Goal: Task Accomplishment & Management: Manage account settings

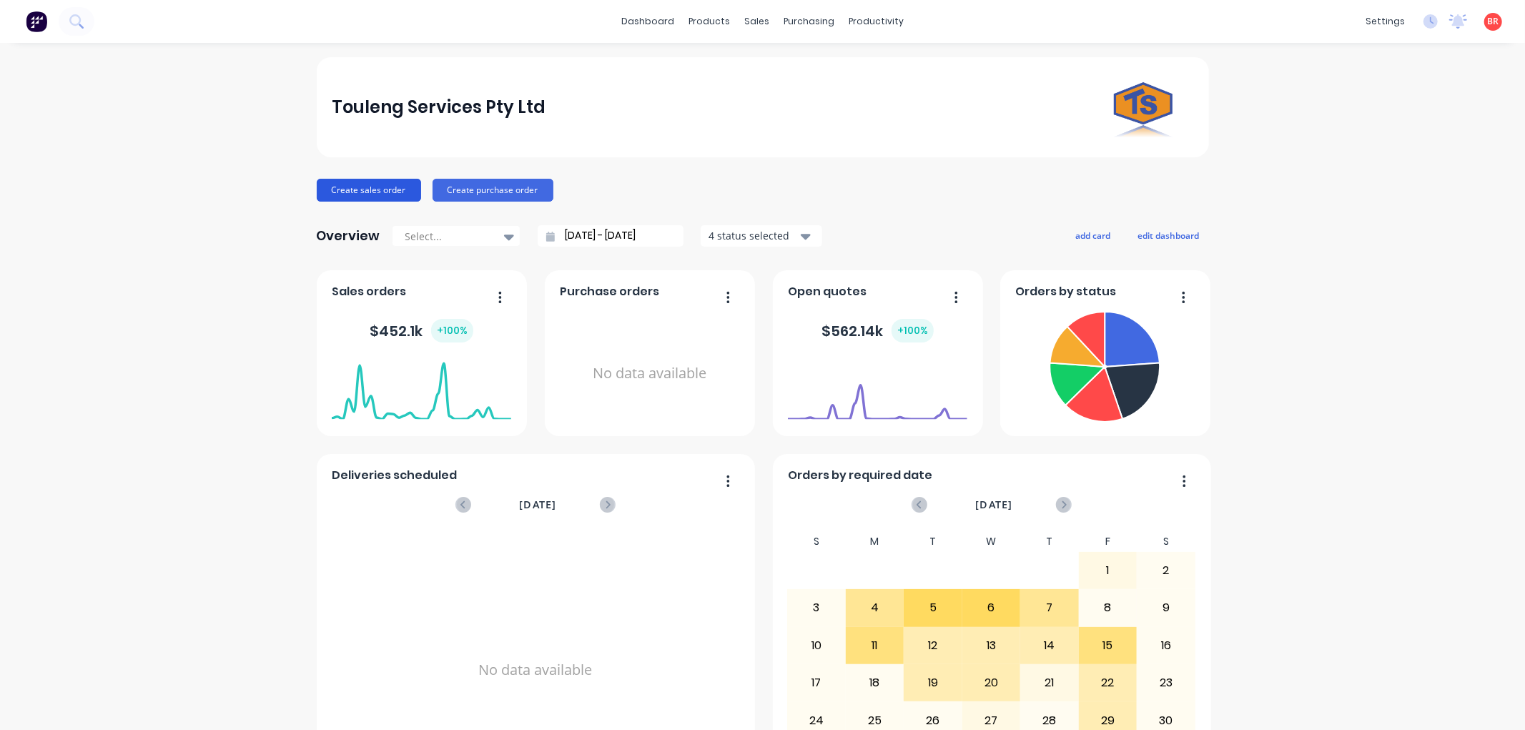
click at [336, 182] on button "Create sales order" at bounding box center [369, 190] width 104 height 23
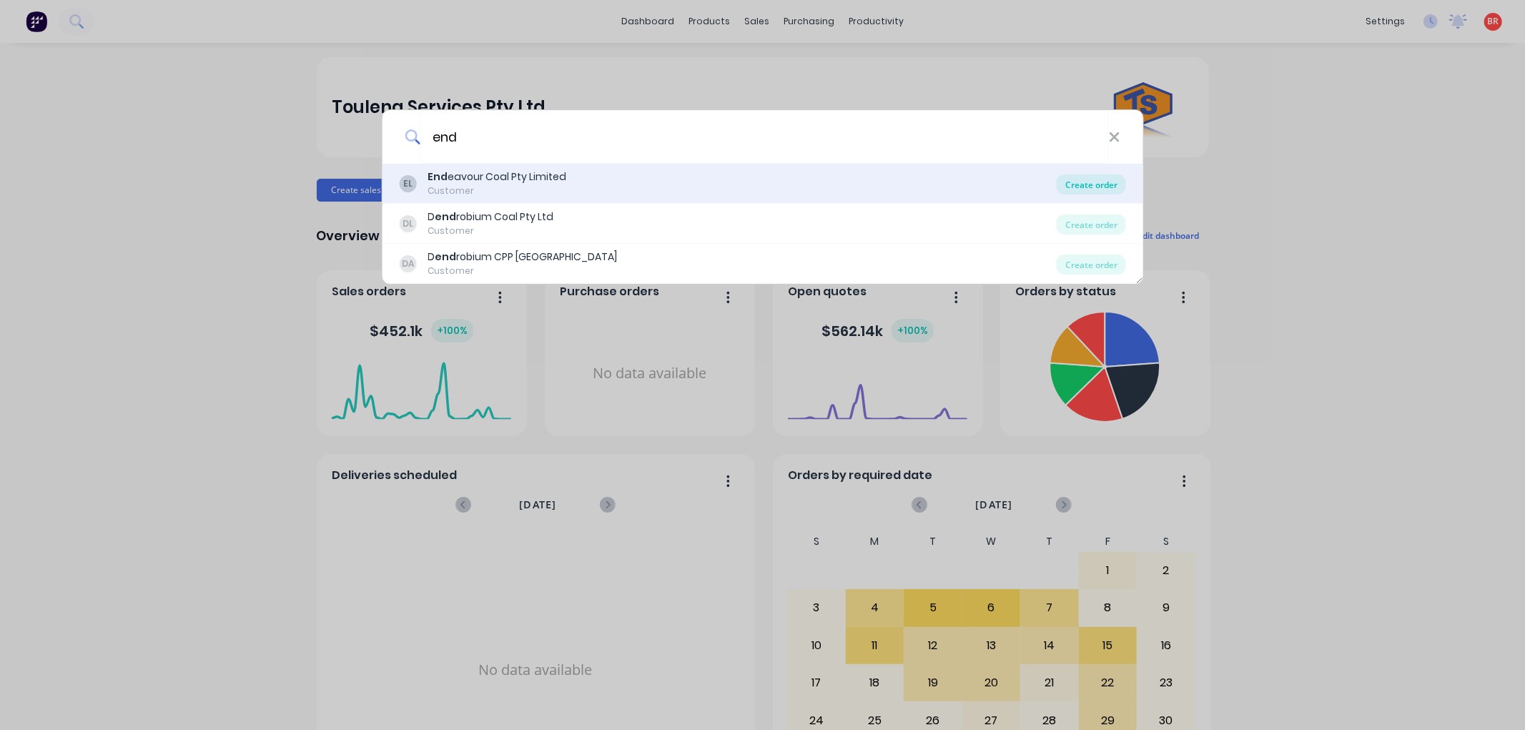
type input "end"
click at [1102, 192] on div "Create order" at bounding box center [1091, 184] width 69 height 20
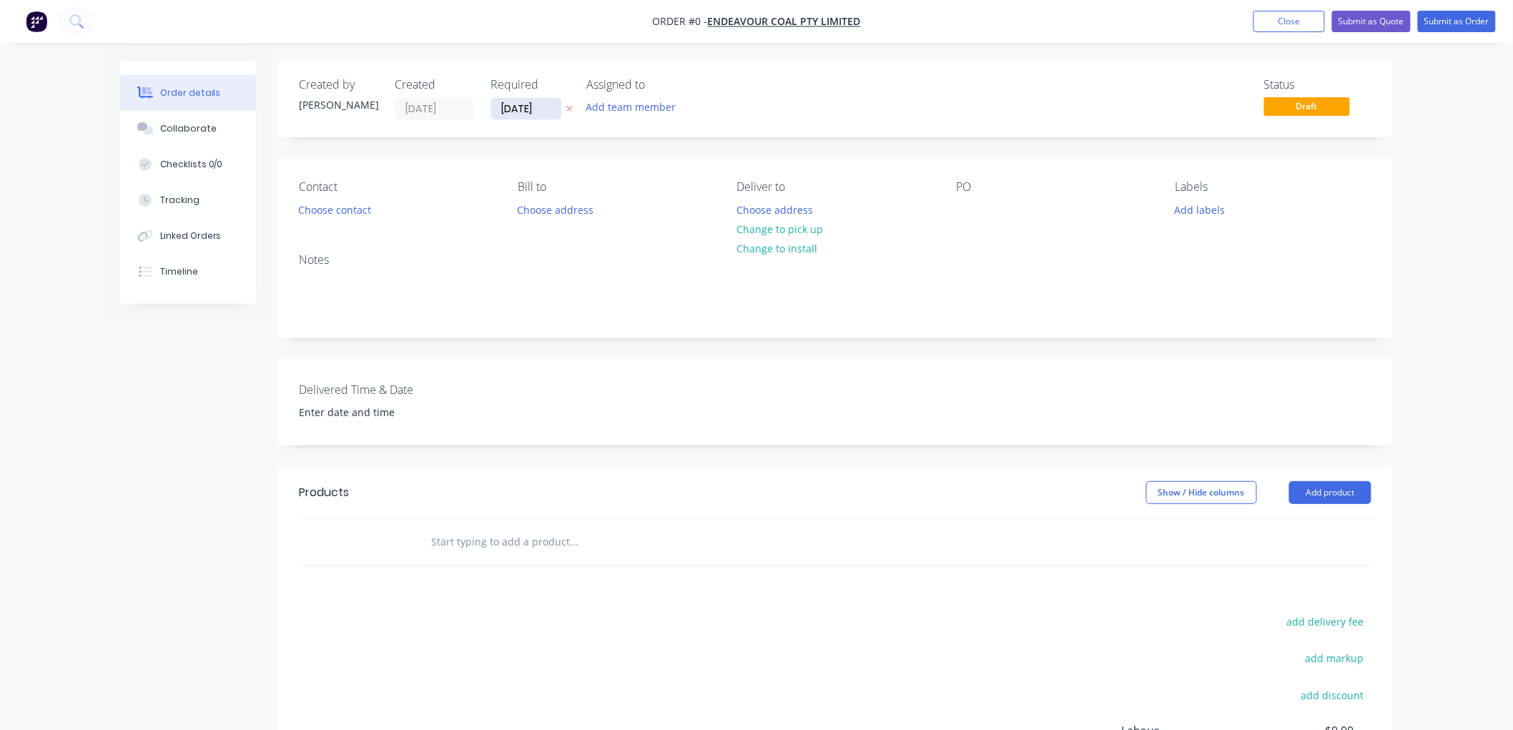
click at [516, 117] on input "[DATE]" at bounding box center [526, 108] width 70 height 21
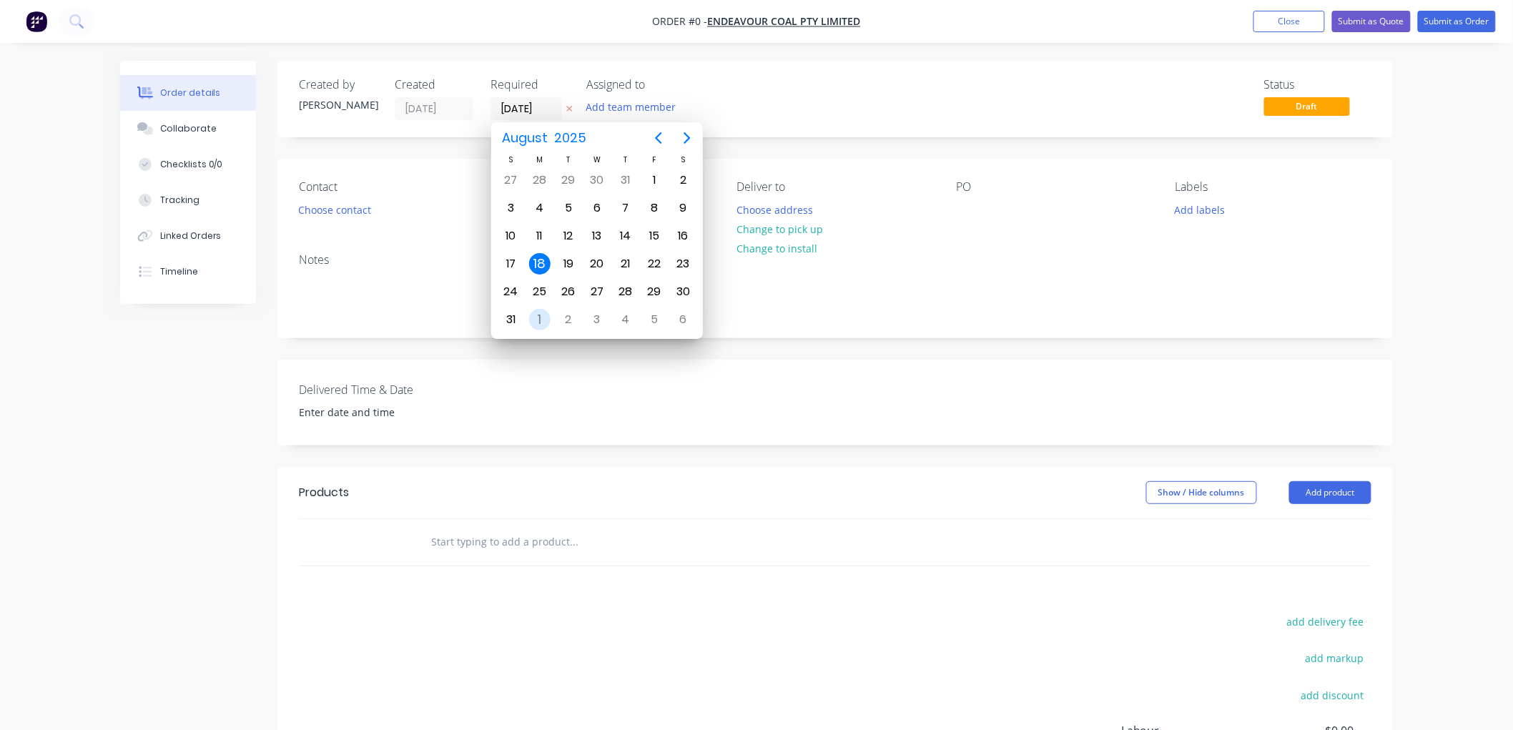
click at [535, 317] on div "1" at bounding box center [539, 319] width 21 height 21
type input "[DATE]"
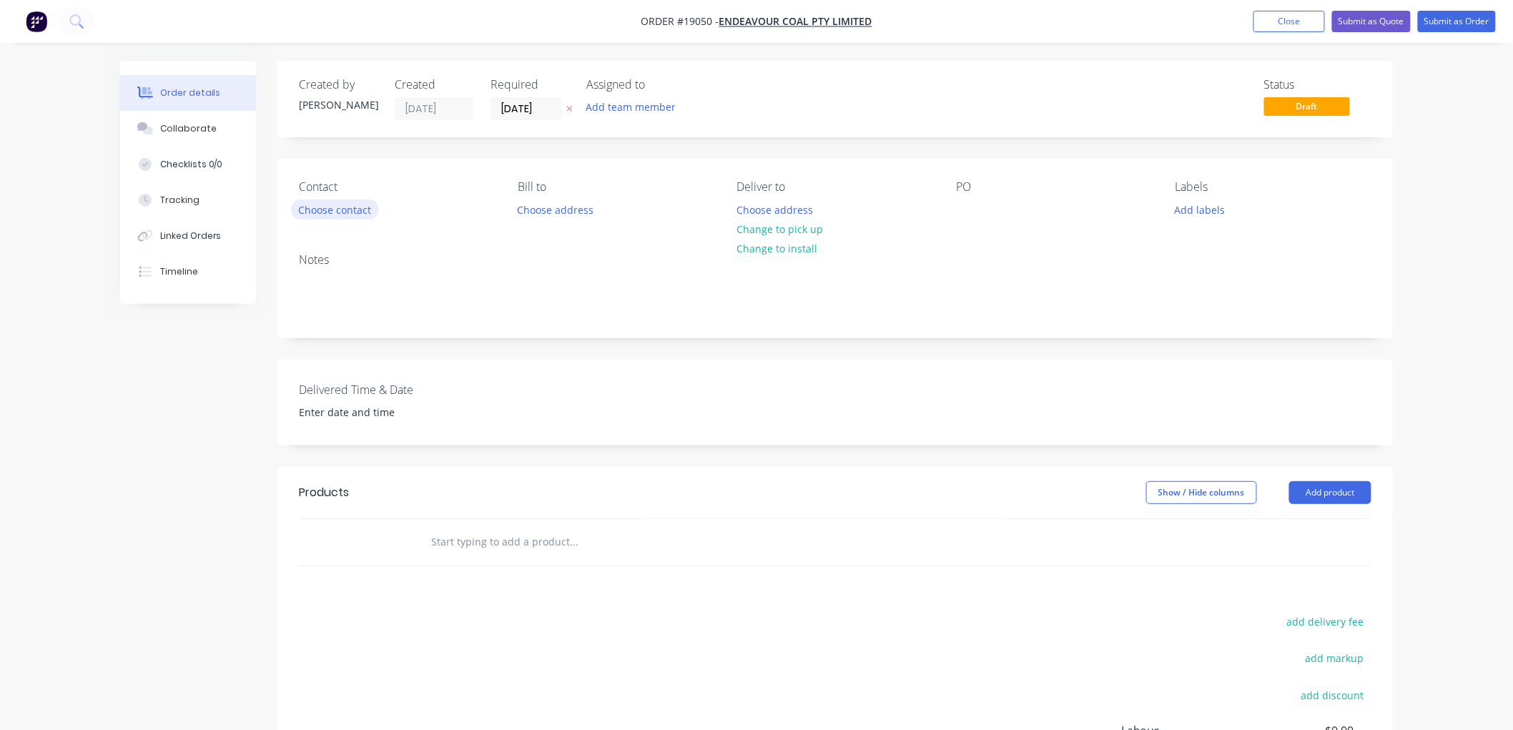
click at [345, 216] on button "Choose contact" at bounding box center [335, 209] width 88 height 19
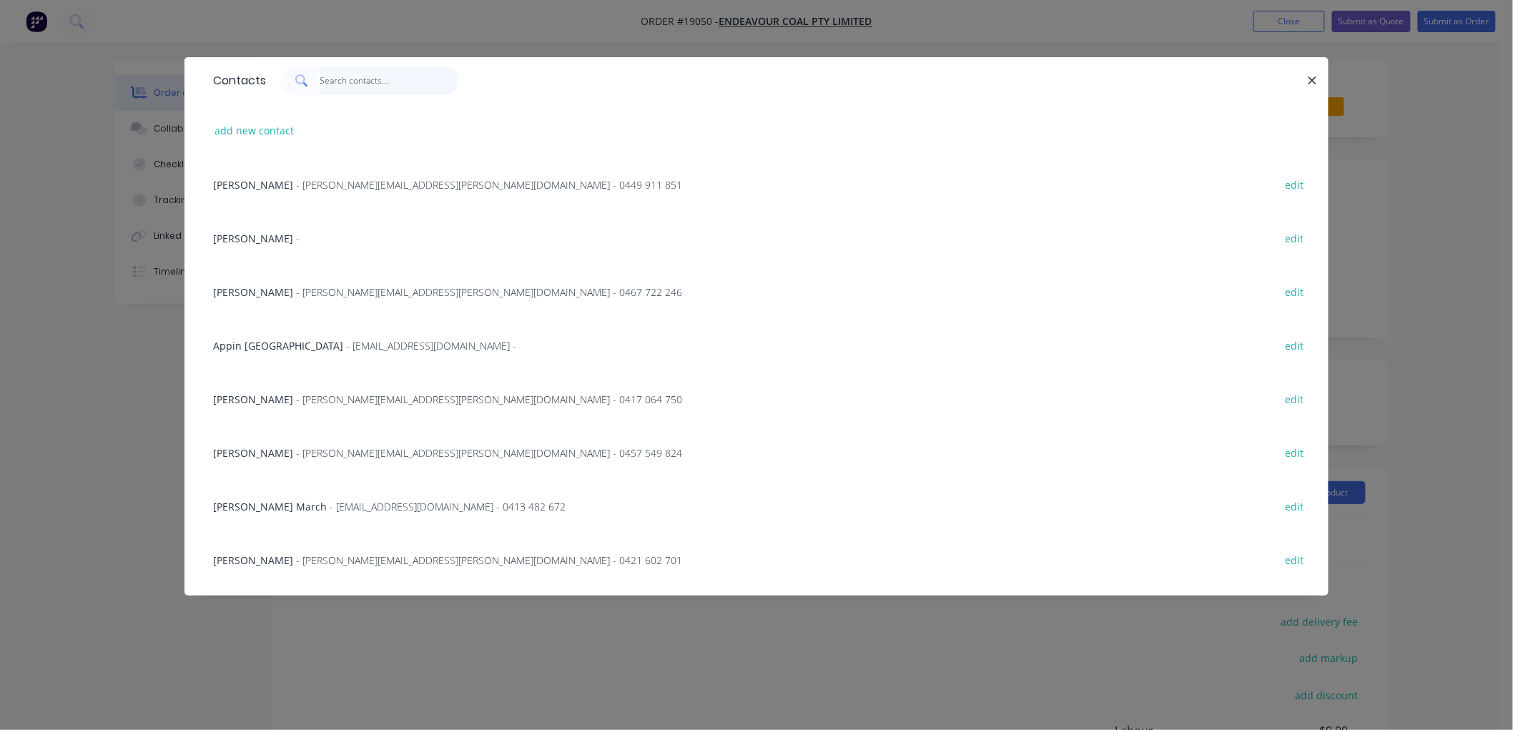
click at [342, 77] on input "text" at bounding box center [389, 81] width 139 height 29
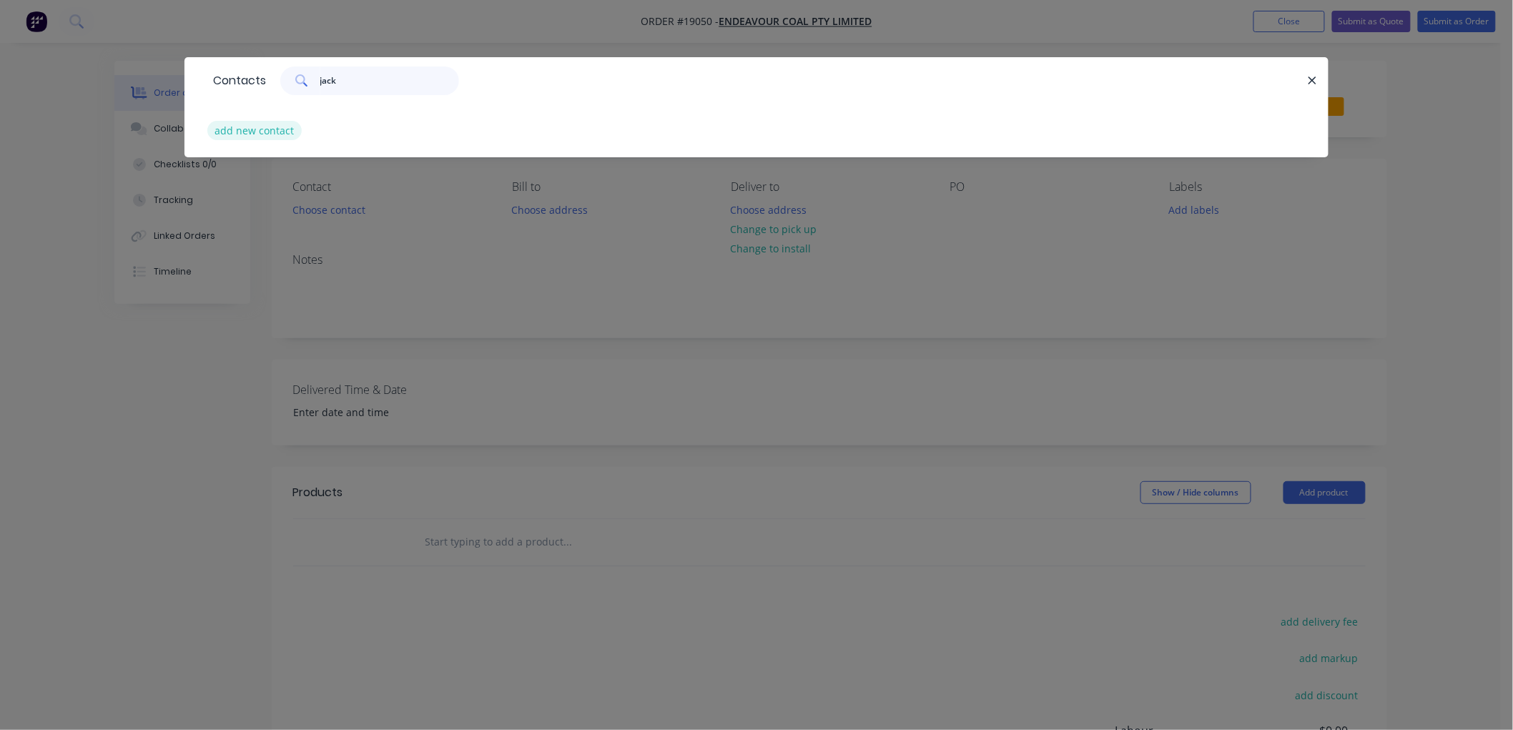
type input "jack"
click at [260, 121] on button "add new contact" at bounding box center [254, 130] width 94 height 19
select select "AU"
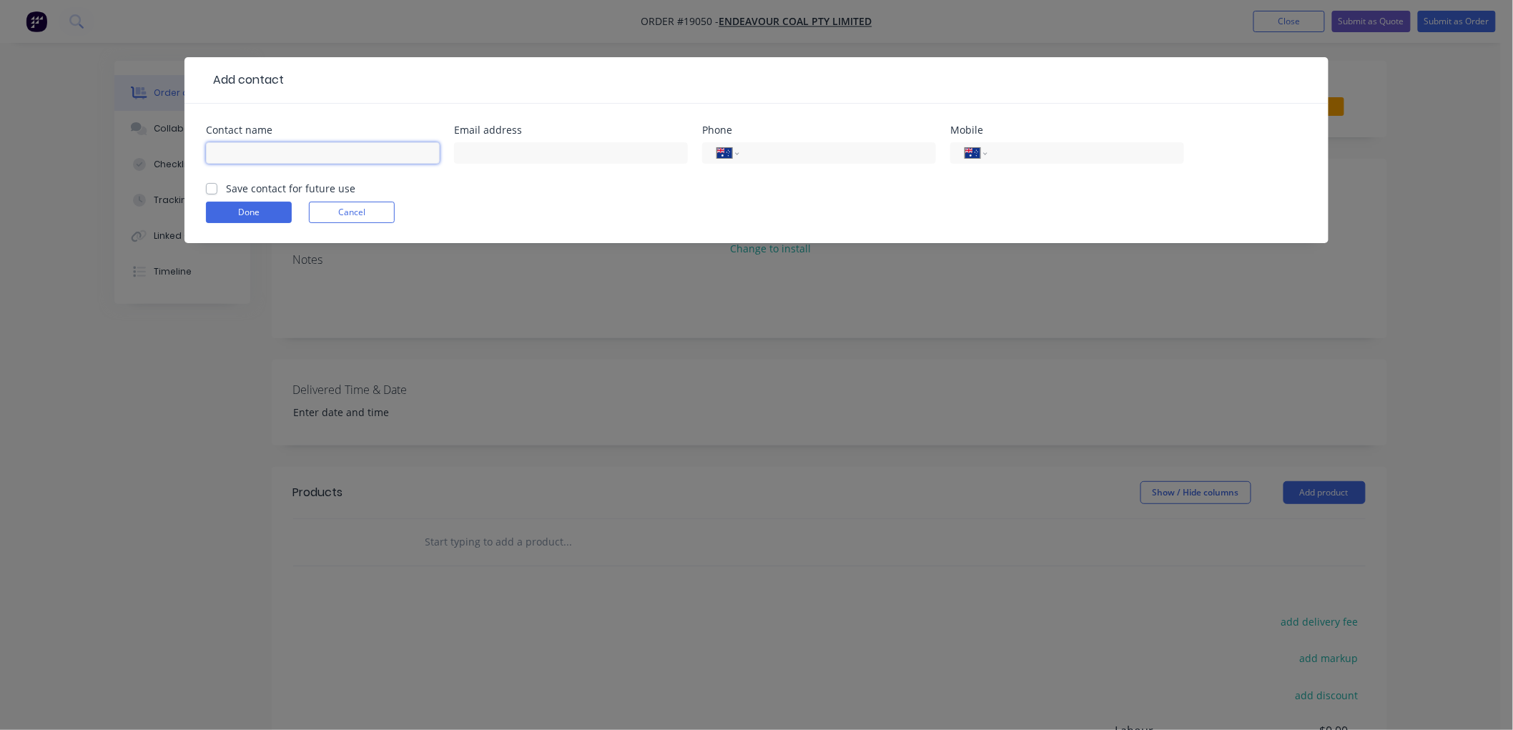
click at [279, 159] on input "text" at bounding box center [323, 152] width 234 height 21
type input "Jack Hockey"
click at [234, 182] on label "Save contact for future use" at bounding box center [290, 188] width 129 height 15
click at [217, 182] on input "Save contact for future use" at bounding box center [211, 188] width 11 height 14
checkbox input "true"
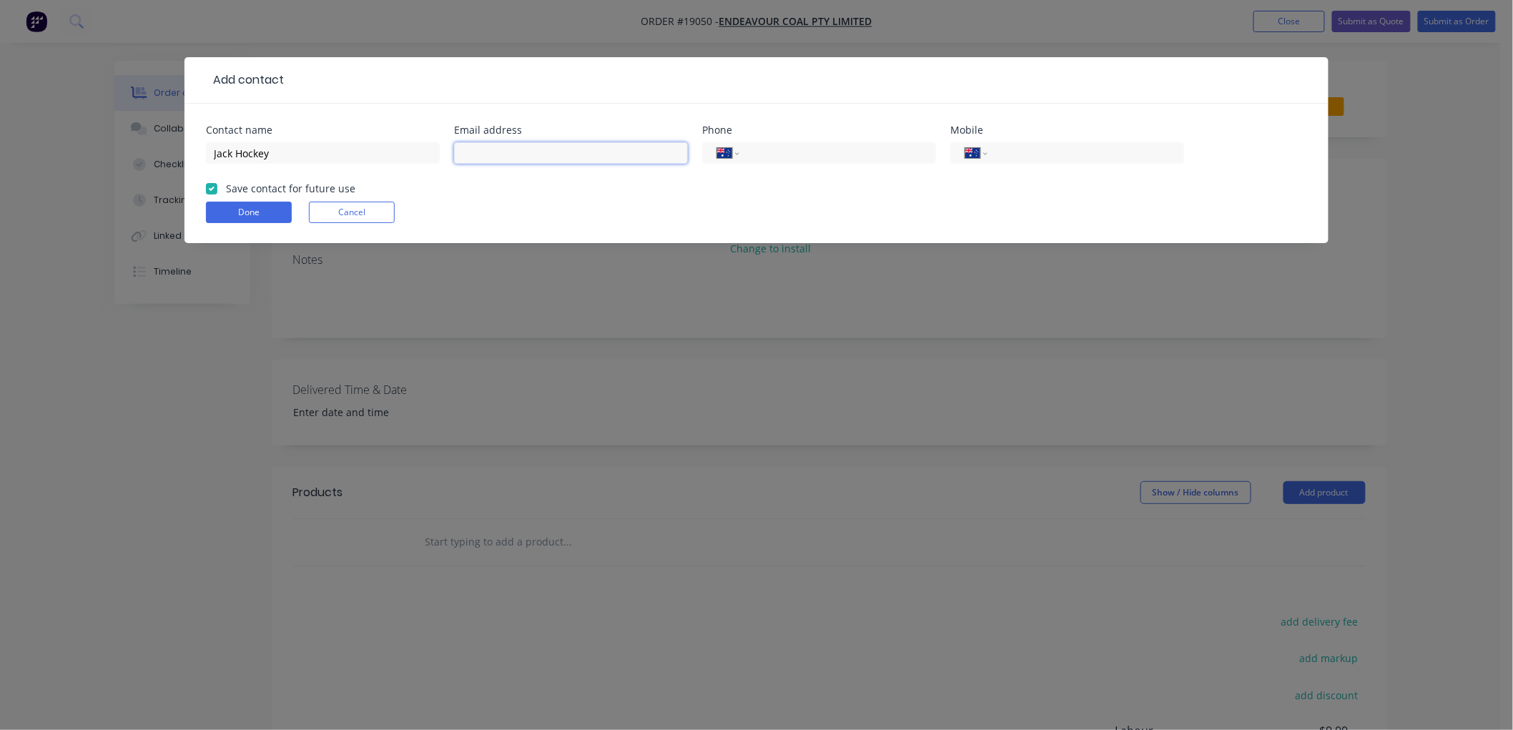
click at [504, 152] on input "text" at bounding box center [571, 152] width 234 height 21
click at [516, 150] on input "text" at bounding box center [571, 152] width 234 height 21
type input "[DOMAIN_NAME][EMAIL_ADDRESS][DOMAIN_NAME]"
click at [826, 158] on input "tel" at bounding box center [835, 153] width 172 height 16
type input "0401 798 118"
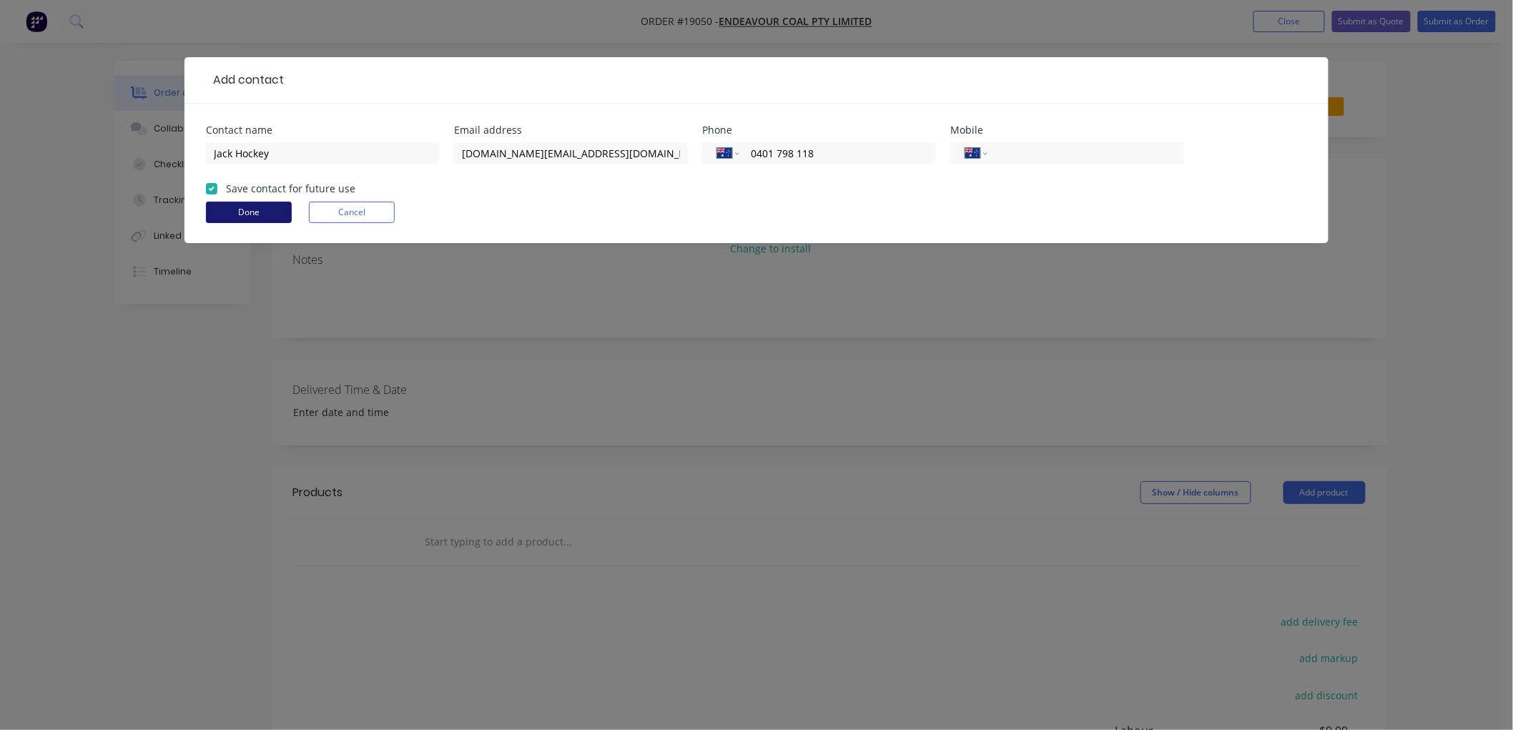
click at [274, 210] on button "Done" at bounding box center [249, 212] width 86 height 21
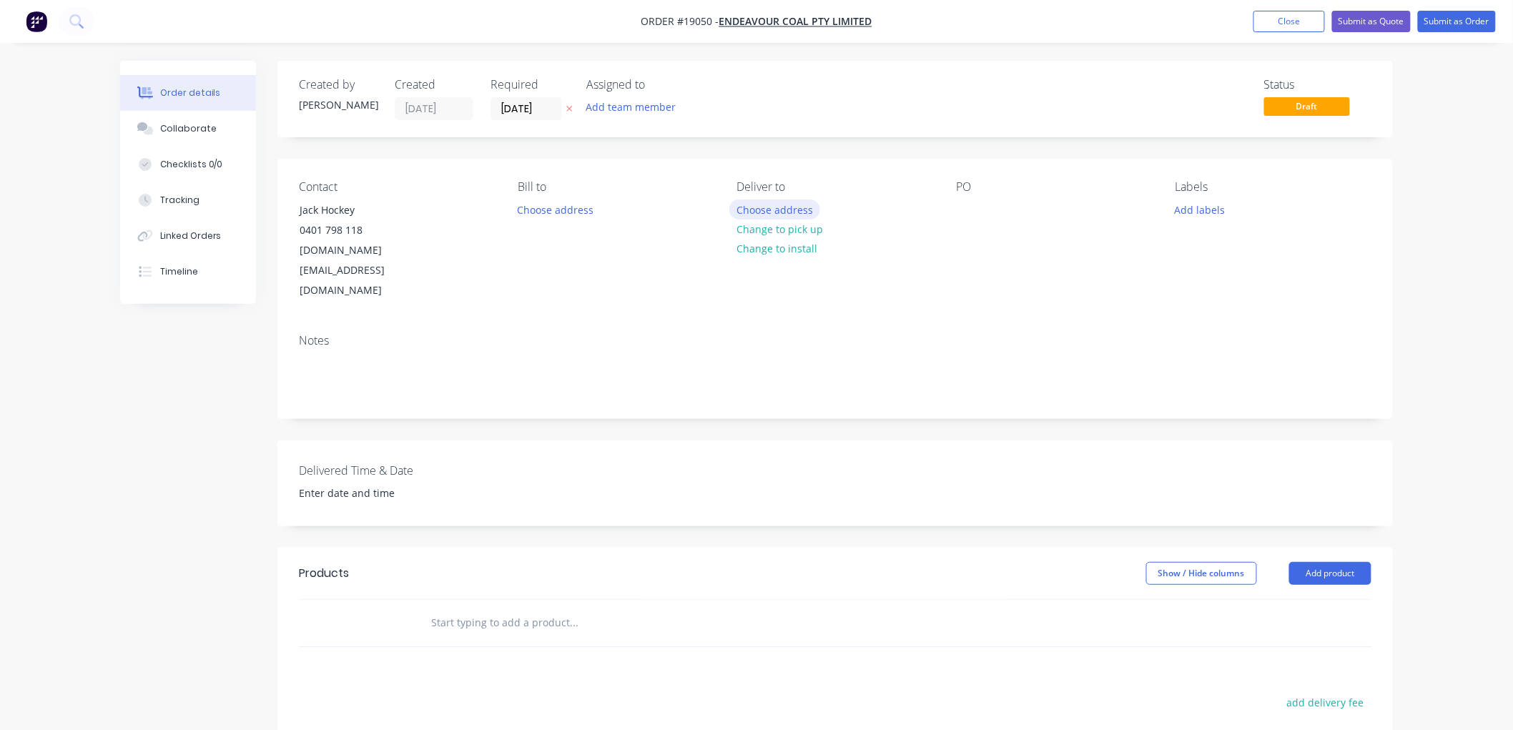
click at [760, 210] on button "Choose address" at bounding box center [775, 209] width 92 height 19
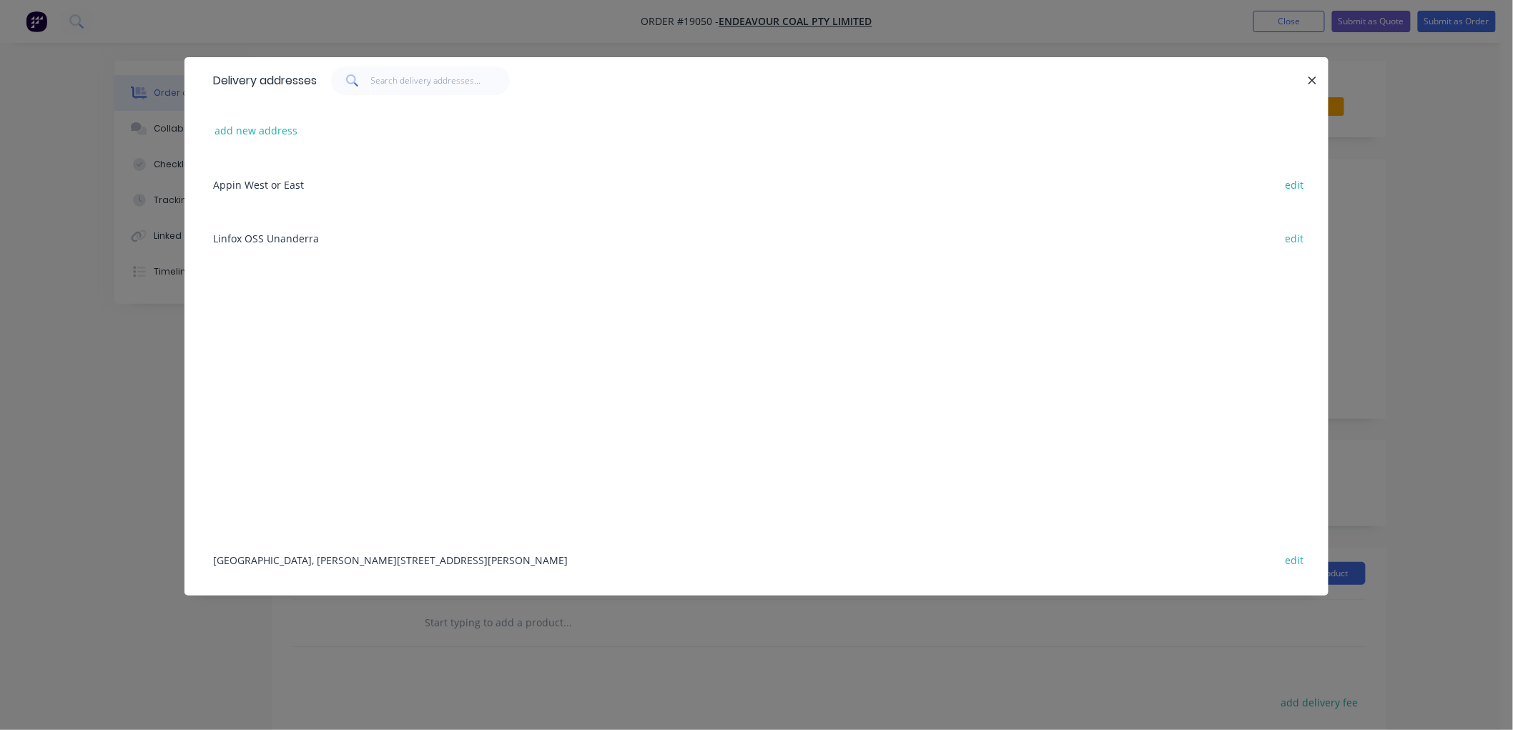
click at [322, 549] on div "[GEOGRAPHIC_DATA], [PERSON_NAME][STREET_ADDRESS][PERSON_NAME] edit" at bounding box center [756, 560] width 1101 height 54
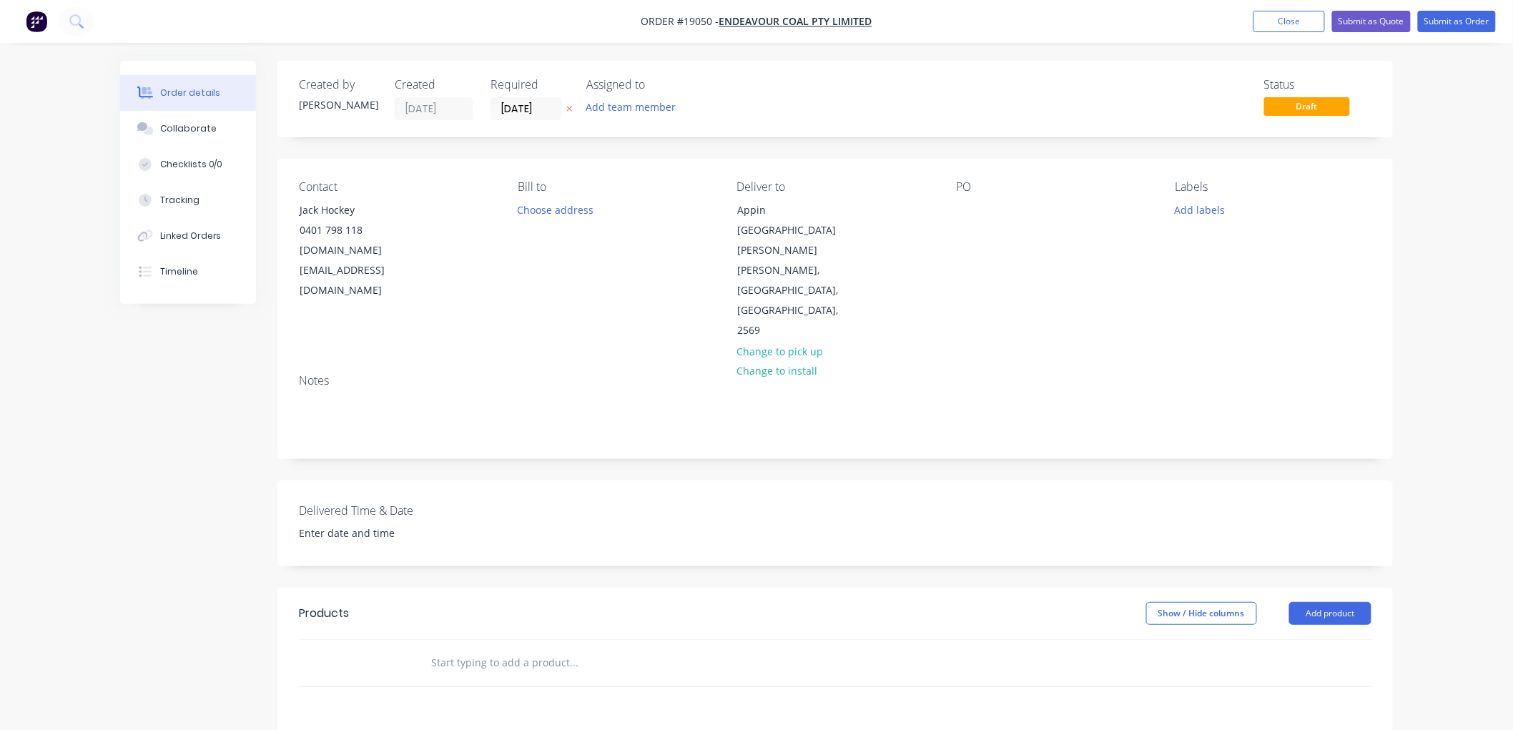
click at [456, 649] on input "text" at bounding box center [573, 663] width 286 height 29
type input "f"
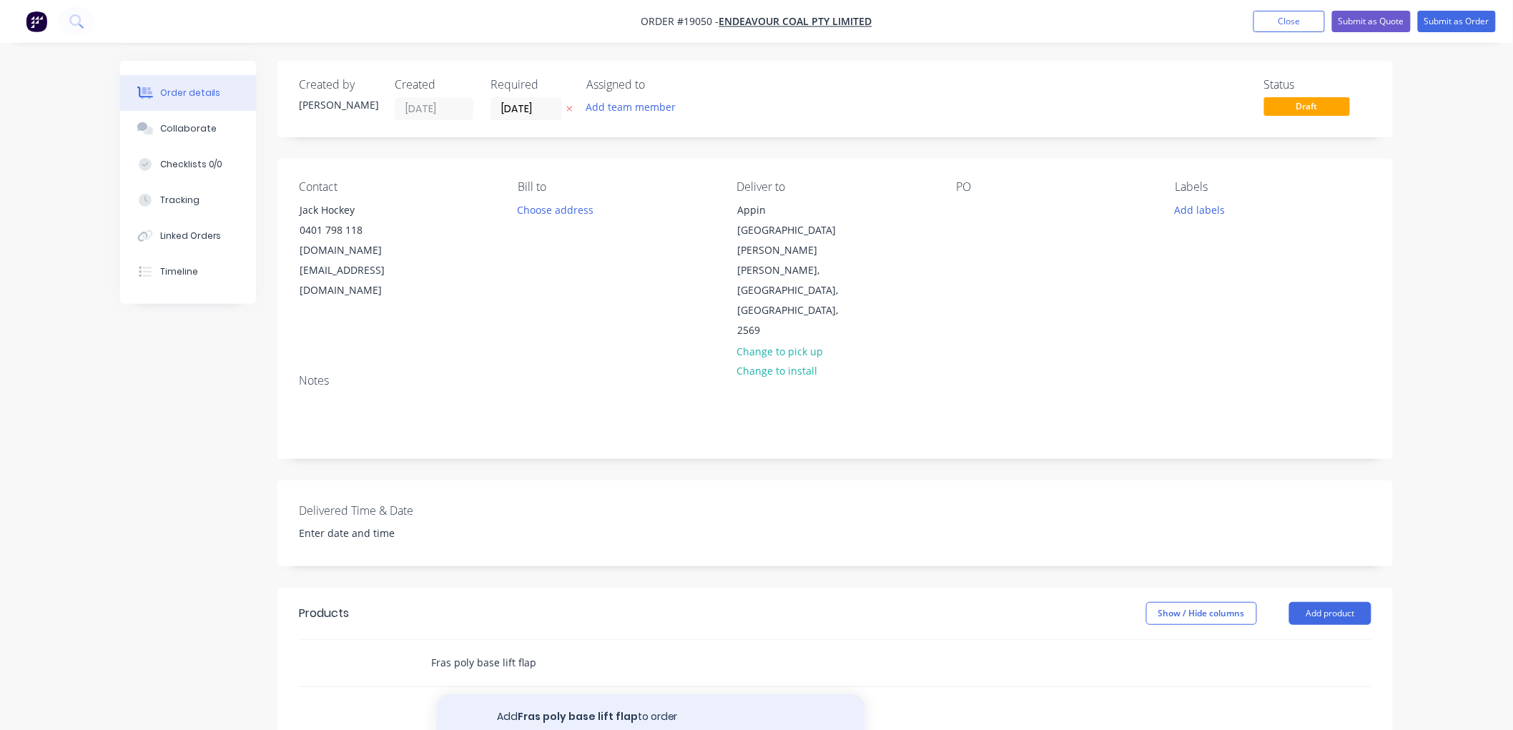
type input "Fras poly base lift flap"
click at [589, 694] on button "Add Fras poly base lift flap to order" at bounding box center [650, 717] width 429 height 46
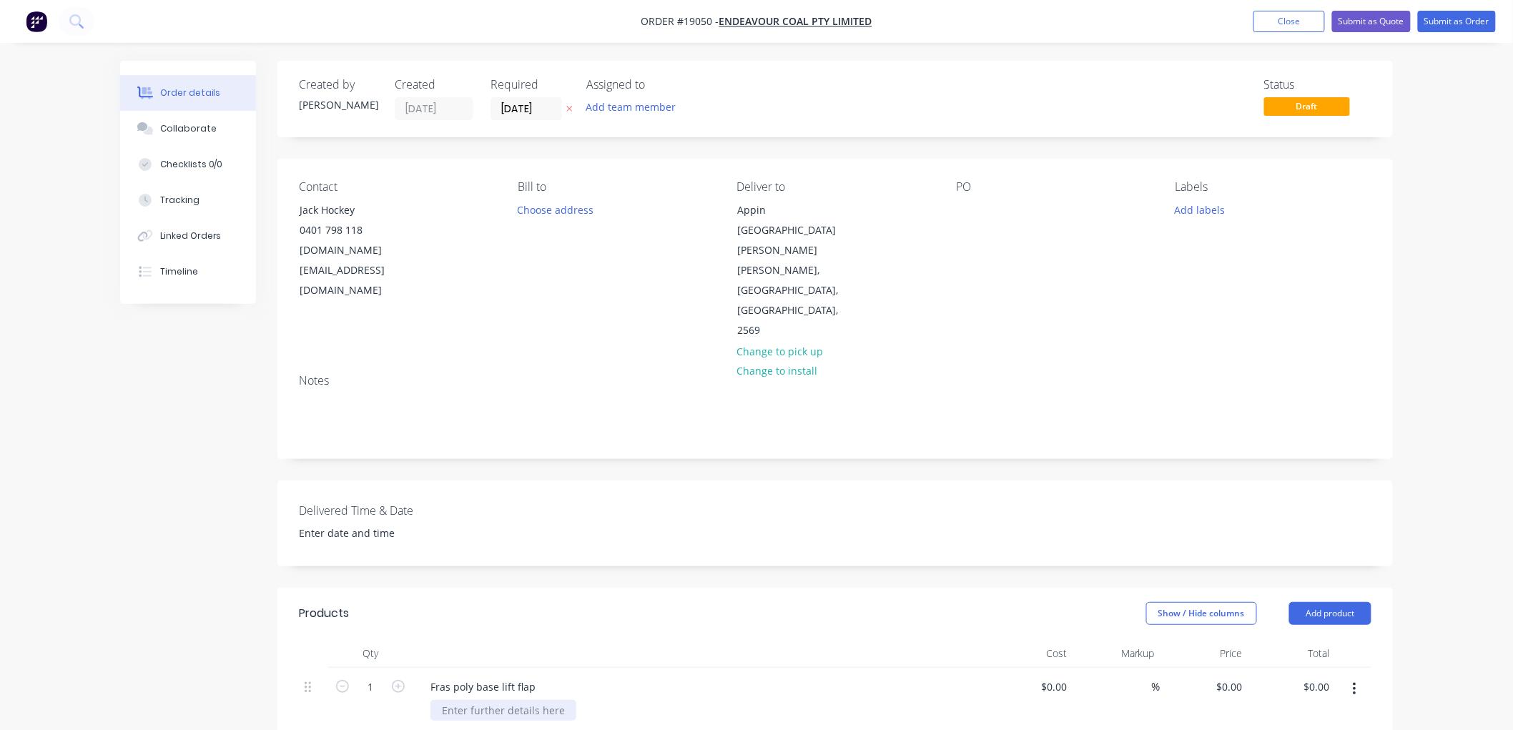
click at [477, 700] on div at bounding box center [503, 710] width 146 height 21
click at [198, 127] on div "Collaborate" at bounding box center [188, 128] width 56 height 13
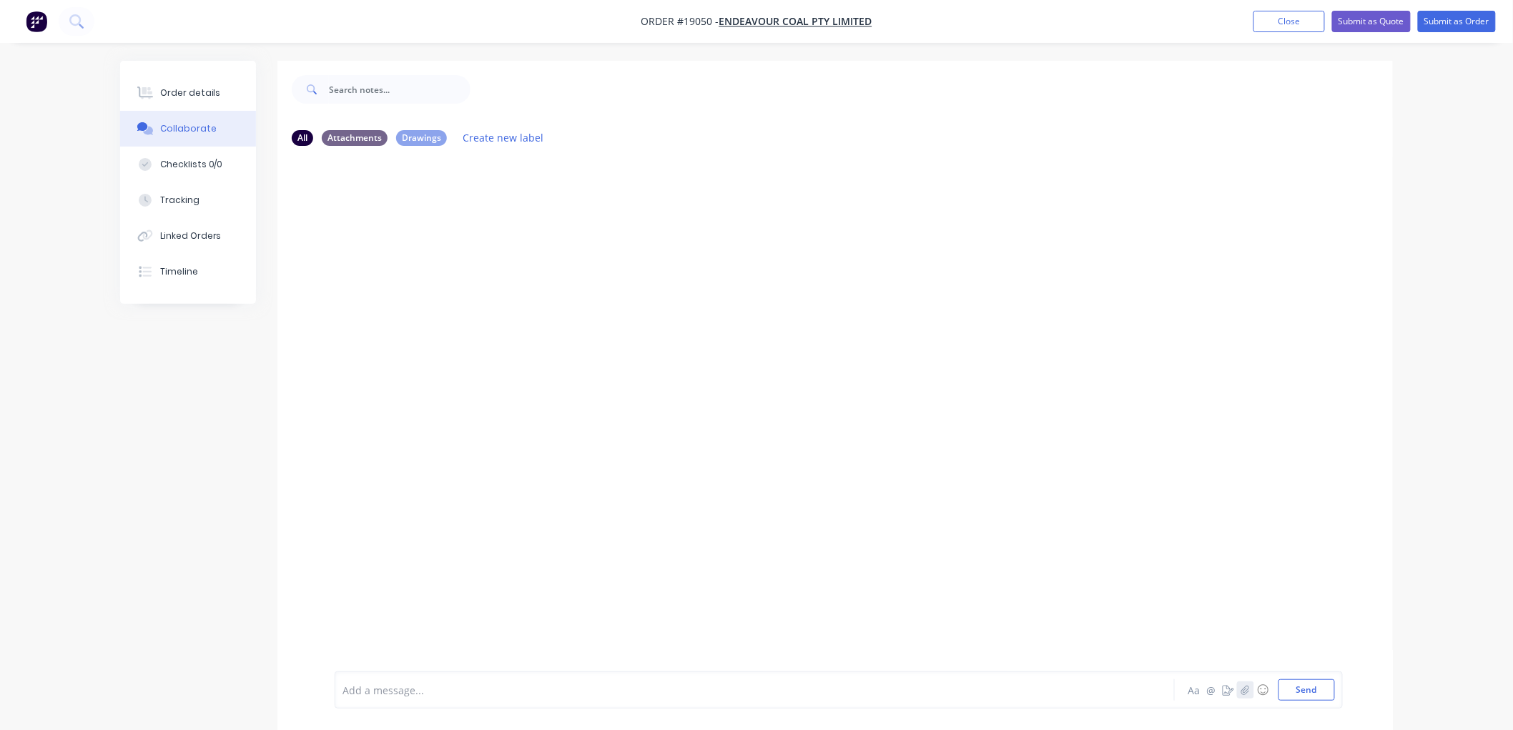
click at [1245, 689] on icon "button" at bounding box center [1245, 690] width 9 height 10
click at [1303, 691] on button "Send" at bounding box center [1307, 689] width 56 height 21
click at [197, 95] on div "Order details" at bounding box center [190, 93] width 61 height 13
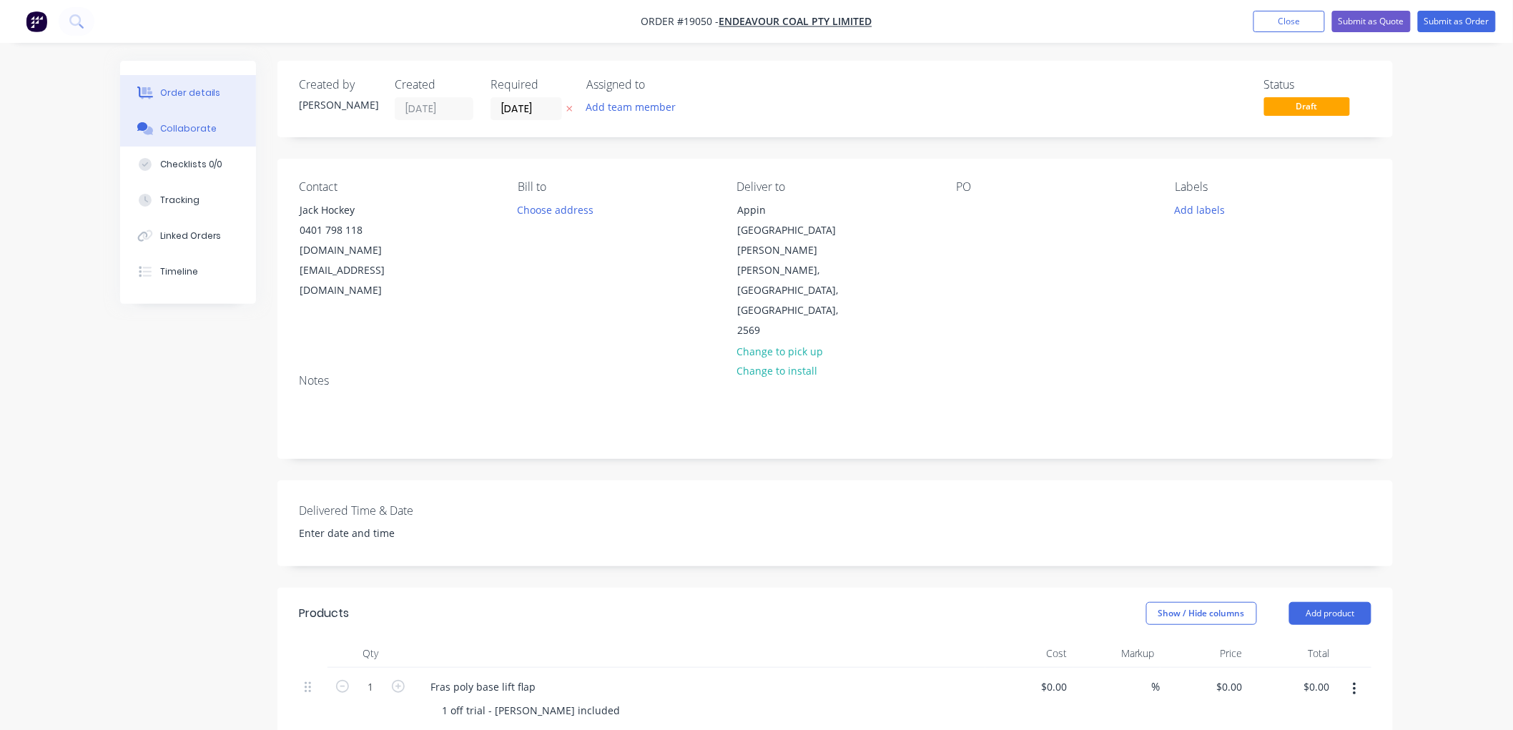
click at [159, 133] on button "Collaborate" at bounding box center [188, 129] width 136 height 36
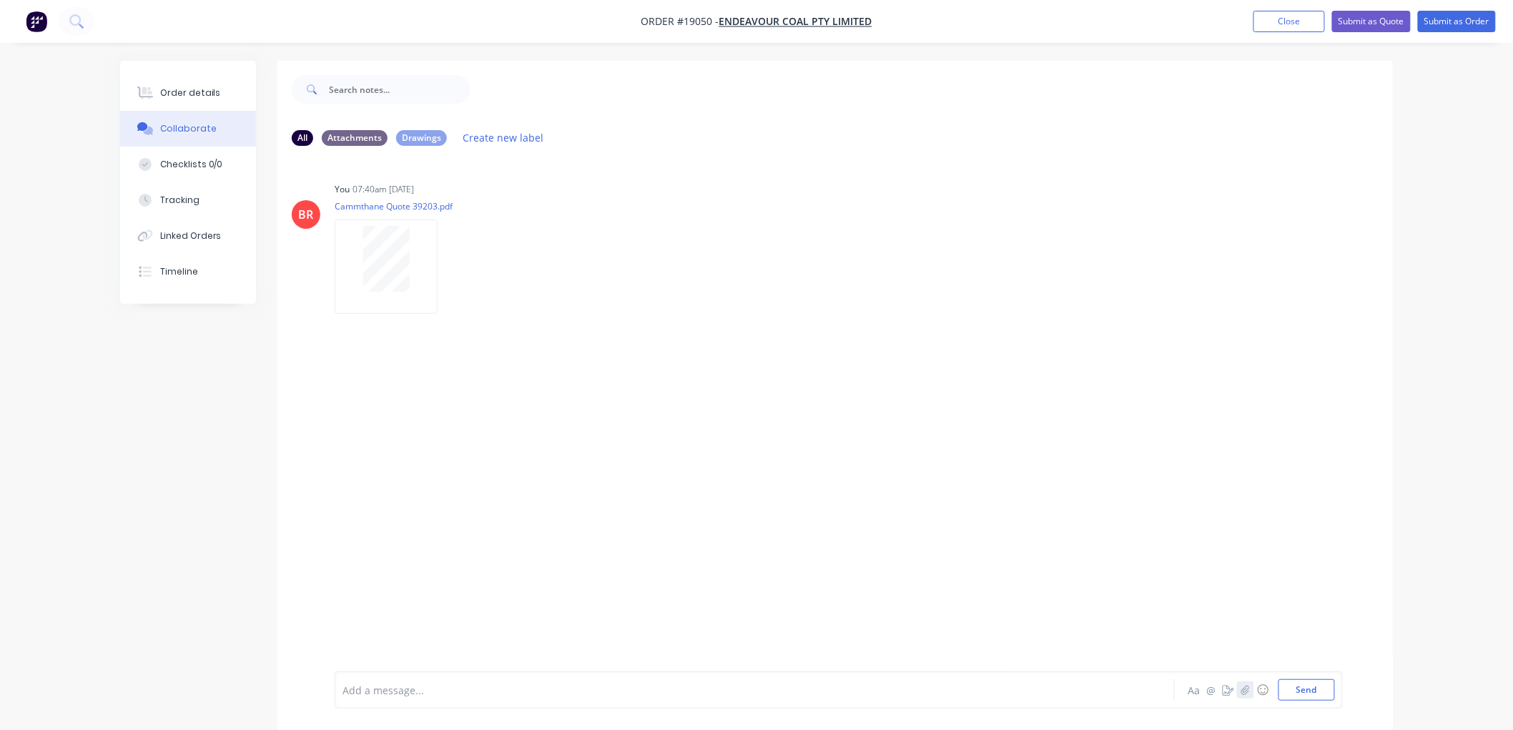
click at [1245, 691] on icon "button" at bounding box center [1245, 690] width 9 height 10
click at [1247, 691] on icon "button" at bounding box center [1245, 690] width 9 height 10
click at [1302, 689] on button "Send" at bounding box center [1307, 689] width 56 height 21
click at [195, 94] on div "Order details" at bounding box center [190, 93] width 61 height 13
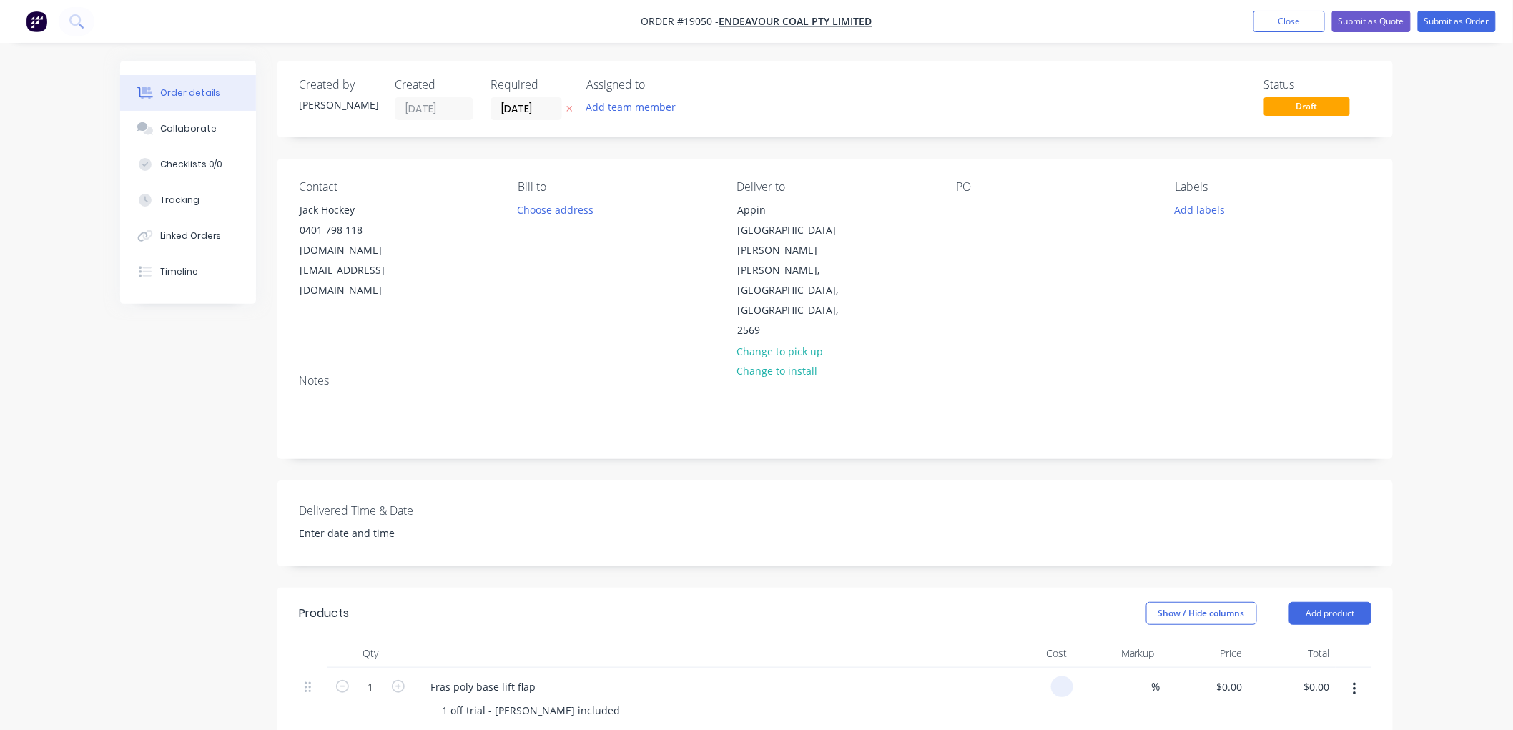
click at [1057, 676] on input at bounding box center [1065, 686] width 16 height 21
type input "$642.00"
click at [1443, 377] on div "Order details Collaborate Checklists 0/0 Tracking Linked Orders Timeline Order …" at bounding box center [756, 572] width 1513 height 1144
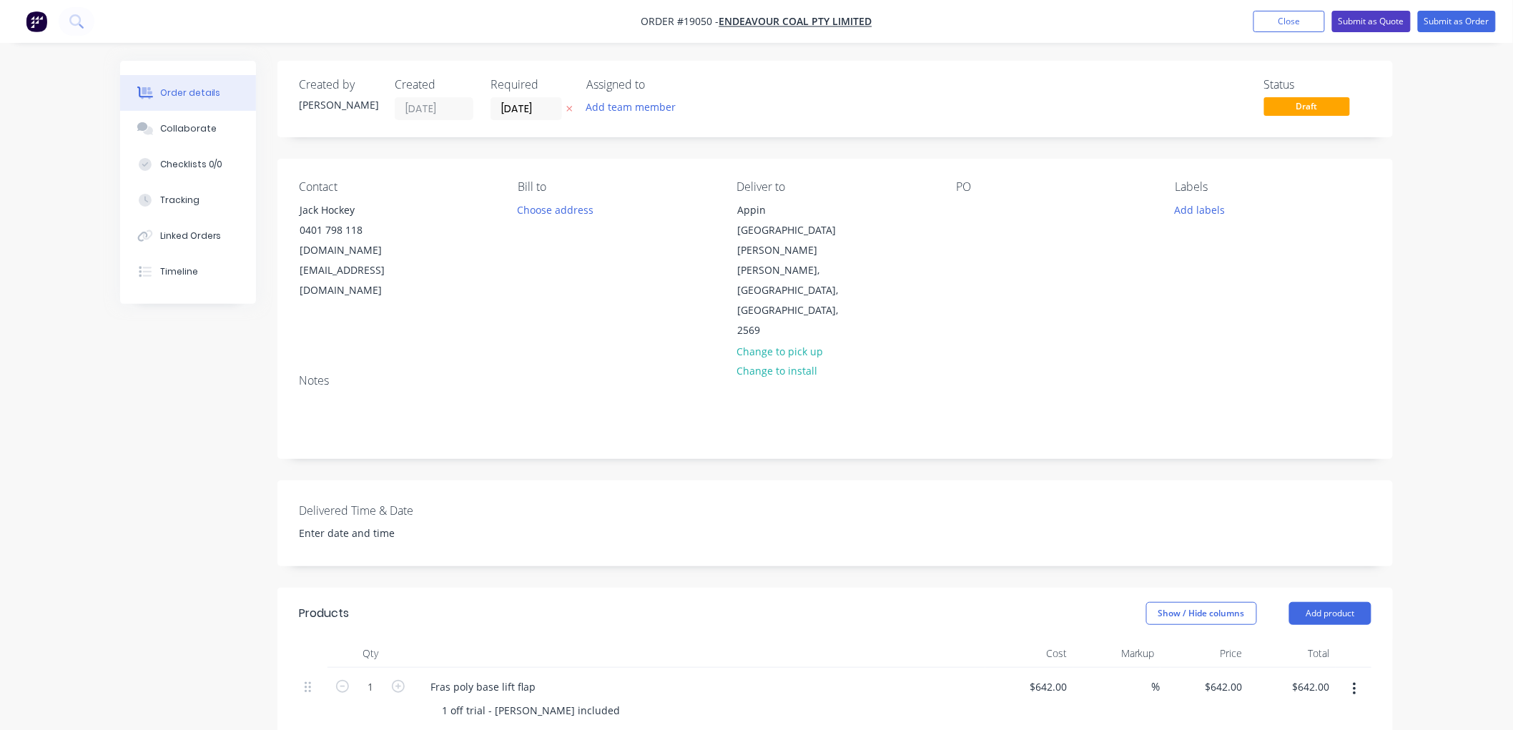
click at [1342, 29] on button "Submit as Quote" at bounding box center [1371, 21] width 79 height 21
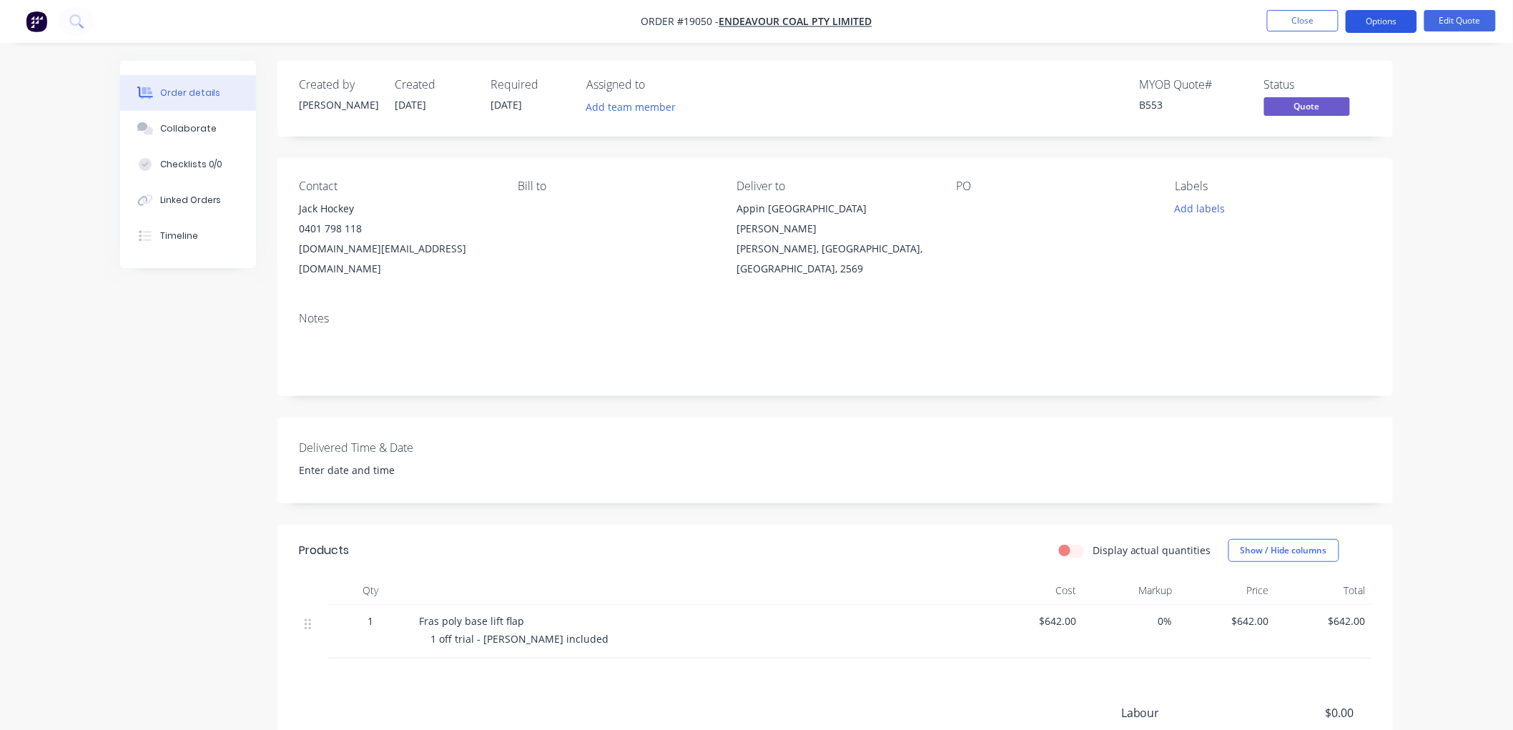
click at [1357, 21] on button "Options" at bounding box center [1382, 21] width 72 height 23
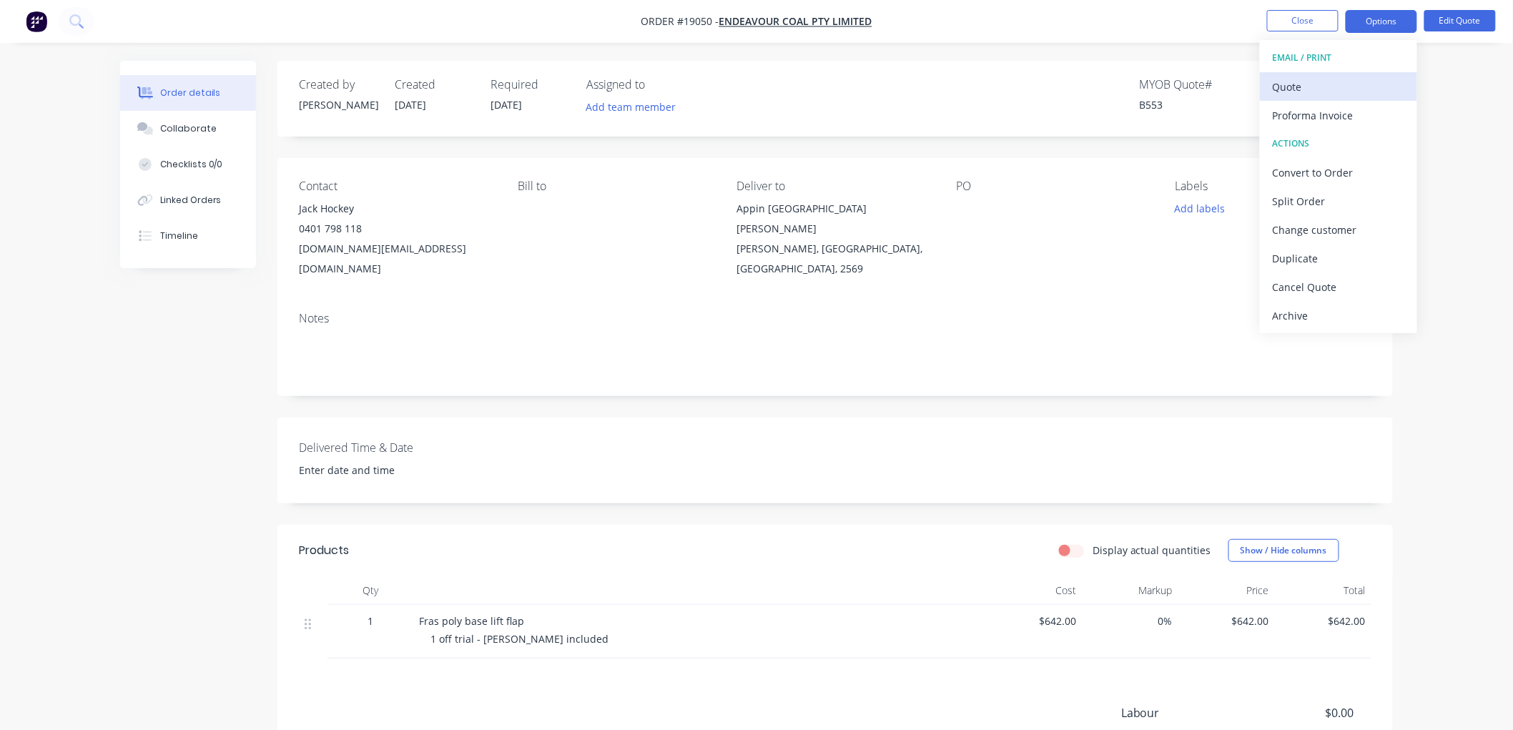
click at [1294, 86] on div "Quote" at bounding box center [1339, 87] width 132 height 21
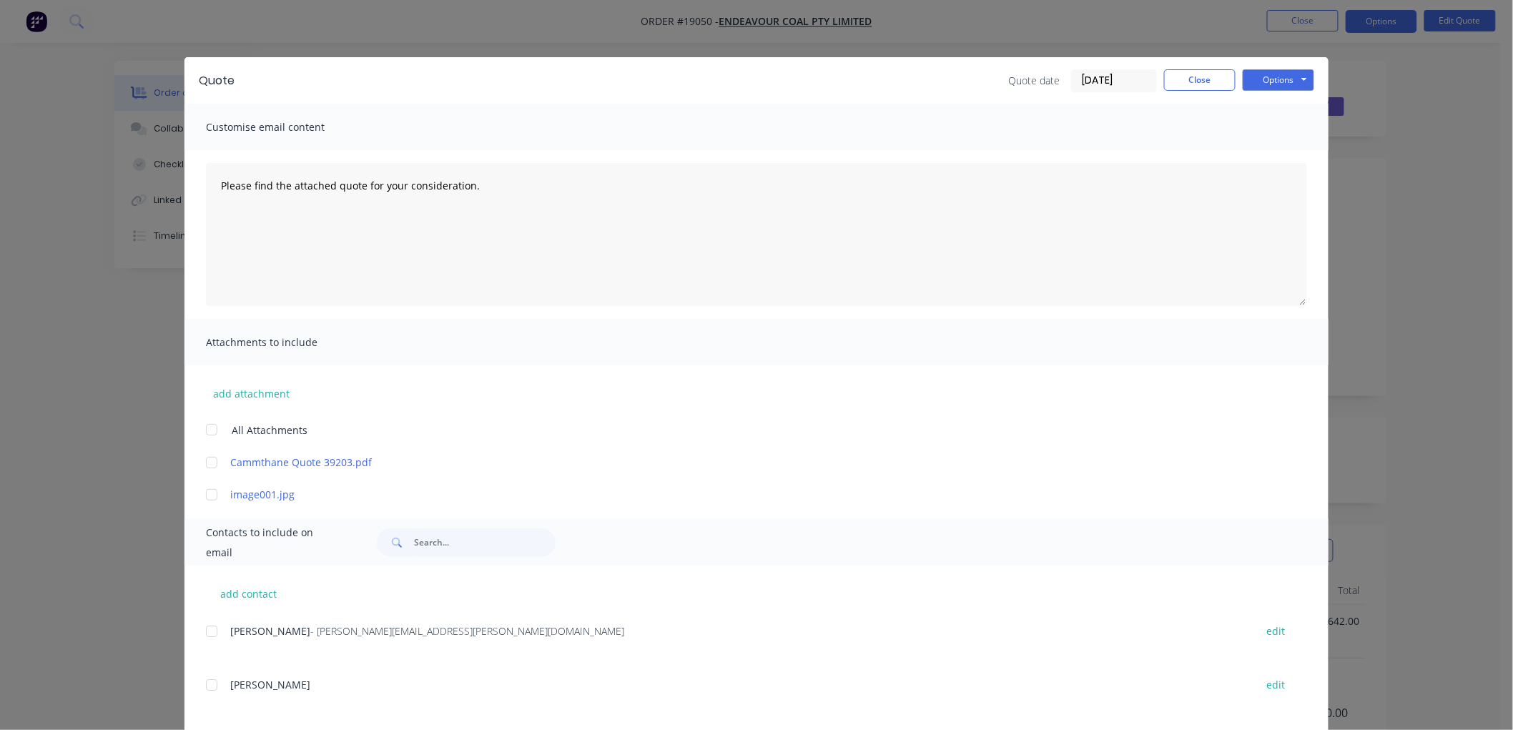
click at [208, 495] on div at bounding box center [211, 495] width 29 height 29
click at [1273, 82] on button "Options" at bounding box center [1279, 79] width 72 height 21
click at [1270, 125] on button "Print" at bounding box center [1289, 129] width 92 height 24
click at [1191, 84] on button "Close" at bounding box center [1200, 79] width 72 height 21
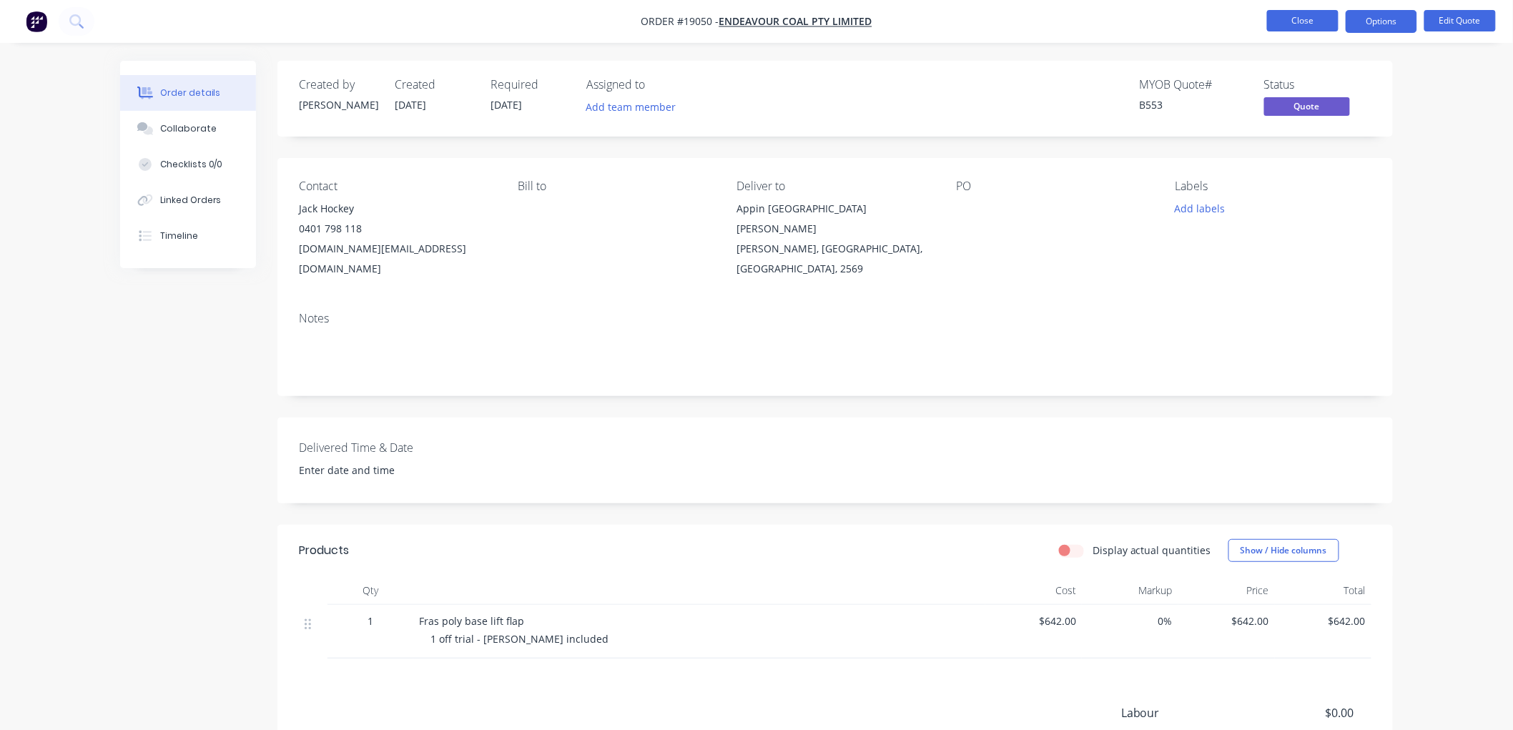
click at [1310, 25] on button "Close" at bounding box center [1303, 20] width 72 height 21
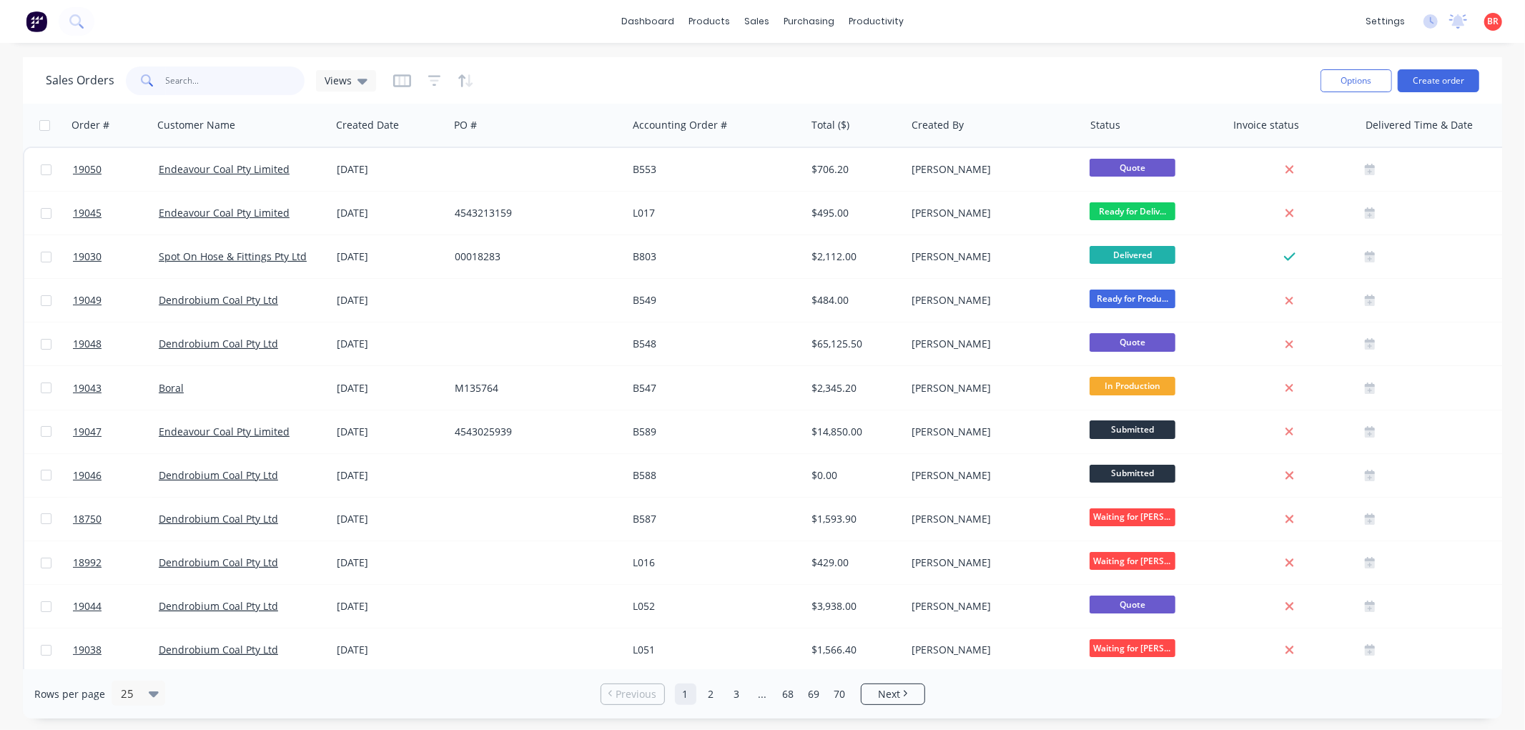
click at [225, 79] on input "text" at bounding box center [235, 81] width 139 height 29
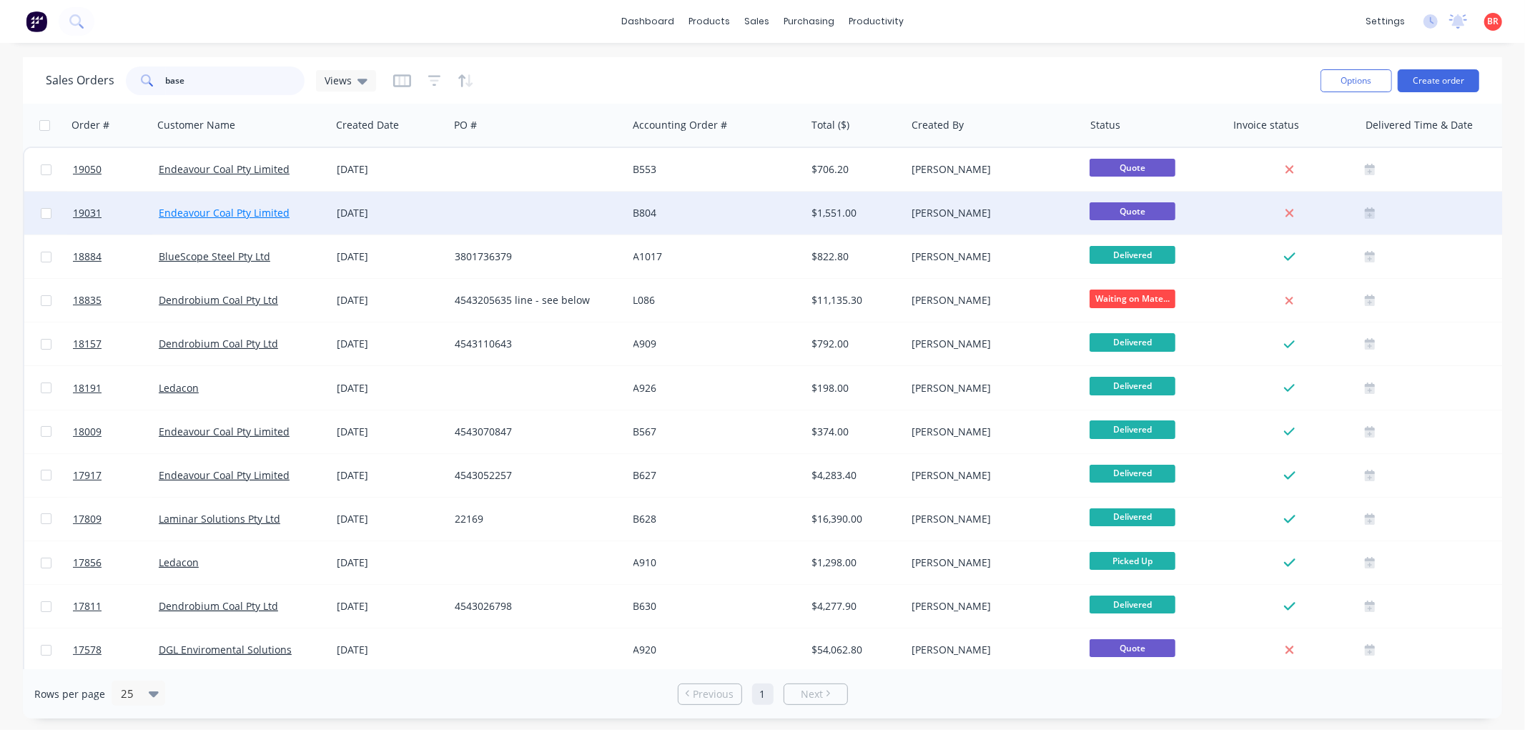
type input "base"
click at [231, 212] on link "Endeavour Coal Pty Limited" at bounding box center [224, 213] width 131 height 14
click at [88, 206] on span "19031" at bounding box center [87, 213] width 29 height 14
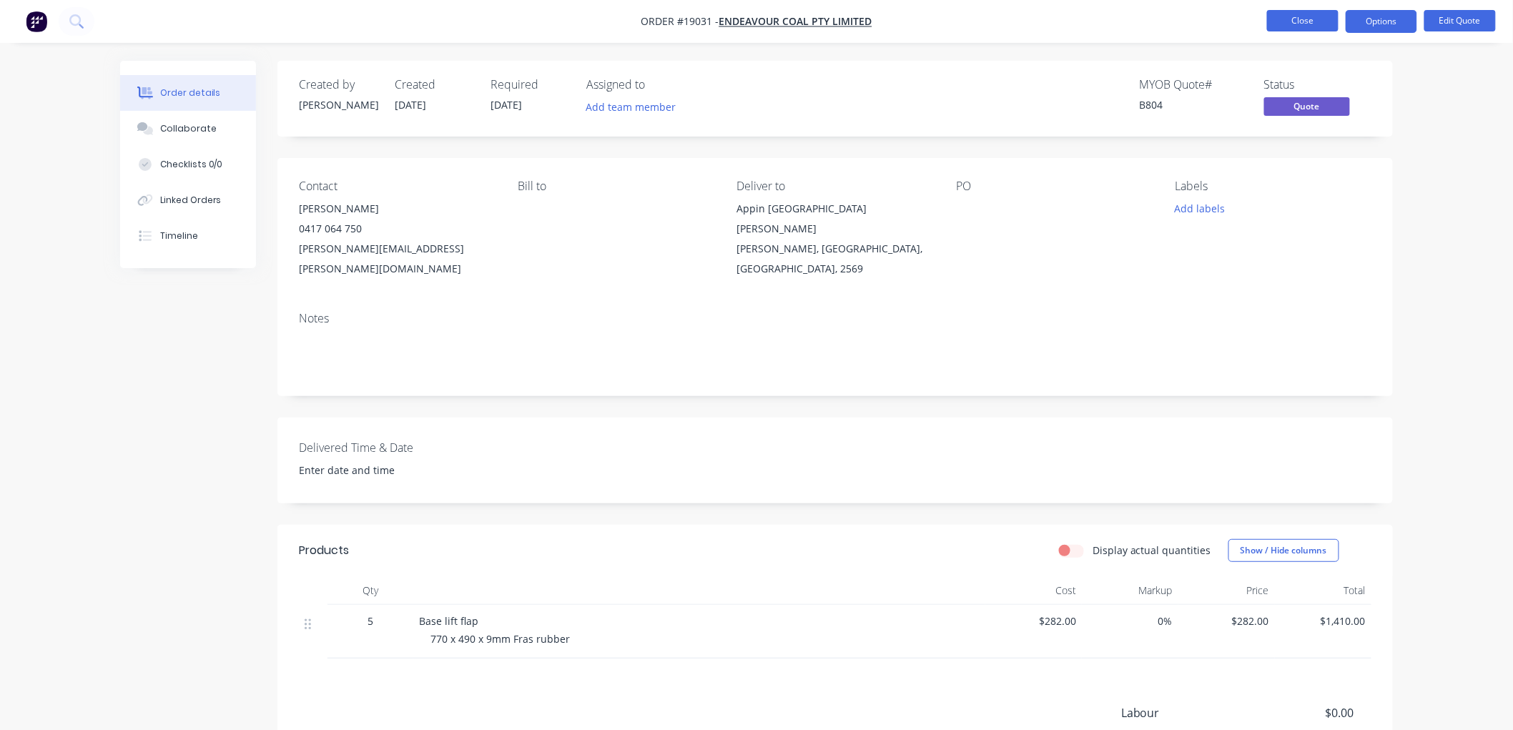
click at [1285, 19] on button "Close" at bounding box center [1303, 20] width 72 height 21
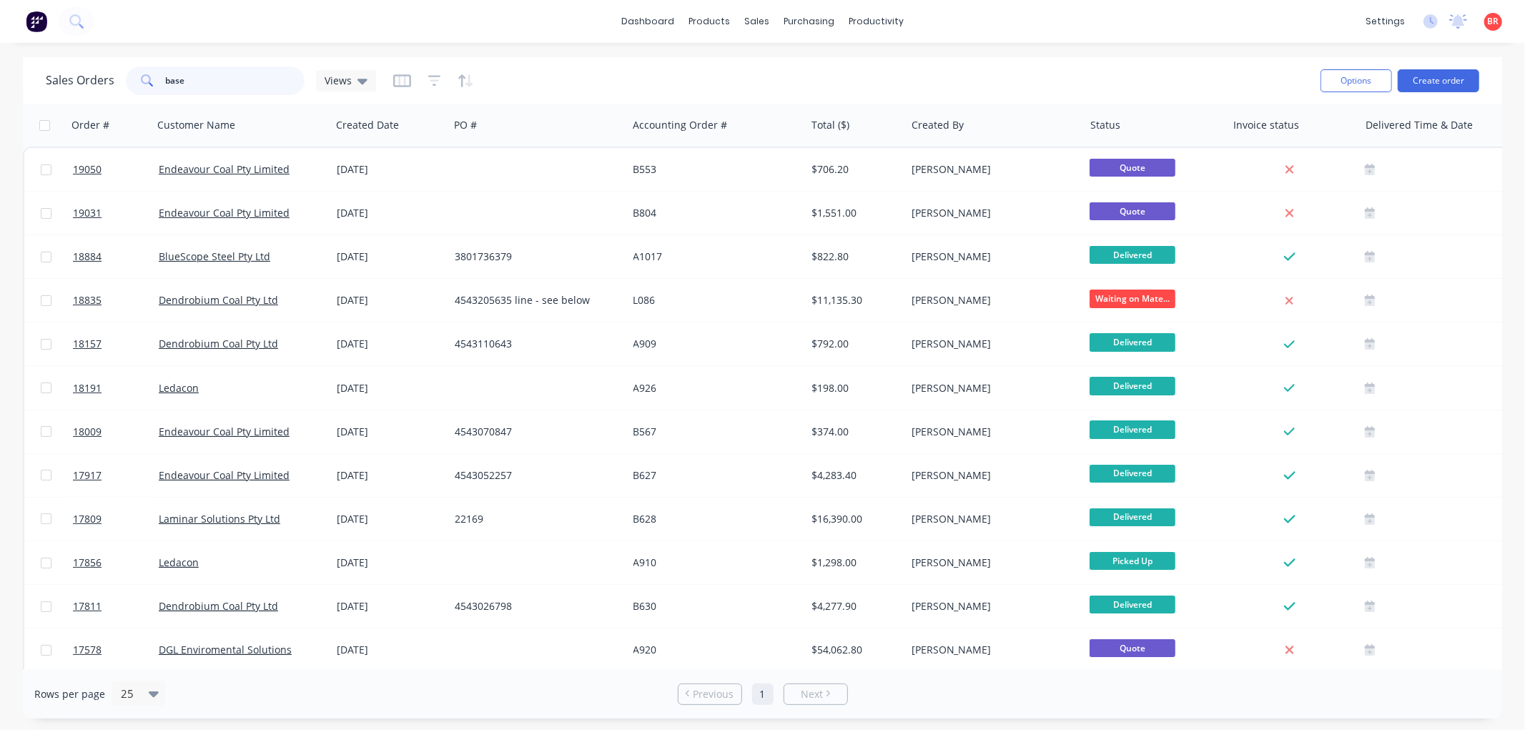
click at [191, 76] on input "base" at bounding box center [235, 81] width 139 height 29
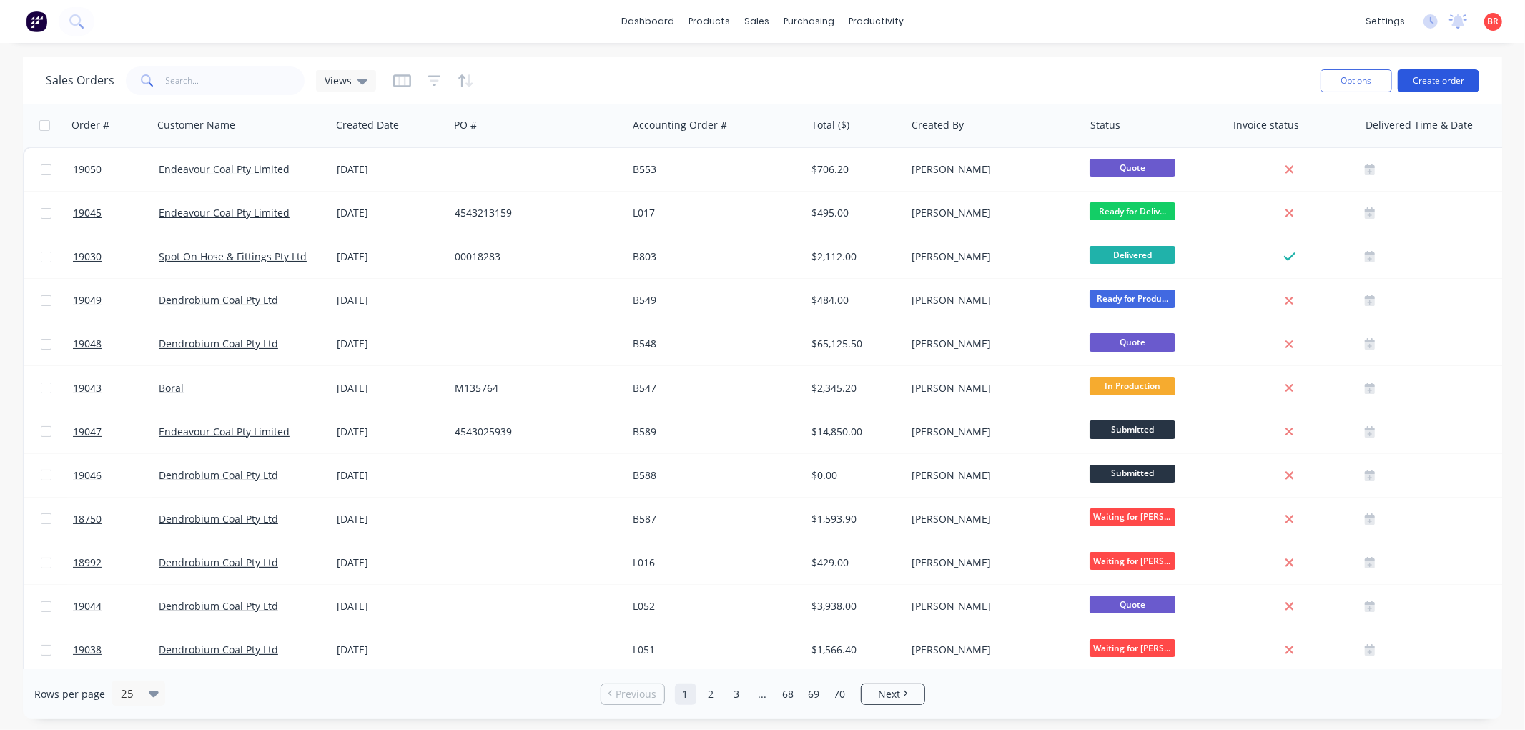
click at [1414, 84] on button "Create order" at bounding box center [1439, 80] width 82 height 23
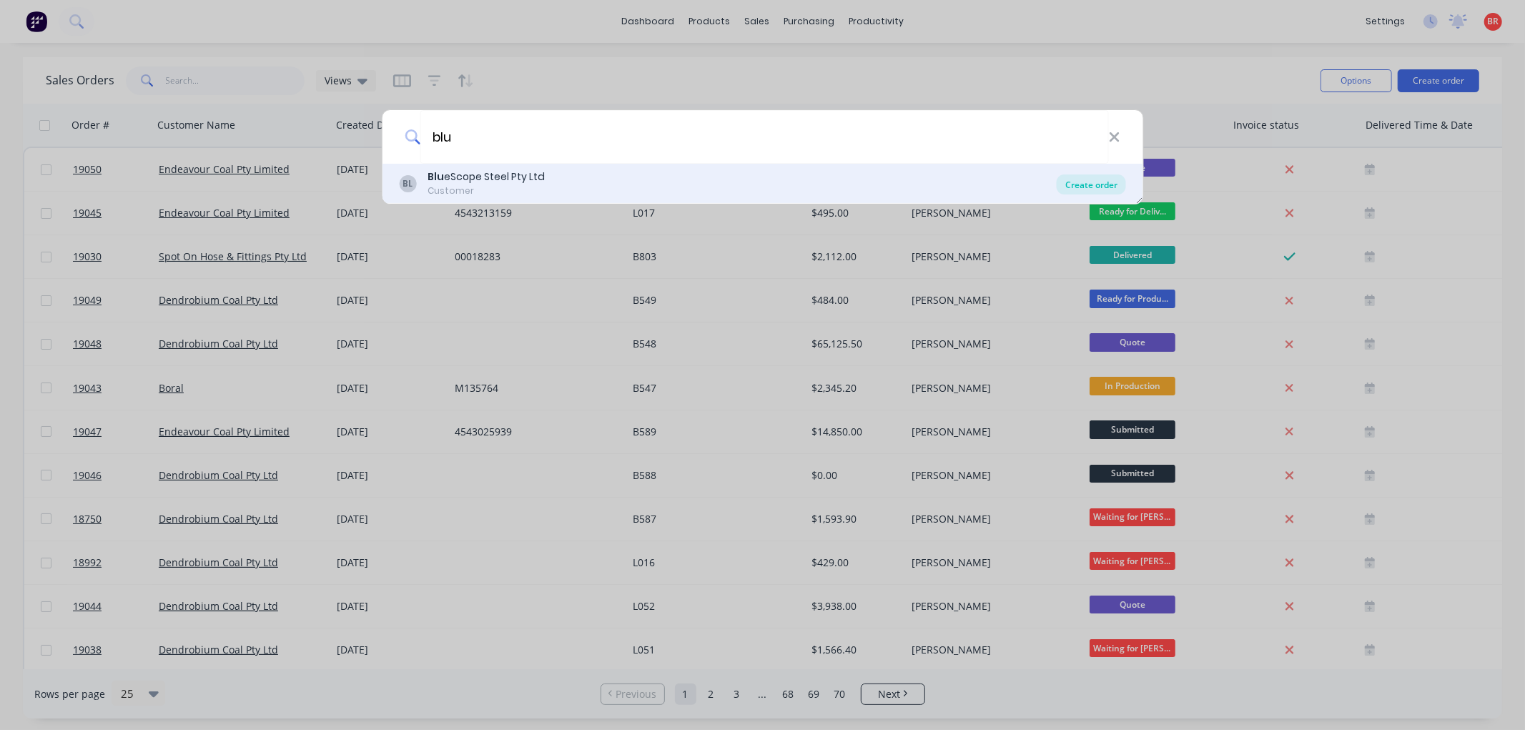
type input "blu"
click at [1081, 182] on div "Create order" at bounding box center [1091, 184] width 69 height 20
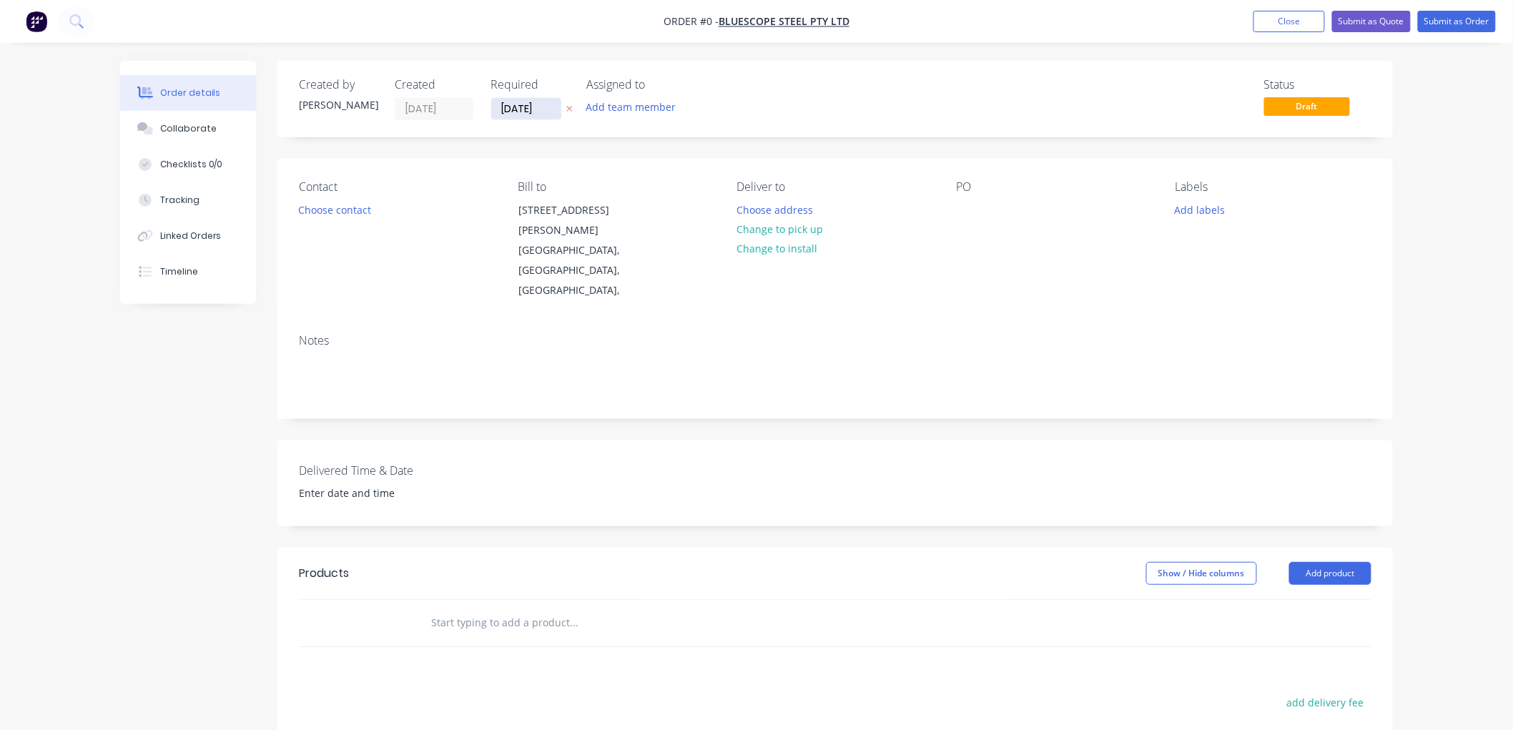
click at [517, 112] on input "[DATE]" at bounding box center [526, 108] width 70 height 21
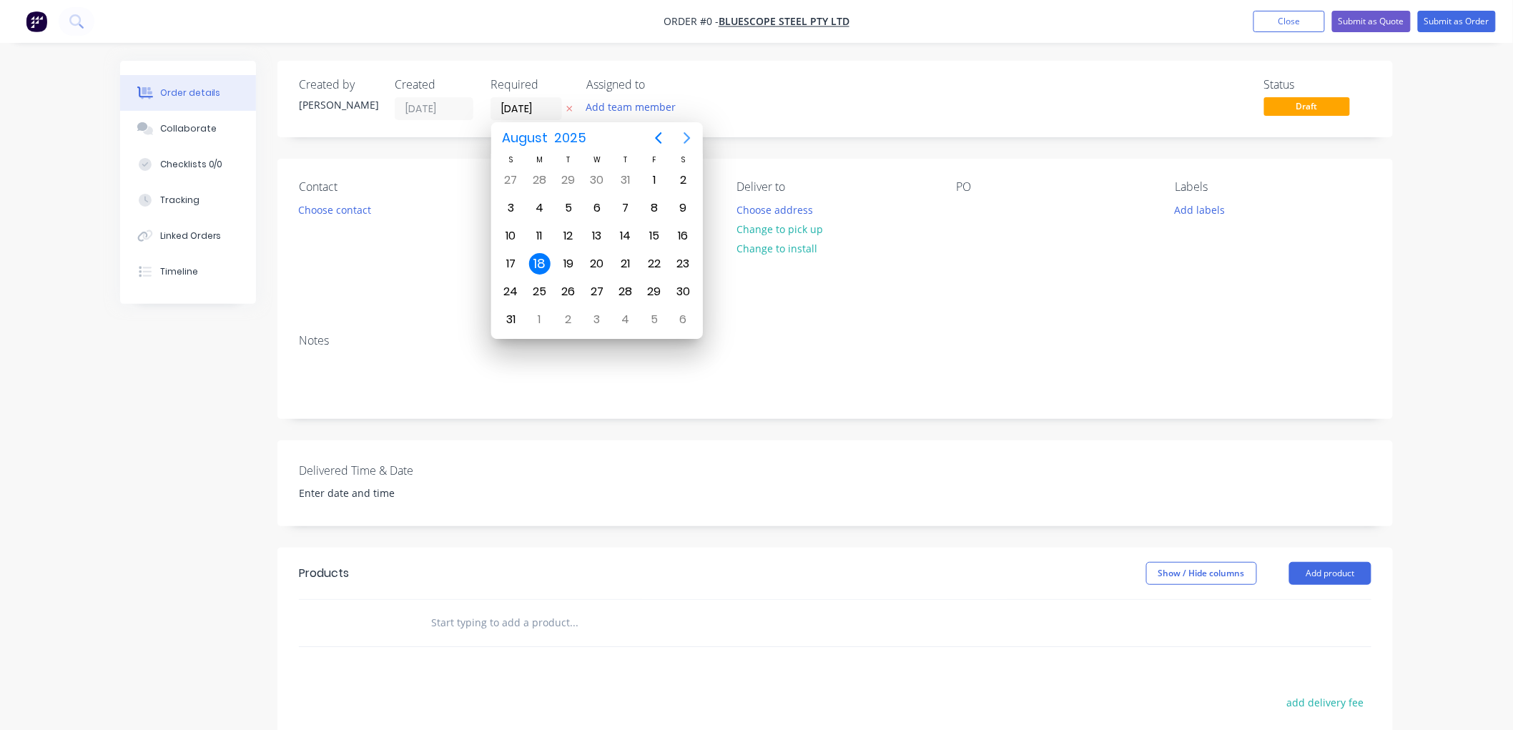
click at [689, 132] on icon "Next page" at bounding box center [687, 137] width 17 height 17
click at [624, 231] on div "18" at bounding box center [625, 235] width 21 height 21
type input "[DATE]"
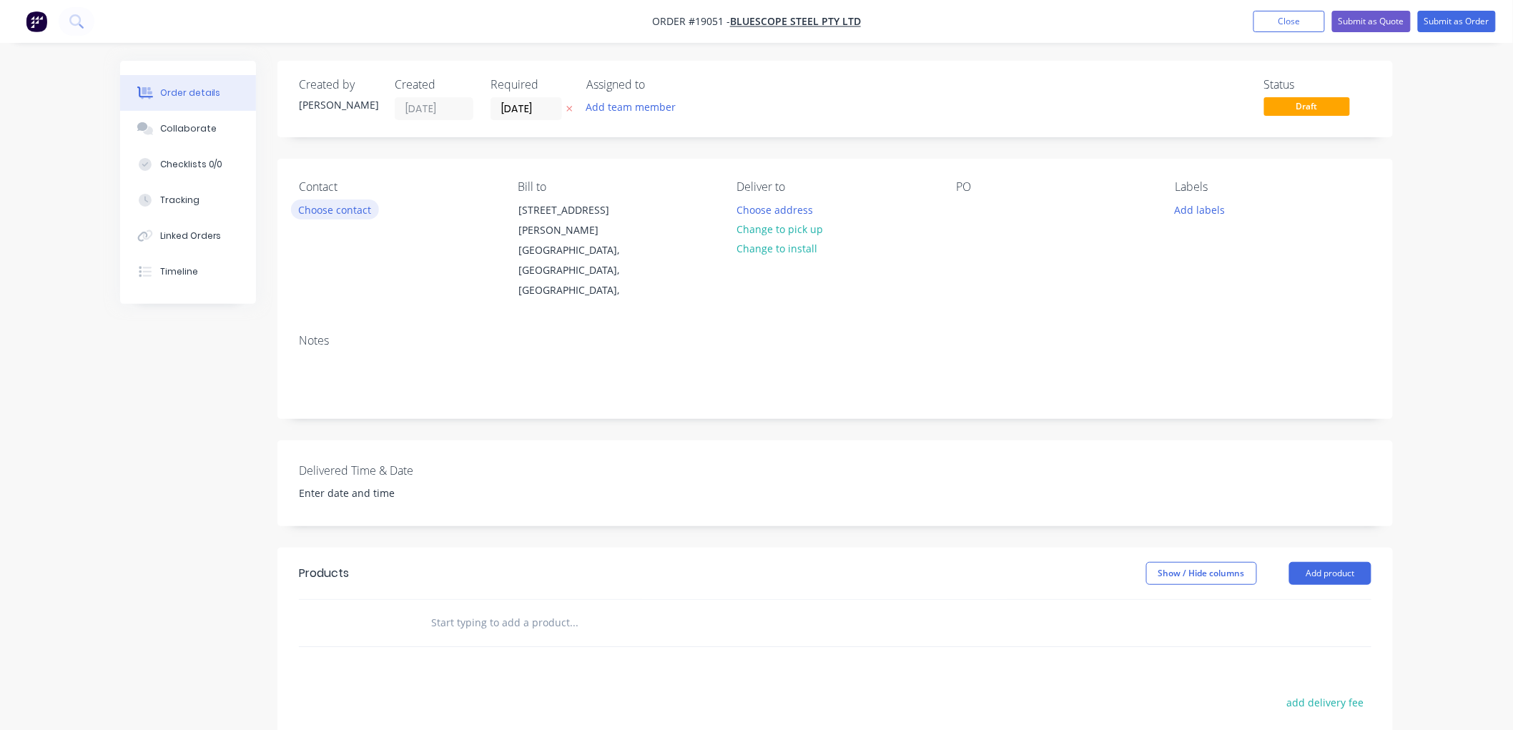
click at [301, 205] on button "Choose contact" at bounding box center [335, 209] width 88 height 19
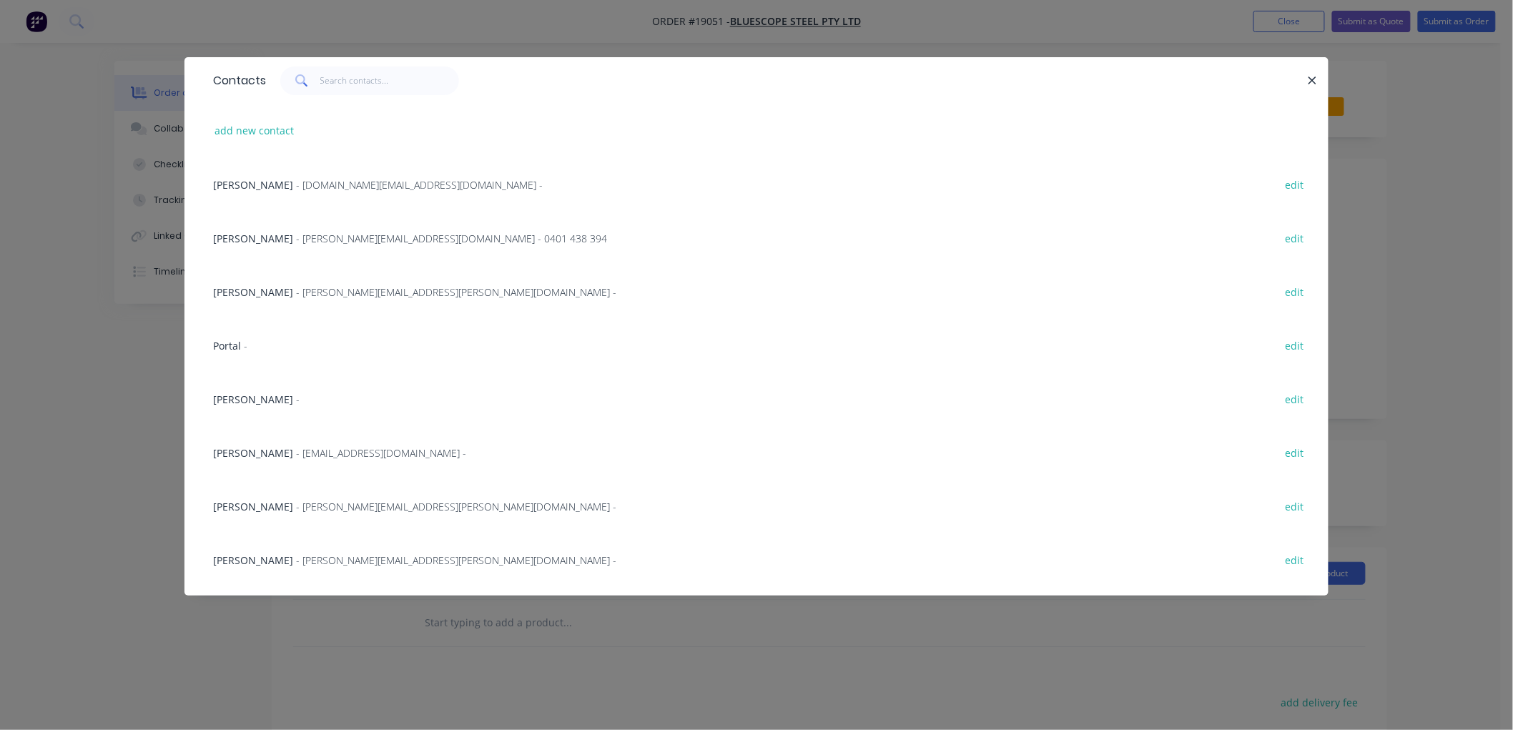
click at [330, 506] on span "- [PERSON_NAME][EMAIL_ADDRESS][PERSON_NAME][DOMAIN_NAME] -" at bounding box center [456, 507] width 320 height 14
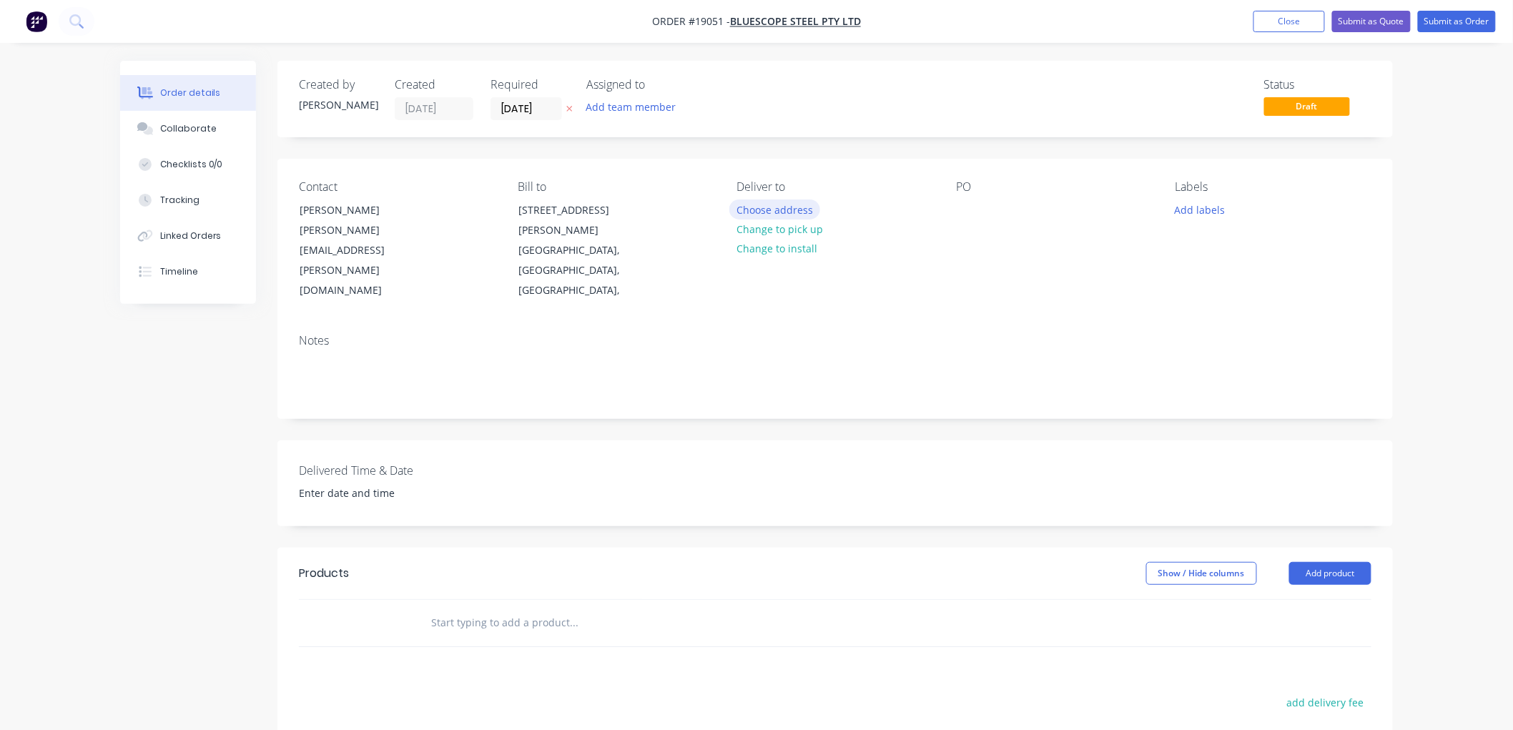
click at [776, 202] on button "Choose address" at bounding box center [775, 209] width 92 height 19
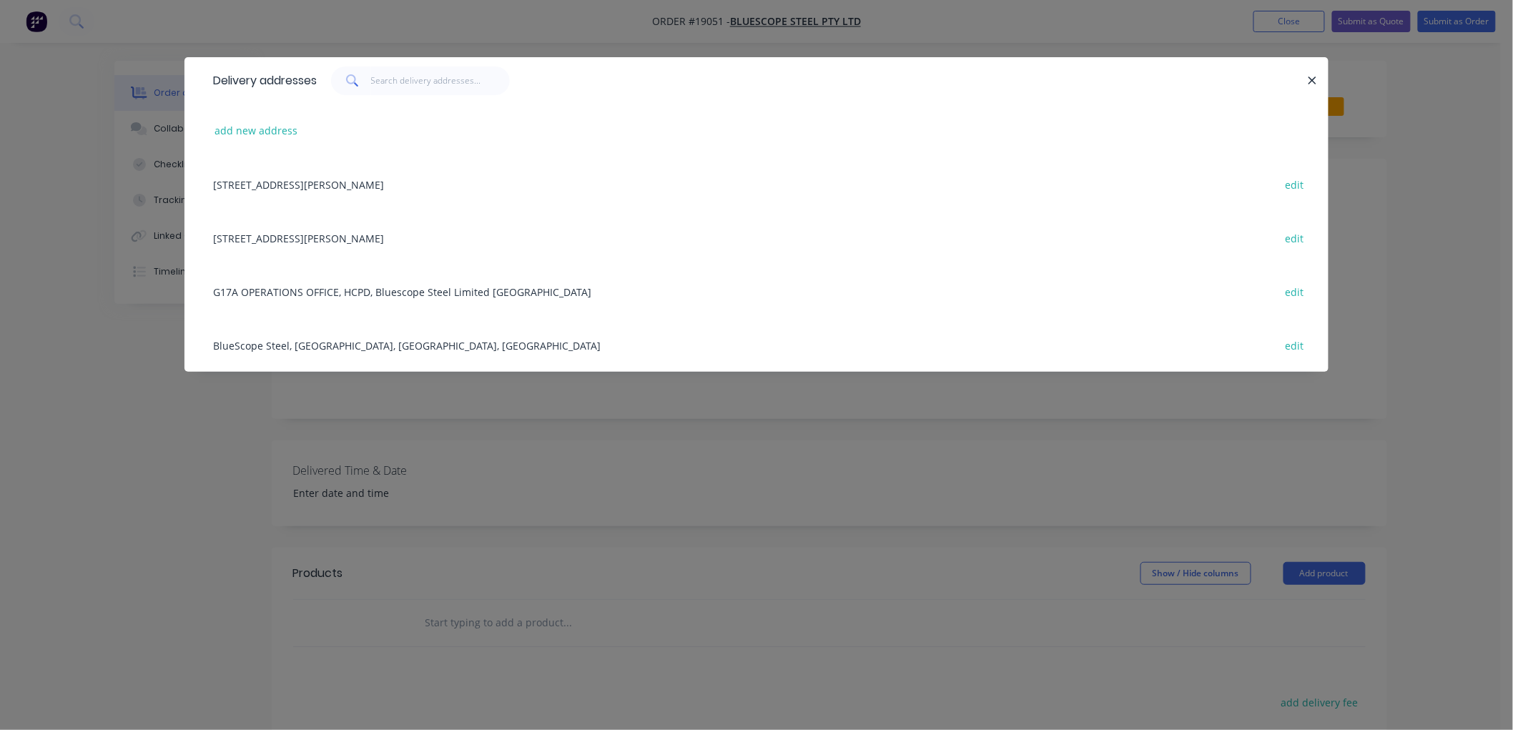
click at [320, 337] on div "BlueScope Steel, [GEOGRAPHIC_DATA], [GEOGRAPHIC_DATA], [GEOGRAPHIC_DATA] edit" at bounding box center [756, 345] width 1101 height 54
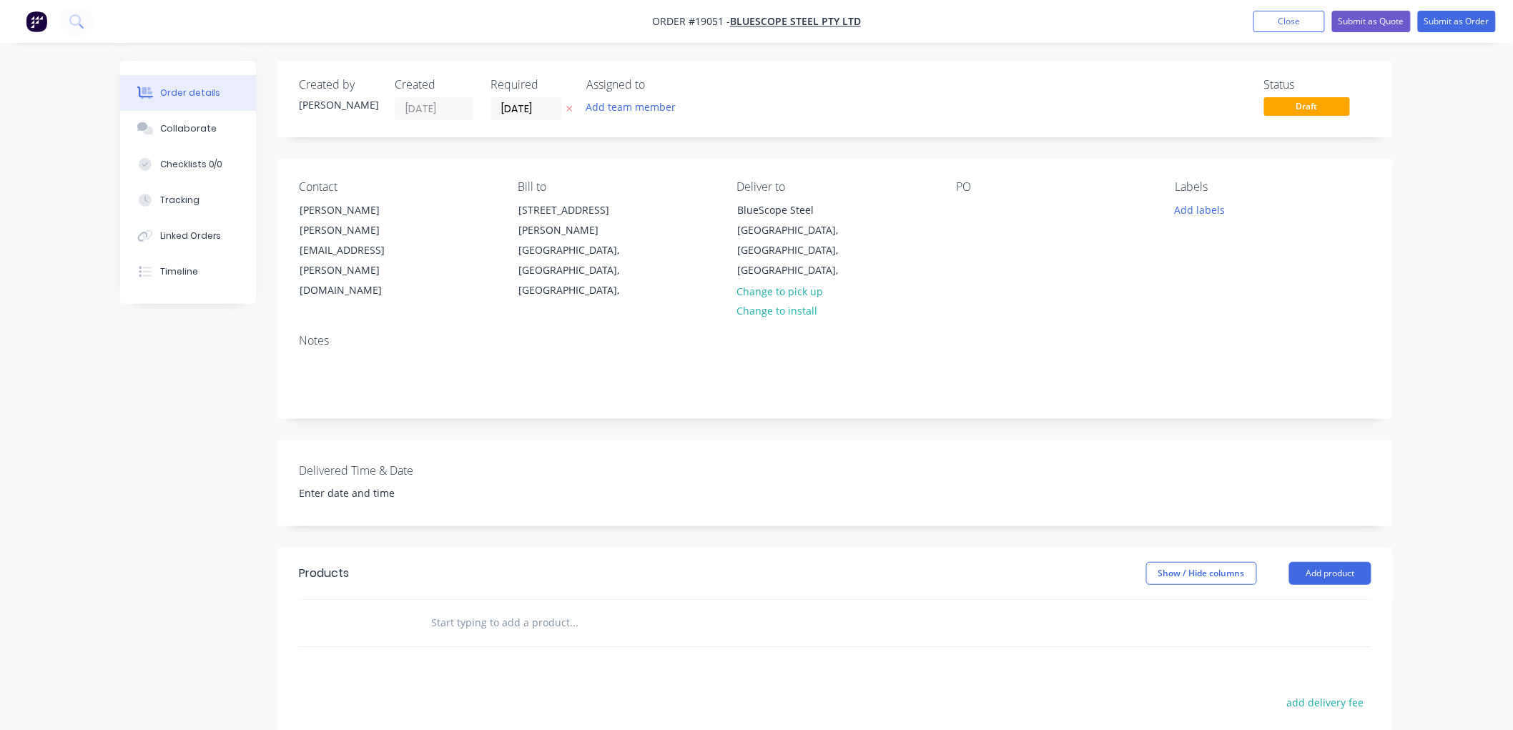
click at [477, 609] on input "text" at bounding box center [573, 623] width 286 height 29
click at [513, 609] on input "text" at bounding box center [573, 623] width 286 height 29
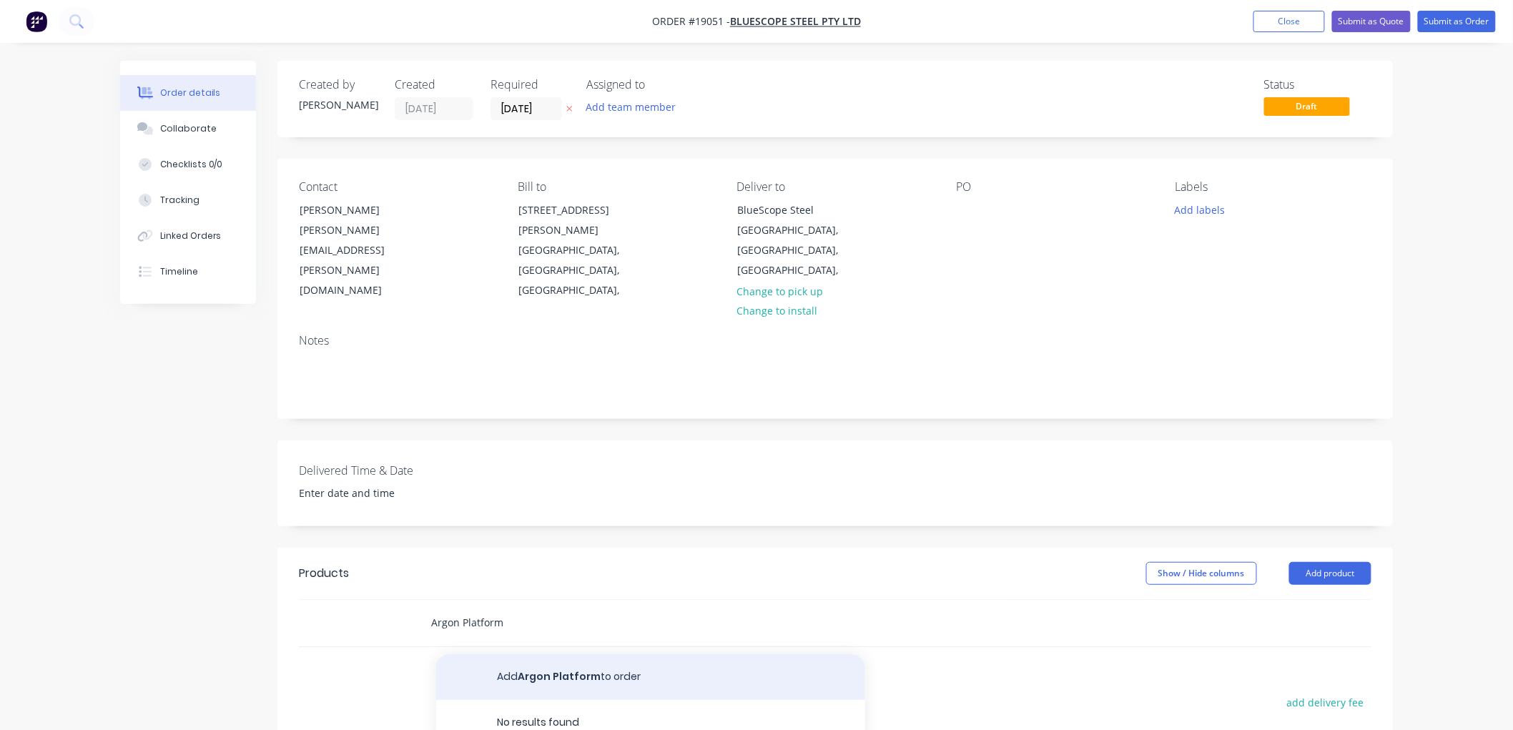
type input "Argon Platform"
click at [548, 654] on button "Add Argon Platform to order" at bounding box center [650, 677] width 429 height 46
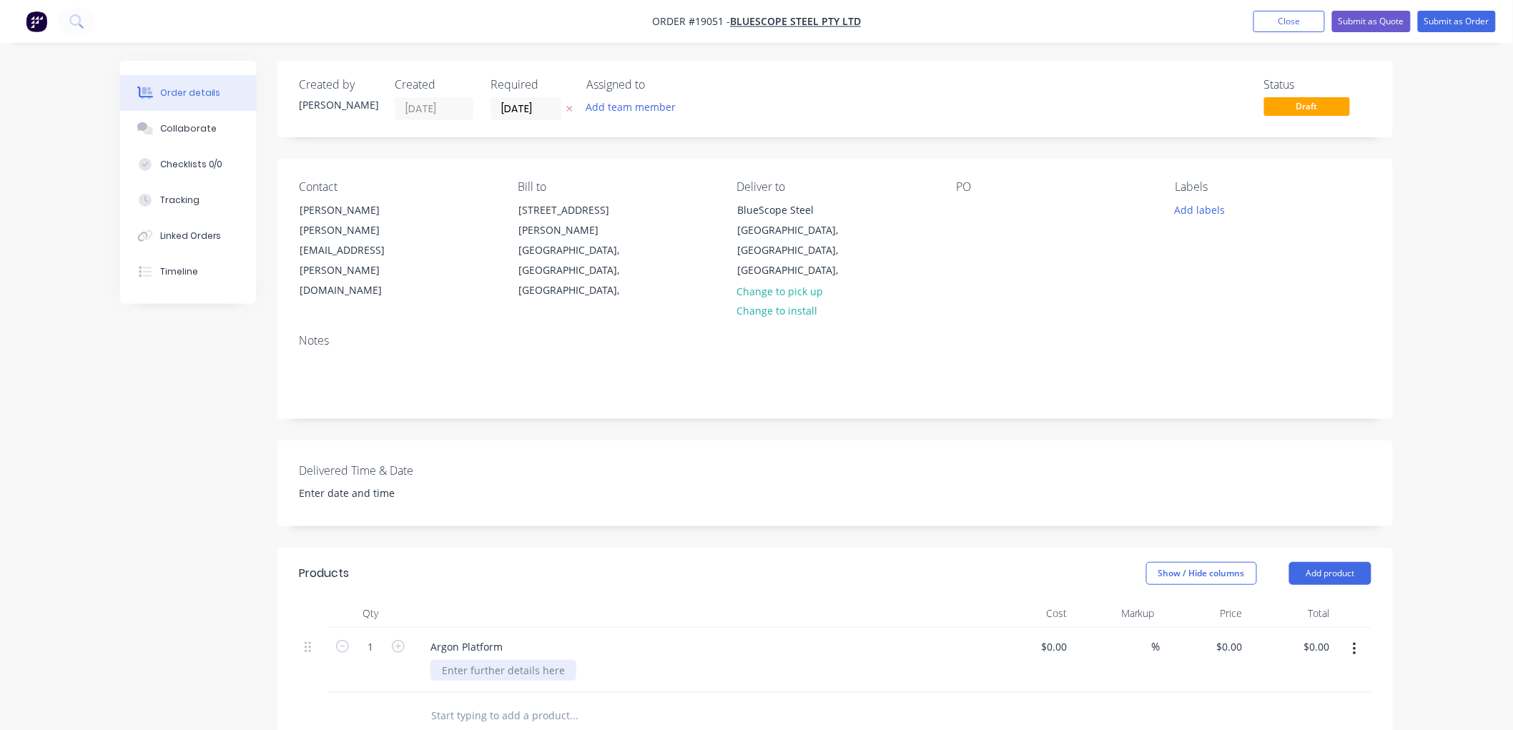
click at [473, 660] on div at bounding box center [503, 670] width 146 height 21
click at [443, 660] on div "item A drg 434006 aluminium" at bounding box center [485, 678] width 110 height 36
click at [217, 119] on button "Collaborate" at bounding box center [188, 129] width 136 height 36
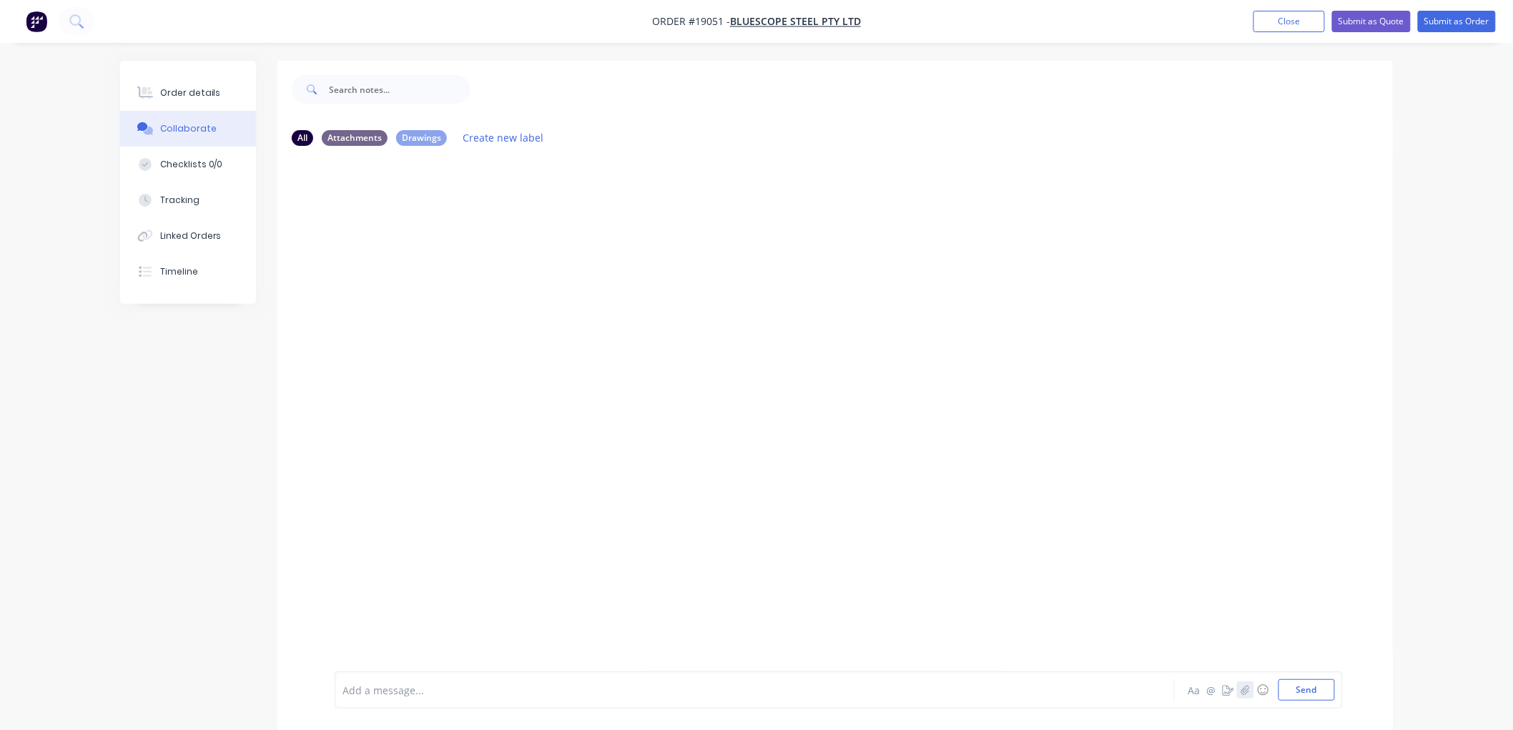
click at [1241, 689] on icon "button" at bounding box center [1245, 690] width 9 height 10
click at [1314, 691] on button "Send" at bounding box center [1307, 689] width 56 height 21
click at [187, 87] on div "Order details" at bounding box center [190, 93] width 61 height 13
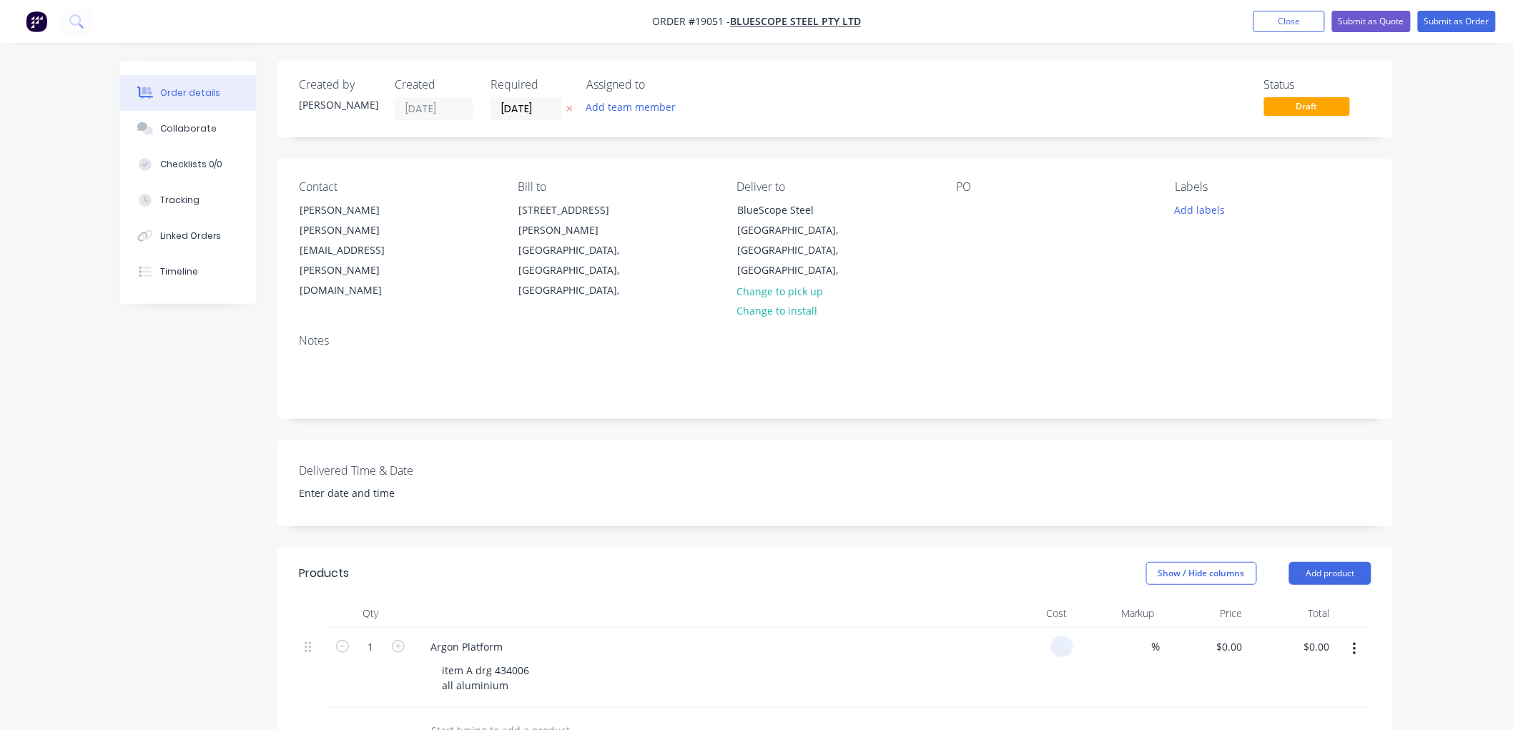
drag, startPoint x: 1038, startPoint y: 602, endPoint x: 1052, endPoint y: 598, distance: 14.9
click at [1038, 628] on div at bounding box center [1029, 668] width 88 height 80
type input "$5,680.00"
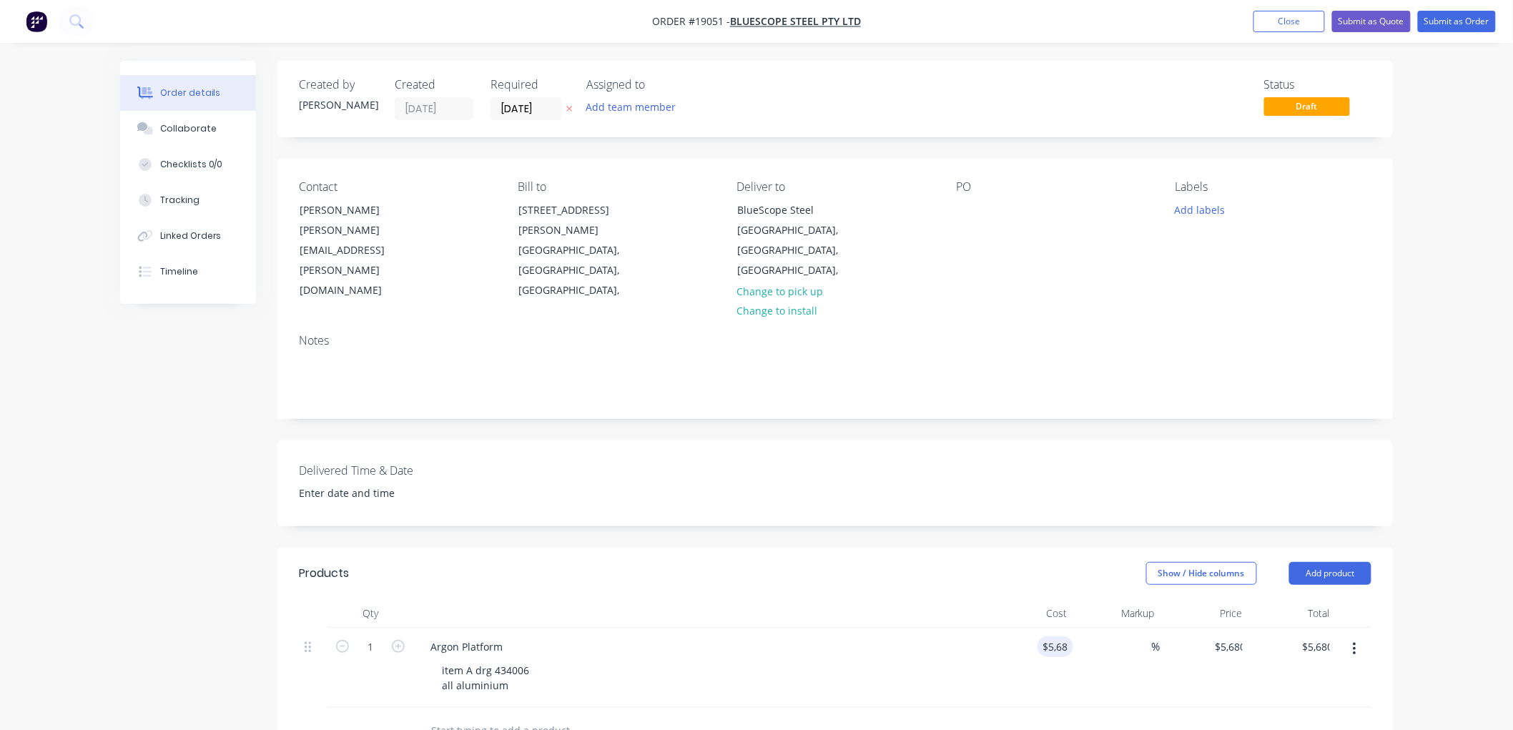
click at [1422, 336] on div "Order details Collaborate Checklists 0/0 Tracking Linked Orders Timeline Order …" at bounding box center [756, 559] width 1513 height 1119
click at [1377, 21] on button "Submit as Quote" at bounding box center [1371, 21] width 79 height 21
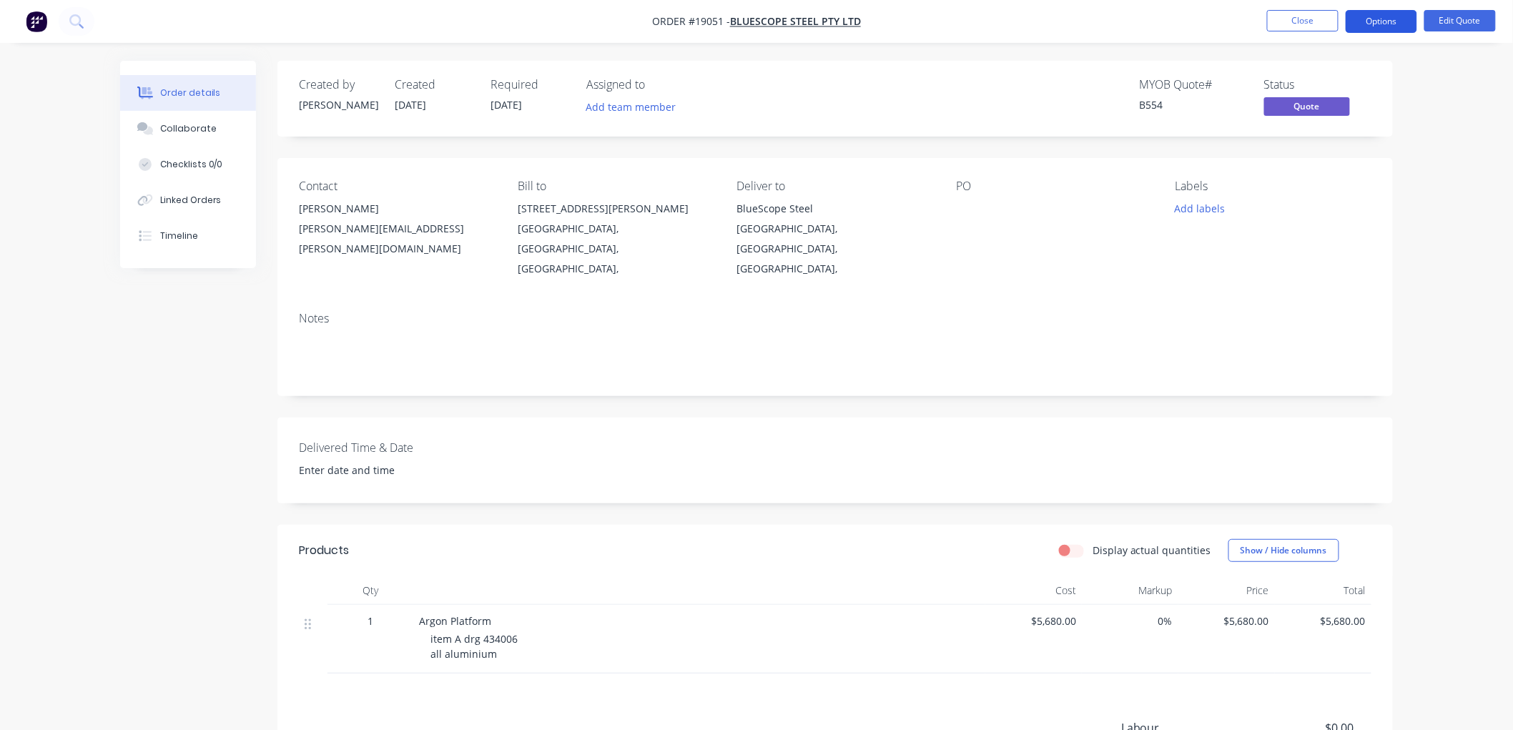
click at [1383, 23] on button "Options" at bounding box center [1382, 21] width 72 height 23
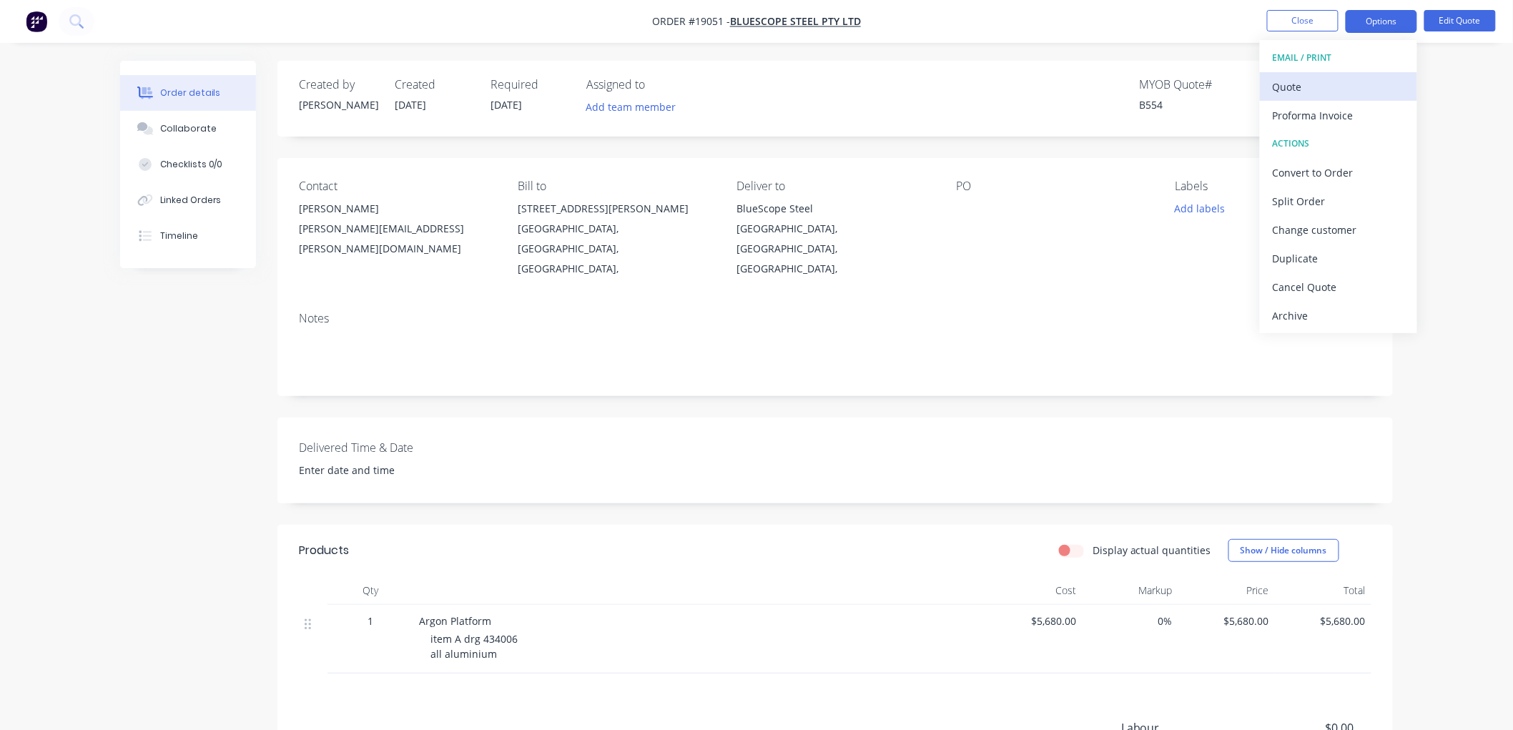
click at [1321, 79] on div "Quote" at bounding box center [1339, 87] width 132 height 21
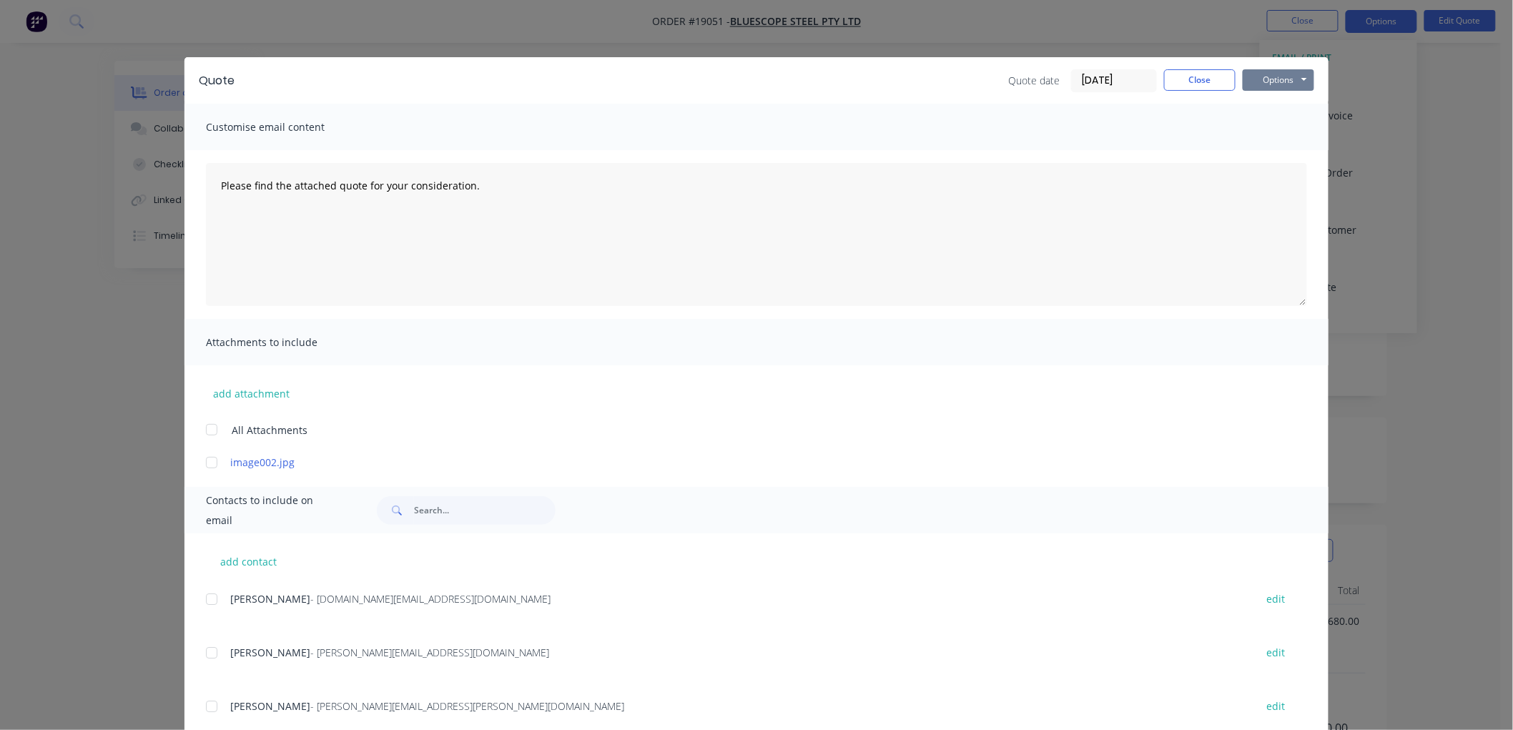
click at [1269, 77] on button "Options" at bounding box center [1279, 79] width 72 height 21
click at [1263, 127] on button "Print" at bounding box center [1289, 129] width 92 height 24
click at [1214, 86] on button "Close" at bounding box center [1200, 79] width 72 height 21
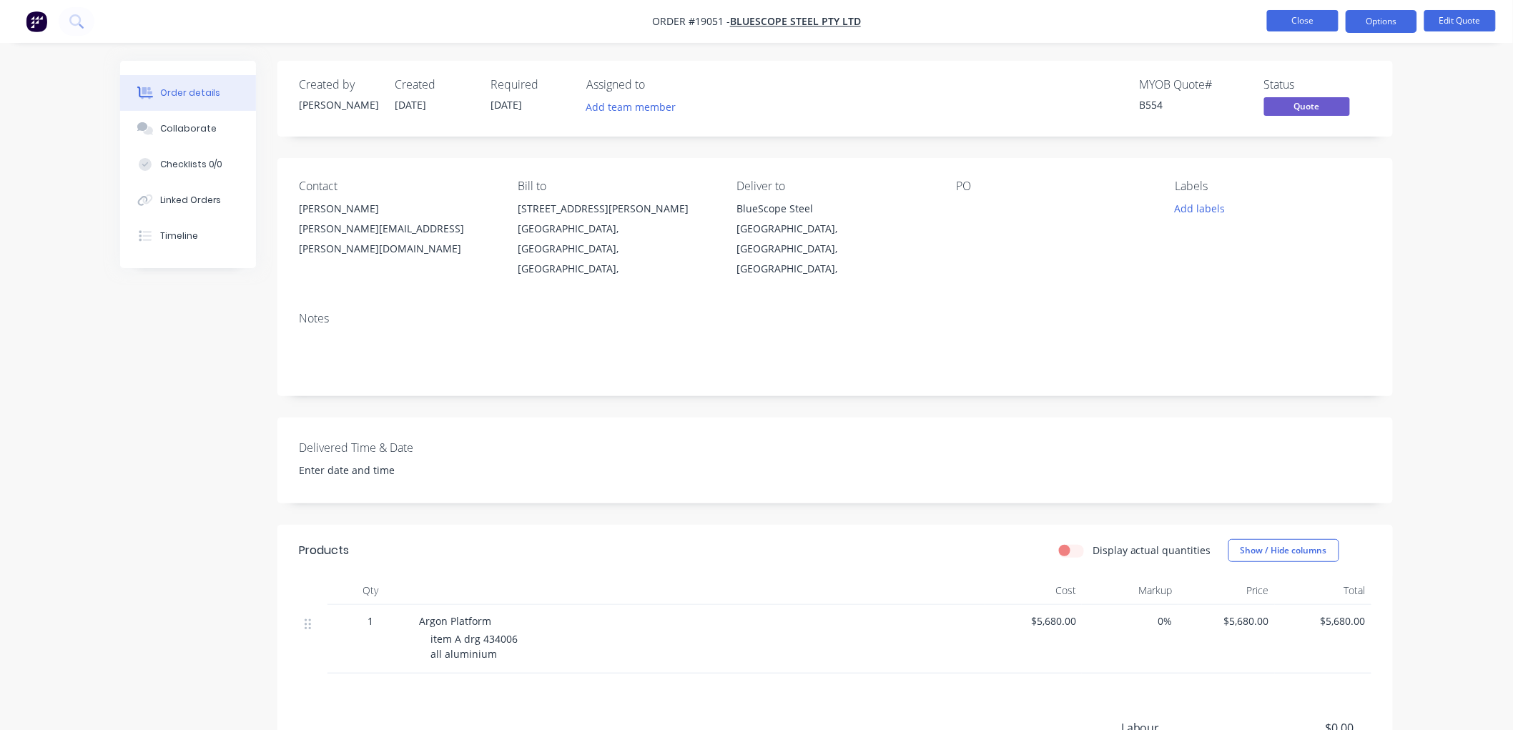
click at [1295, 24] on button "Close" at bounding box center [1303, 20] width 72 height 21
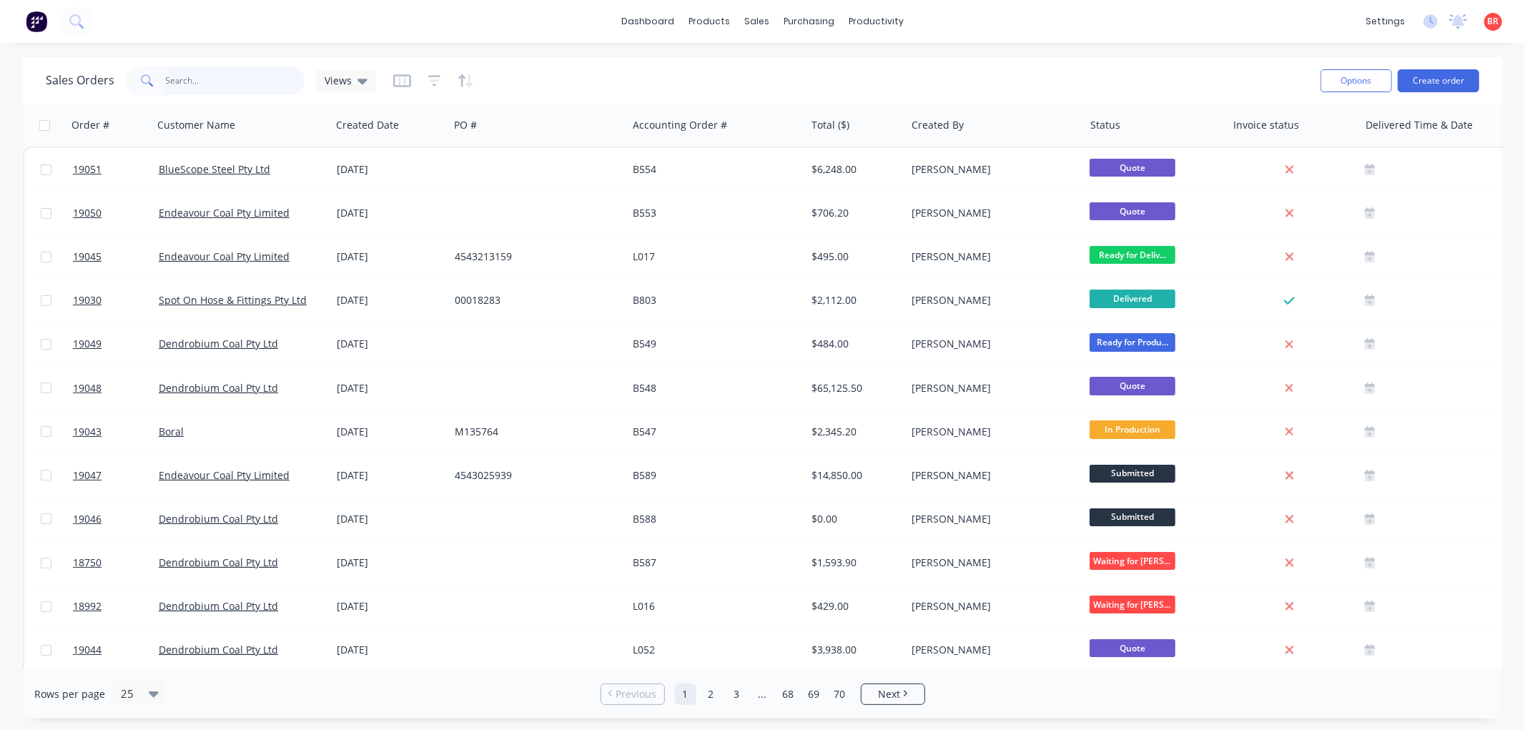
click at [206, 84] on input "text" at bounding box center [235, 81] width 139 height 29
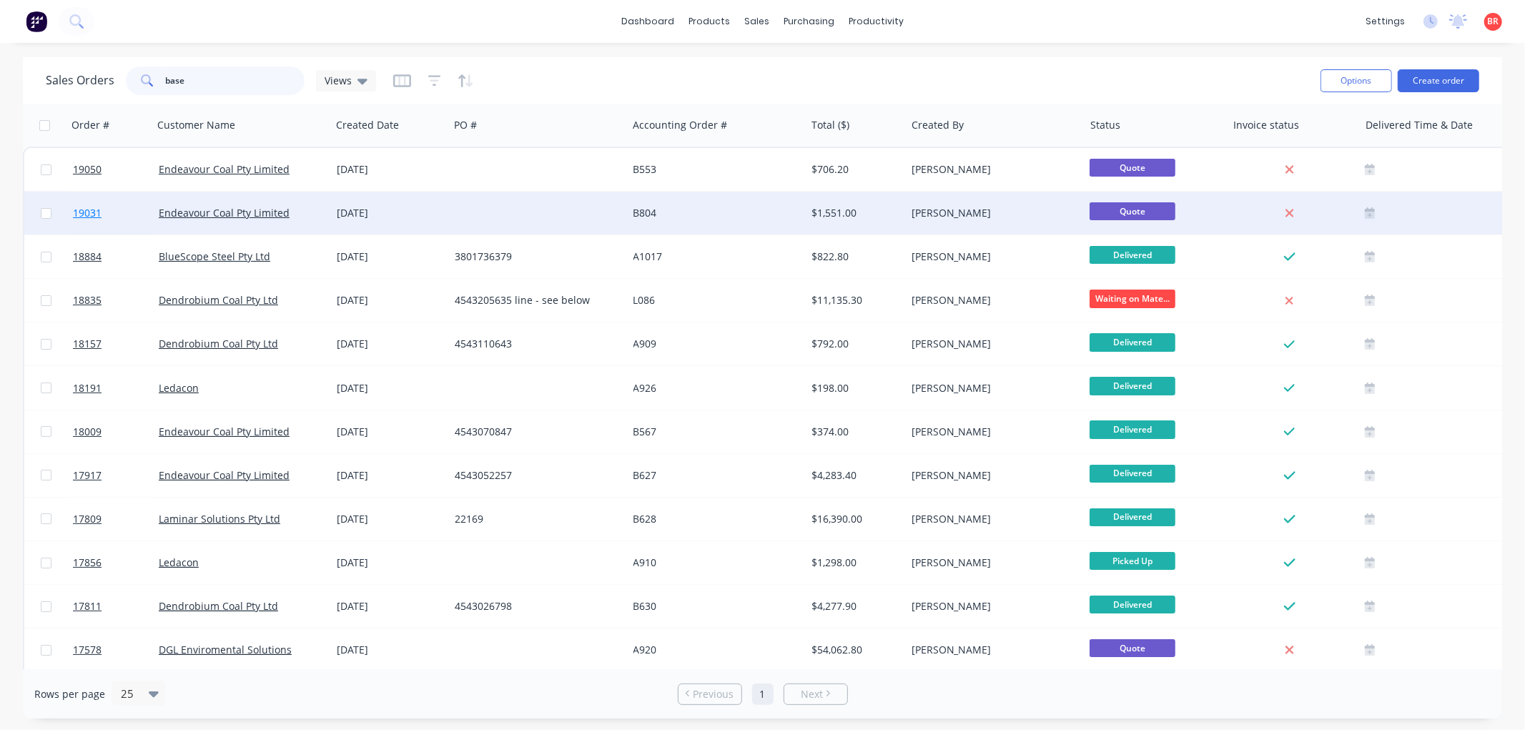
type input "base"
click at [91, 215] on span "19031" at bounding box center [87, 213] width 29 height 14
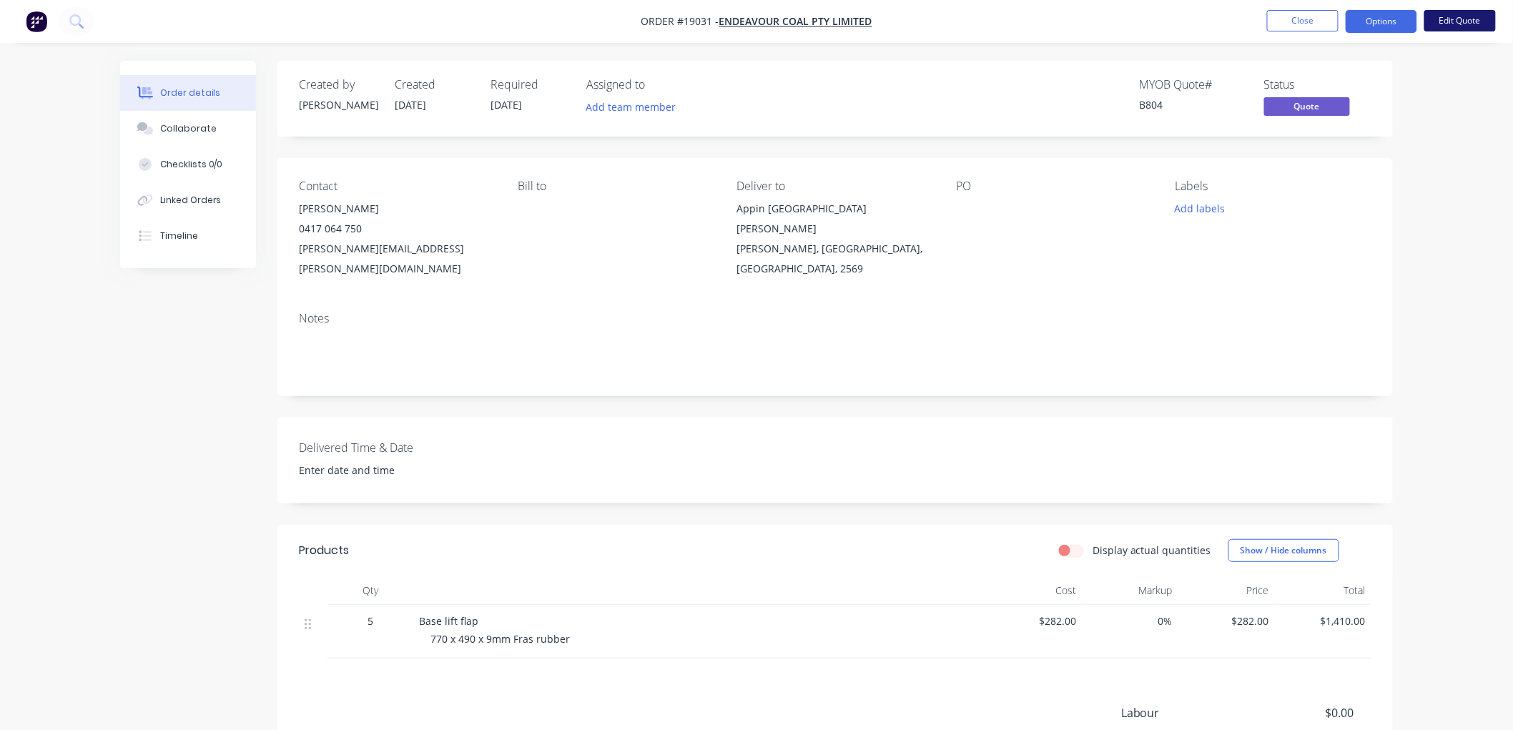
click at [1442, 26] on button "Edit Quote" at bounding box center [1460, 20] width 72 height 21
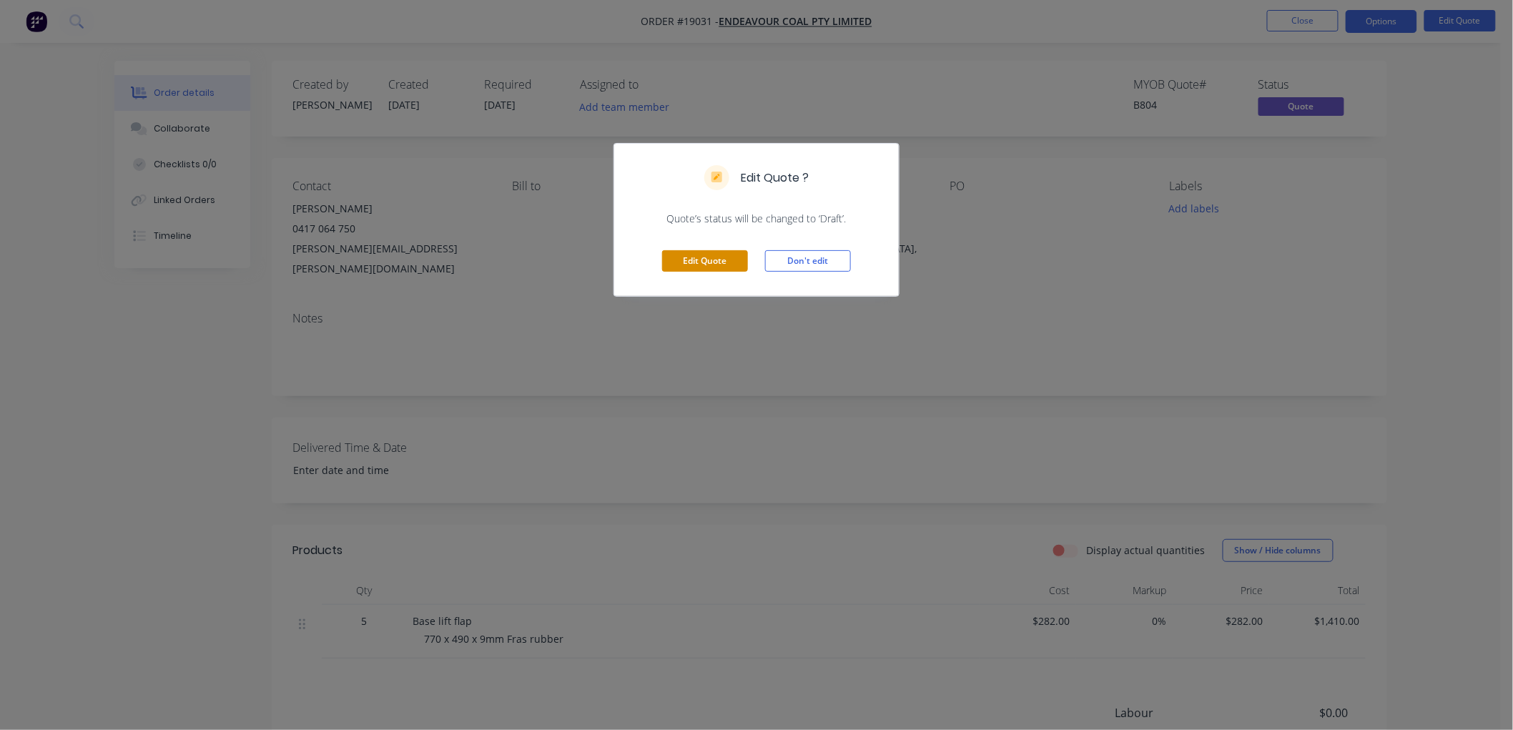
click at [696, 252] on button "Edit Quote" at bounding box center [705, 260] width 86 height 21
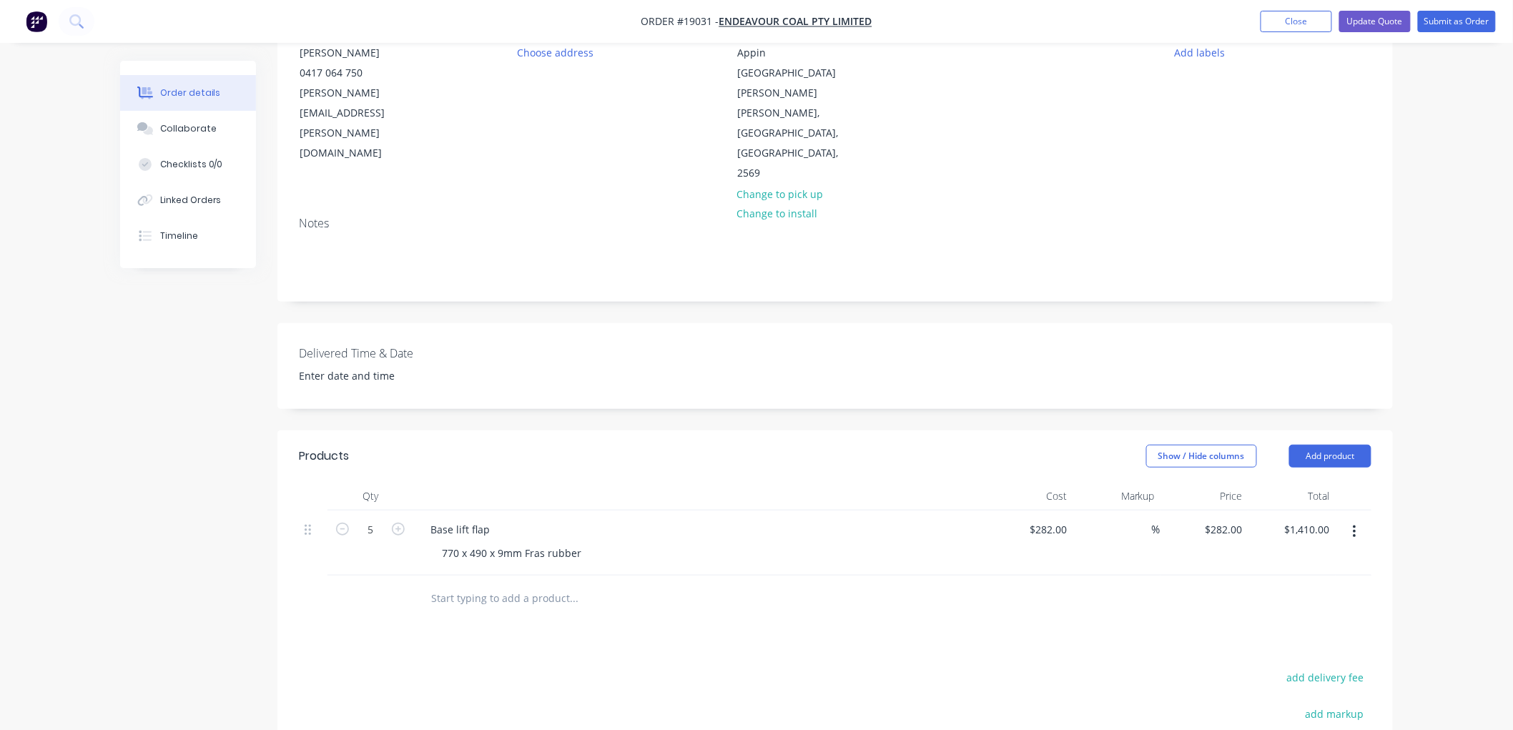
scroll to position [159, 0]
click at [373, 518] on input "5" at bounding box center [370, 528] width 37 height 21
type input "30"
type input "$8,460.00"
click at [186, 463] on div "Created by [PERSON_NAME] Created [DATE] Required [DATE] Assigned to Add team me…" at bounding box center [756, 443] width 1273 height 1083
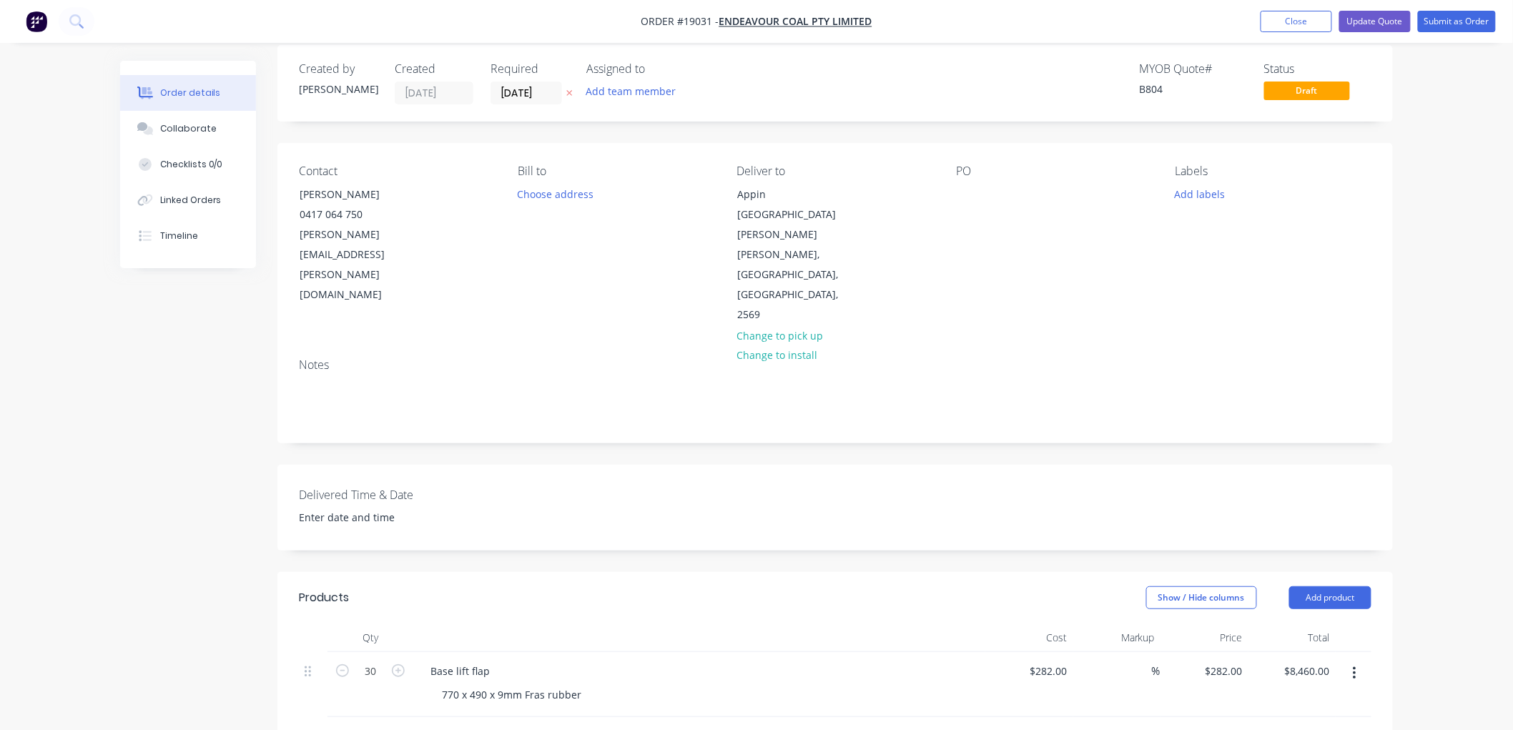
scroll to position [0, 0]
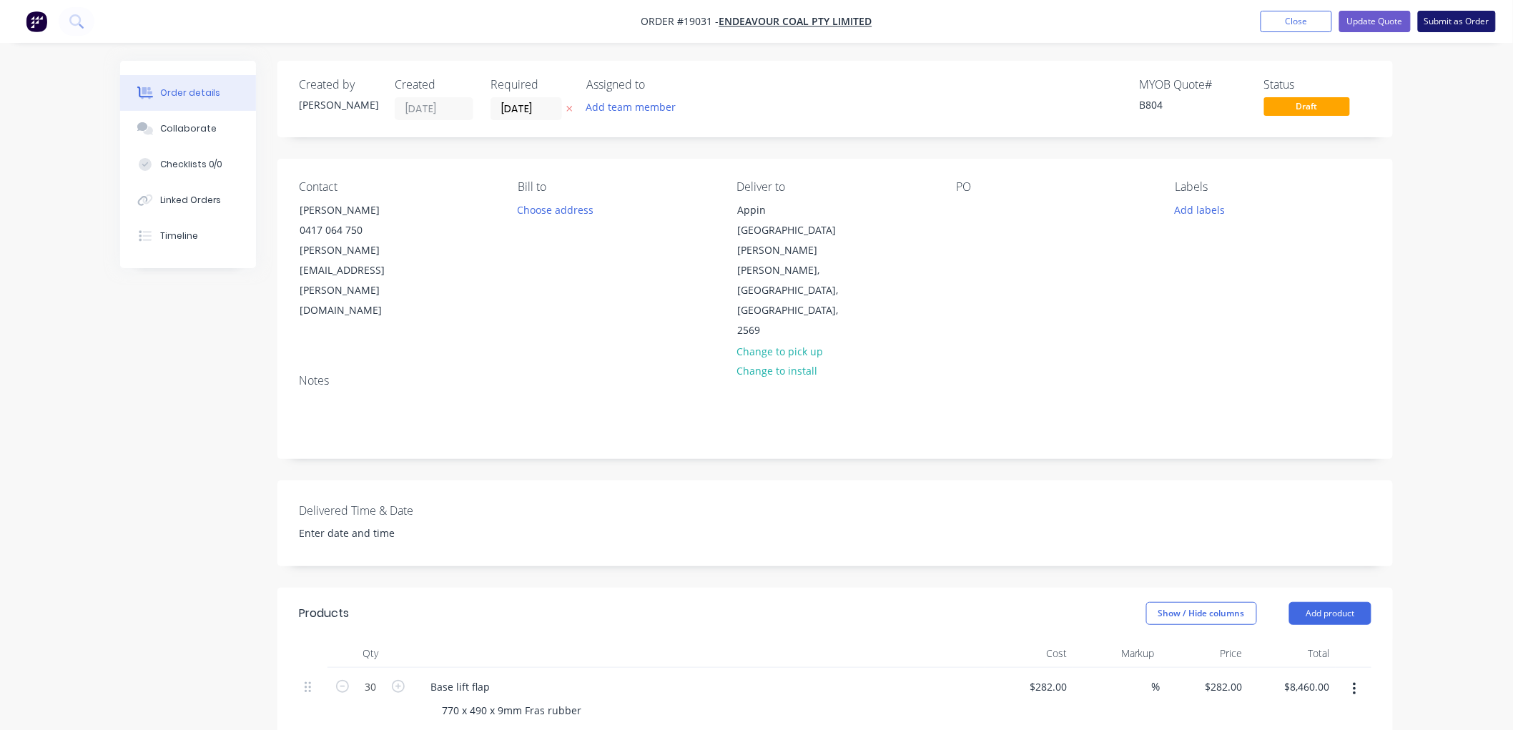
click at [1428, 24] on button "Submit as Order" at bounding box center [1457, 21] width 78 height 21
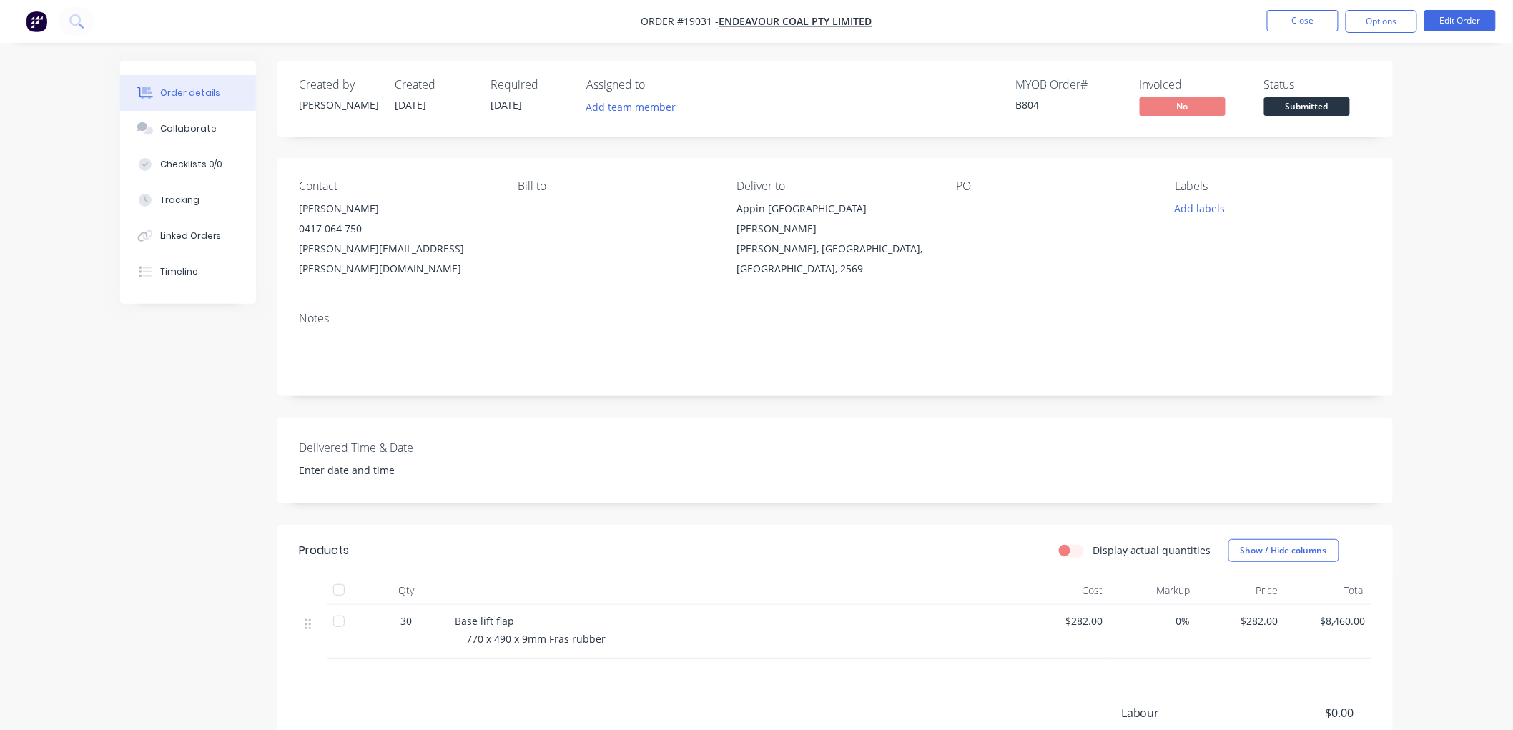
click at [1318, 105] on span "Submitted" at bounding box center [1307, 106] width 86 height 18
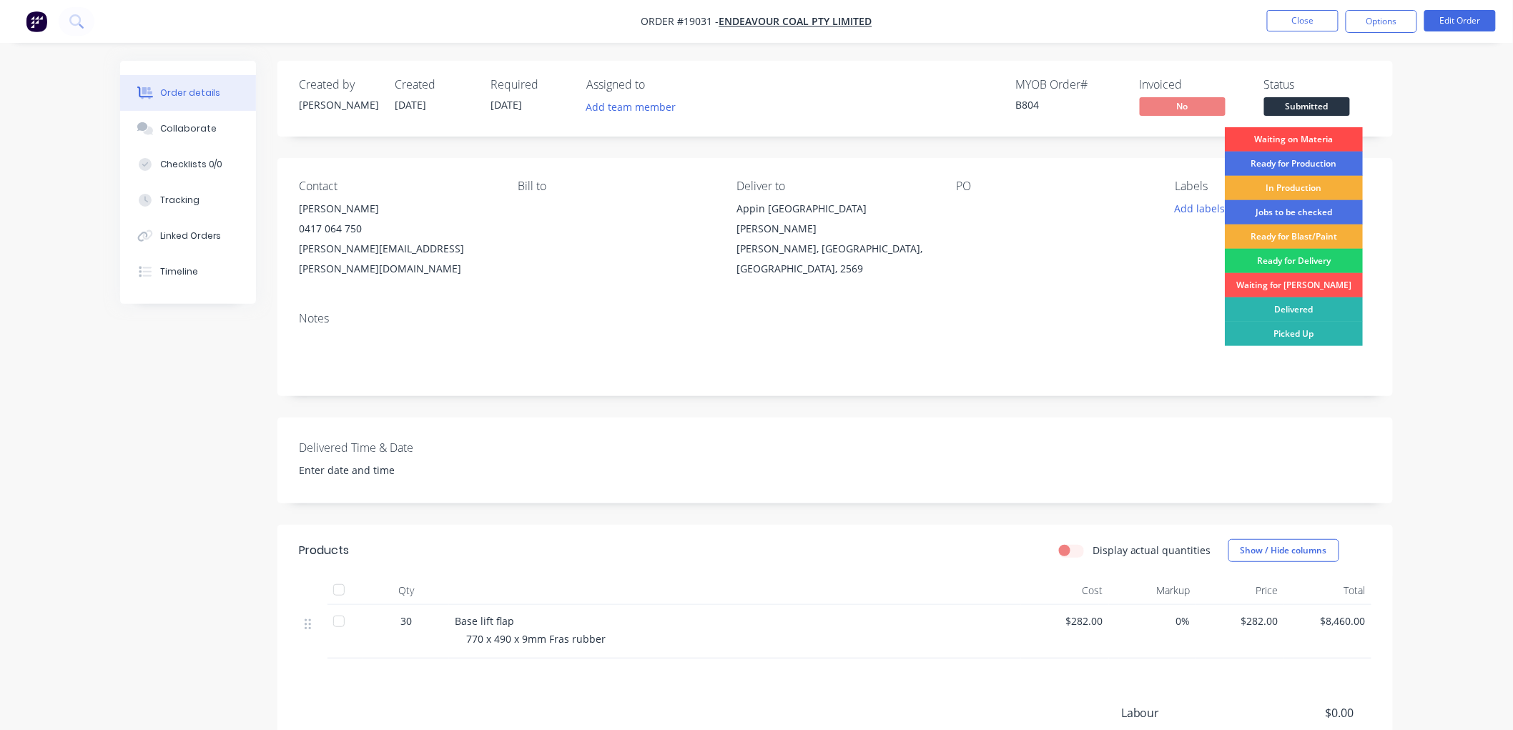
click at [1287, 137] on div "Waiting on Materia" at bounding box center [1294, 139] width 138 height 24
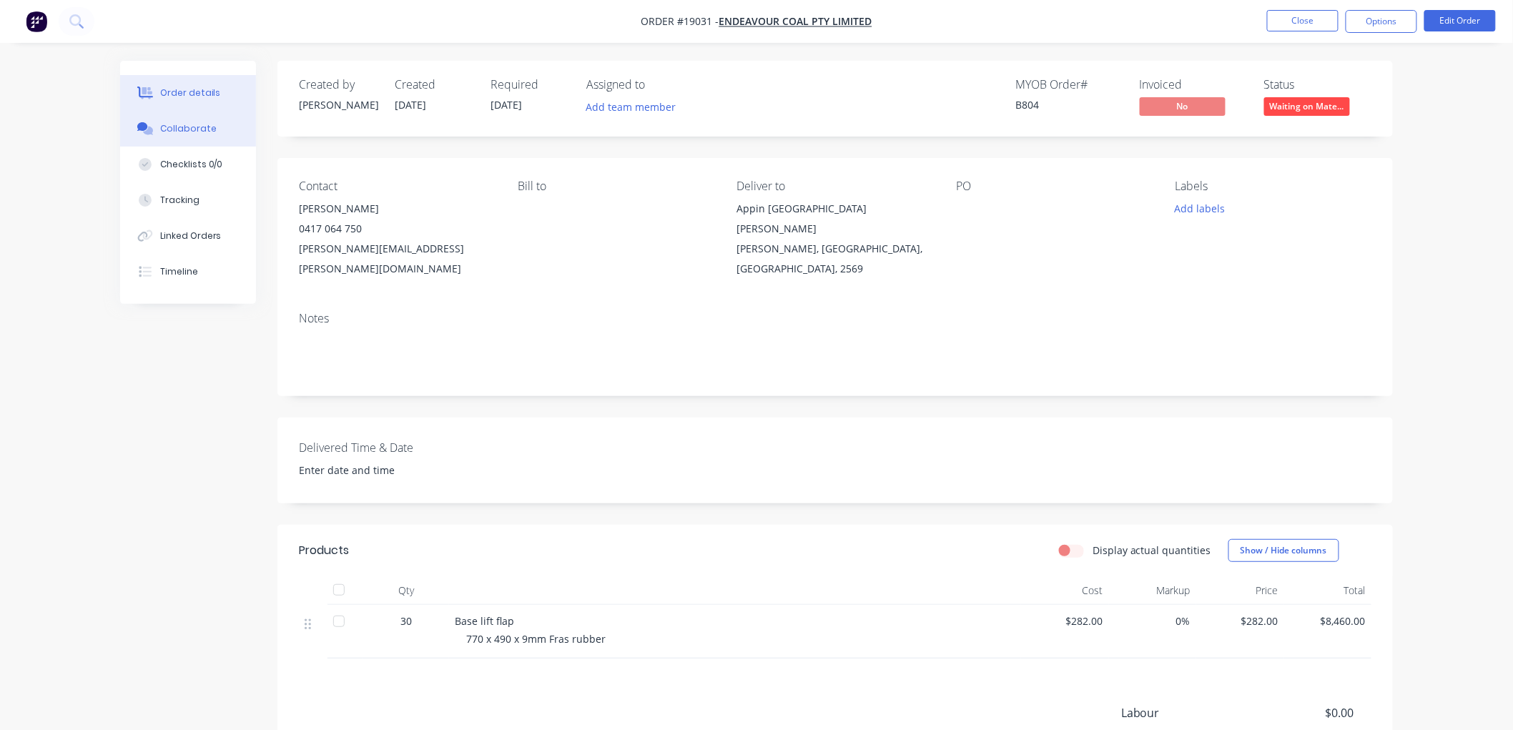
click at [206, 137] on button "Collaborate" at bounding box center [188, 129] width 136 height 36
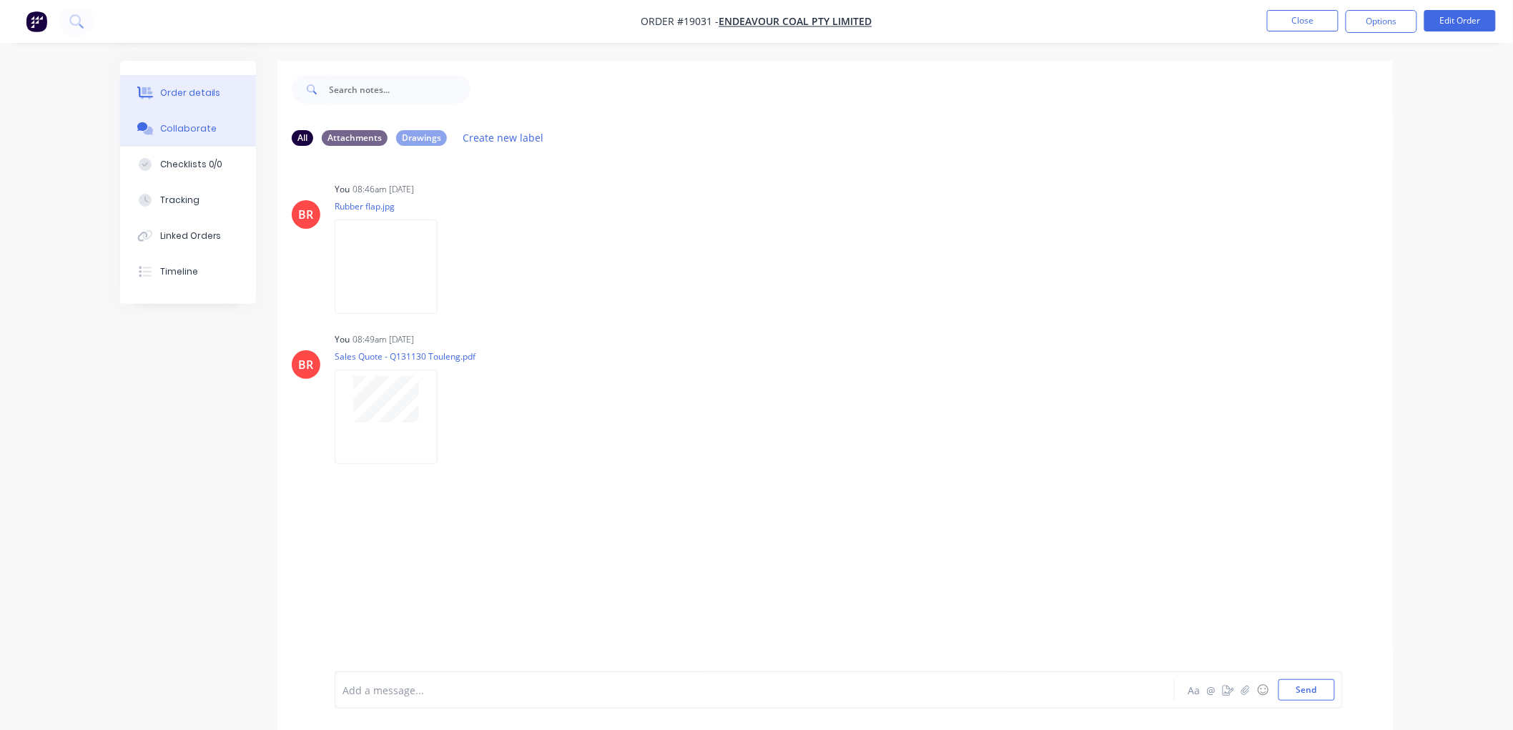
click at [196, 102] on button "Order details" at bounding box center [188, 93] width 136 height 36
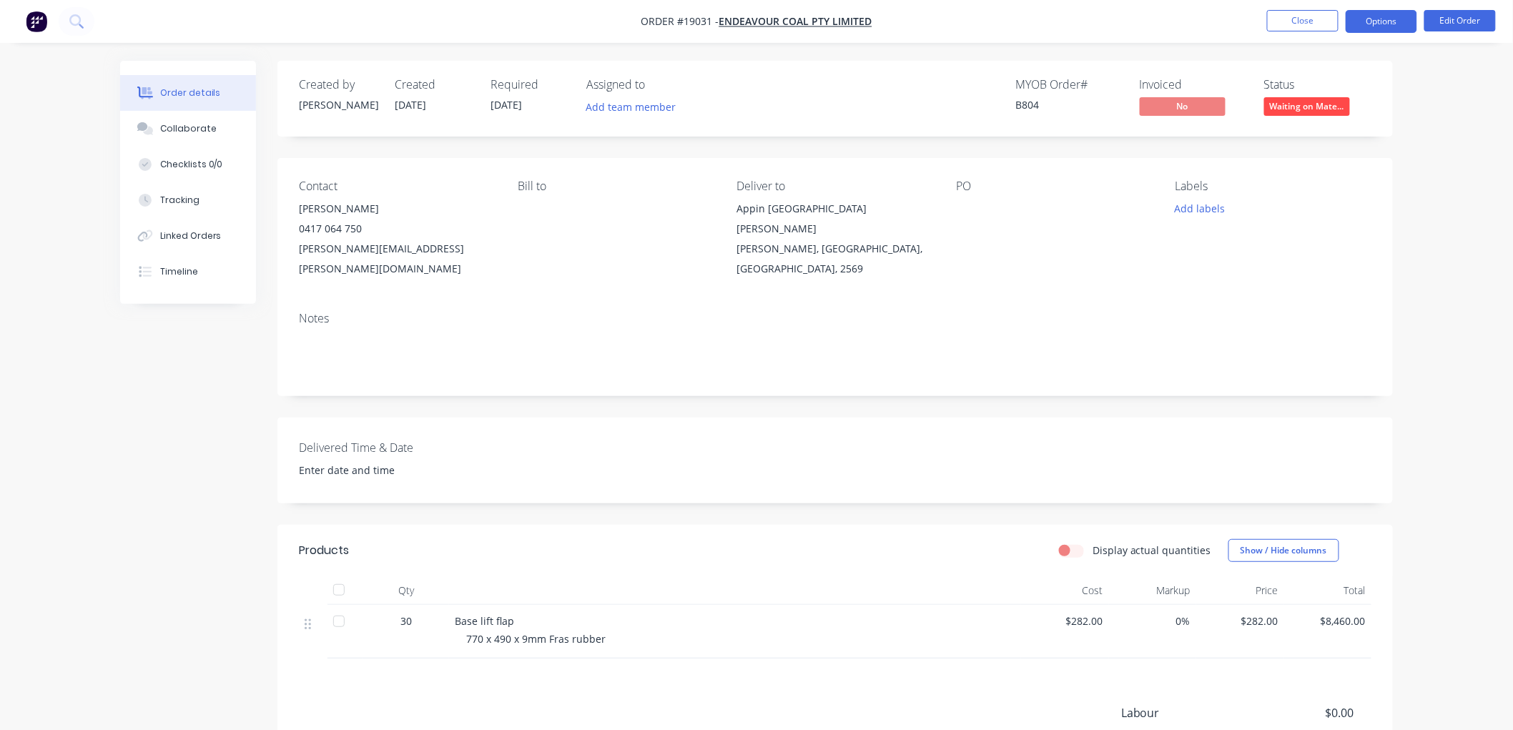
click at [1366, 19] on button "Options" at bounding box center [1382, 21] width 72 height 23
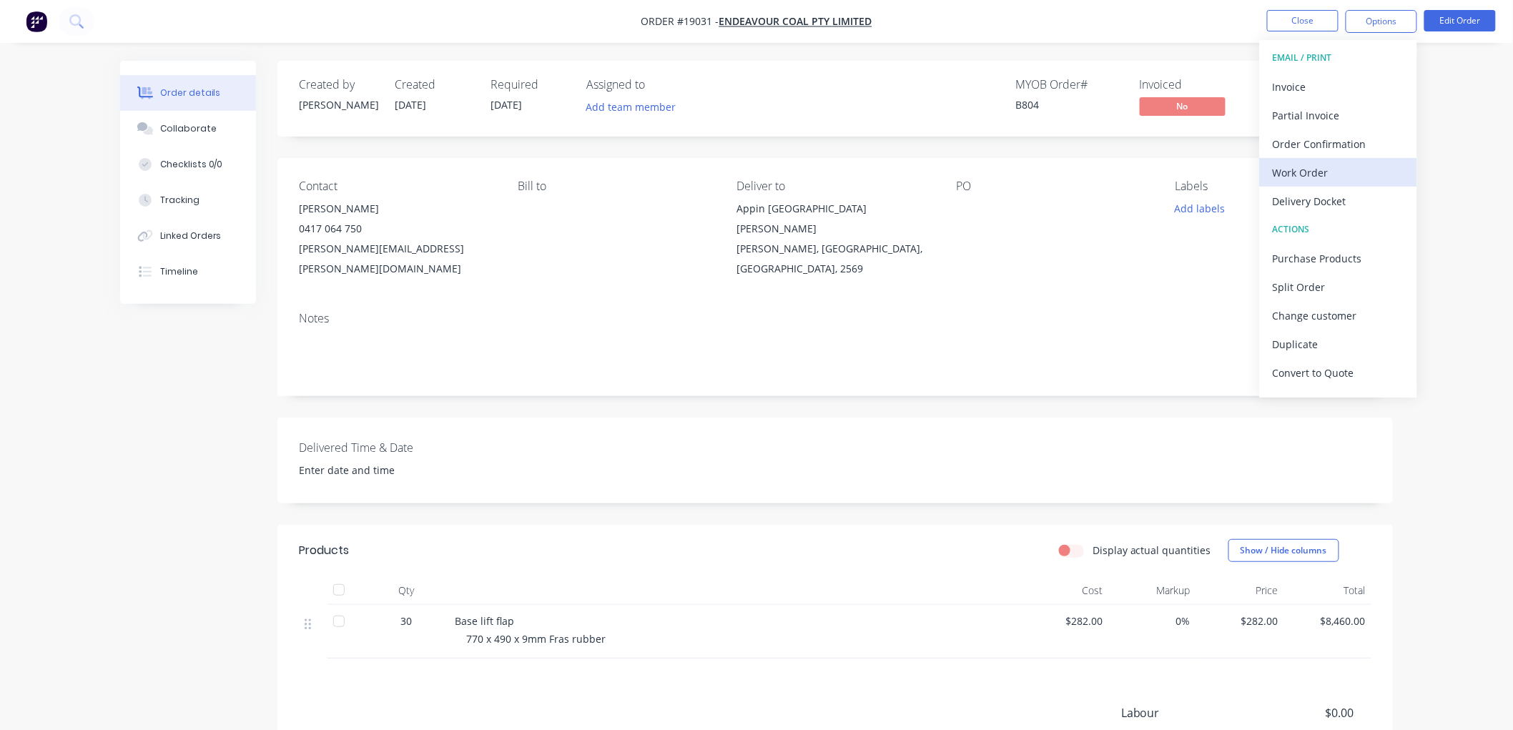
click at [1299, 163] on div "Work Order" at bounding box center [1339, 172] width 132 height 21
click at [1296, 169] on div "Custom" at bounding box center [1339, 172] width 132 height 21
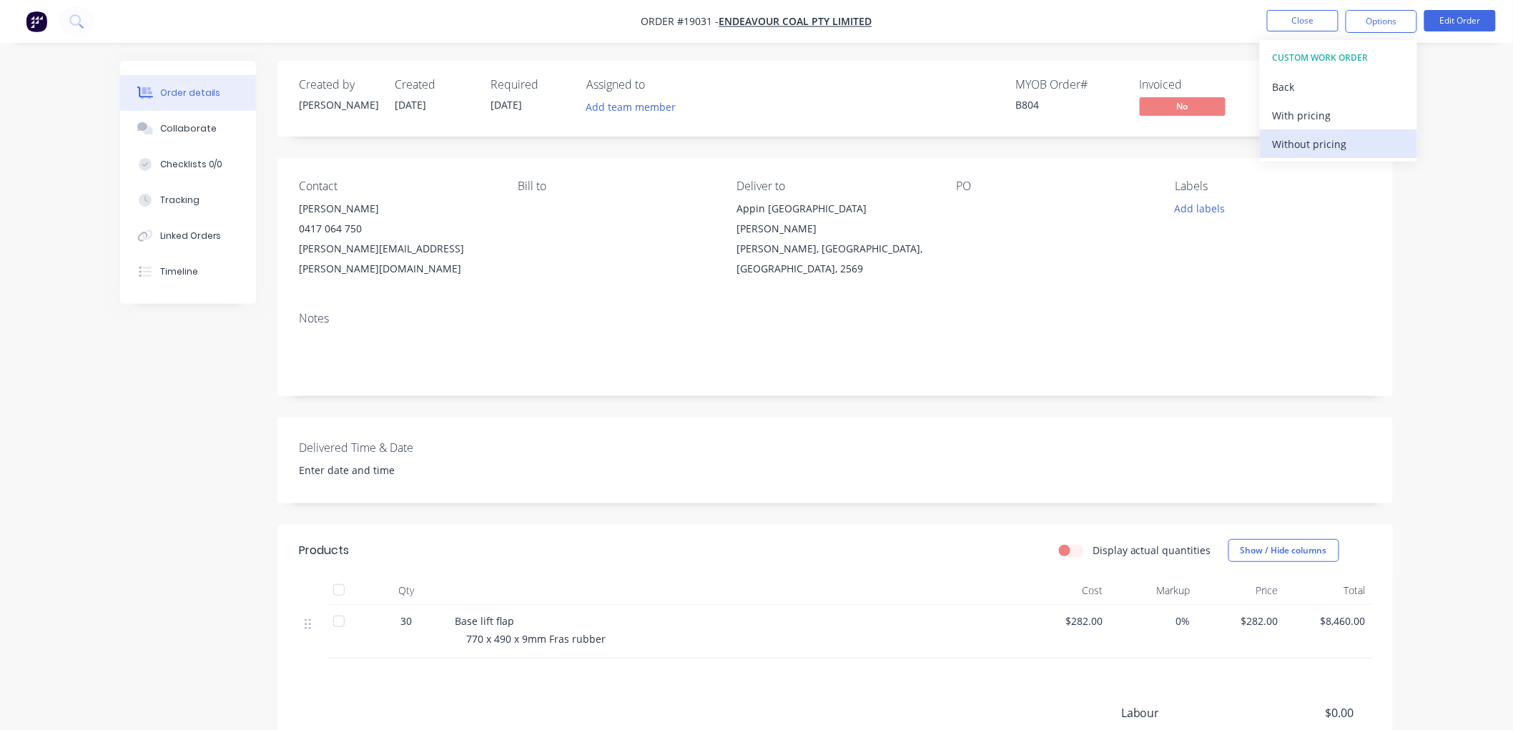
click at [1292, 147] on div "Without pricing" at bounding box center [1339, 144] width 132 height 21
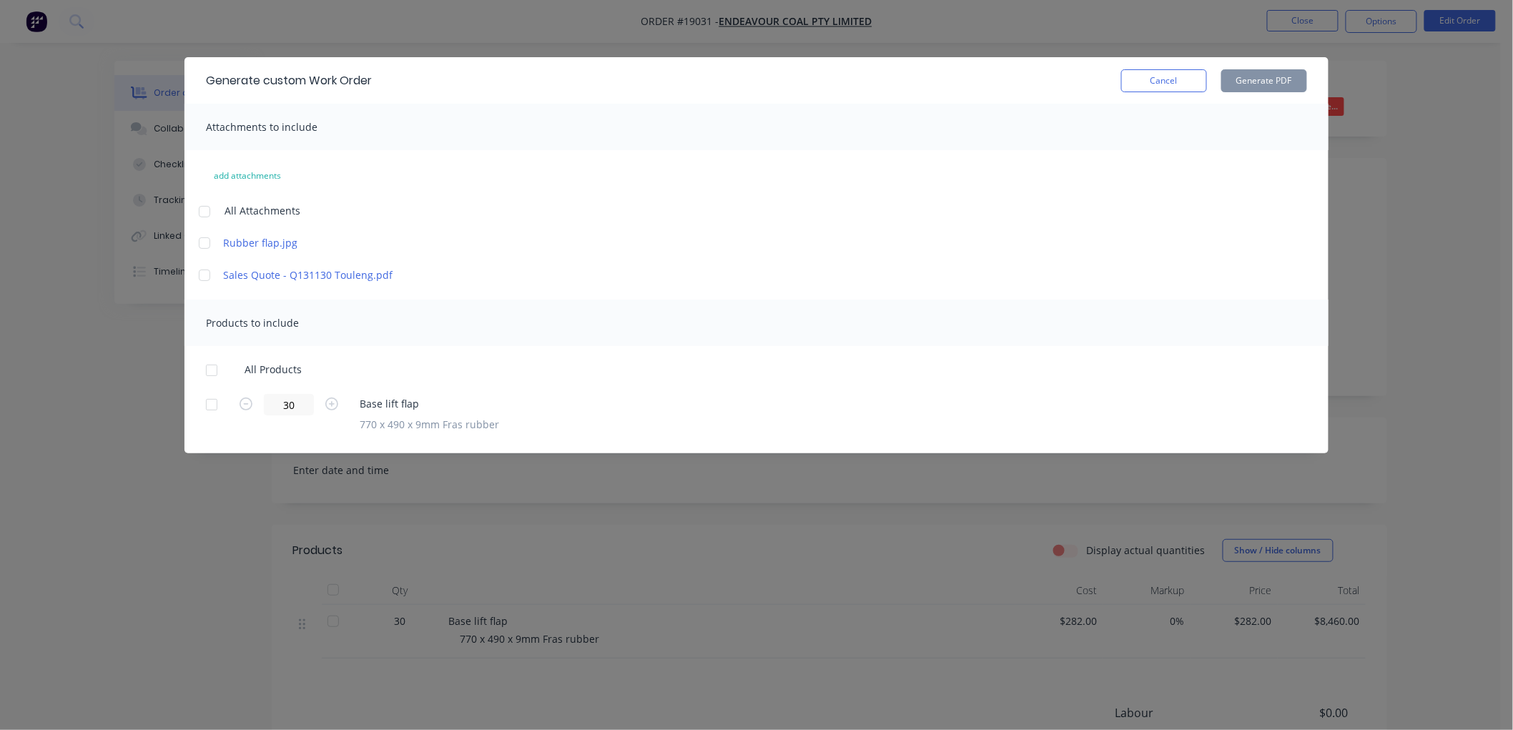
click at [205, 245] on div at bounding box center [204, 243] width 29 height 29
click at [209, 373] on div at bounding box center [211, 370] width 29 height 29
click at [1245, 82] on button "Generate PDF" at bounding box center [1264, 80] width 86 height 23
click at [1116, 79] on div "Cancel Generate PDF" at bounding box center [839, 80] width 935 height 23
click at [1135, 81] on button "Cancel" at bounding box center [1164, 80] width 86 height 23
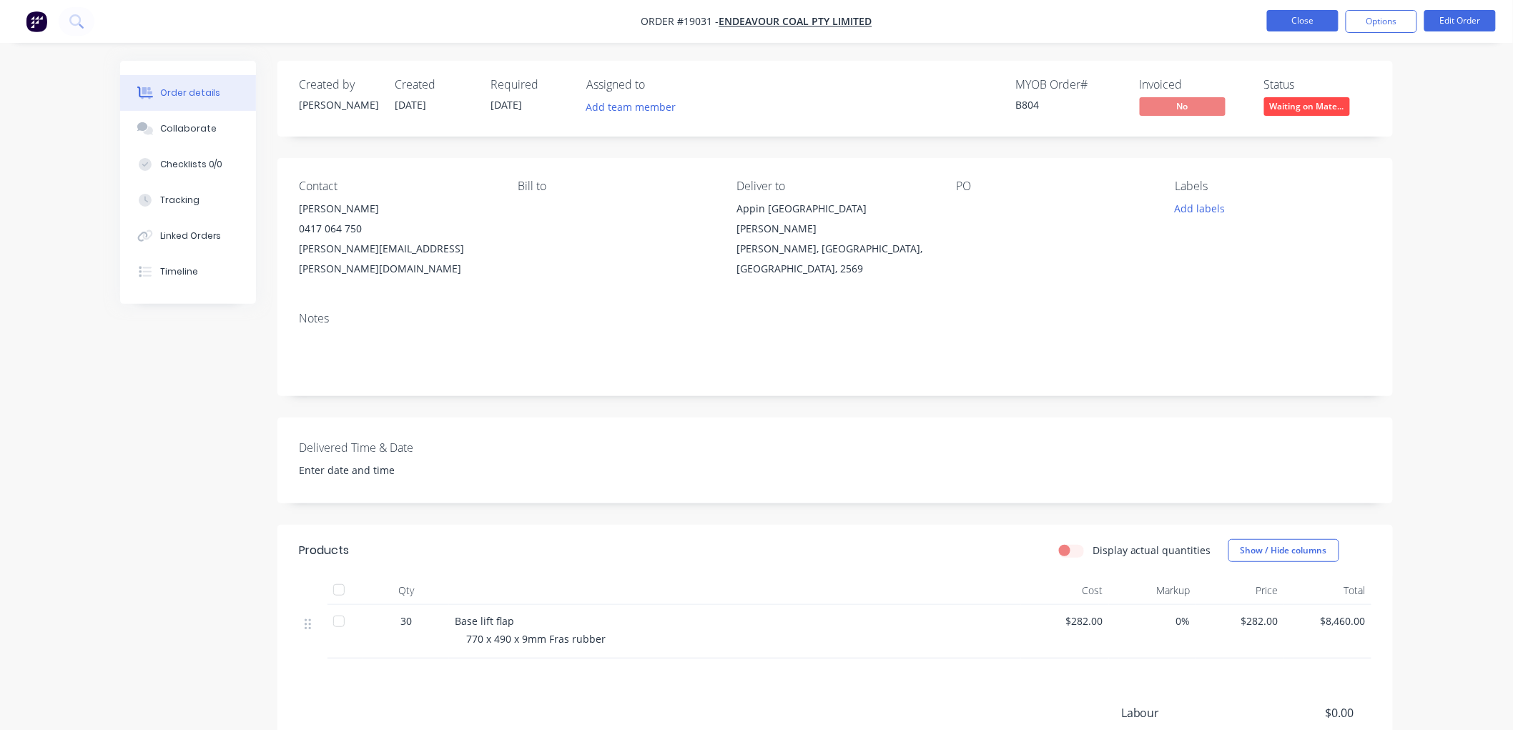
click at [1296, 24] on button "Close" at bounding box center [1303, 20] width 72 height 21
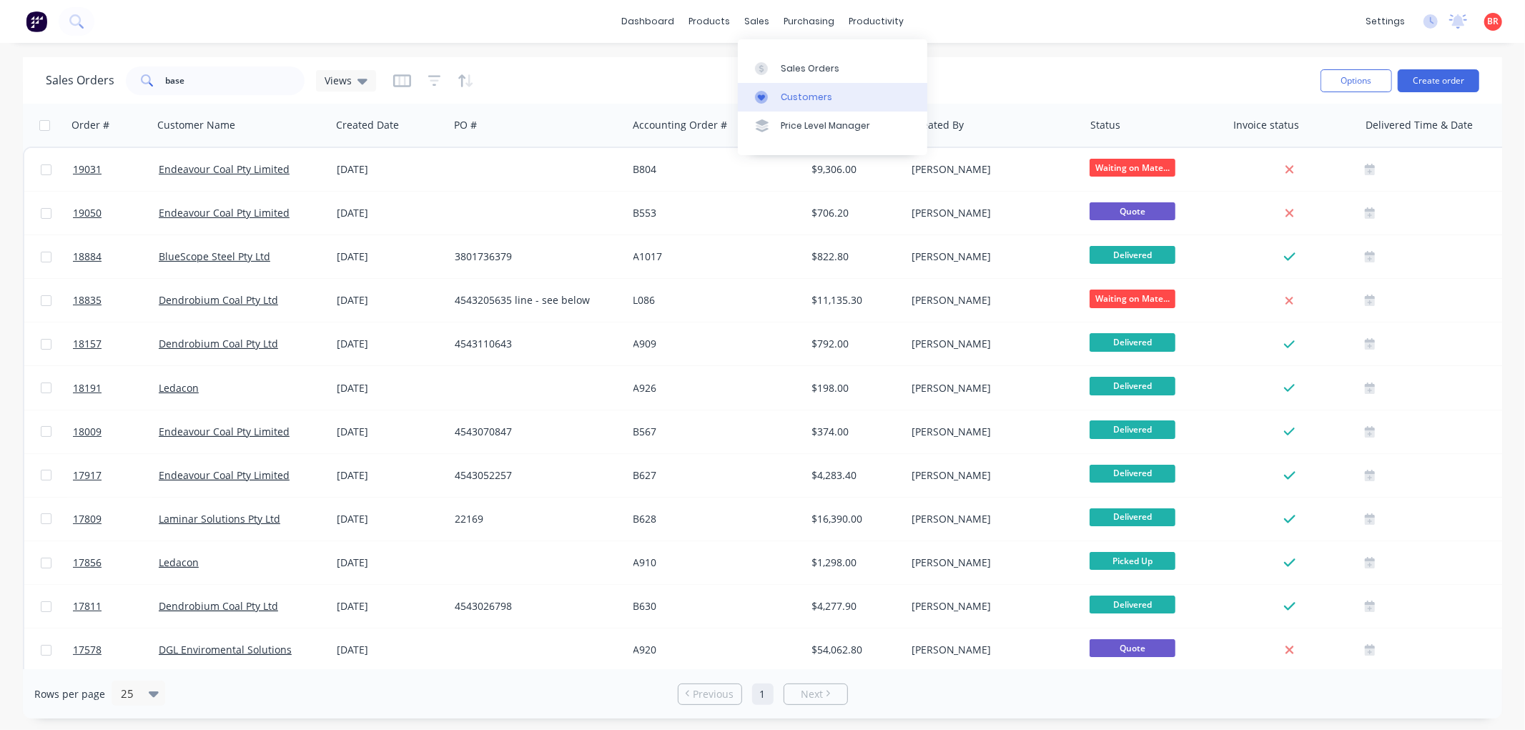
click at [769, 84] on link "Customers" at bounding box center [832, 97] width 189 height 29
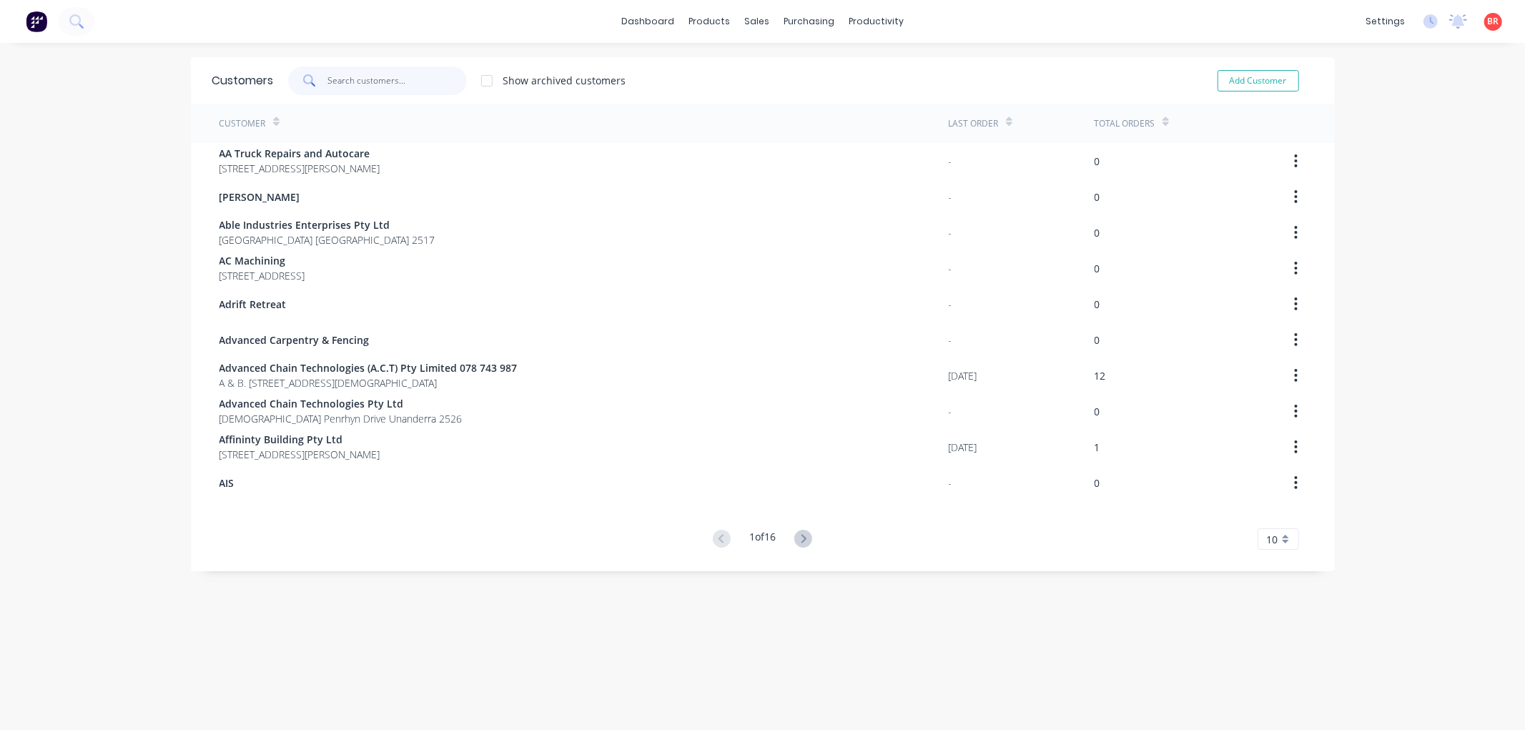
click at [391, 87] on input "text" at bounding box center [397, 81] width 139 height 29
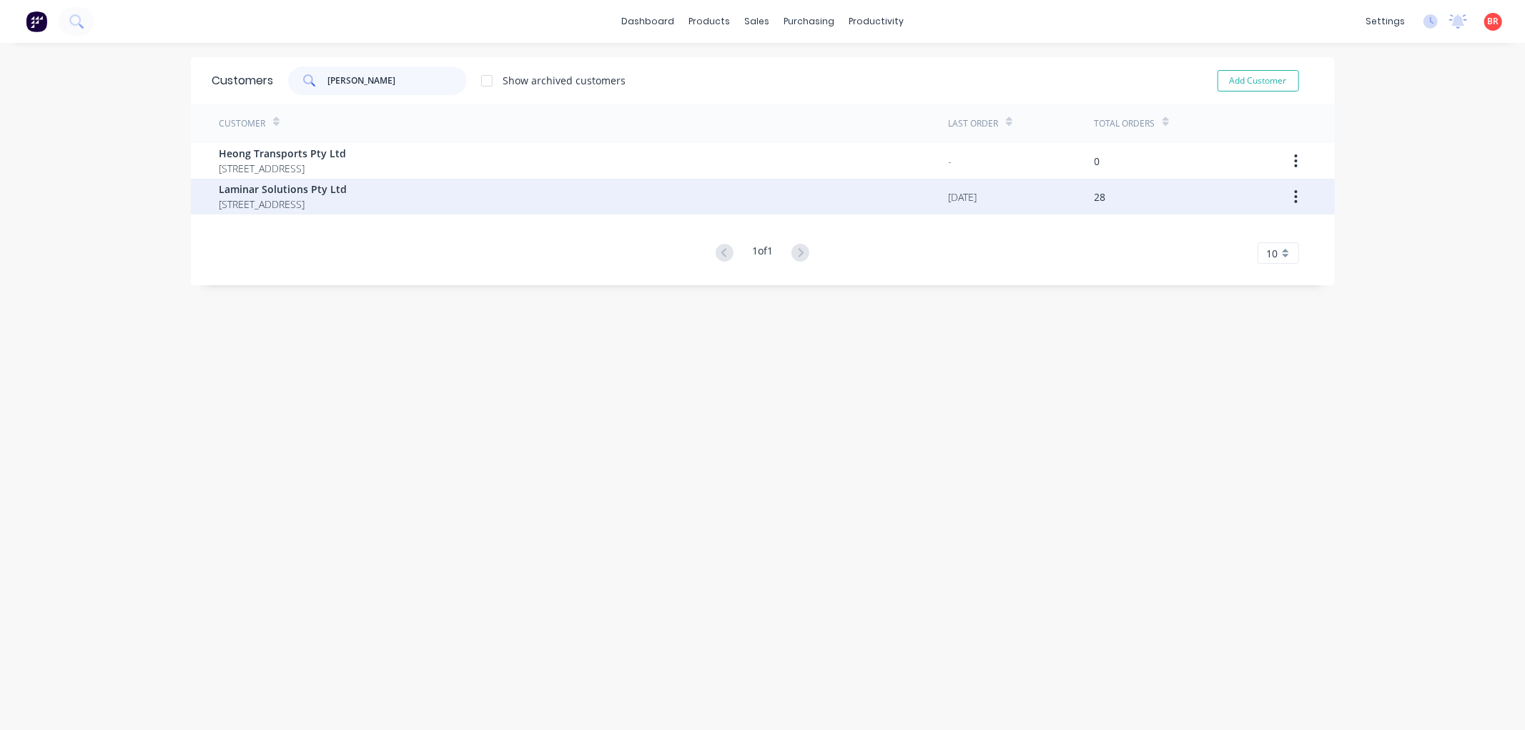
type input "[PERSON_NAME]"
click at [348, 192] on span "Laminar Solutions Pty Ltd" at bounding box center [284, 189] width 128 height 15
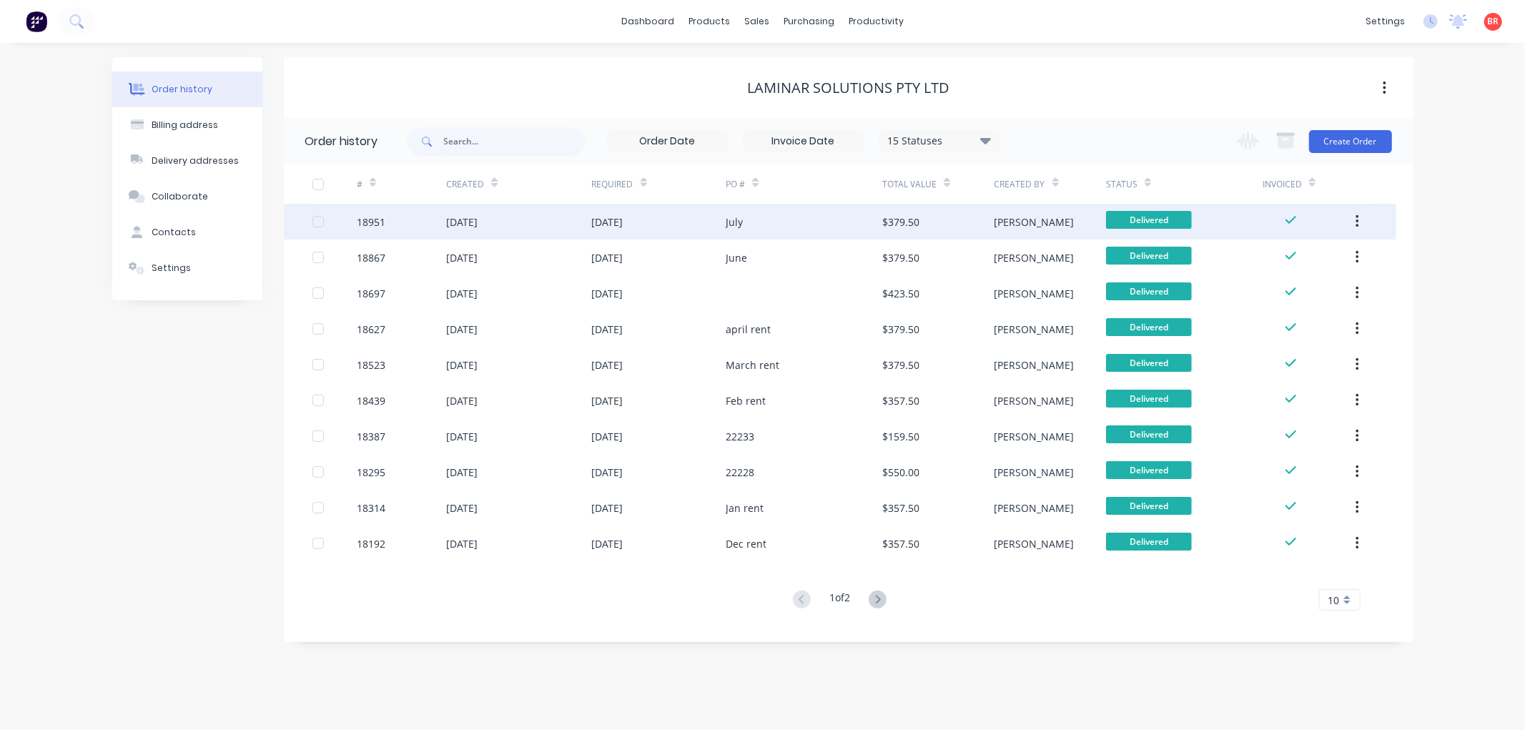
click at [616, 219] on div "[DATE]" at bounding box center [607, 222] width 31 height 15
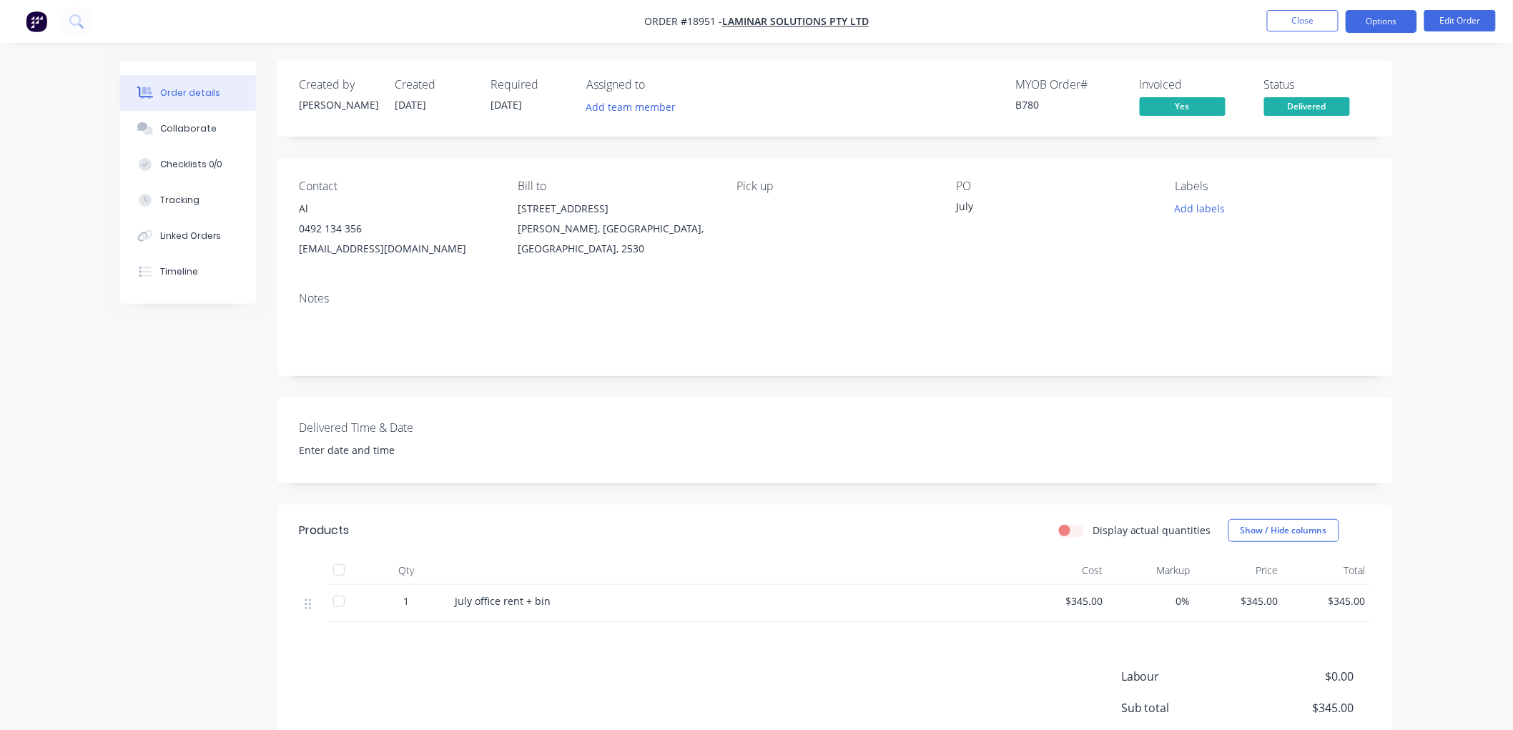
click at [1357, 29] on button "Options" at bounding box center [1382, 21] width 72 height 23
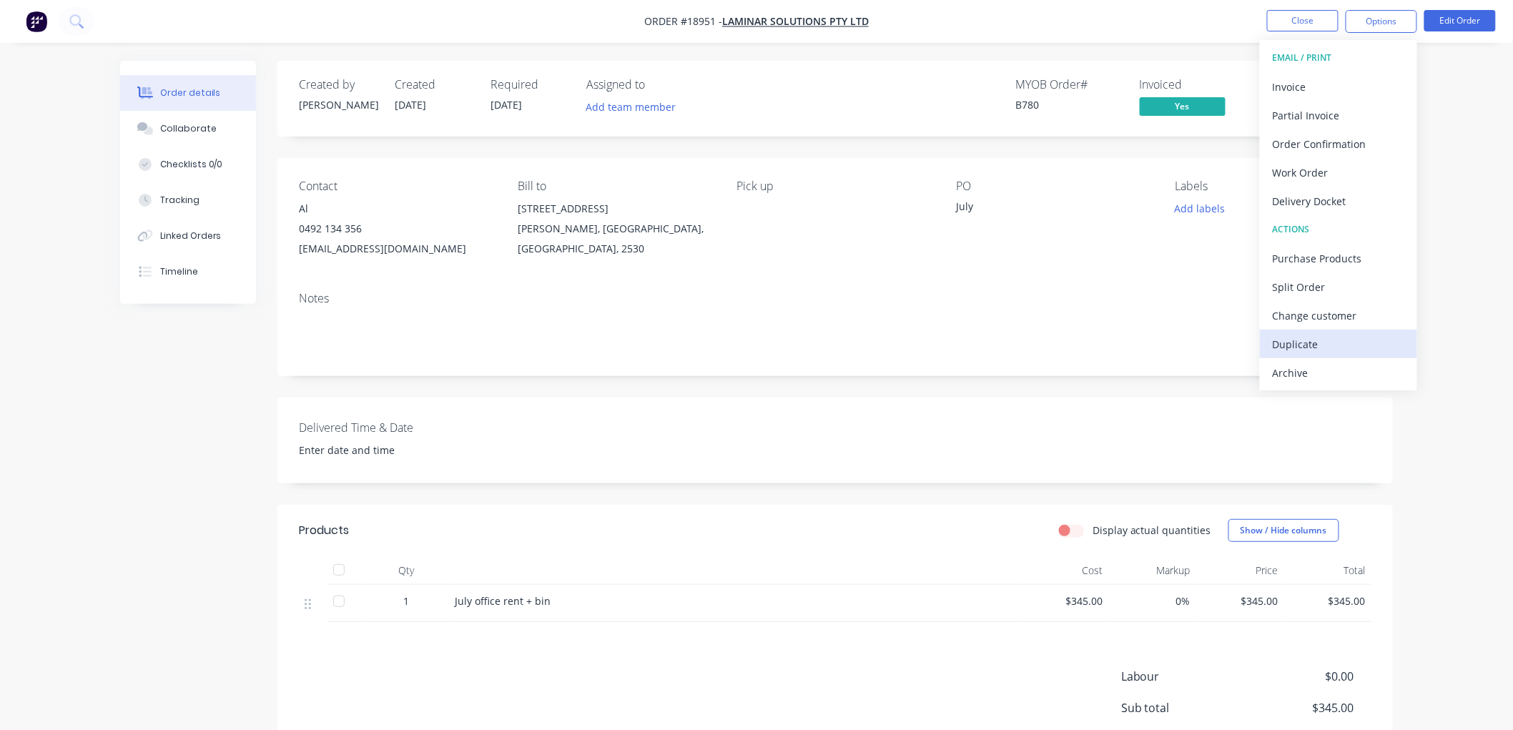
click at [1310, 335] on div "Duplicate" at bounding box center [1339, 344] width 132 height 21
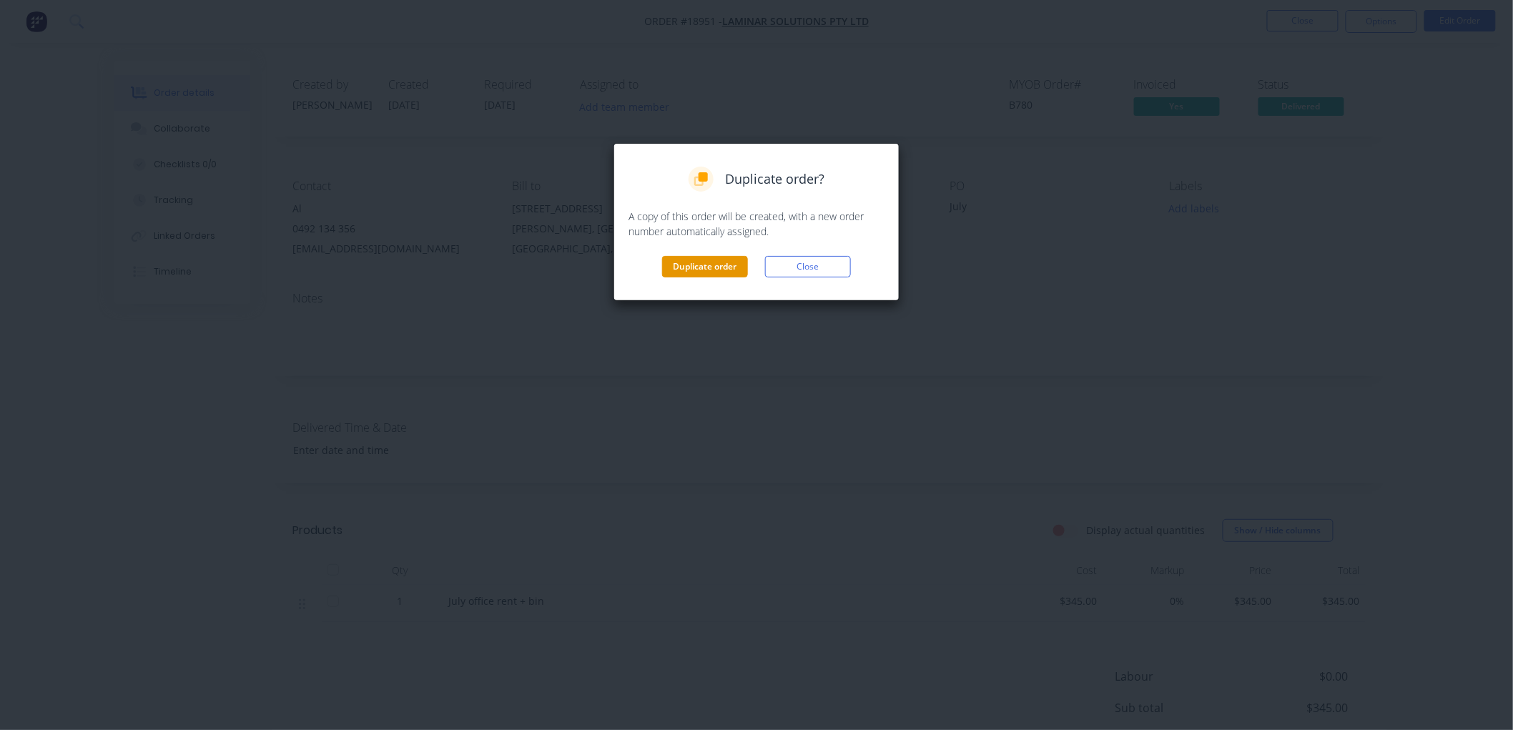
click at [727, 269] on button "Duplicate order" at bounding box center [705, 266] width 86 height 21
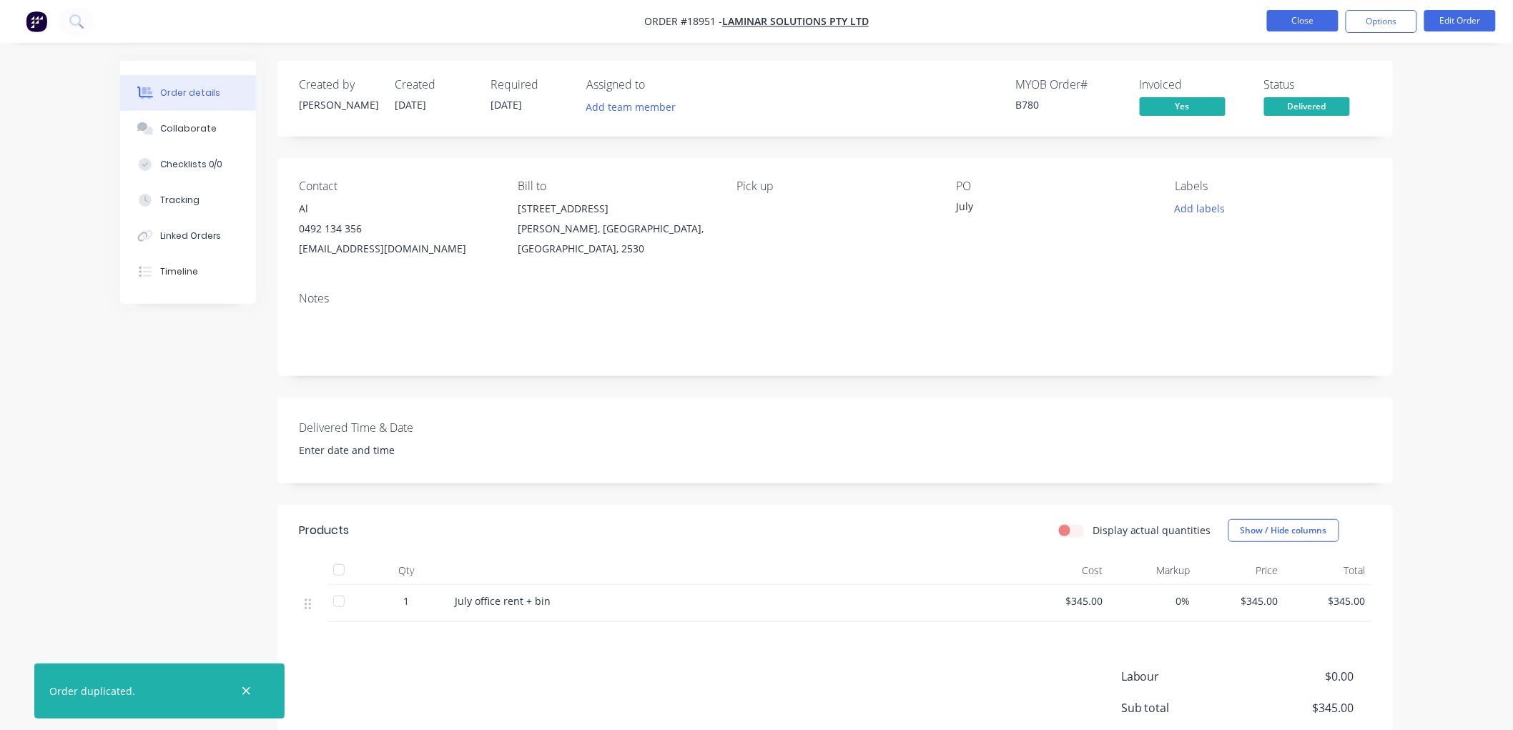
click at [1289, 23] on button "Close" at bounding box center [1303, 20] width 72 height 21
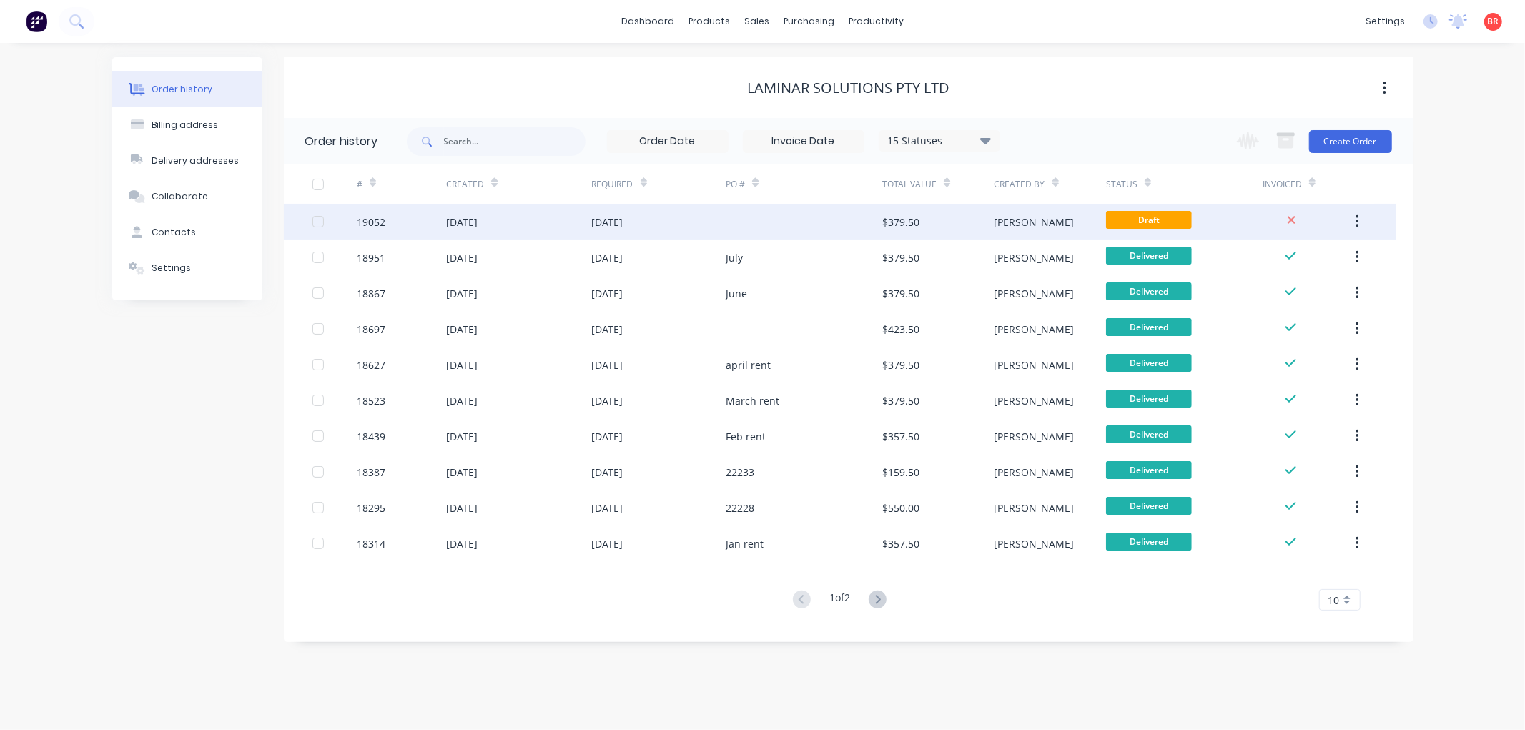
click at [952, 222] on div "$379.50" at bounding box center [938, 222] width 112 height 36
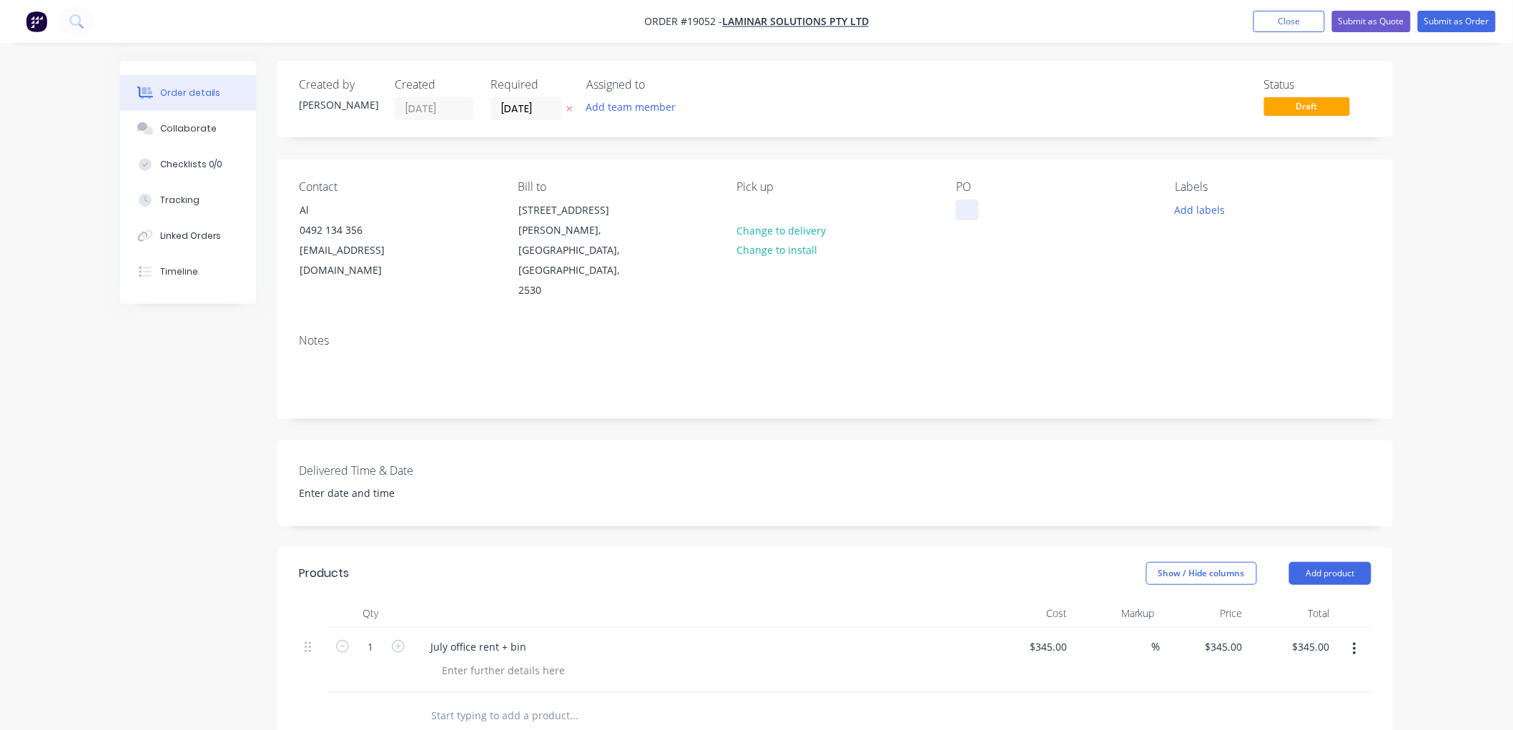
click at [968, 211] on div at bounding box center [967, 210] width 23 height 21
drag, startPoint x: 445, startPoint y: 604, endPoint x: 422, endPoint y: 605, distance: 23.6
click at [422, 636] on div "July office rent + bin" at bounding box center [478, 646] width 119 height 21
click at [1444, 29] on button "Submit as Order" at bounding box center [1457, 21] width 78 height 21
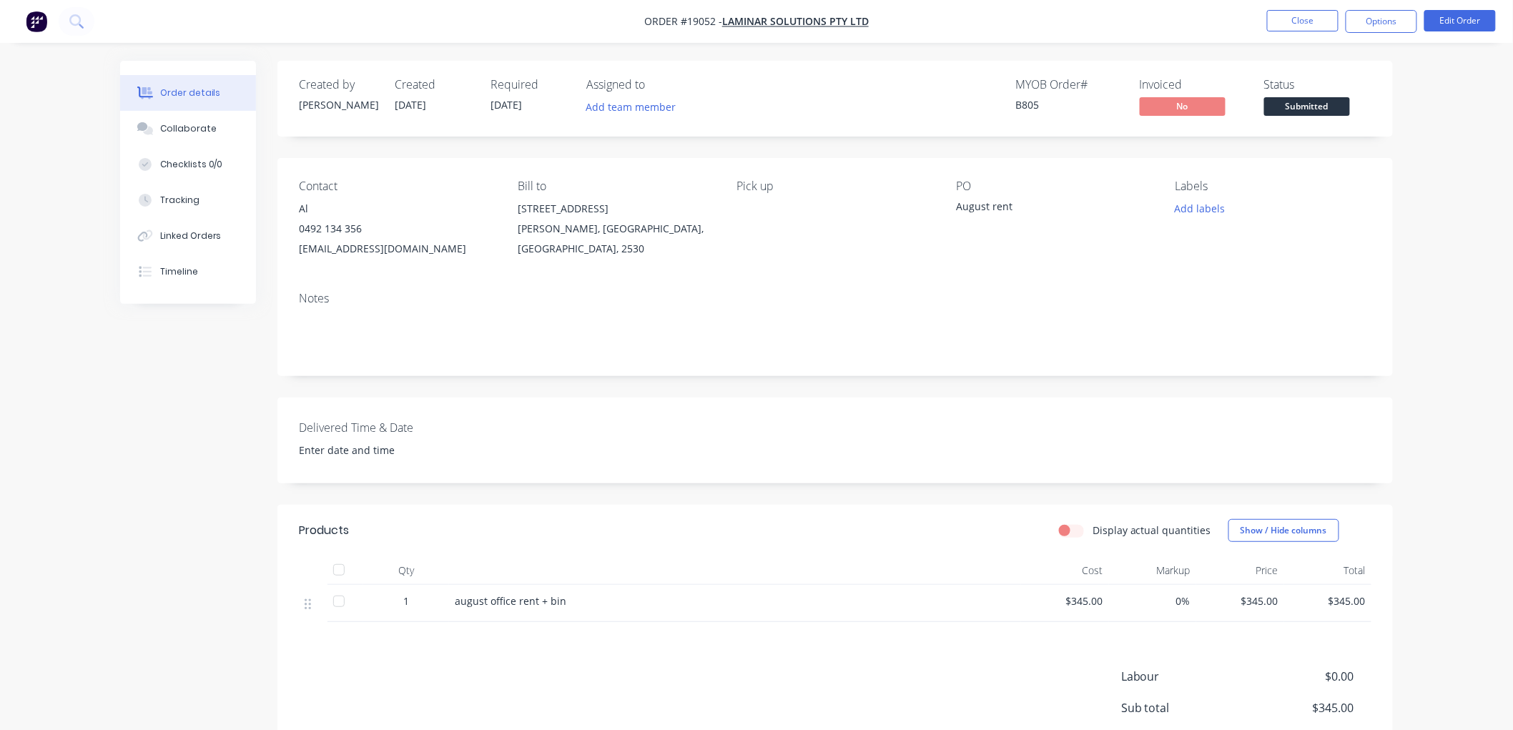
click at [1304, 106] on span "Submitted" at bounding box center [1307, 106] width 86 height 18
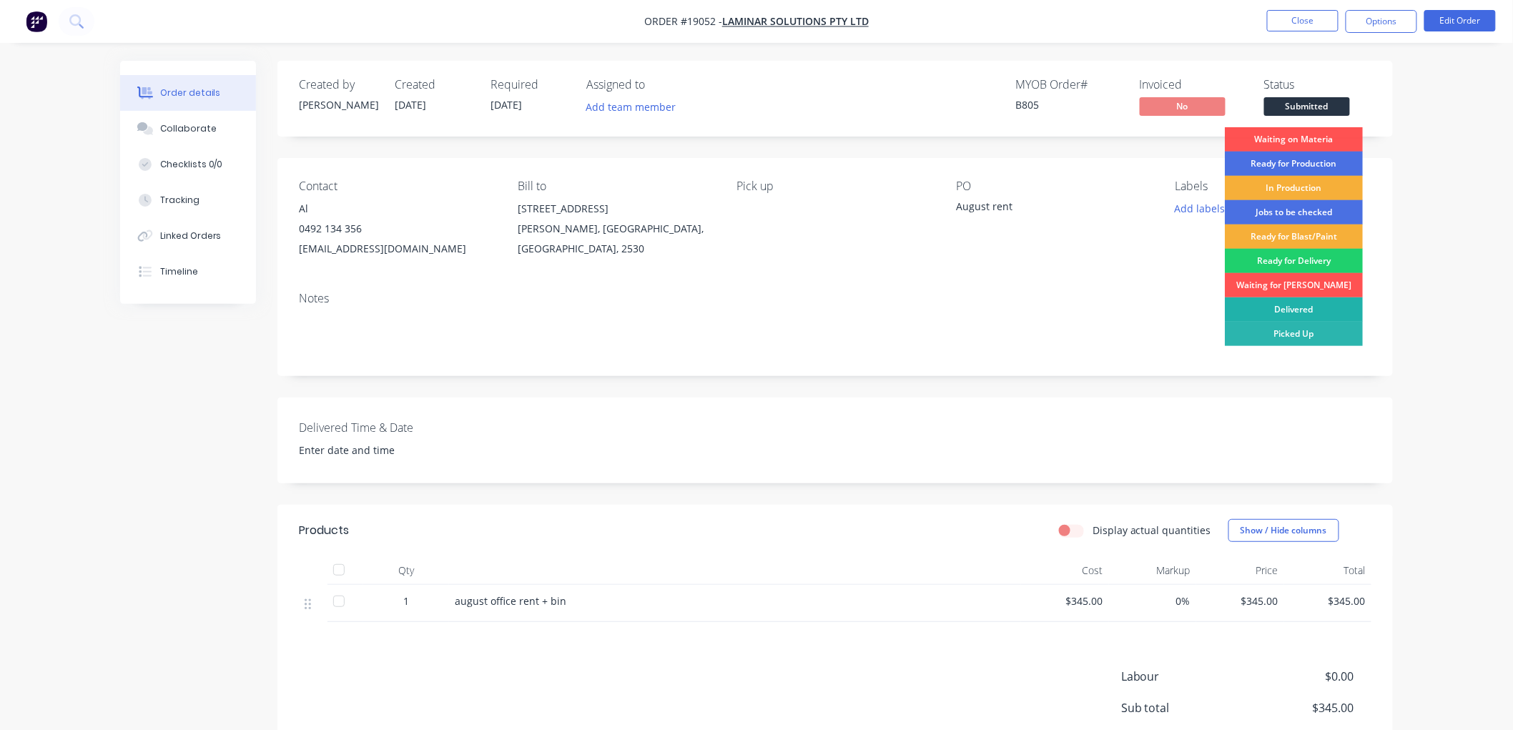
click at [1298, 306] on div "Delivered" at bounding box center [1294, 309] width 138 height 24
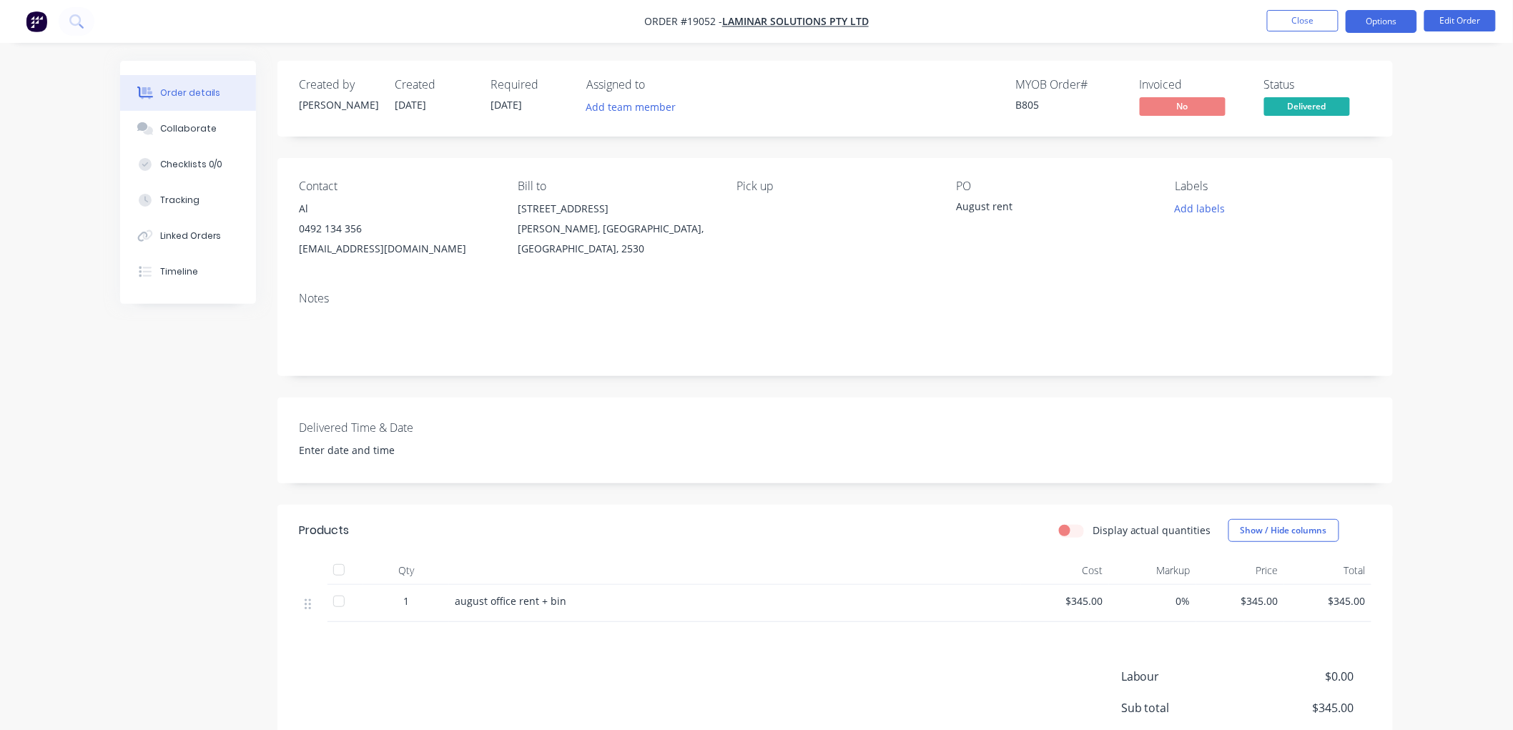
click at [1383, 26] on button "Options" at bounding box center [1382, 21] width 72 height 23
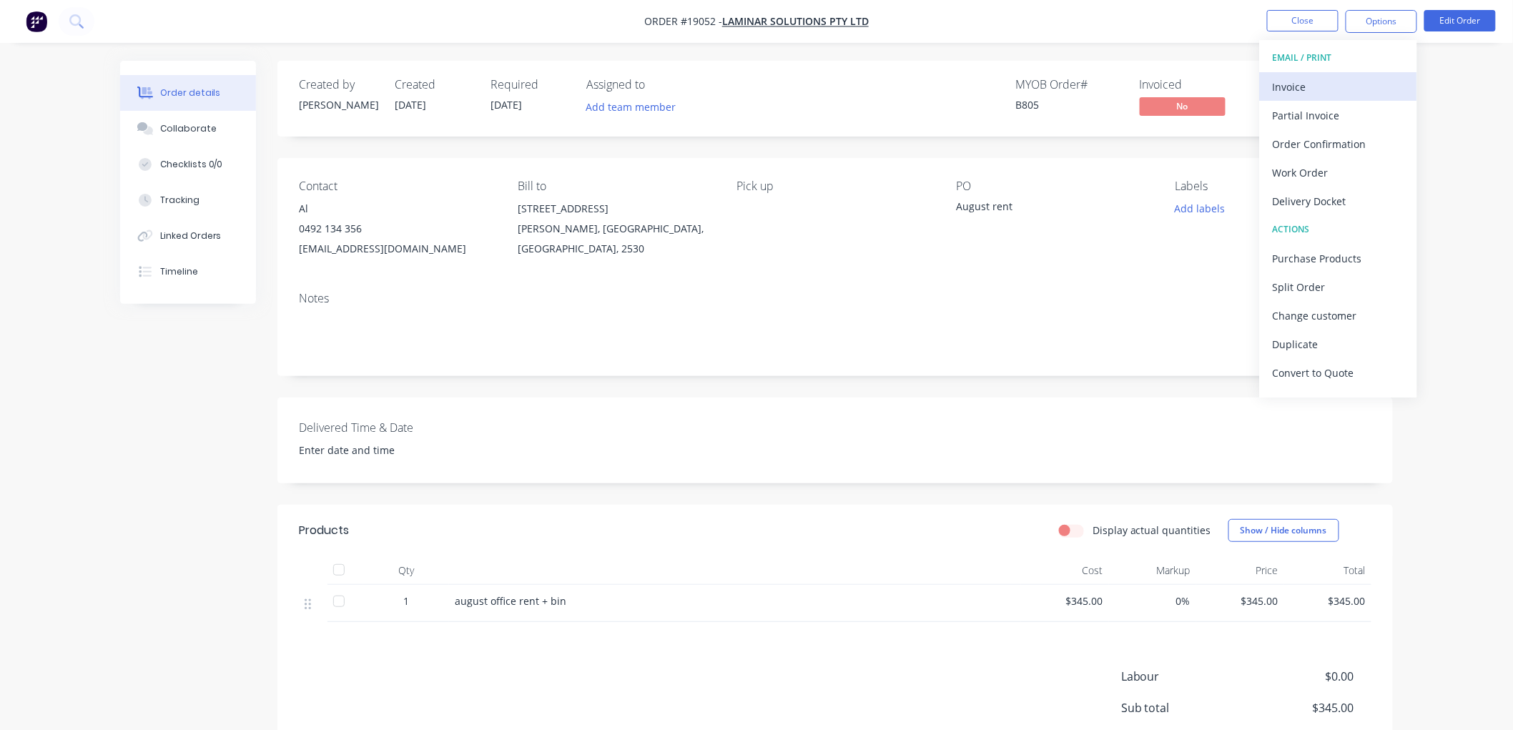
click at [1311, 91] on div "Invoice" at bounding box center [1339, 87] width 132 height 21
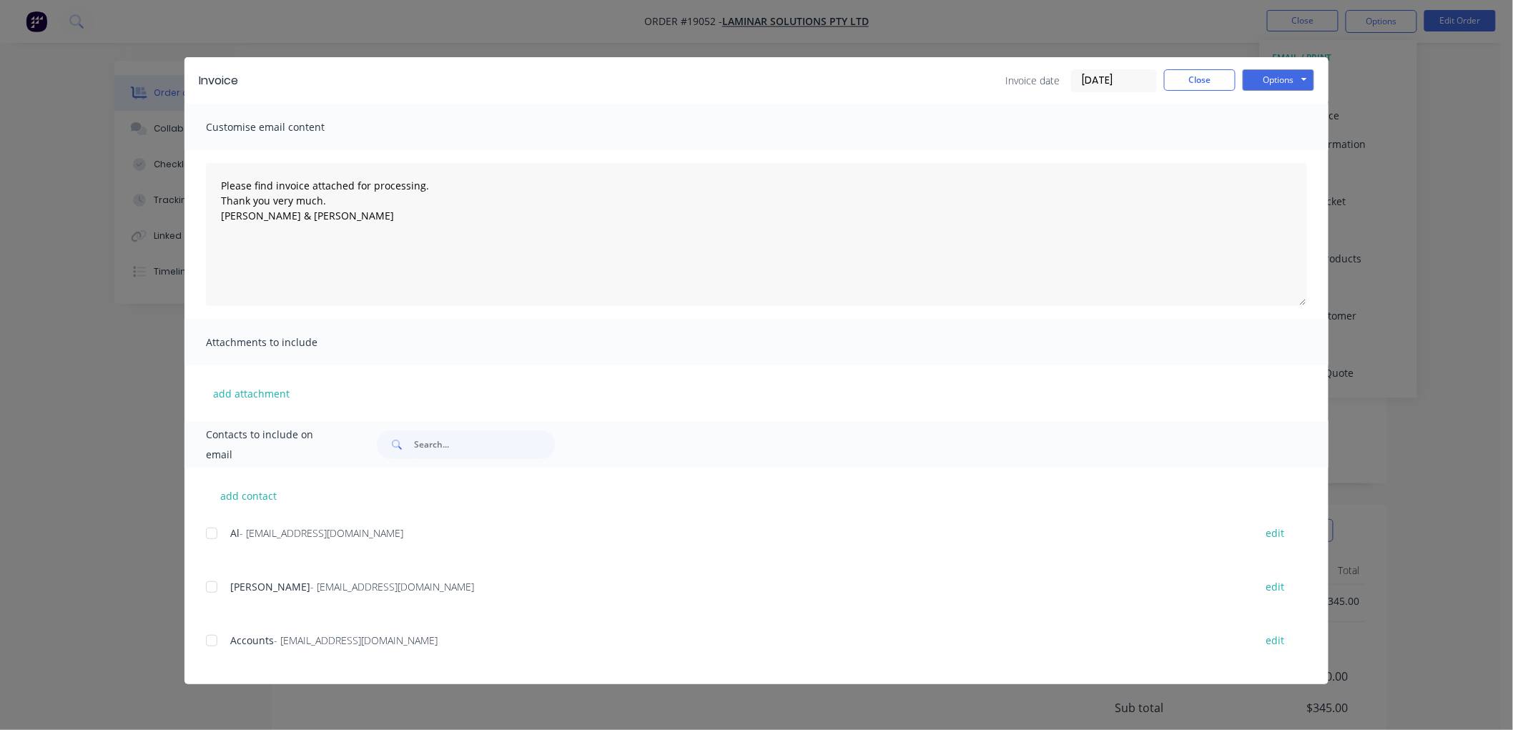
click at [215, 531] on div at bounding box center [211, 533] width 29 height 29
click at [211, 584] on div at bounding box center [211, 587] width 29 height 29
click at [212, 638] on div at bounding box center [211, 640] width 29 height 29
click at [1292, 72] on button "Options" at bounding box center [1279, 79] width 72 height 21
click at [1278, 148] on button "Email" at bounding box center [1289, 153] width 92 height 24
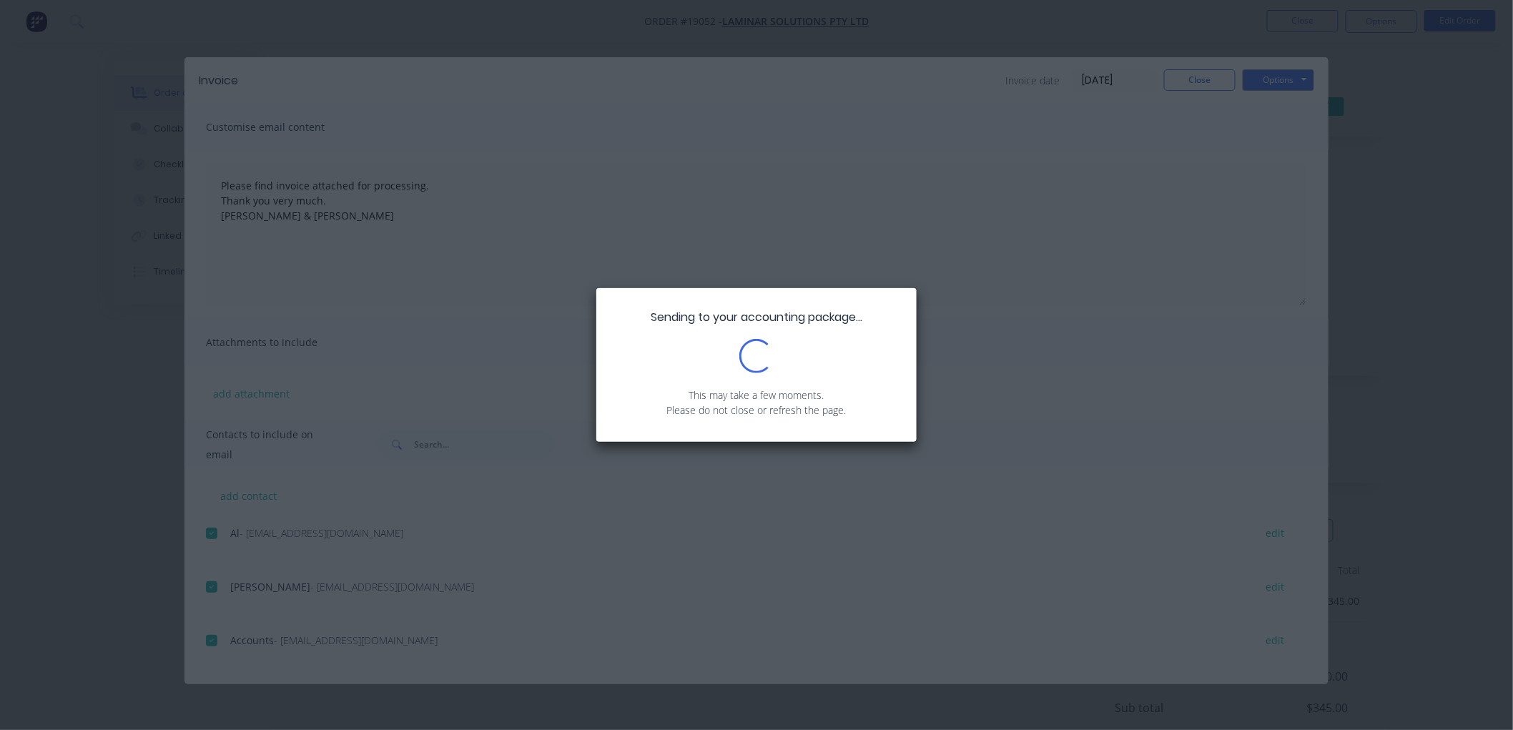
type textarea "Please find invoice attached for processing. Thank you very much. [PERSON_NAME]…"
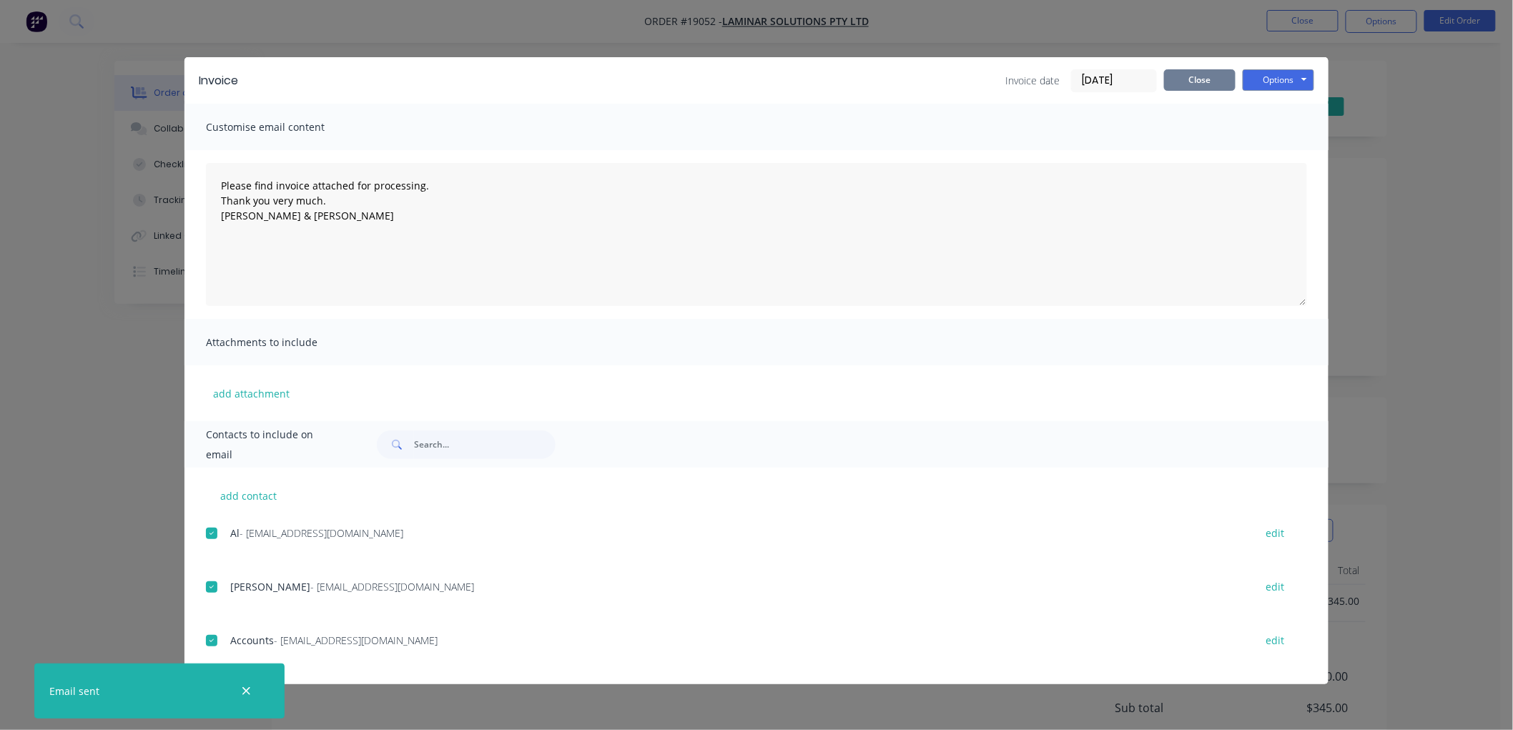
click at [1182, 86] on button "Close" at bounding box center [1200, 79] width 72 height 21
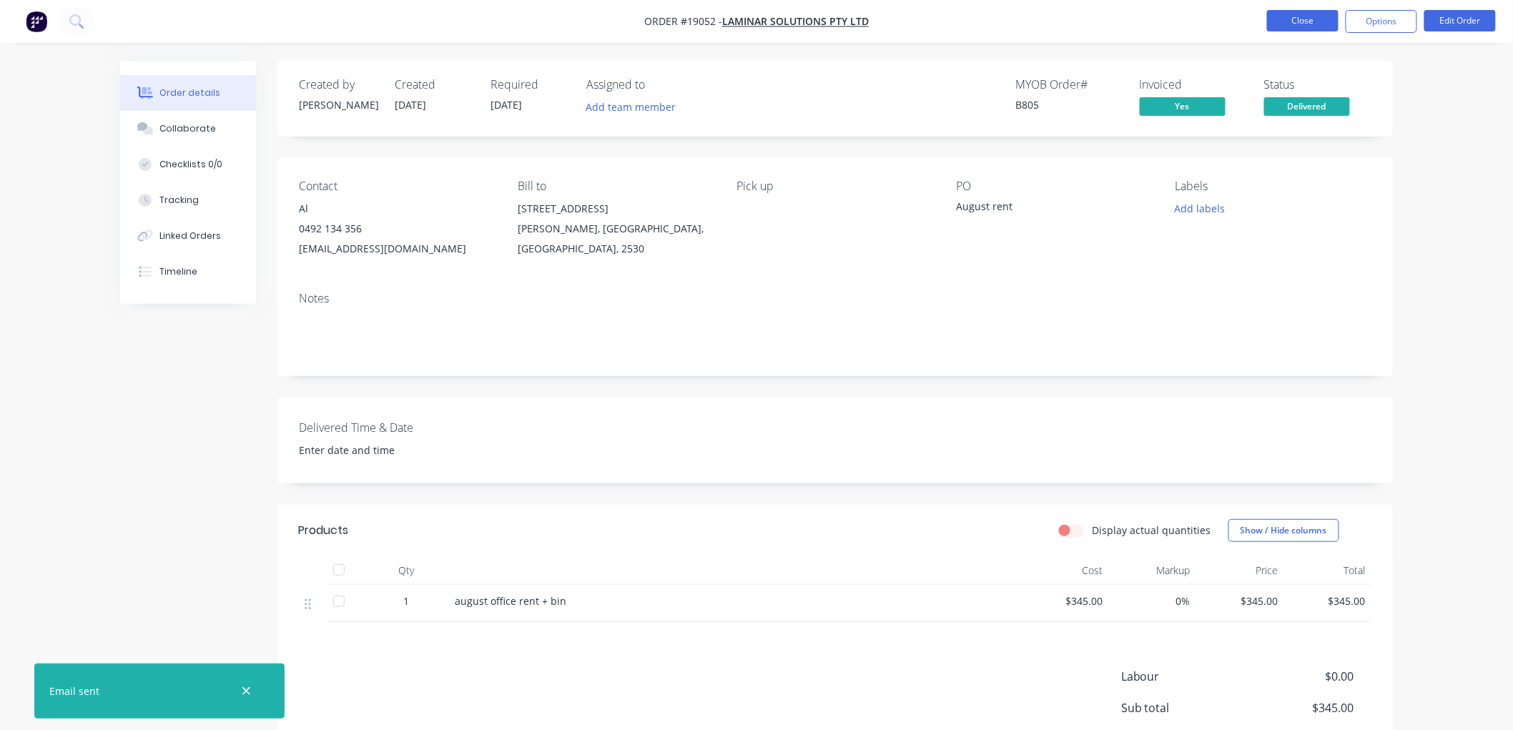
click at [1290, 16] on button "Close" at bounding box center [1303, 20] width 72 height 21
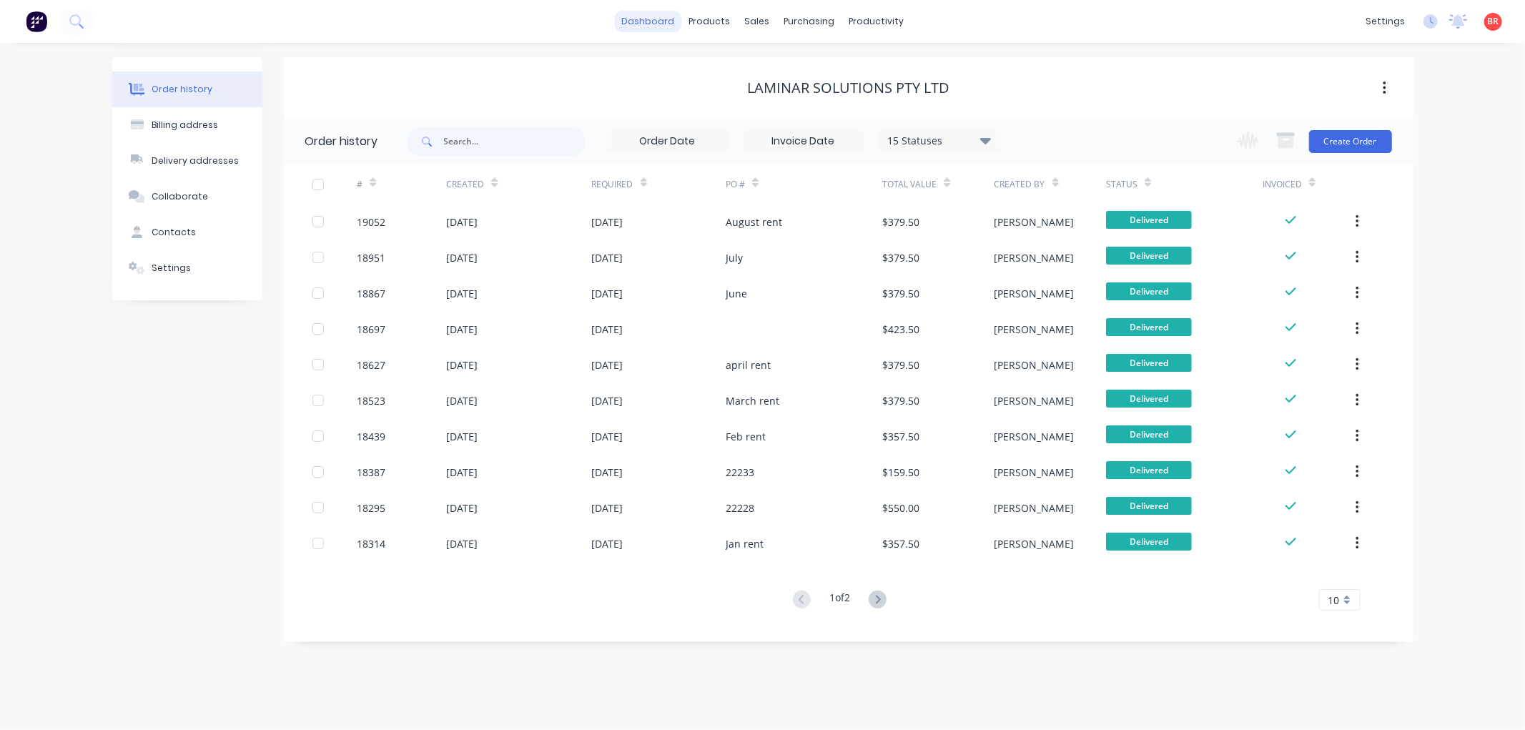
click at [646, 25] on link "dashboard" at bounding box center [647, 21] width 67 height 21
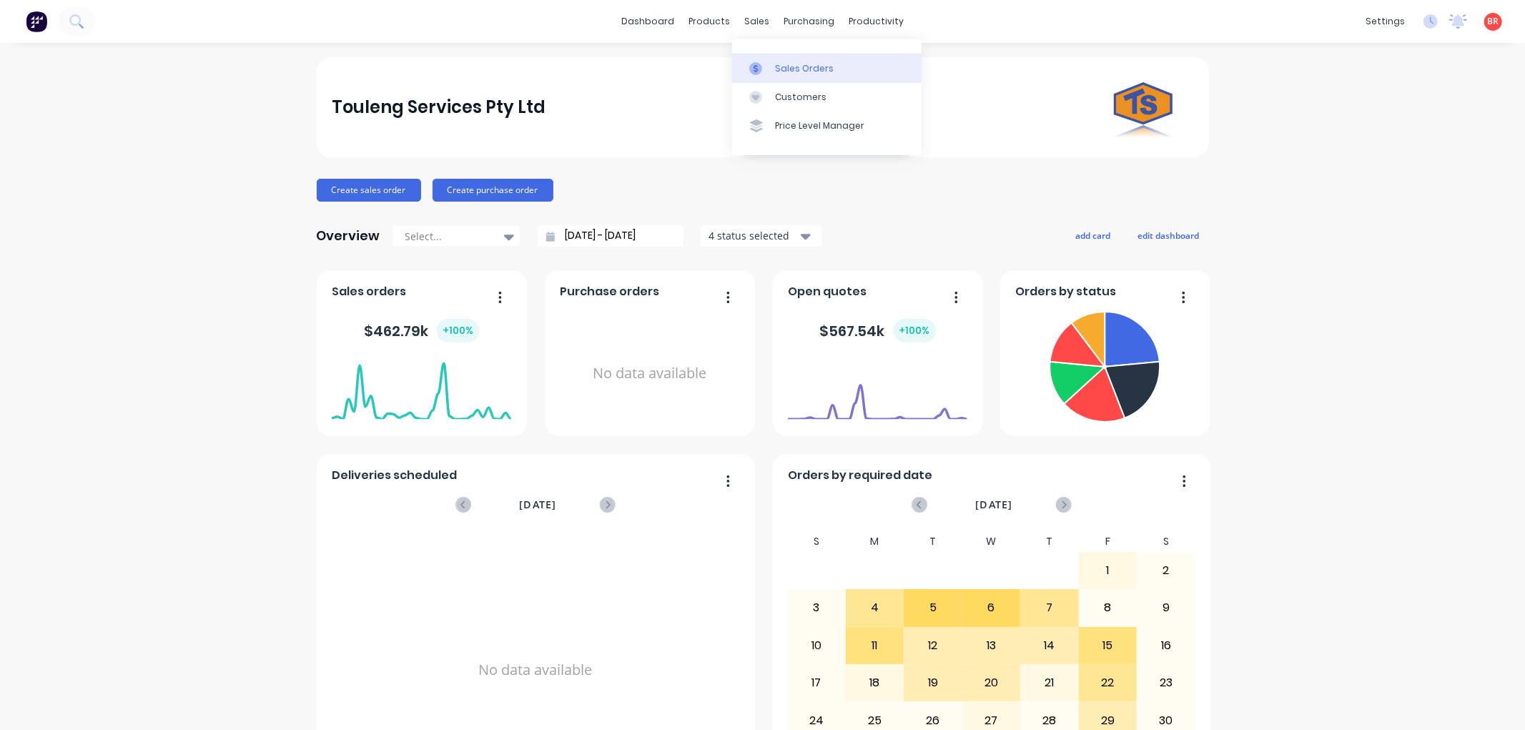
click at [780, 63] on div "Sales Orders" at bounding box center [804, 68] width 59 height 13
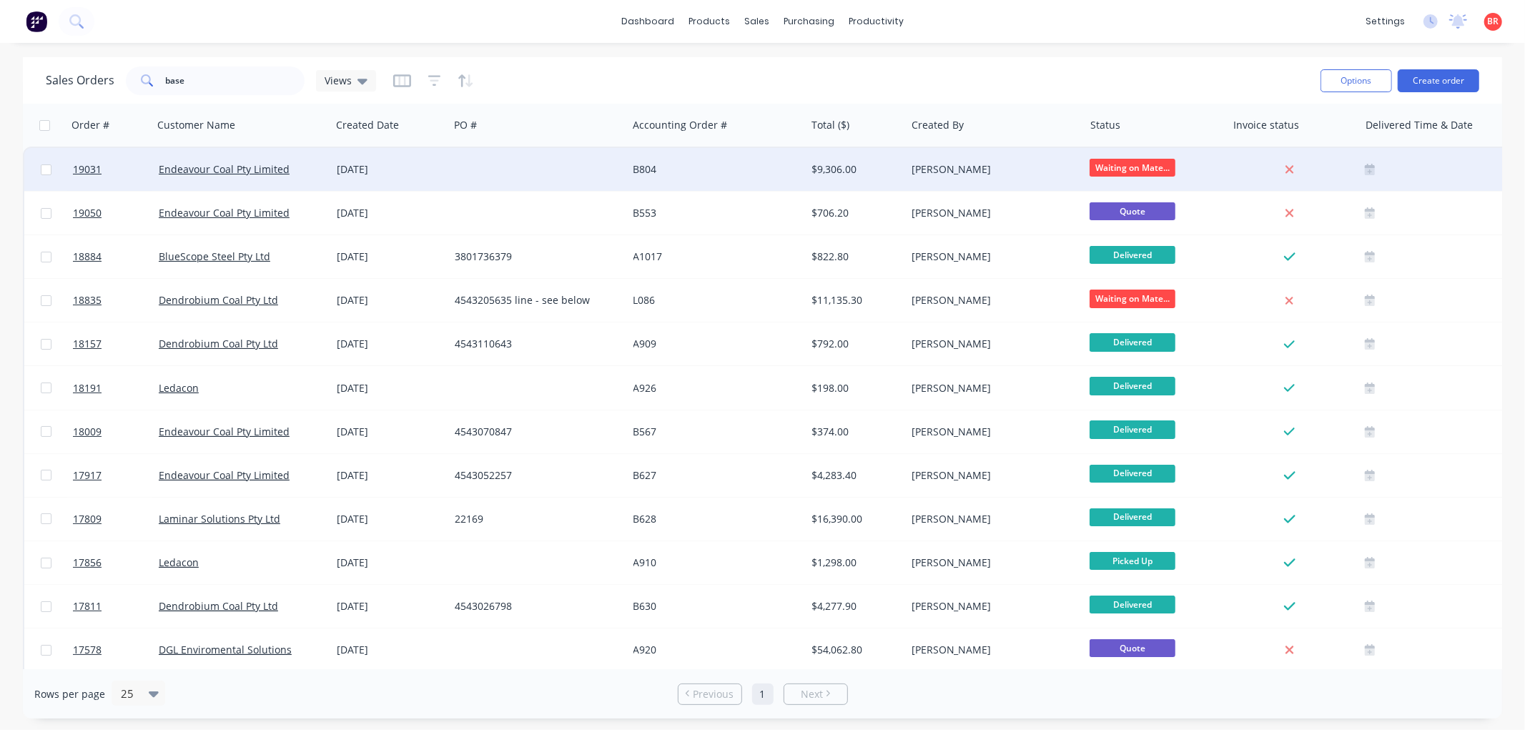
click at [491, 177] on div at bounding box center [538, 169] width 178 height 43
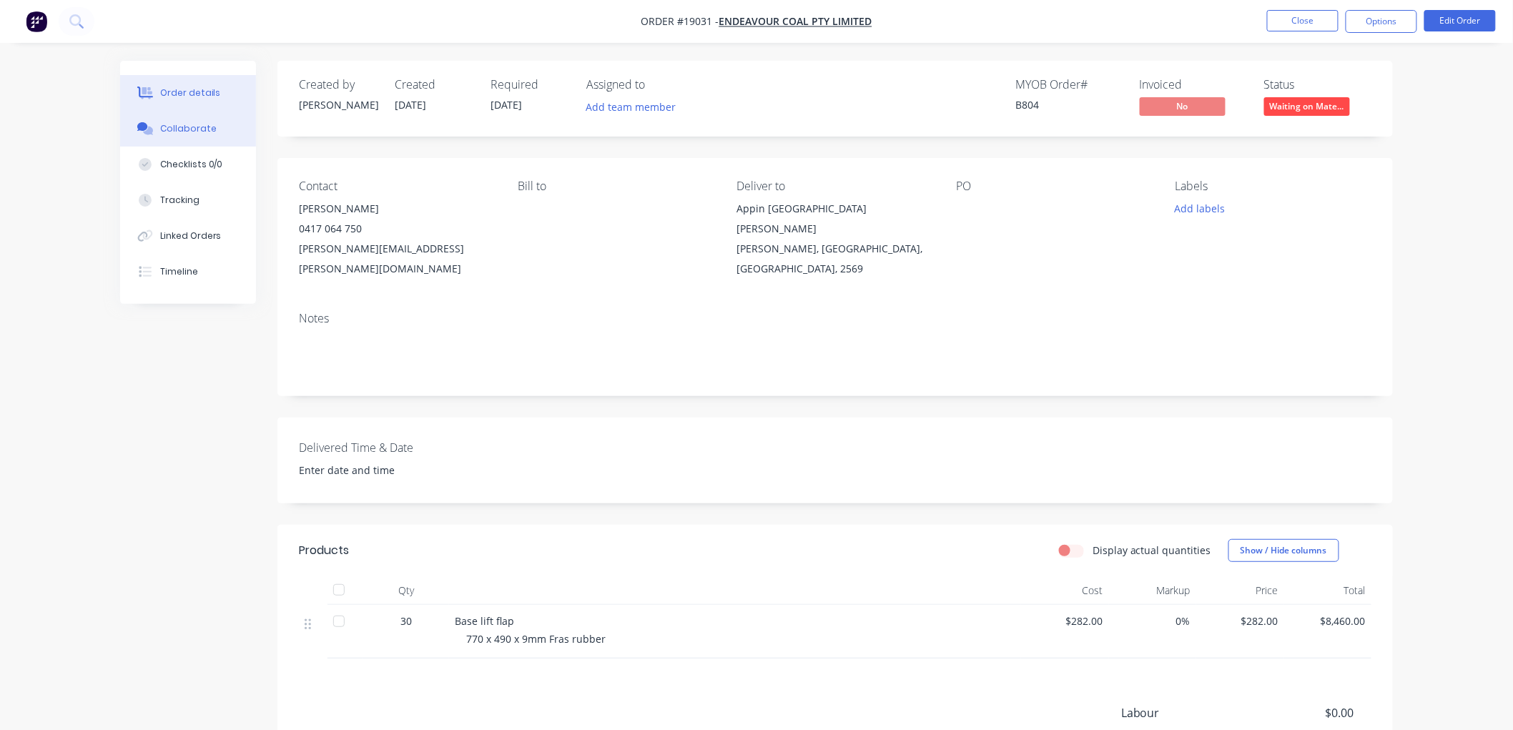
click at [189, 130] on div "Collaborate" at bounding box center [188, 128] width 56 height 13
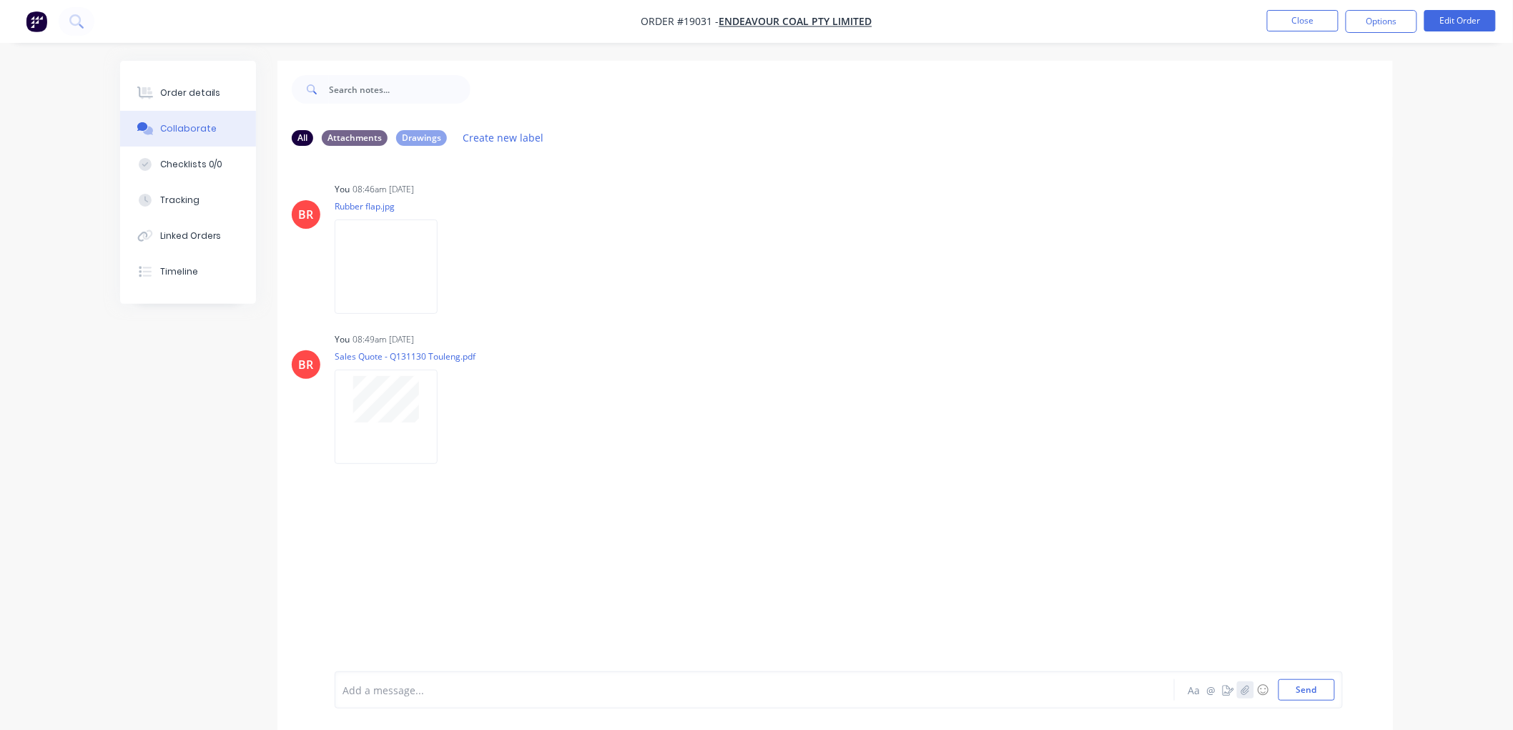
click at [1245, 694] on icon "button" at bounding box center [1245, 689] width 8 height 9
click at [1295, 696] on button "Send" at bounding box center [1307, 689] width 56 height 21
click at [191, 87] on div "Order details" at bounding box center [190, 93] width 61 height 13
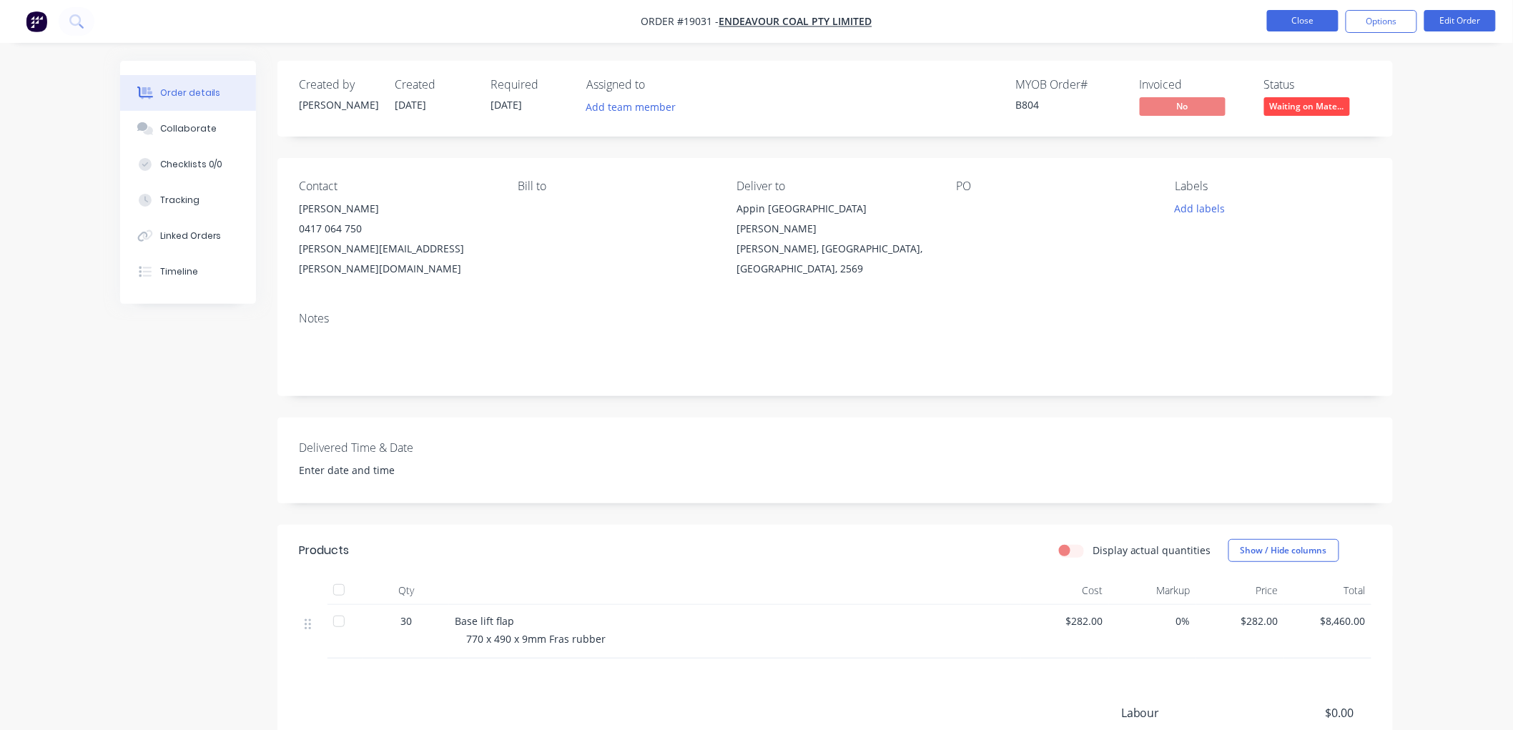
click at [1291, 41] on nav "Order #19031 - Endeavour Coal Pty Limited Close Options Edit Order" at bounding box center [756, 21] width 1513 height 43
click at [1292, 27] on button "Close" at bounding box center [1303, 20] width 72 height 21
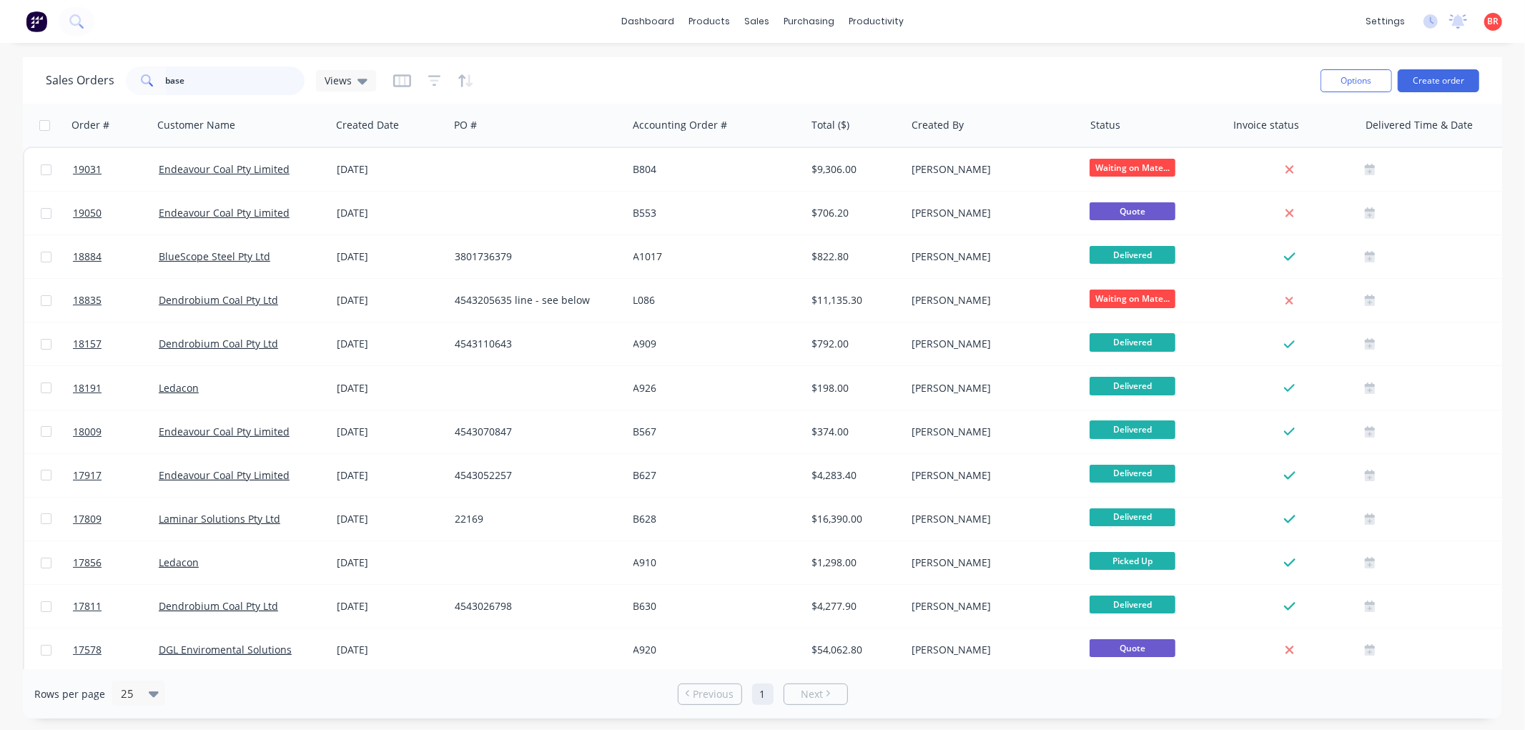
click at [197, 84] on input "base" at bounding box center [235, 81] width 139 height 29
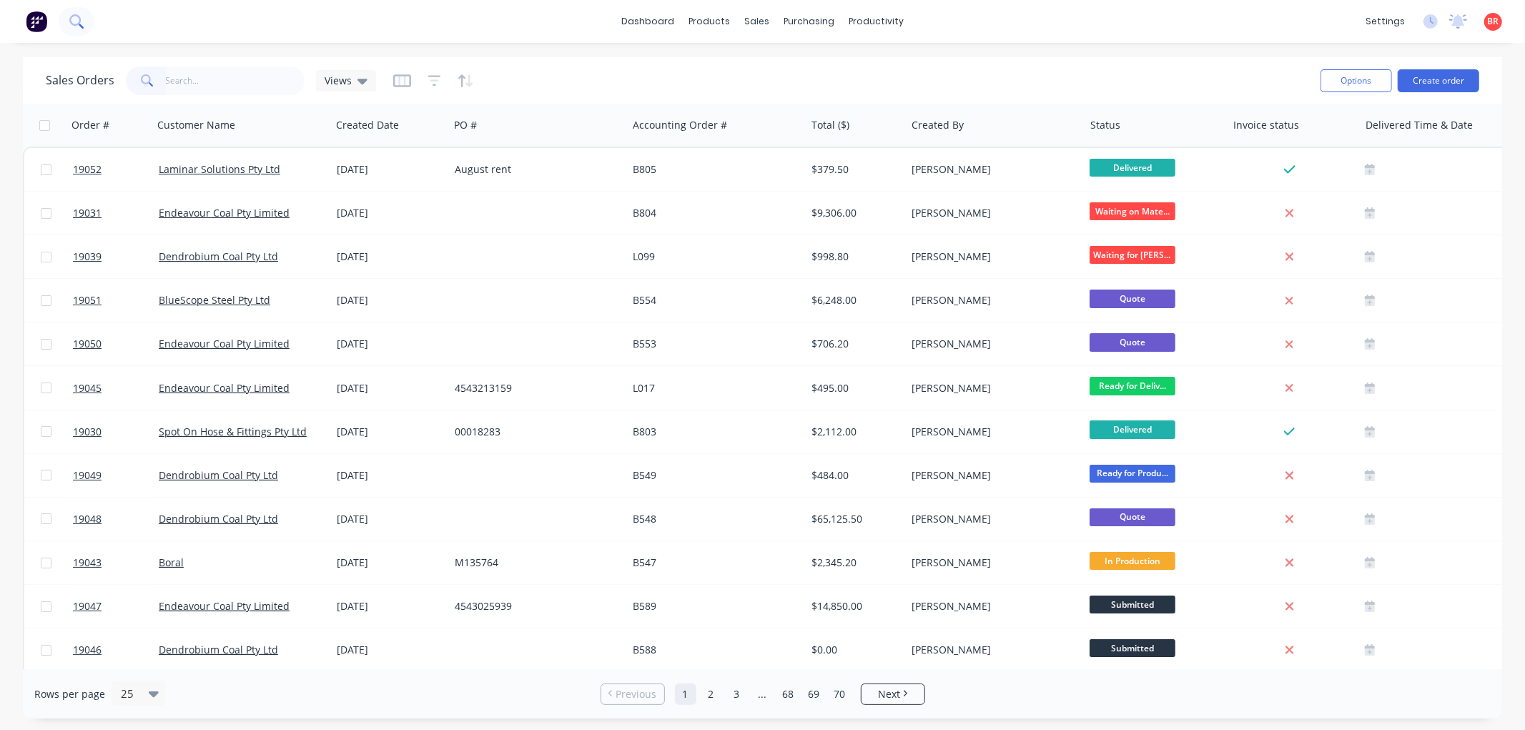
click at [74, 19] on icon at bounding box center [76, 21] width 14 height 14
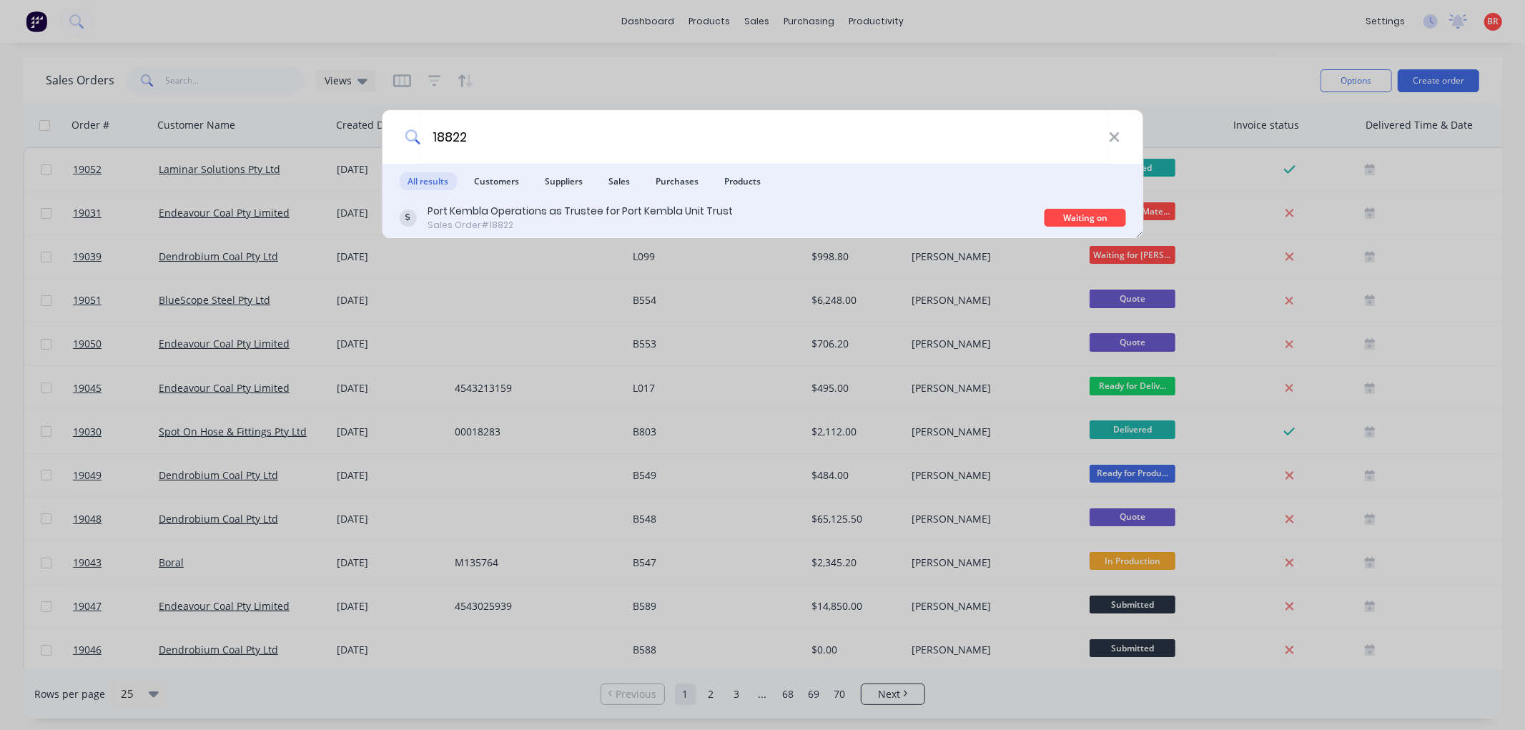
type input "18822"
click at [484, 220] on div "Sales Order #18822" at bounding box center [580, 225] width 305 height 13
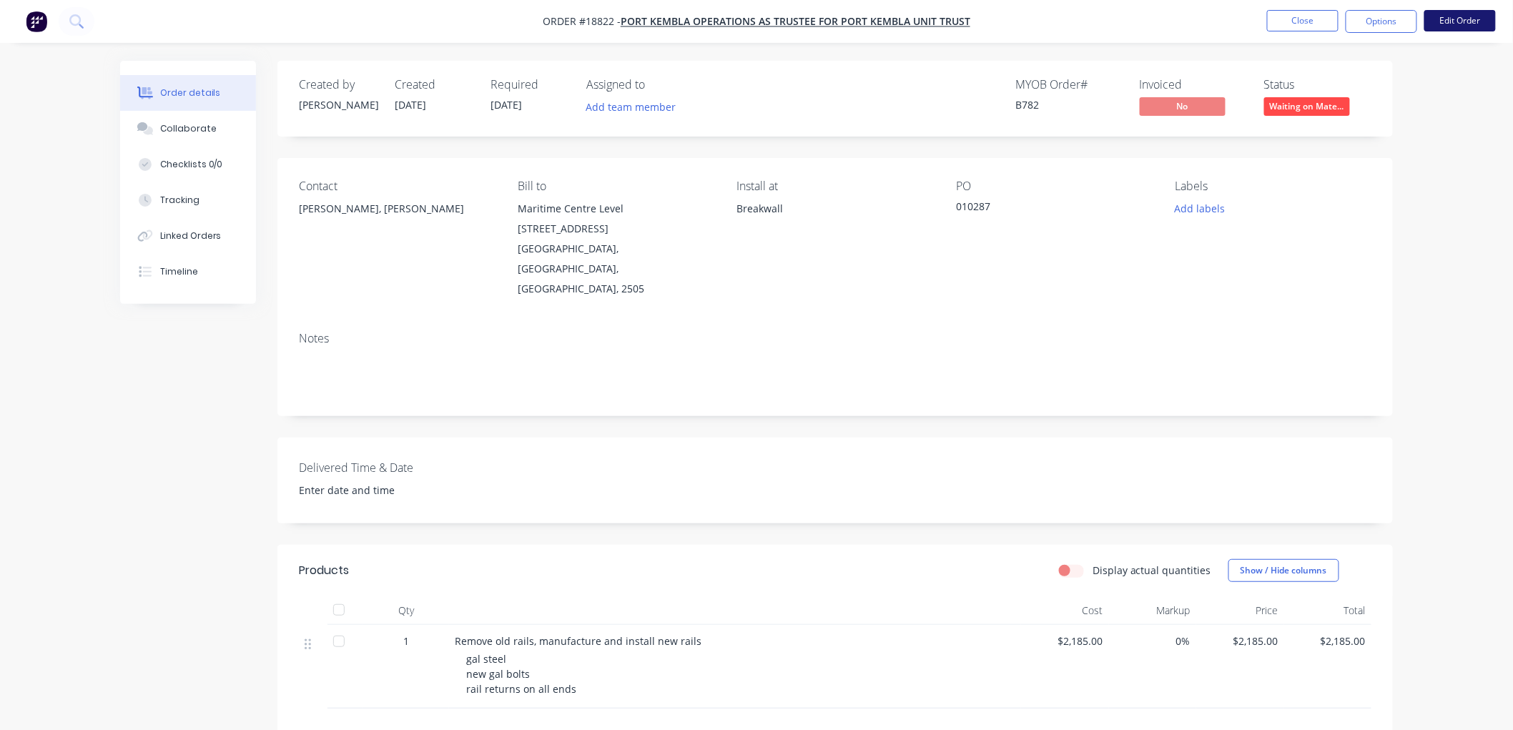
click at [1439, 25] on button "Edit Order" at bounding box center [1460, 20] width 72 height 21
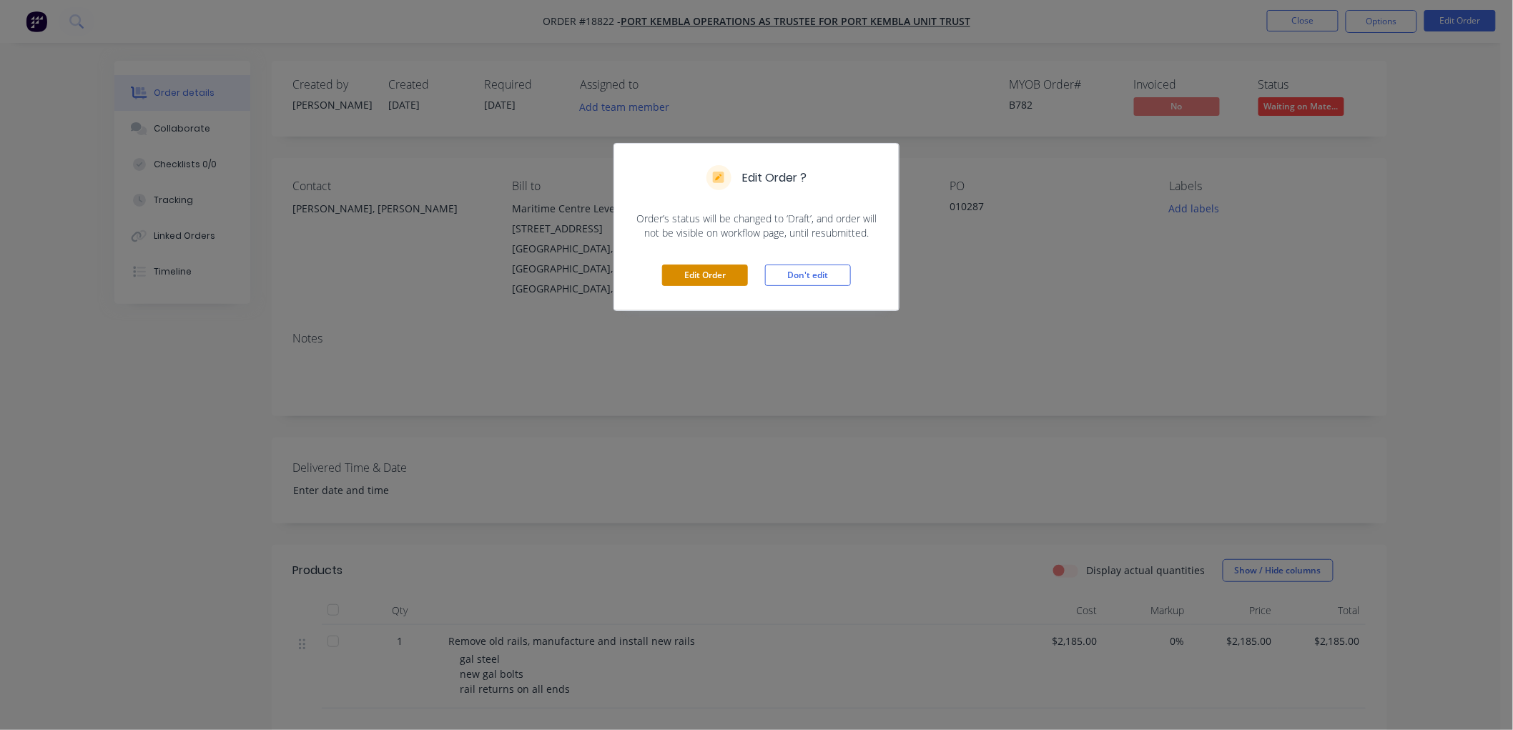
click at [681, 277] on button "Edit Order" at bounding box center [705, 275] width 86 height 21
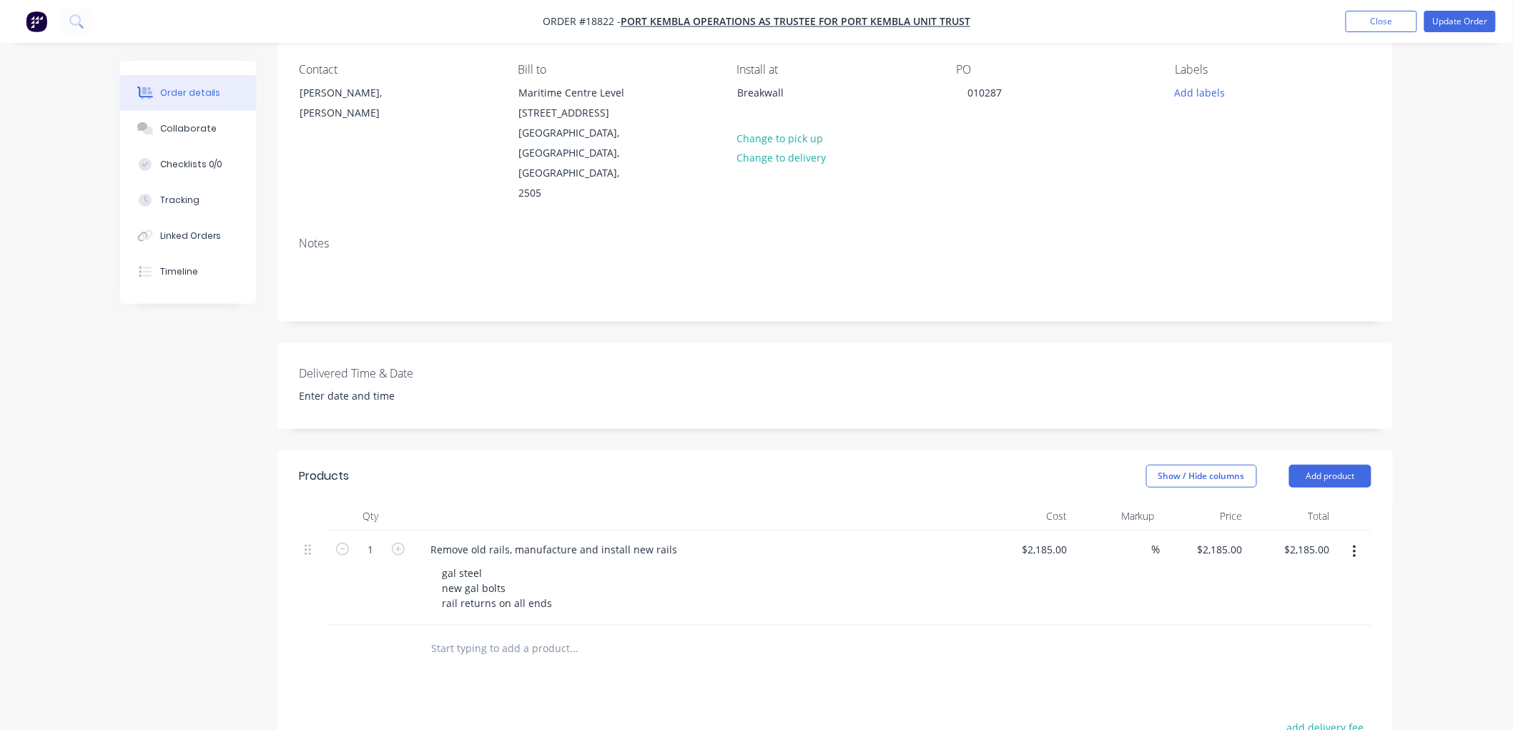
scroll to position [79, 0]
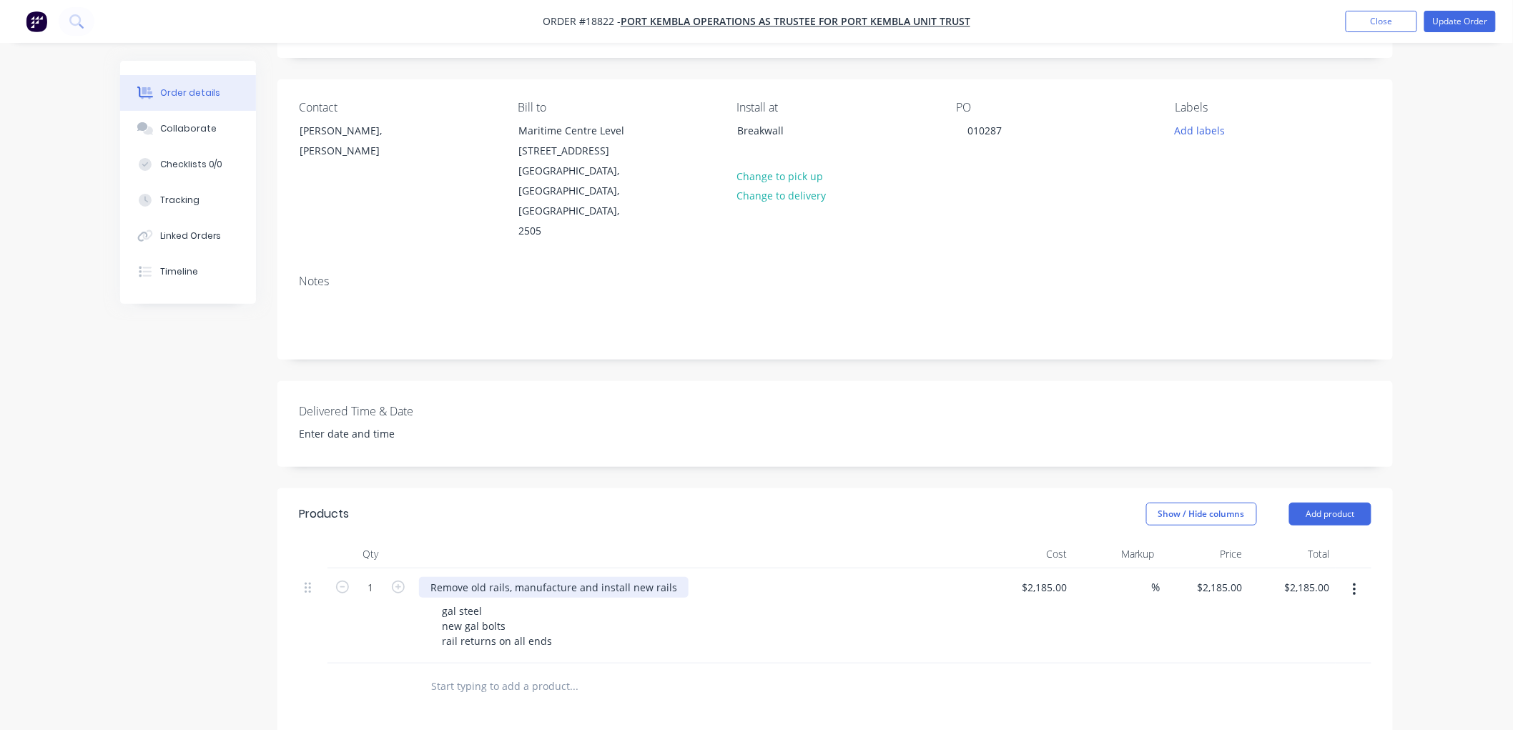
click at [669, 577] on div "Remove old rails, manufacture and install new rails" at bounding box center [554, 587] width 270 height 21
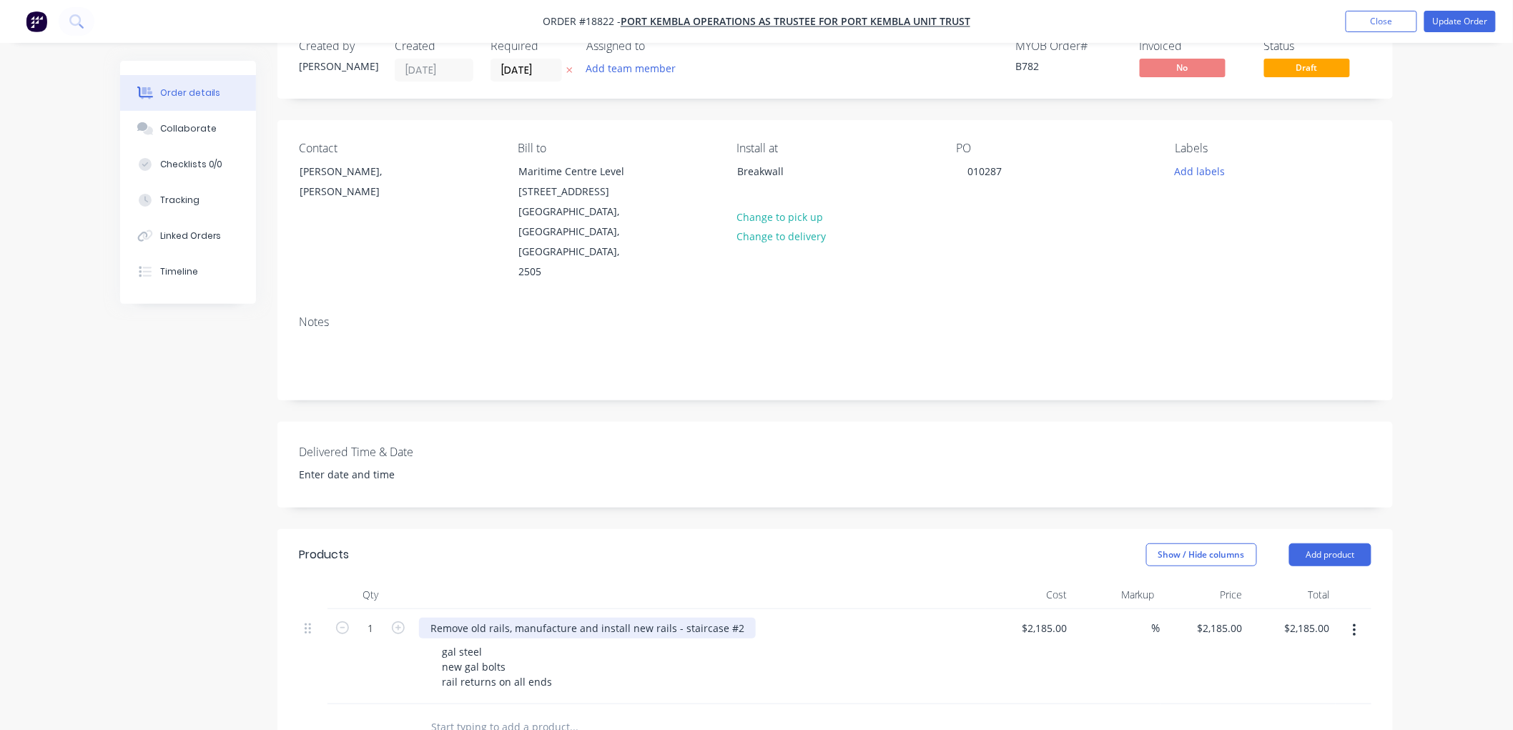
scroll to position [0, 0]
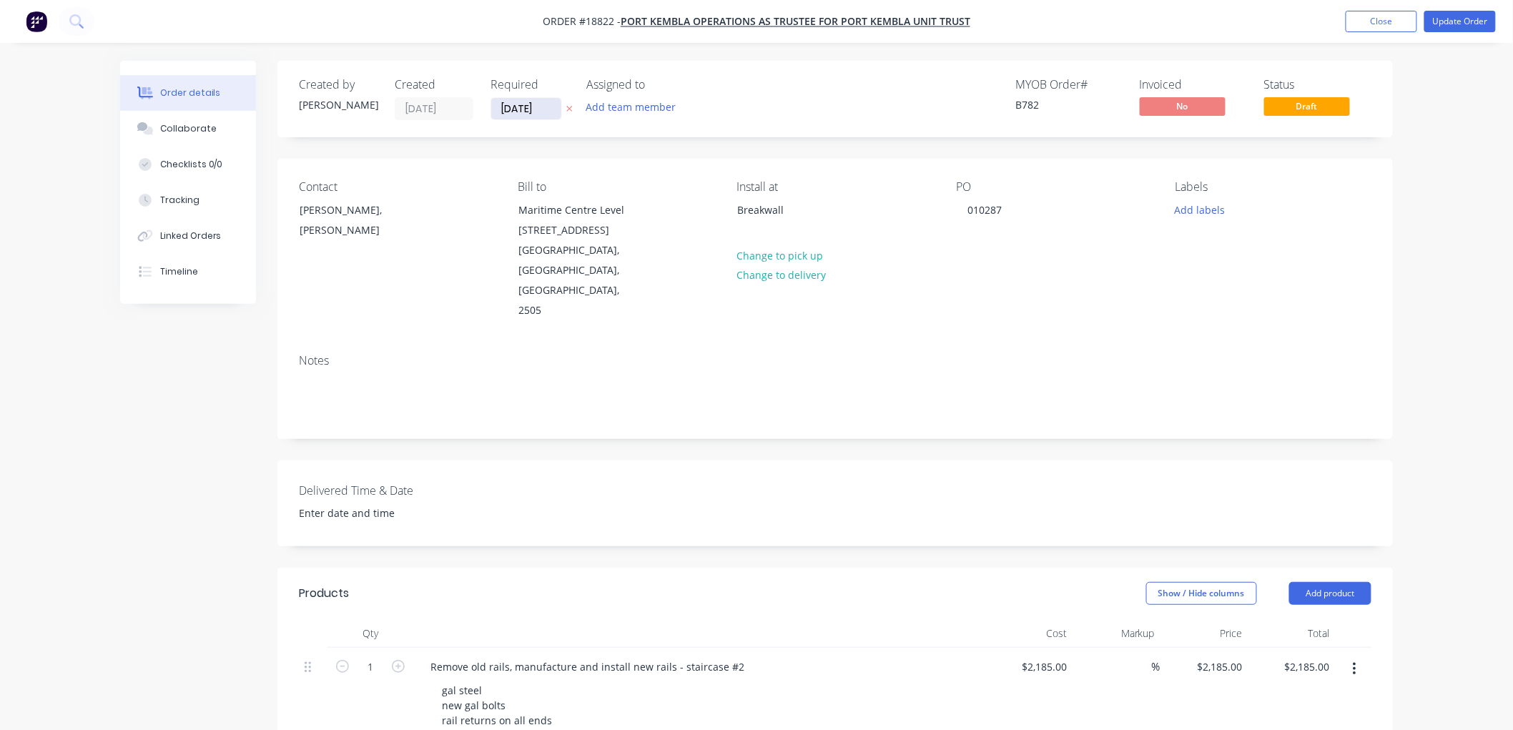
click at [516, 104] on input "[DATE]" at bounding box center [526, 108] width 70 height 21
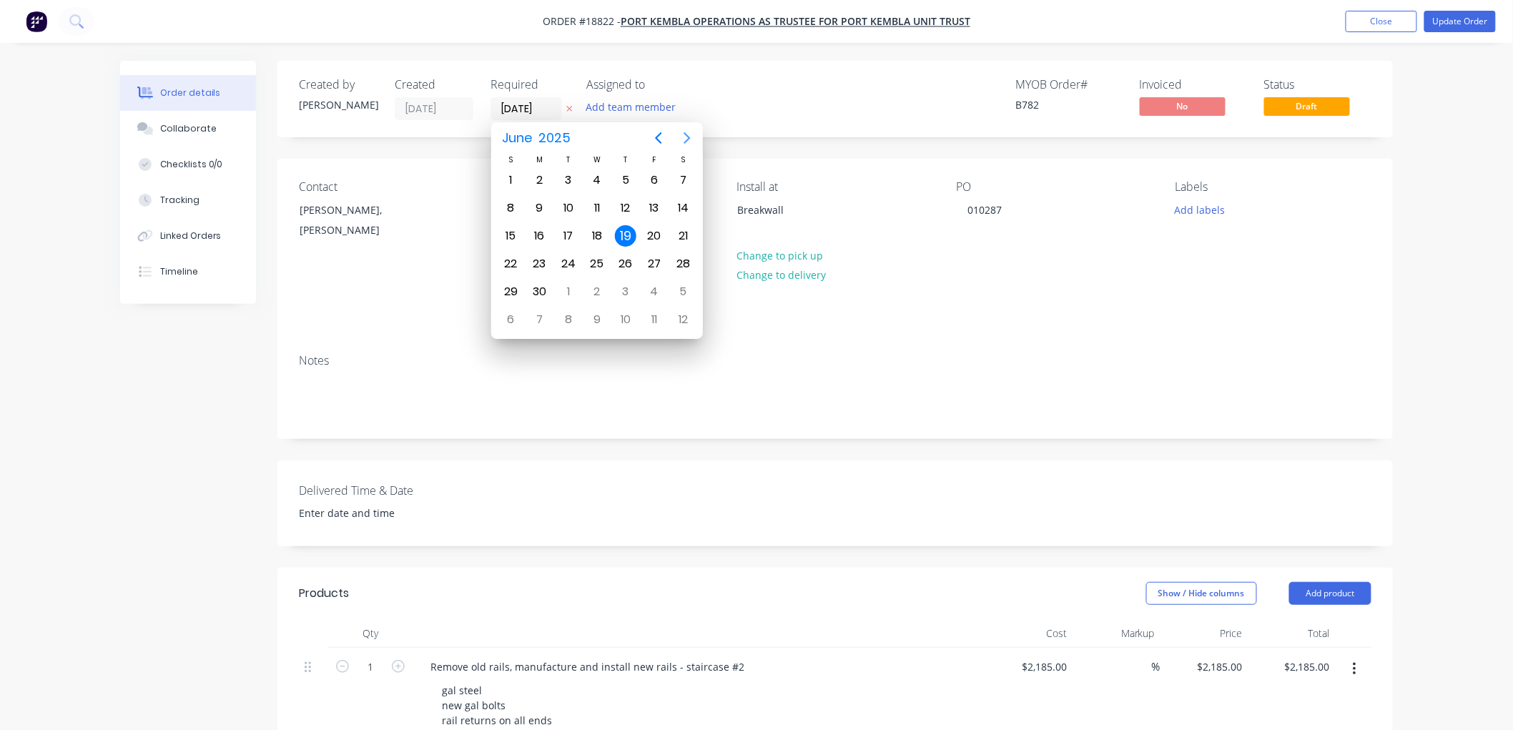
click at [677, 138] on button "Next page" at bounding box center [687, 138] width 29 height 29
click at [696, 138] on button "Next page" at bounding box center [687, 138] width 29 height 29
click at [626, 281] on div "28" at bounding box center [625, 291] width 21 height 21
type input "[DATE]"
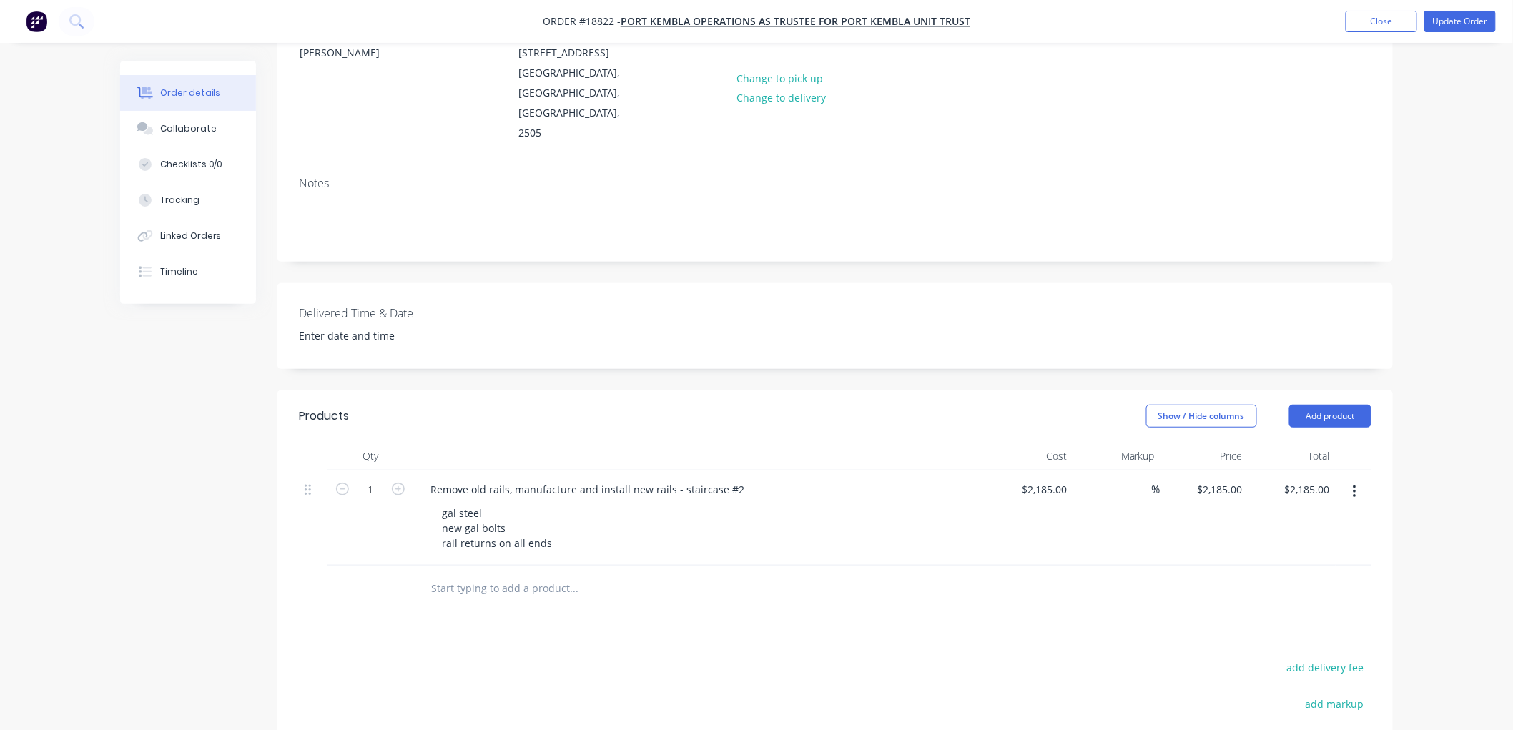
scroll to position [238, 0]
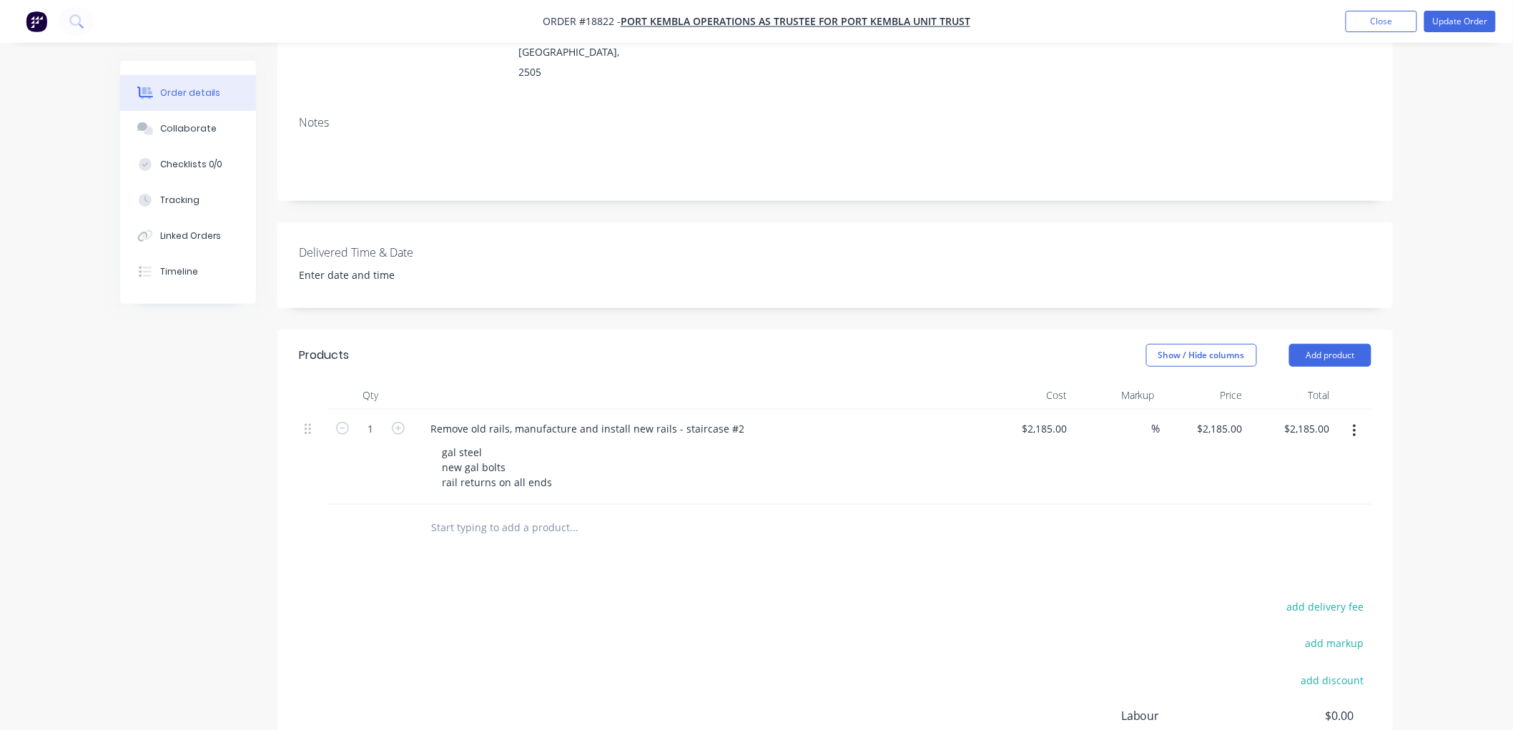
click at [473, 513] on input "text" at bounding box center [573, 527] width 286 height 29
paste input "Remove old rail, manufacture and install new top rail on cement staircase"
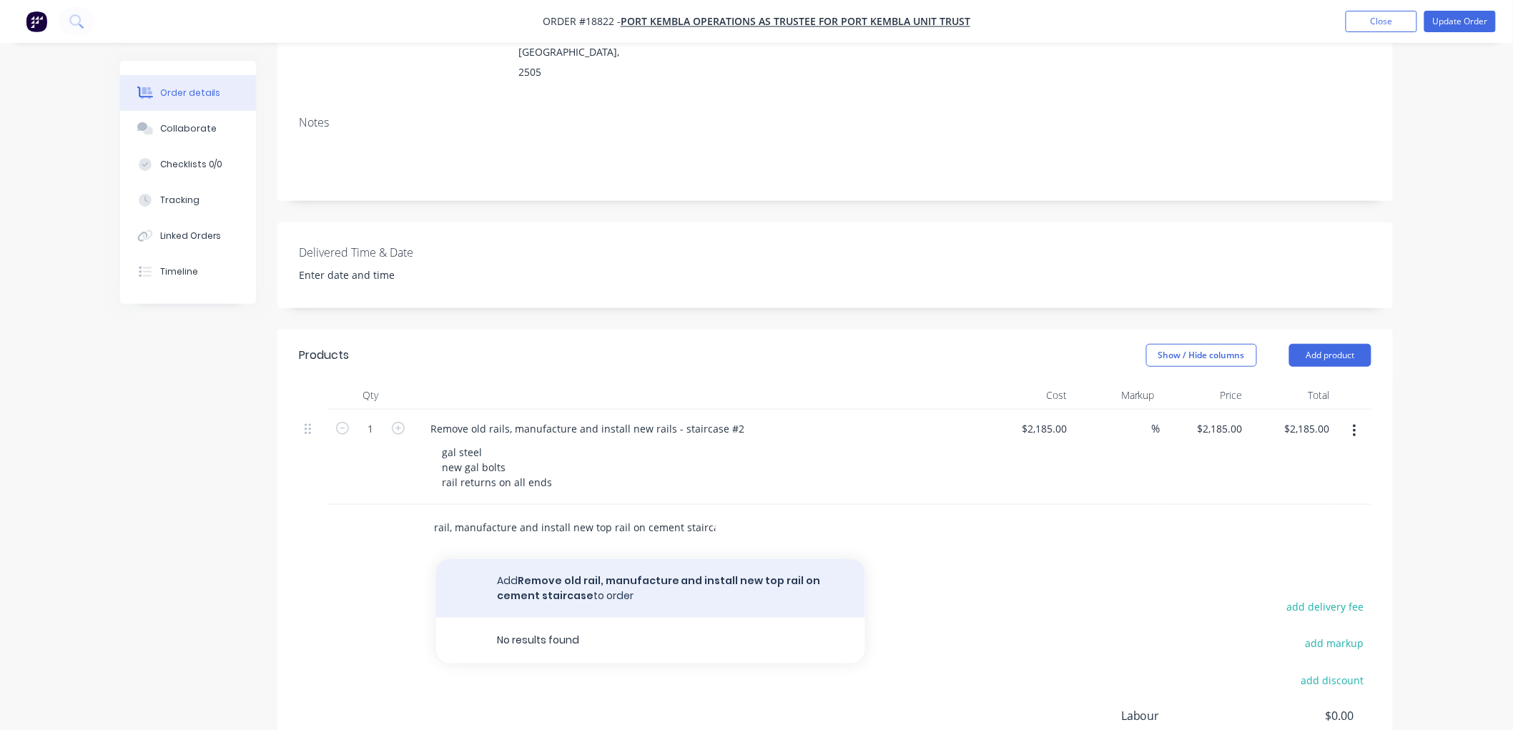
type input "Remove old rail, manufacture and install new top rail on cement staircase"
click at [612, 559] on button "Add Remove old rail, manufacture and install new top rail on cement staircase t…" at bounding box center [650, 588] width 429 height 59
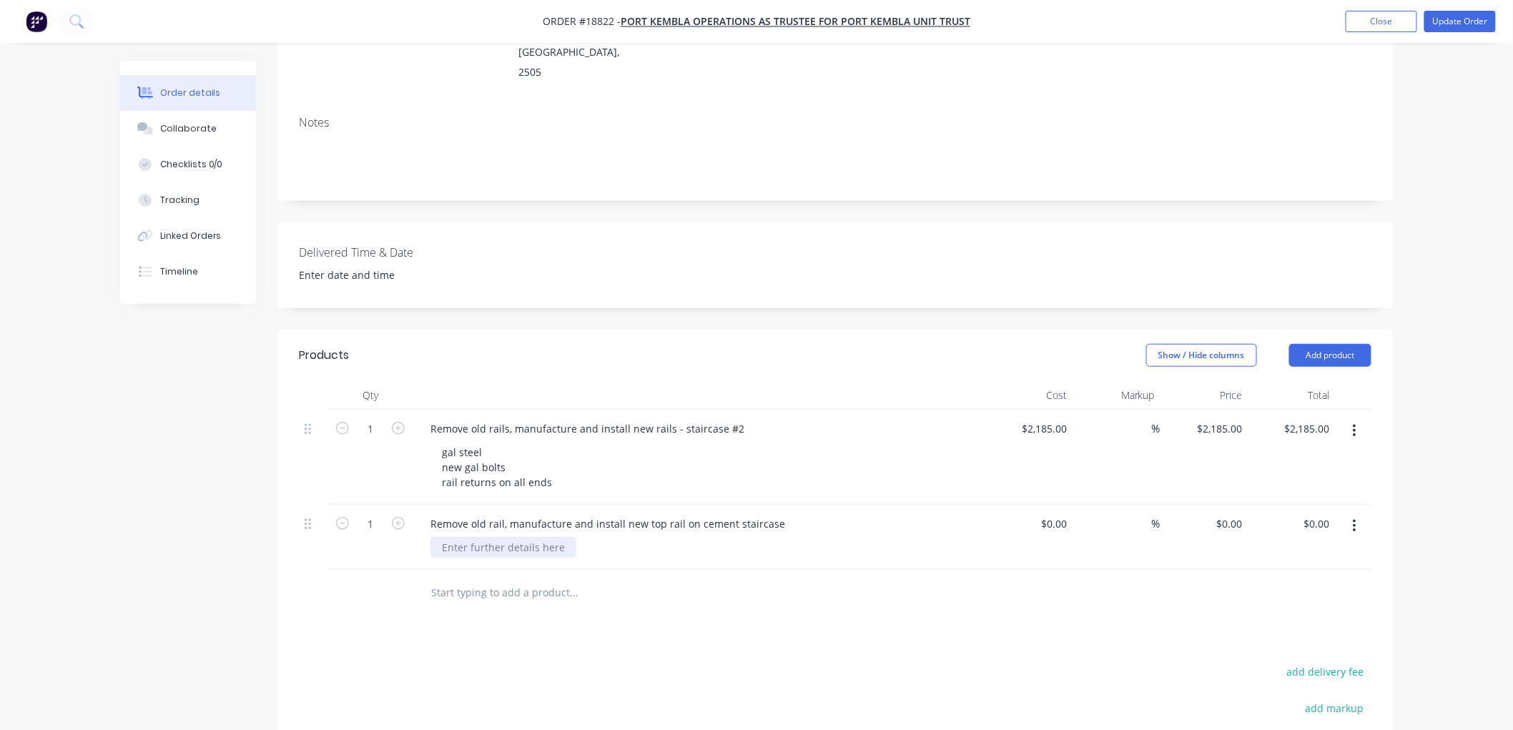
click at [490, 537] on div at bounding box center [503, 547] width 146 height 21
paste div
click at [1452, 366] on div "Order details Collaborate Checklists 0/0 Tracking Linked Orders Timeline Order …" at bounding box center [756, 401] width 1513 height 1279
click at [1057, 513] on input at bounding box center [1056, 523] width 33 height 21
type input "$4,140.00"
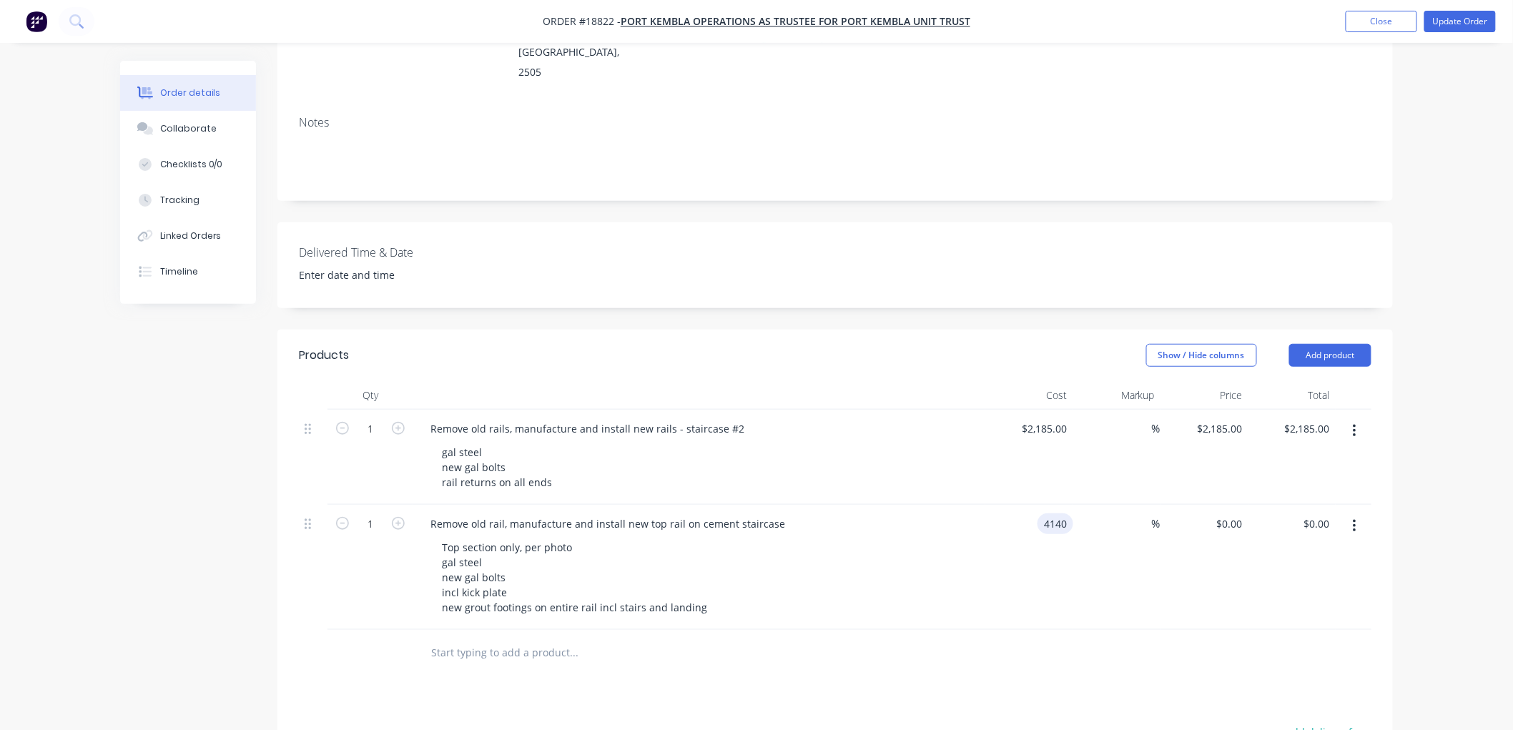
type input "$4,140.00"
click at [1469, 365] on div "Order details Collaborate Checklists 0/0 Tracking Linked Orders Timeline Order …" at bounding box center [756, 401] width 1513 height 1279
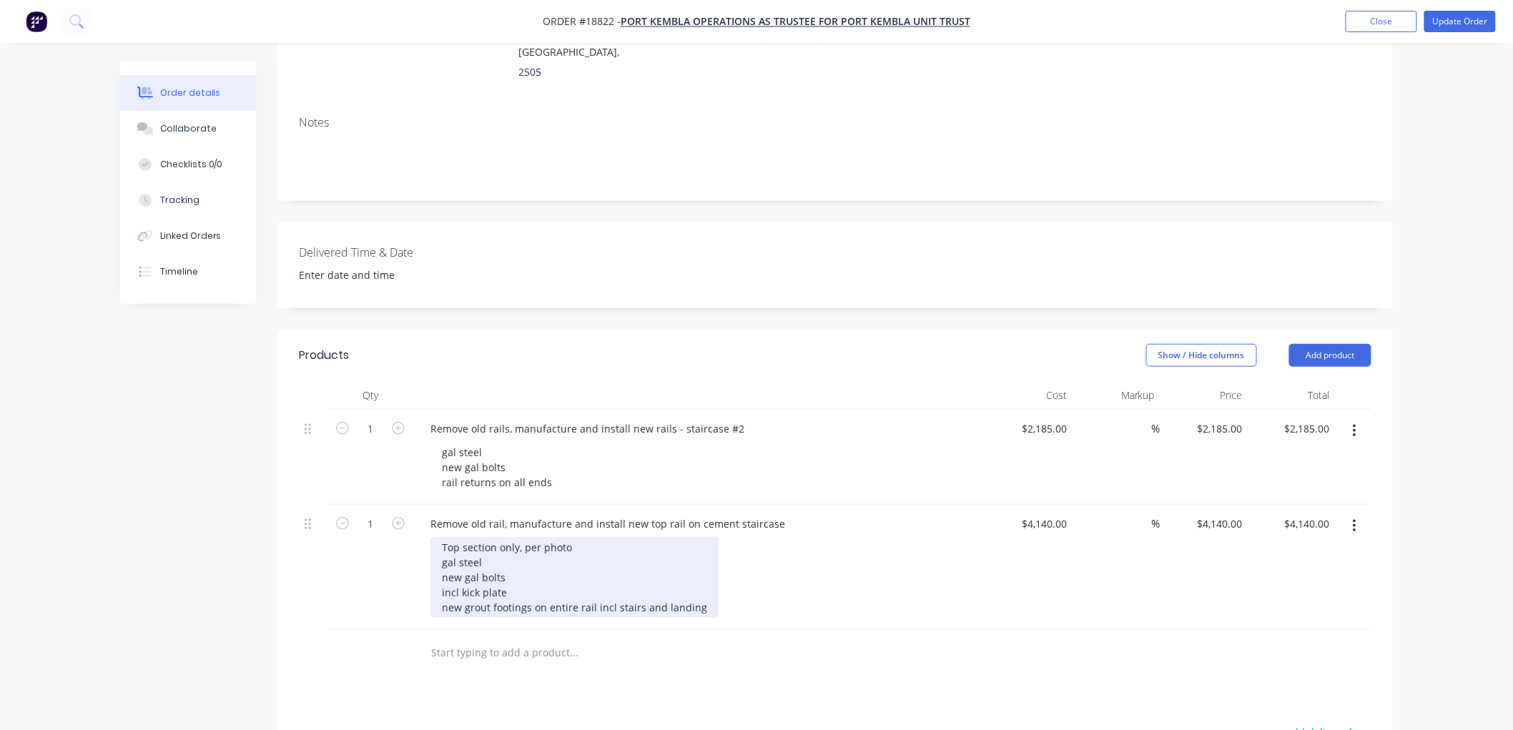
click at [586, 546] on div "Top section only, per photo gal steel new gal bolts incl kick plate new grout f…" at bounding box center [574, 577] width 288 height 81
click at [587, 546] on div "Top section only, per photo gal steel new gal bolts incl kick plate new grout f…" at bounding box center [574, 577] width 288 height 81
click at [702, 570] on div "Top section only, per photo gal steel new gal bolts incl kick plate new grout f…" at bounding box center [574, 577] width 288 height 81
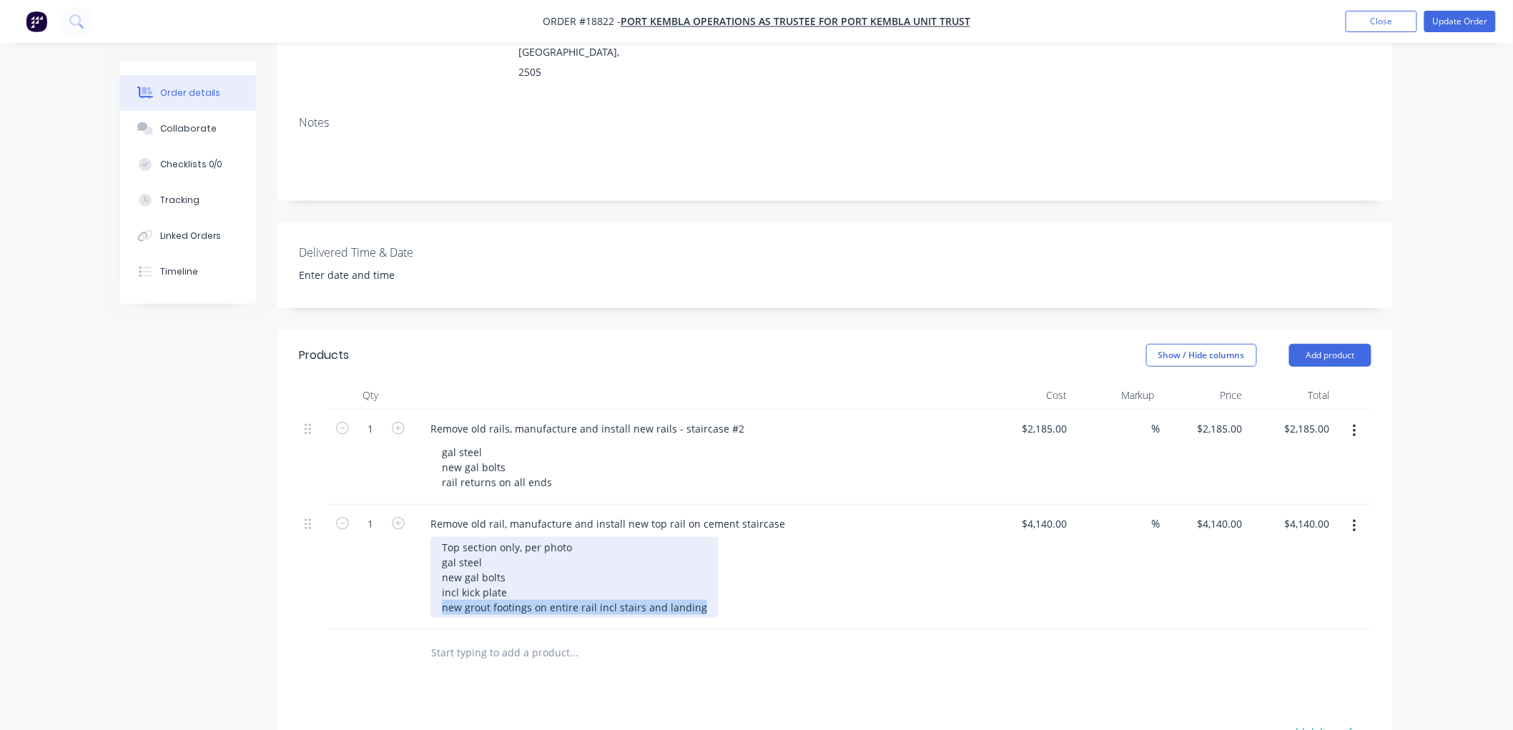
click at [702, 570] on div "Top section only, per photo gal steel new gal bolts incl kick plate new grout f…" at bounding box center [574, 577] width 288 height 81
drag, startPoint x: 701, startPoint y: 570, endPoint x: 642, endPoint y: 532, distance: 69.8
click at [642, 537] on div "Top section only, per photo gal steel new gal bolts incl kick plate new grout f…" at bounding box center [574, 577] width 288 height 81
click at [701, 563] on div "Top section only, per photo gal steel new gal bolts incl kick plate new grout f…" at bounding box center [574, 577] width 288 height 81
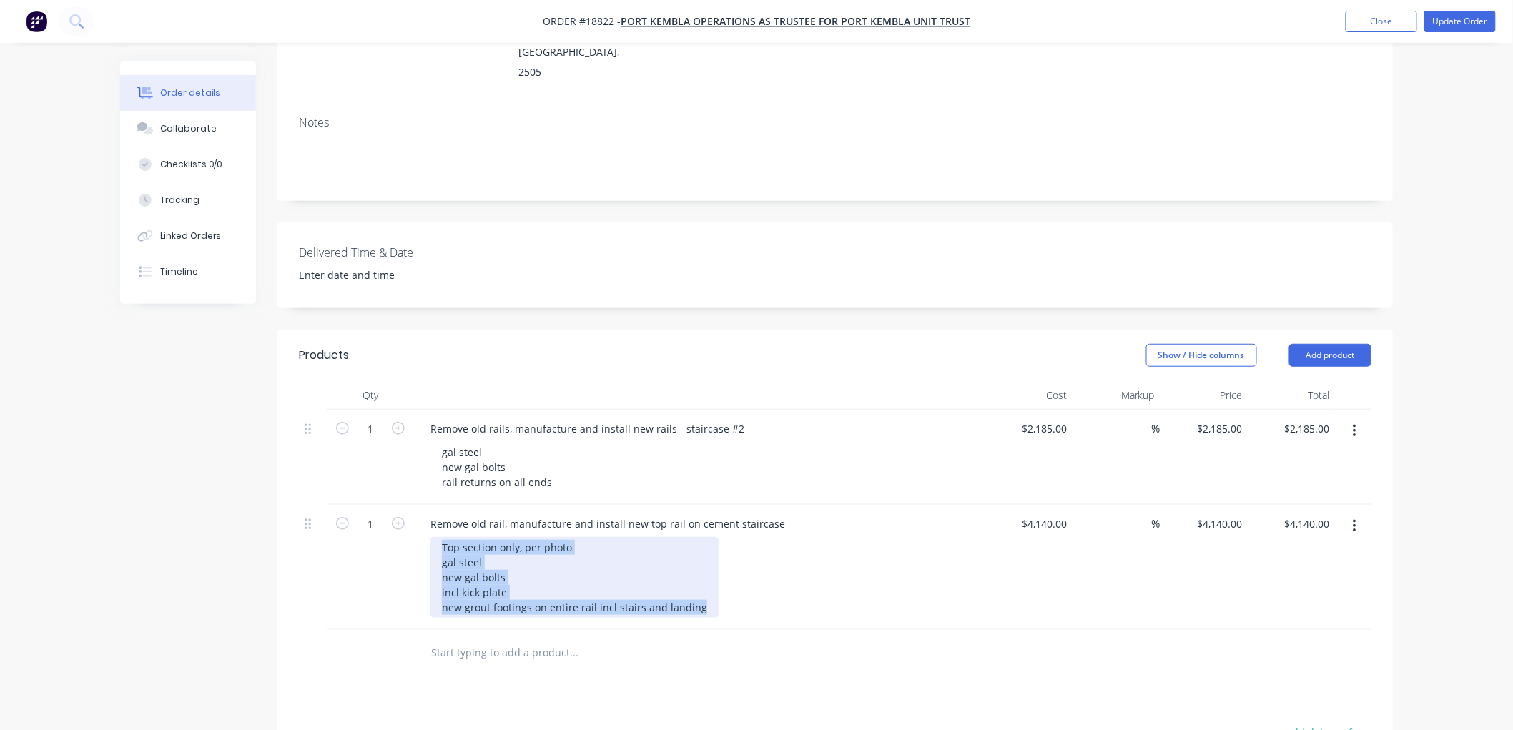
drag, startPoint x: 698, startPoint y: 566, endPoint x: 433, endPoint y: 509, distance: 270.7
click at [433, 537] on div "Top section only, per photo gal steel new gal bolts incl kick plate new grout f…" at bounding box center [574, 577] width 288 height 81
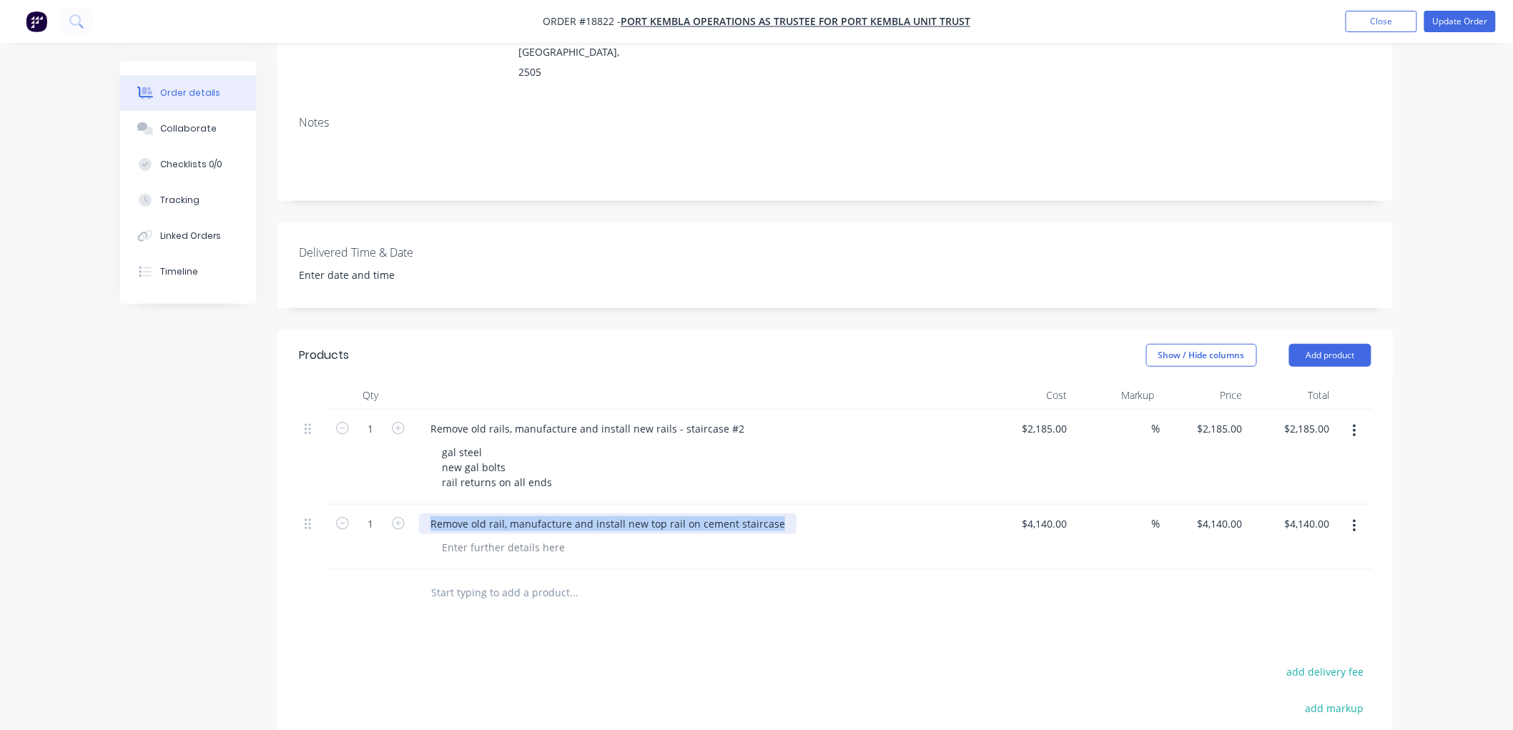
drag, startPoint x: 772, startPoint y: 481, endPoint x: 430, endPoint y: 475, distance: 342.6
click at [430, 513] on div "Remove old rail, manufacture and install new top rail on cement staircase" at bounding box center [608, 523] width 378 height 21
click at [440, 513] on div at bounding box center [478, 523] width 119 height 21
click at [490, 537] on div at bounding box center [503, 547] width 146 height 21
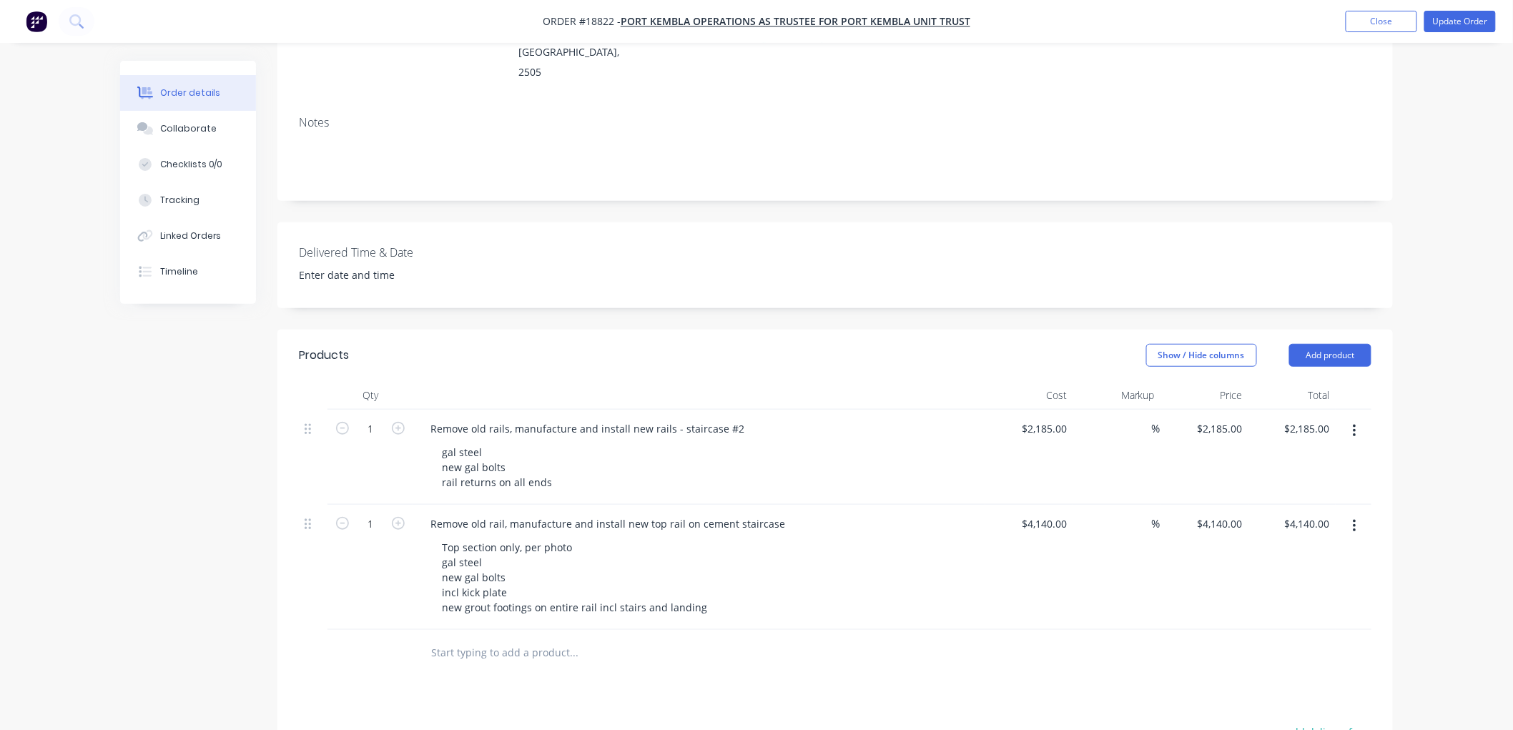
click at [189, 496] on div "Created by [PERSON_NAME] Created [DATE] Required [DATE] Assigned to Add team me…" at bounding box center [756, 432] width 1273 height 1219
click at [772, 513] on div "Remove old rail, manufacture and install new top rail on cement staircase" at bounding box center [608, 523] width 378 height 21
click at [783, 513] on div "Remove old rail, manufacture and install new top rail on cement staircase #" at bounding box center [612, 523] width 387 height 21
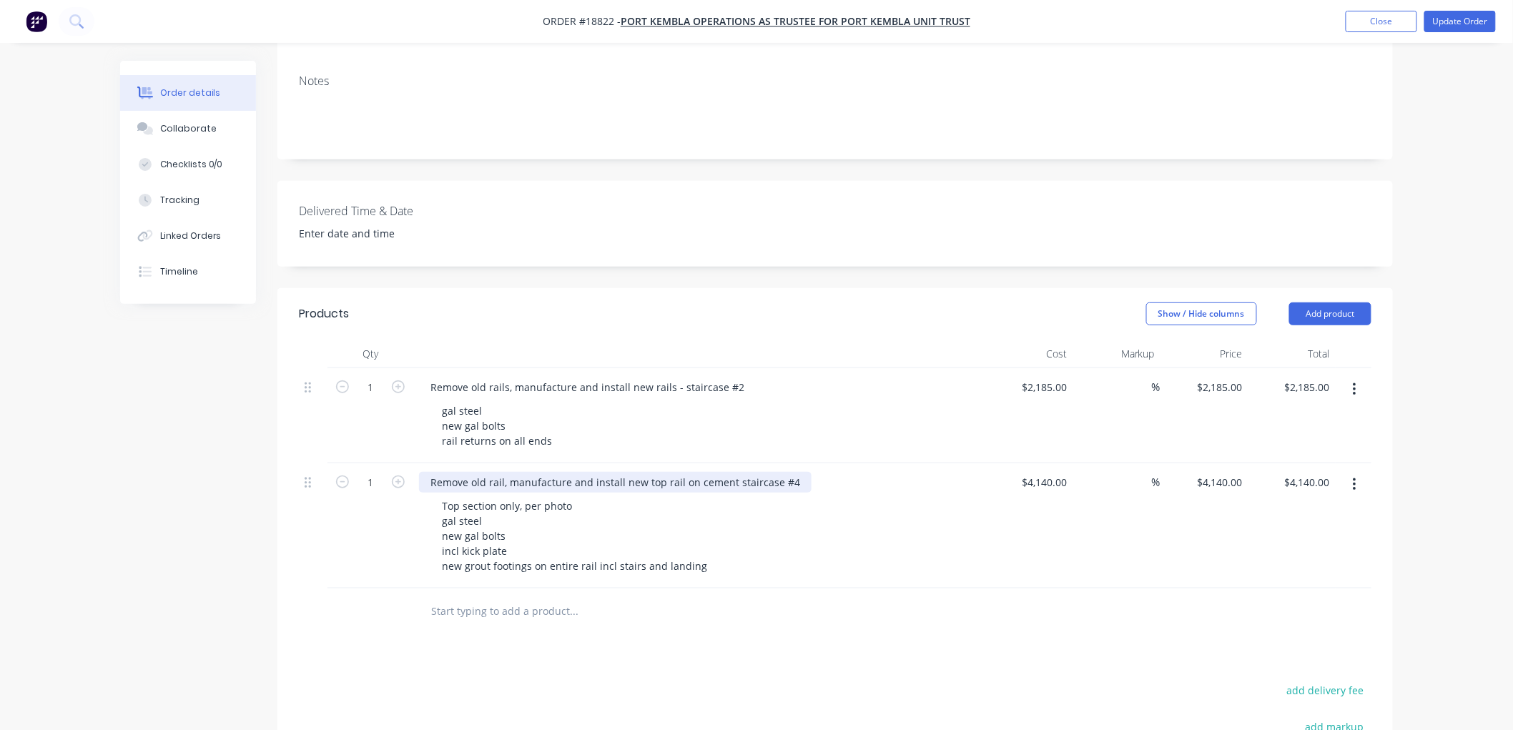
scroll to position [317, 0]
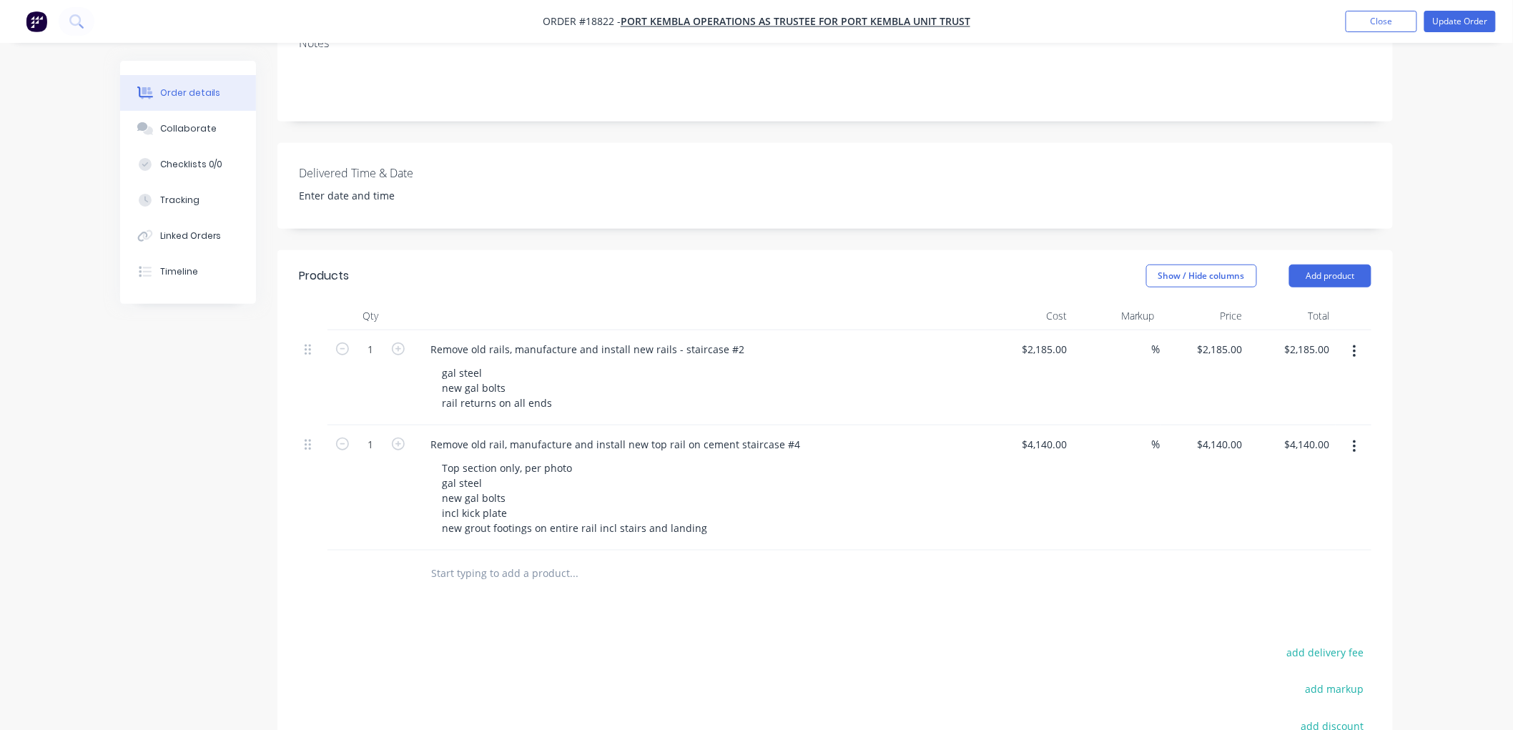
click at [475, 559] on input "text" at bounding box center [573, 573] width 286 height 29
paste input "Remove old rails, manufacture and install new rails"
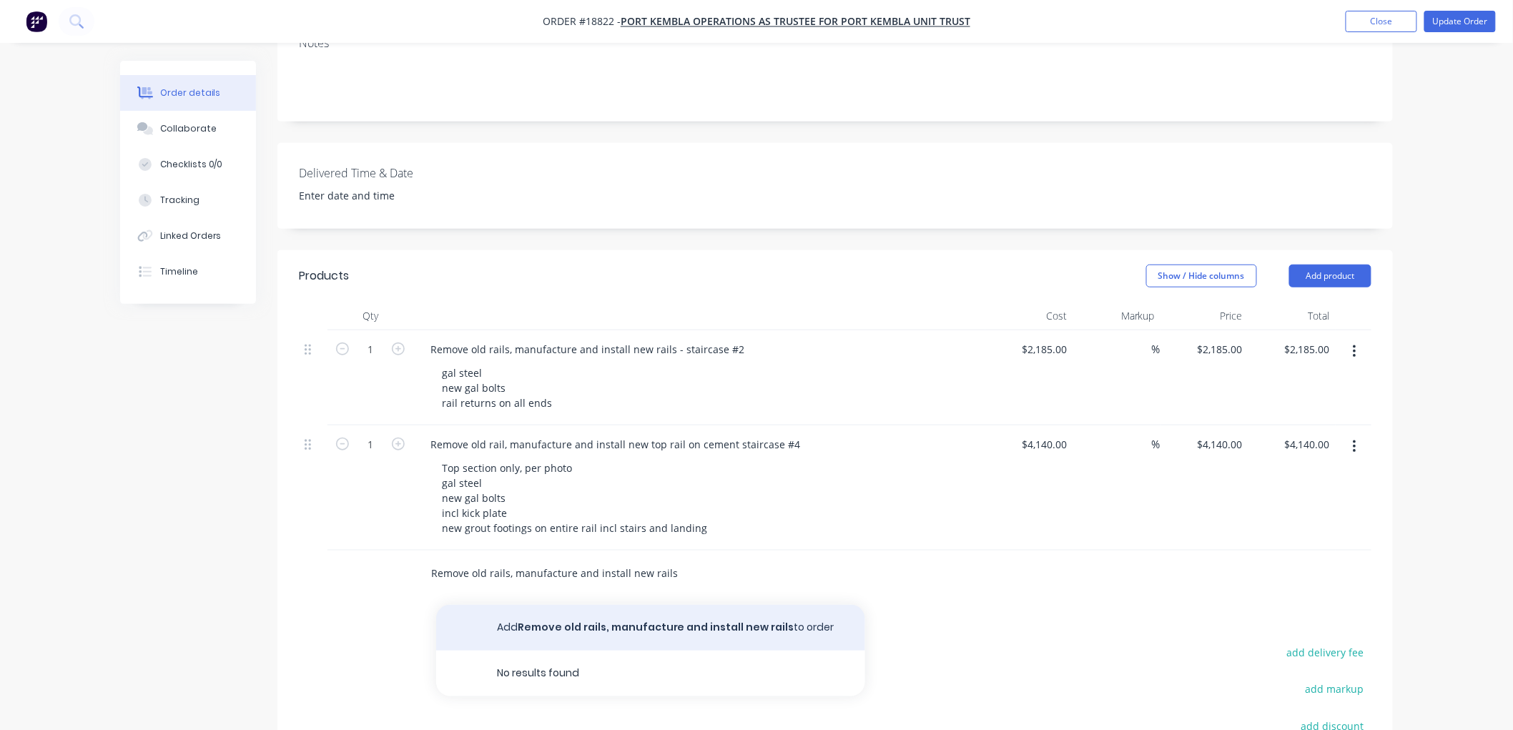
type input "Remove old rails, manufacture and install new rails"
click at [639, 605] on button "Add Remove old rails, manufacture and install new rails to order" at bounding box center [650, 628] width 429 height 46
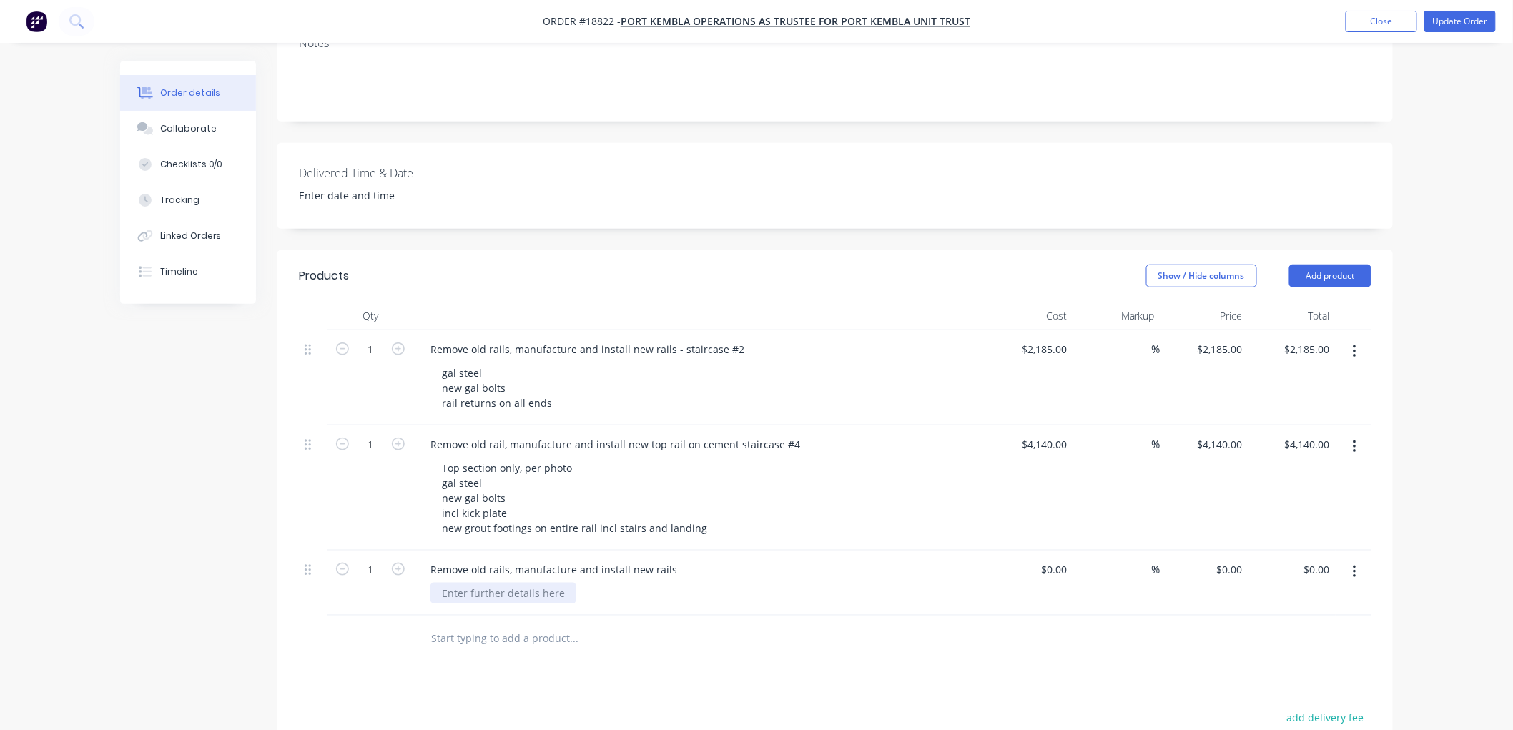
click at [511, 583] on div at bounding box center [503, 593] width 146 height 21
paste div
click at [1052, 559] on div at bounding box center [1062, 569] width 22 height 21
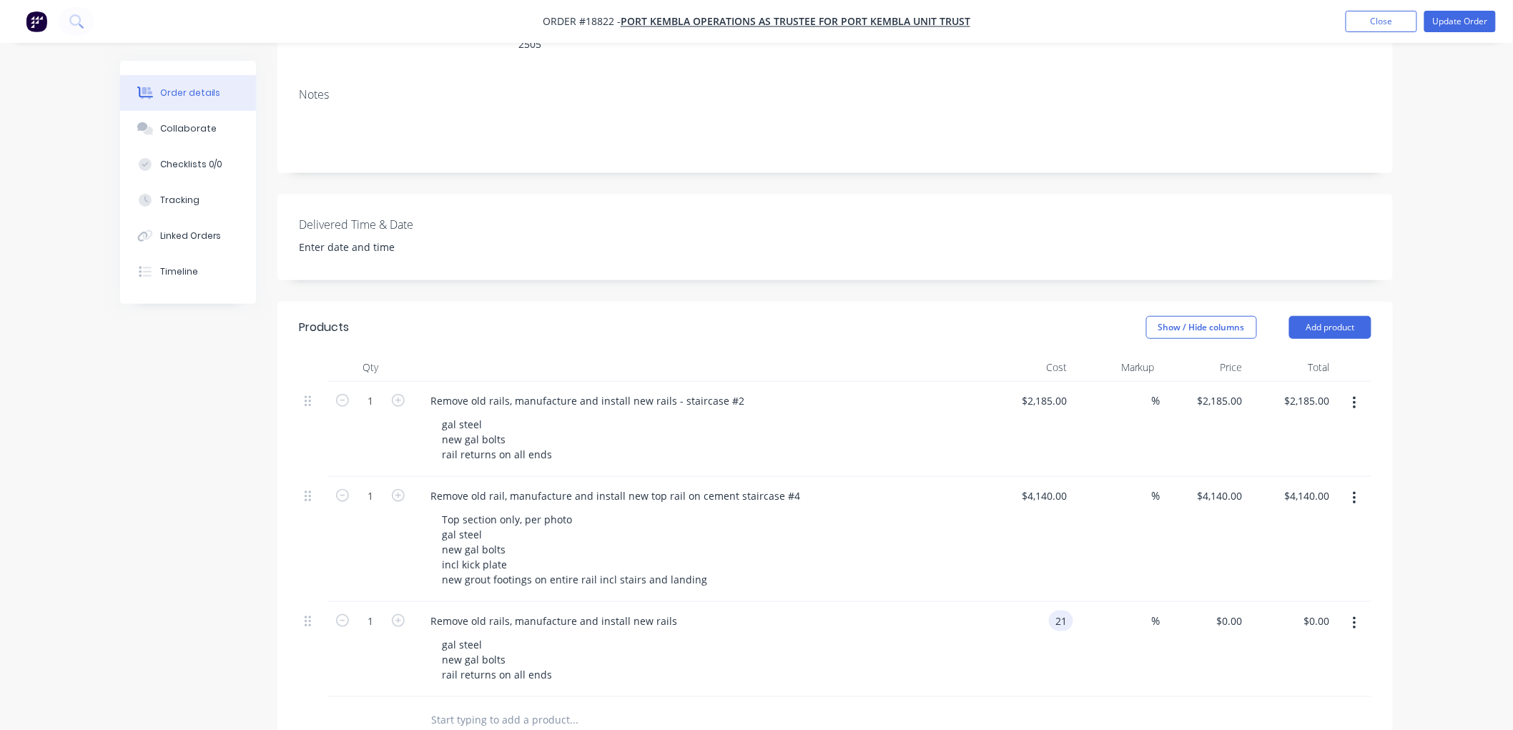
scroll to position [238, 0]
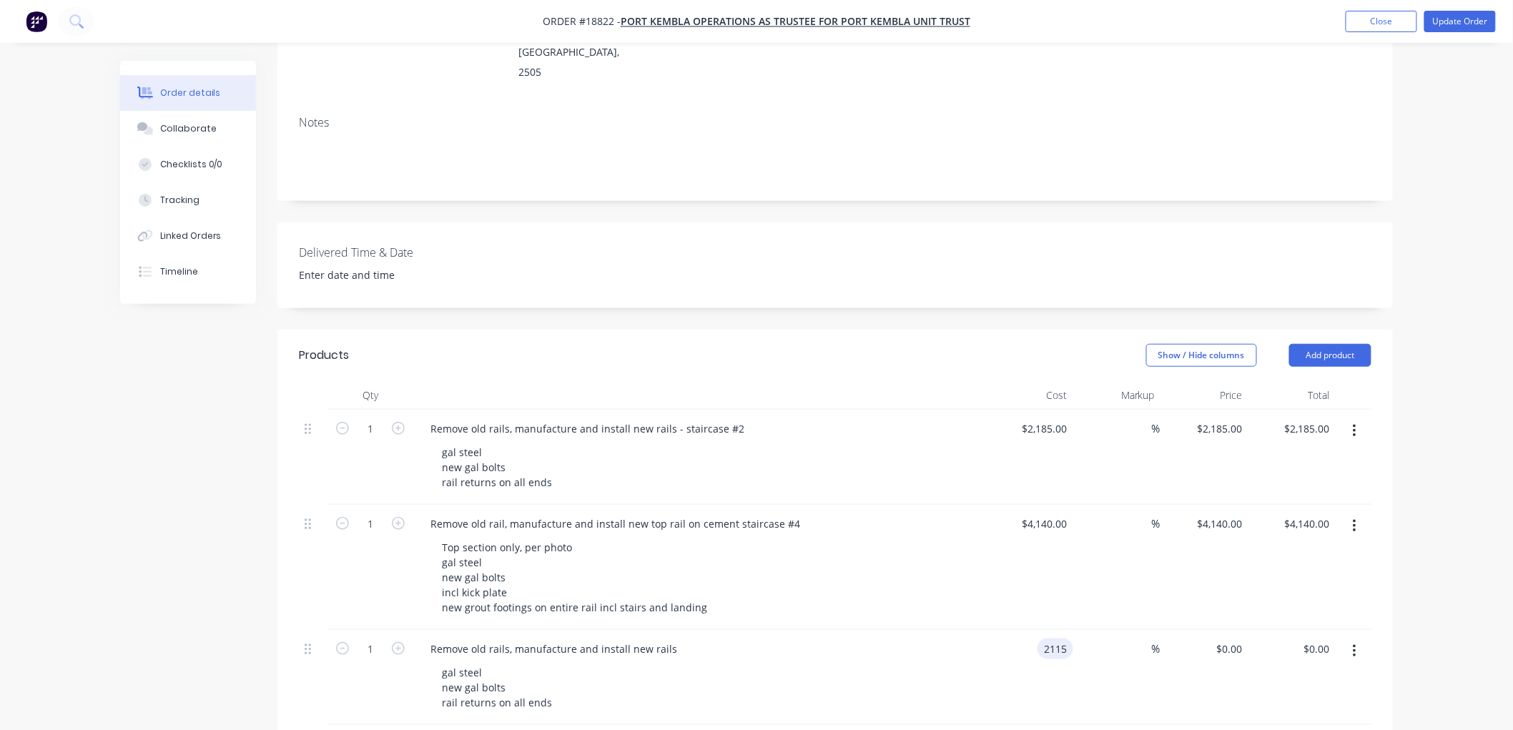
type input "$2,115.00"
drag, startPoint x: 1439, startPoint y: 348, endPoint x: 1450, endPoint y: 348, distance: 10.7
click at [1440, 348] on div "Order details Collaborate Checklists 0/0 Tracking Linked Orders Timeline Order …" at bounding box center [756, 449] width 1513 height 1374
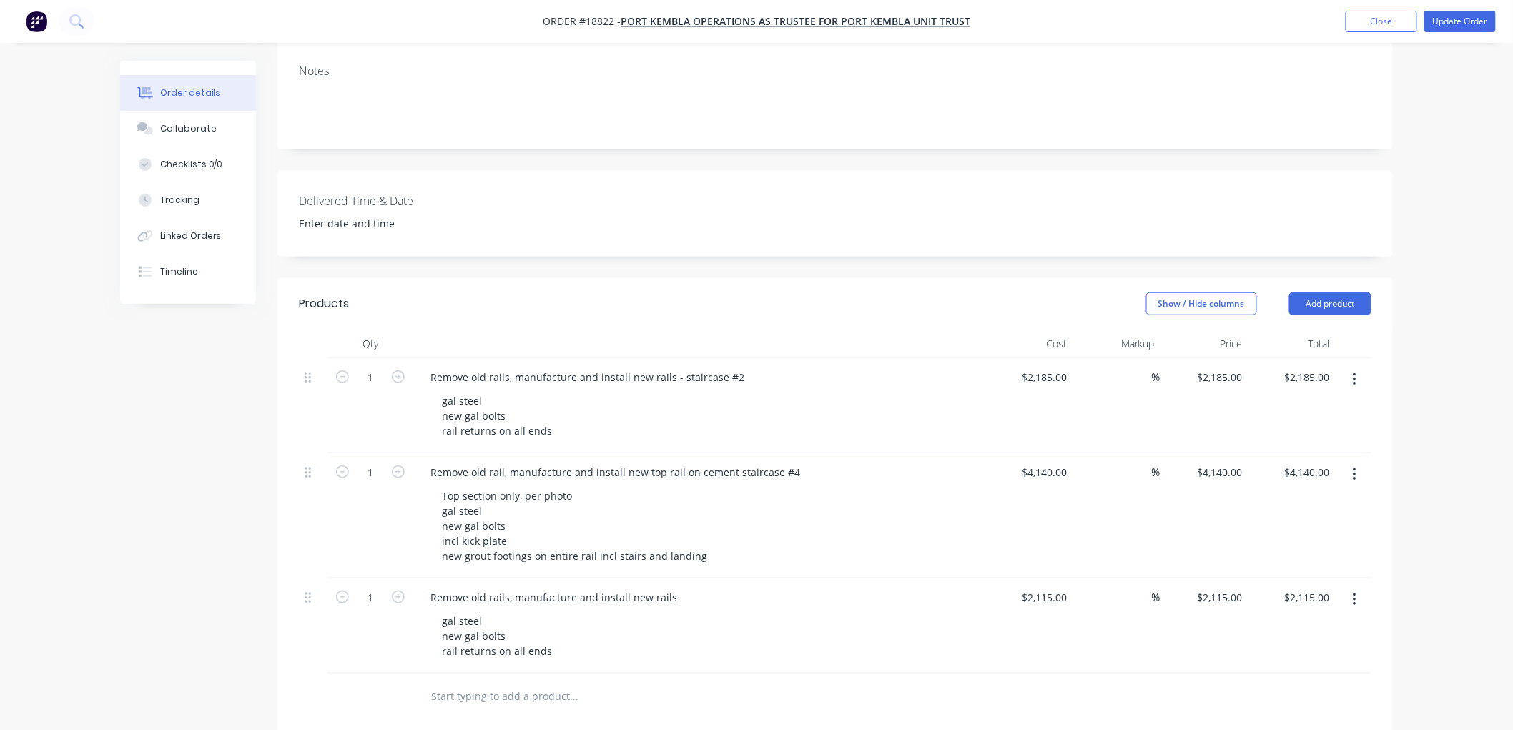
scroll to position [476, 0]
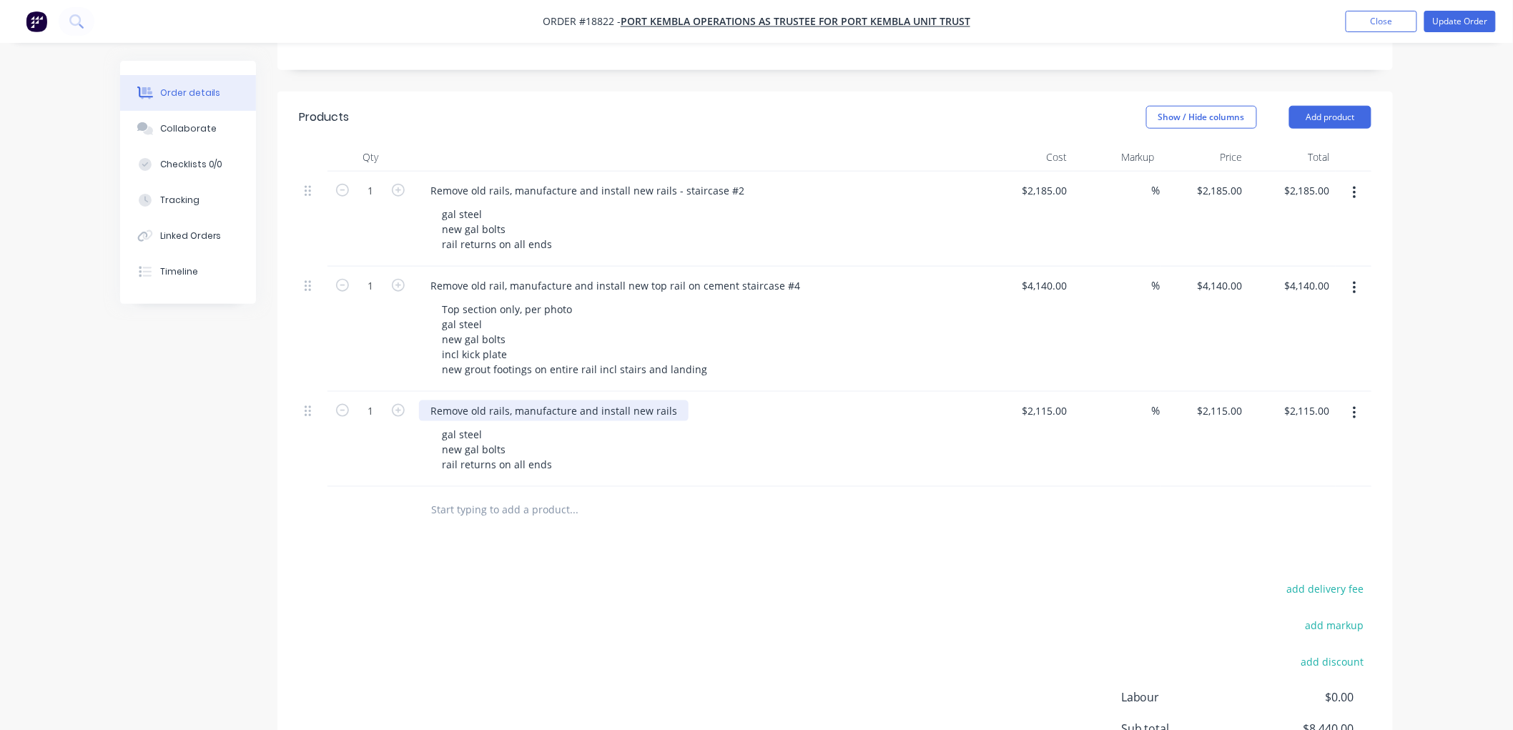
click at [672, 400] on div "Remove old rails, manufacture and install new rails" at bounding box center [554, 410] width 270 height 21
click at [459, 496] on input "text" at bounding box center [573, 510] width 286 height 29
paste input "Remove old rails, manufacture and install new rails on staircase"
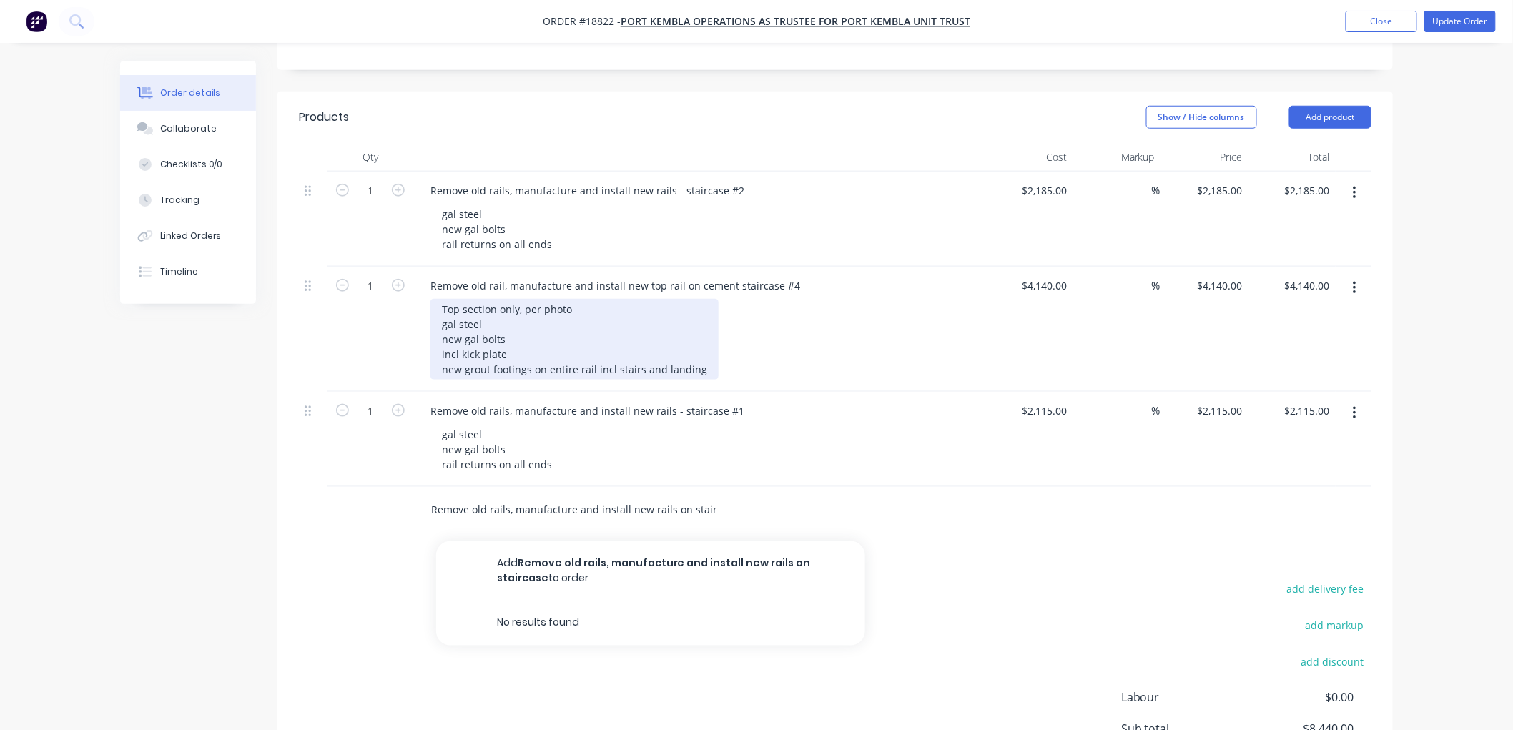
scroll to position [0, 10]
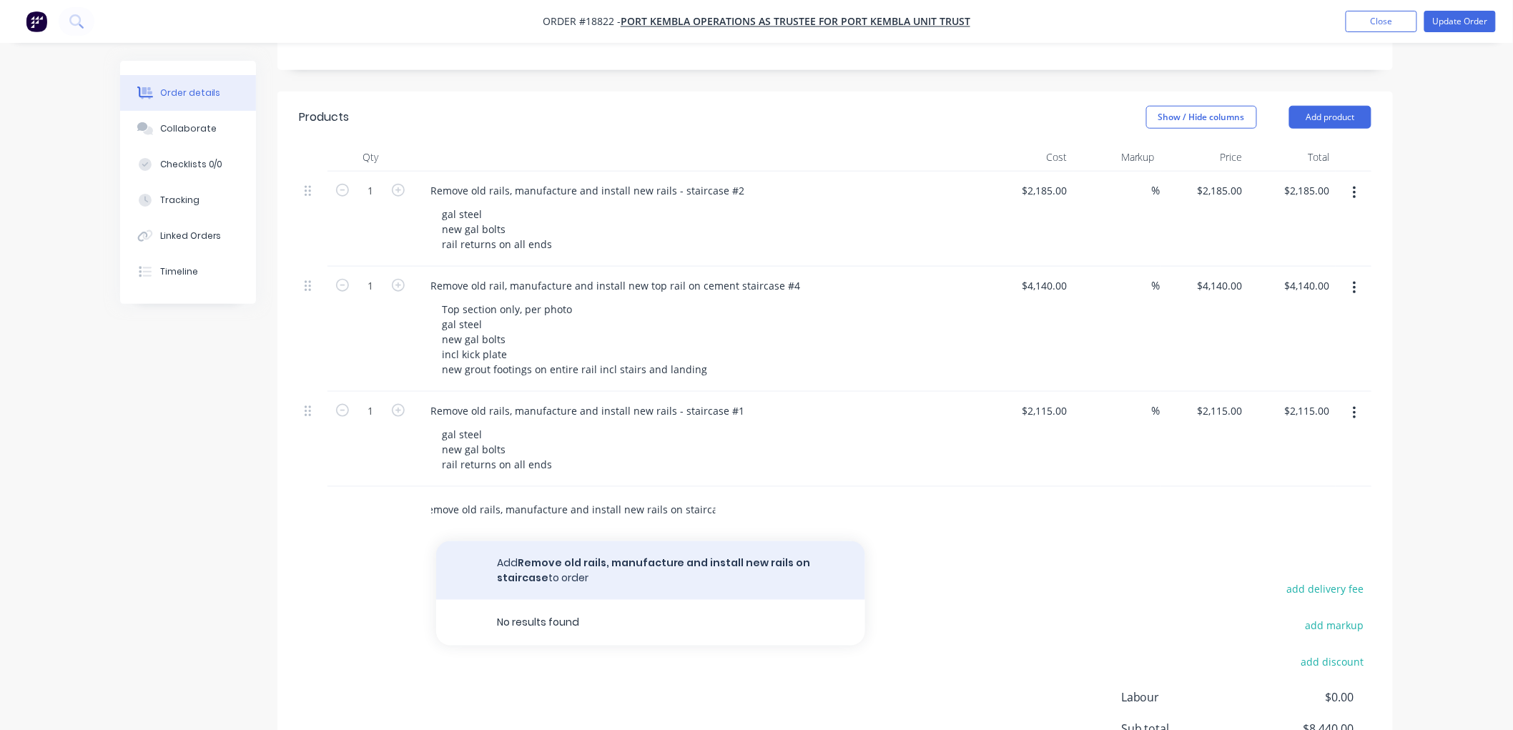
type input "Remove old rails, manufacture and install new rails on staircase"
click at [639, 541] on button "Add Remove old rails, manufacture and install new rails on staircase to order" at bounding box center [650, 570] width 429 height 59
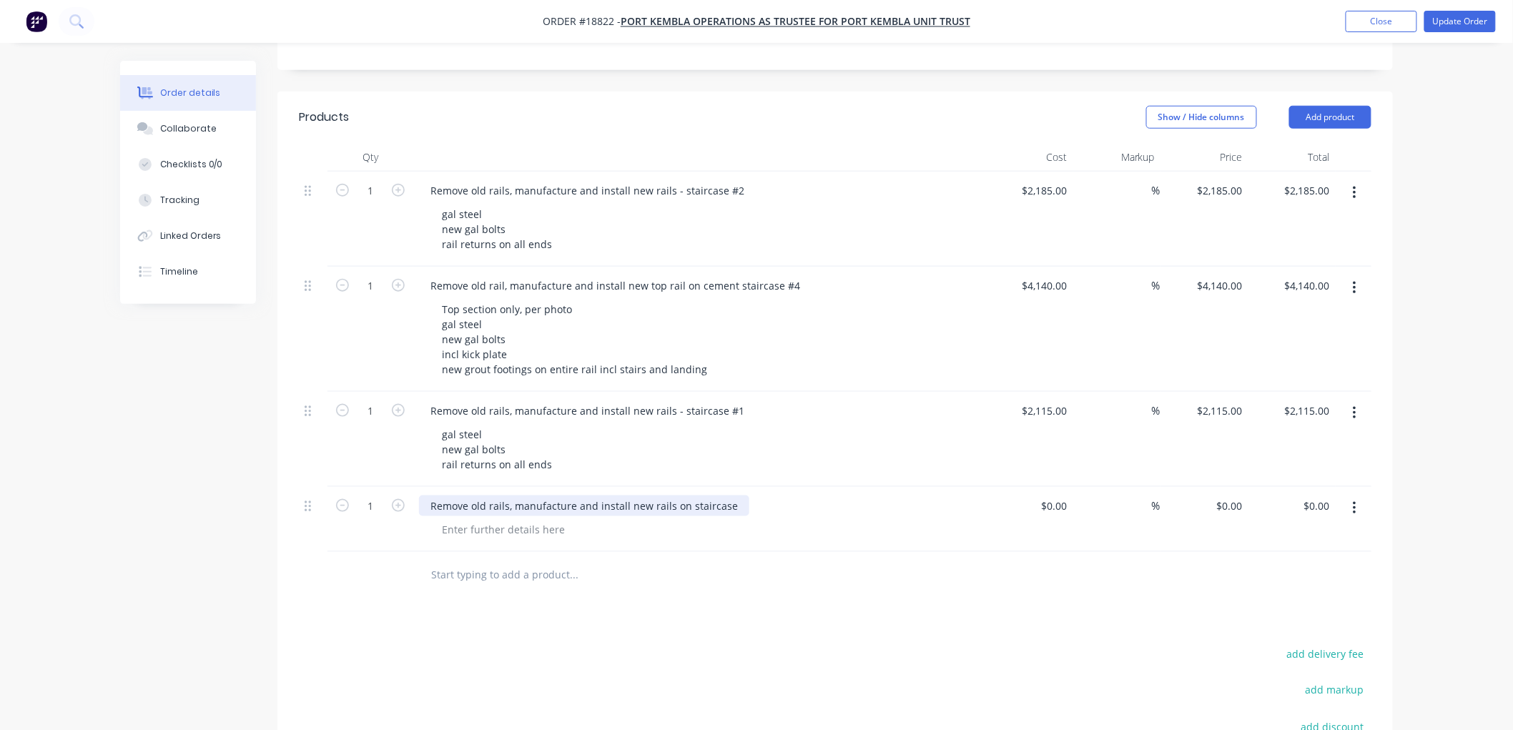
click at [725, 496] on div "Remove old rails, manufacture and install new rails on staircase" at bounding box center [584, 506] width 330 height 21
click at [483, 519] on div at bounding box center [503, 529] width 146 height 21
paste div
click at [734, 496] on div "Remove old rails, manufacture and install new rails on staircase" at bounding box center [584, 506] width 330 height 21
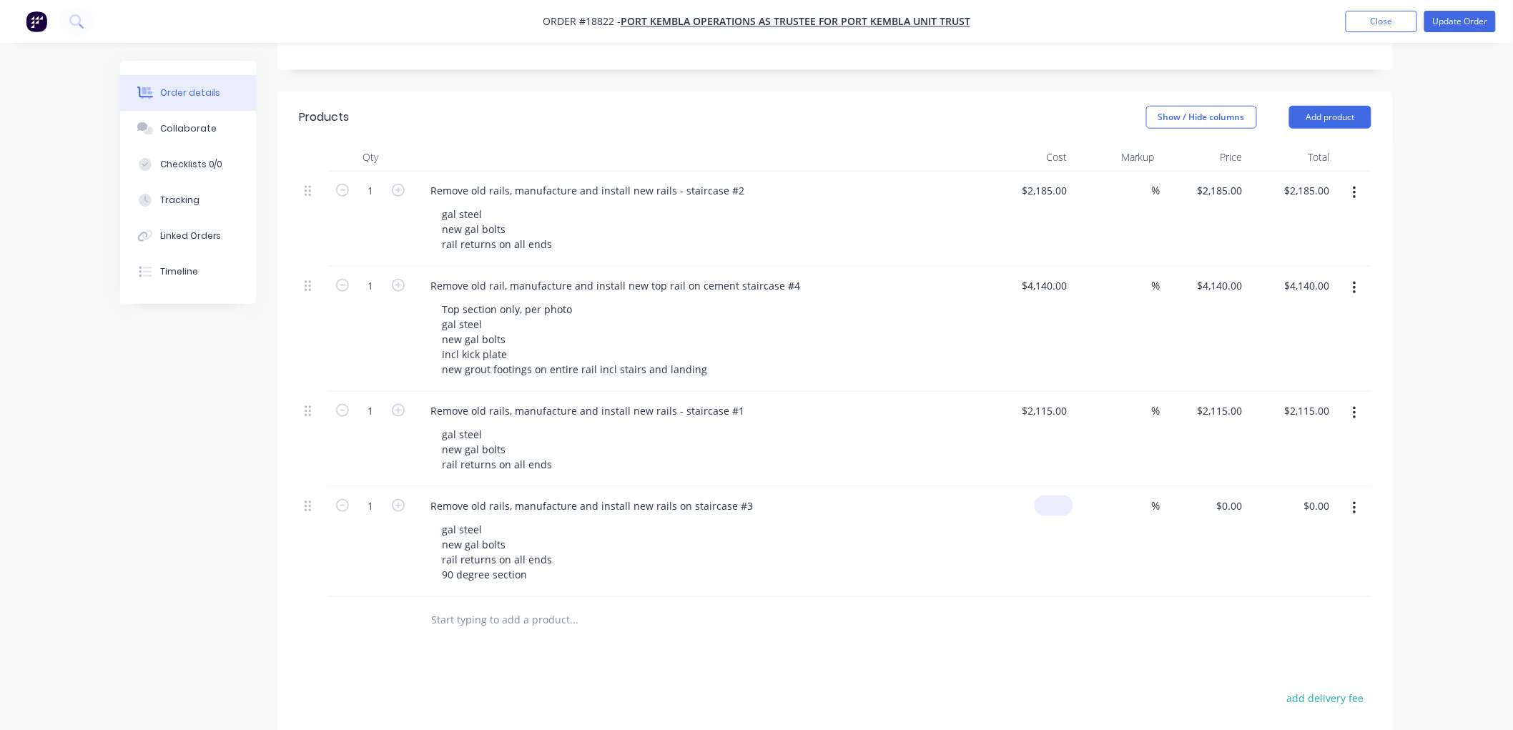
click at [1052, 496] on div "$0.00" at bounding box center [1054, 506] width 39 height 21
type input "$3,340.00"
click at [1454, 328] on div "Order details Collaborate Checklists 0/0 Tracking Linked Orders Timeline Order …" at bounding box center [756, 266] width 1513 height 1485
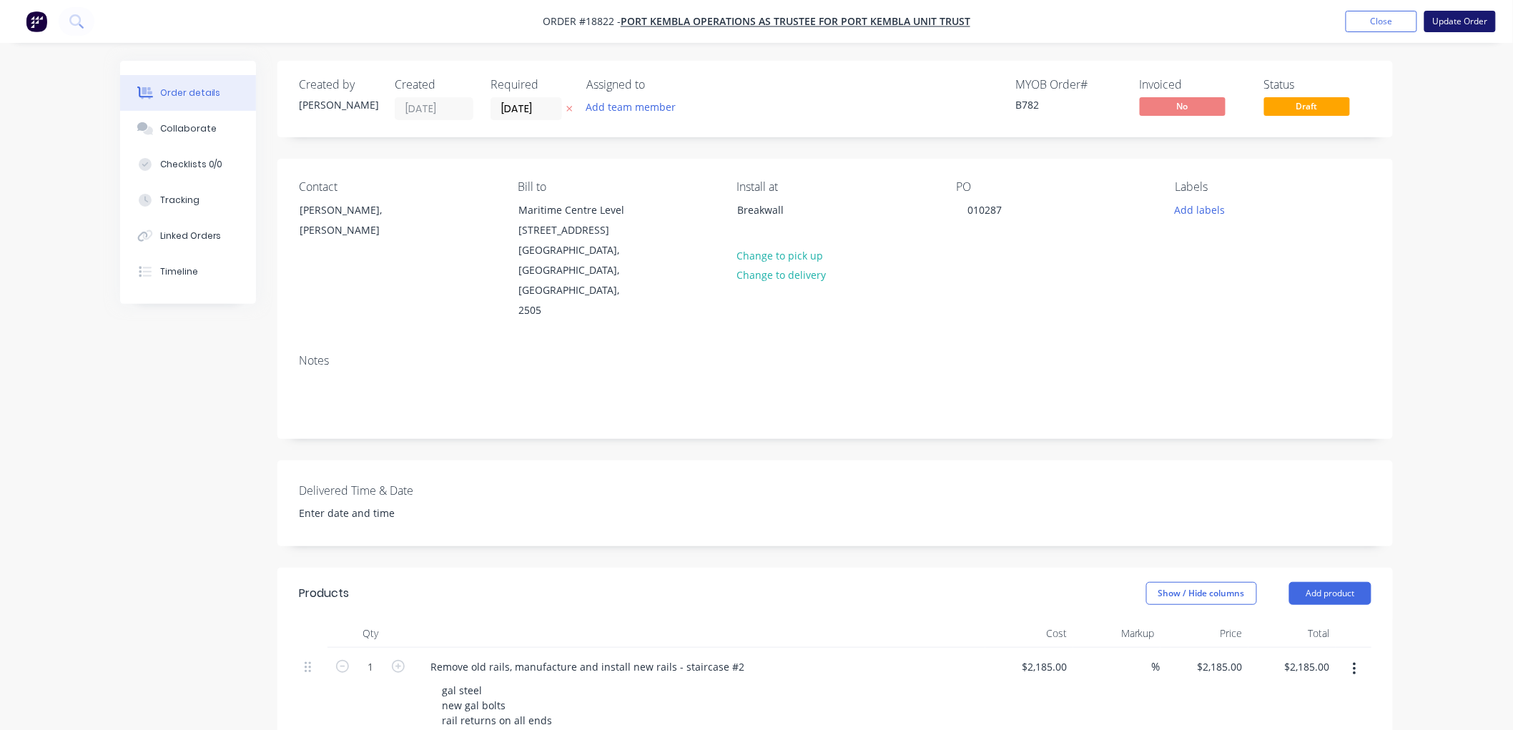
click at [1450, 20] on button "Update Order" at bounding box center [1460, 21] width 72 height 21
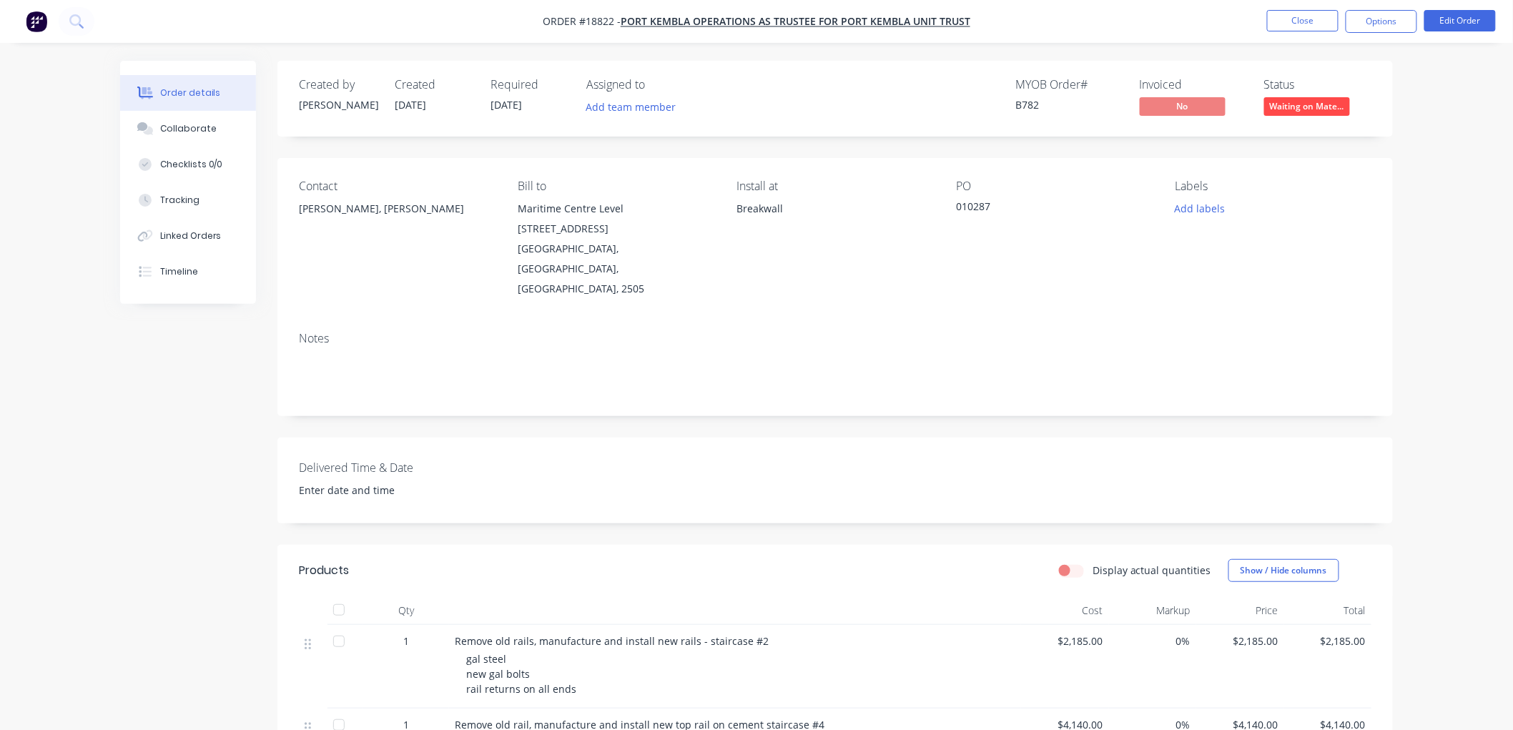
click at [1291, 105] on span "Waiting on Mate..." at bounding box center [1307, 106] width 86 height 18
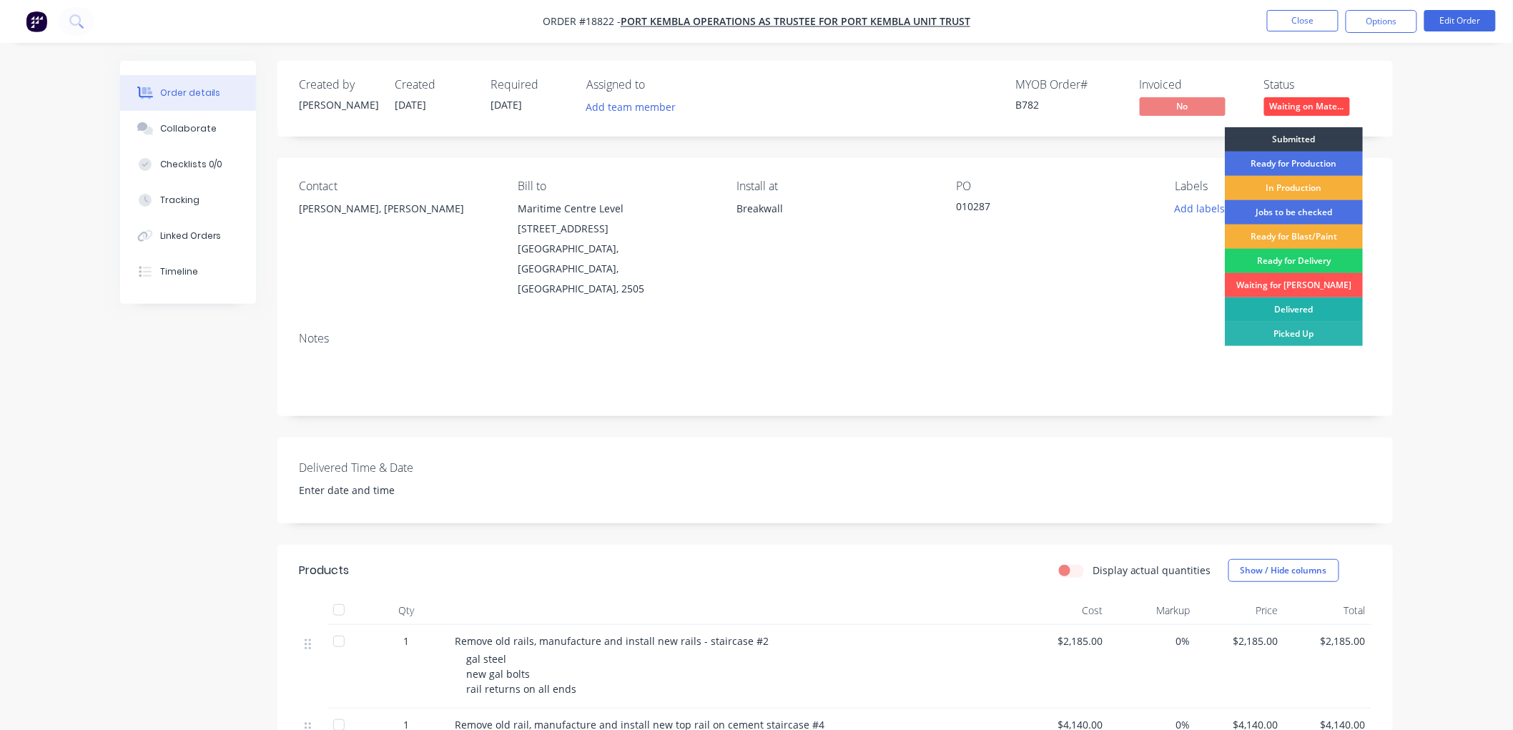
click at [1286, 309] on div "Delivered" at bounding box center [1294, 309] width 138 height 24
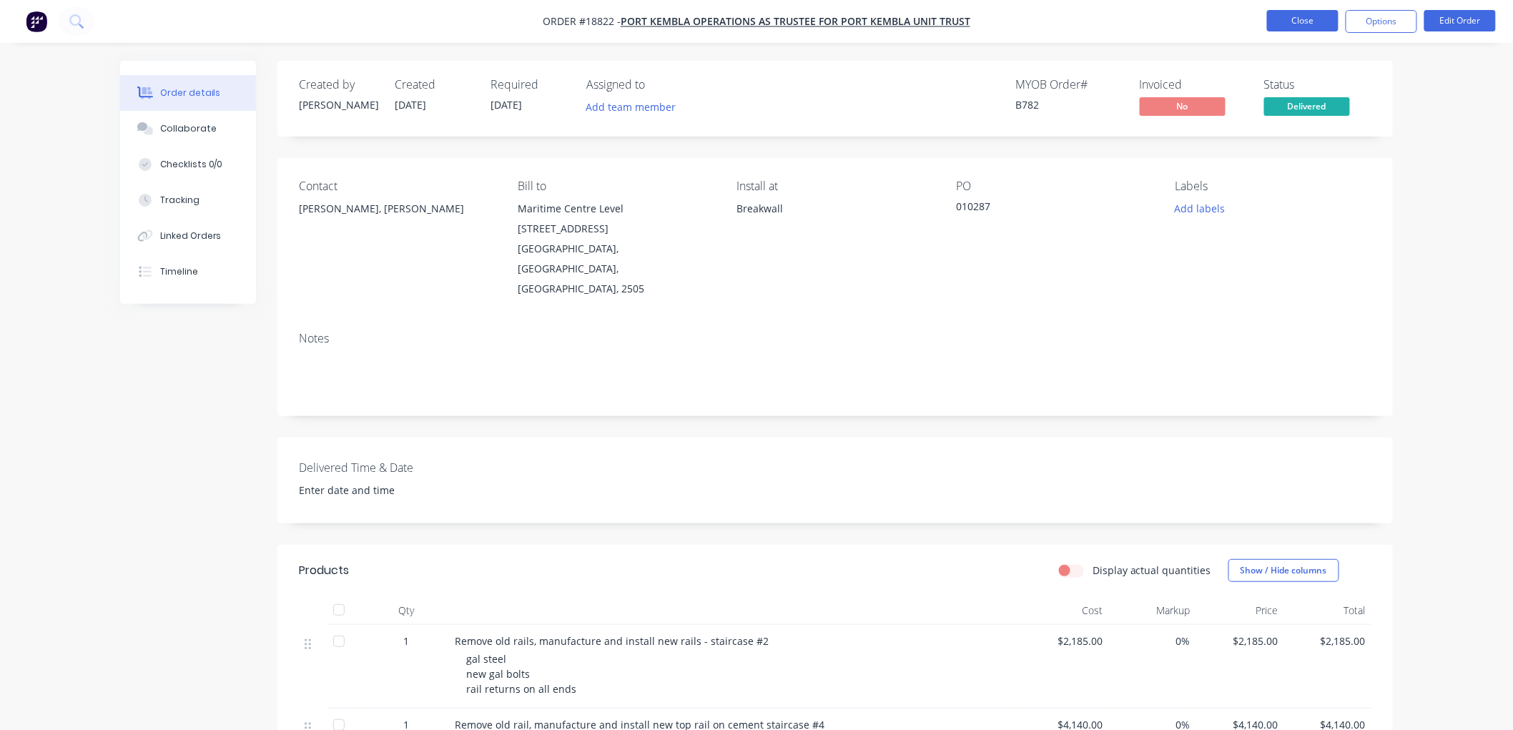
click at [1297, 20] on button "Close" at bounding box center [1303, 20] width 72 height 21
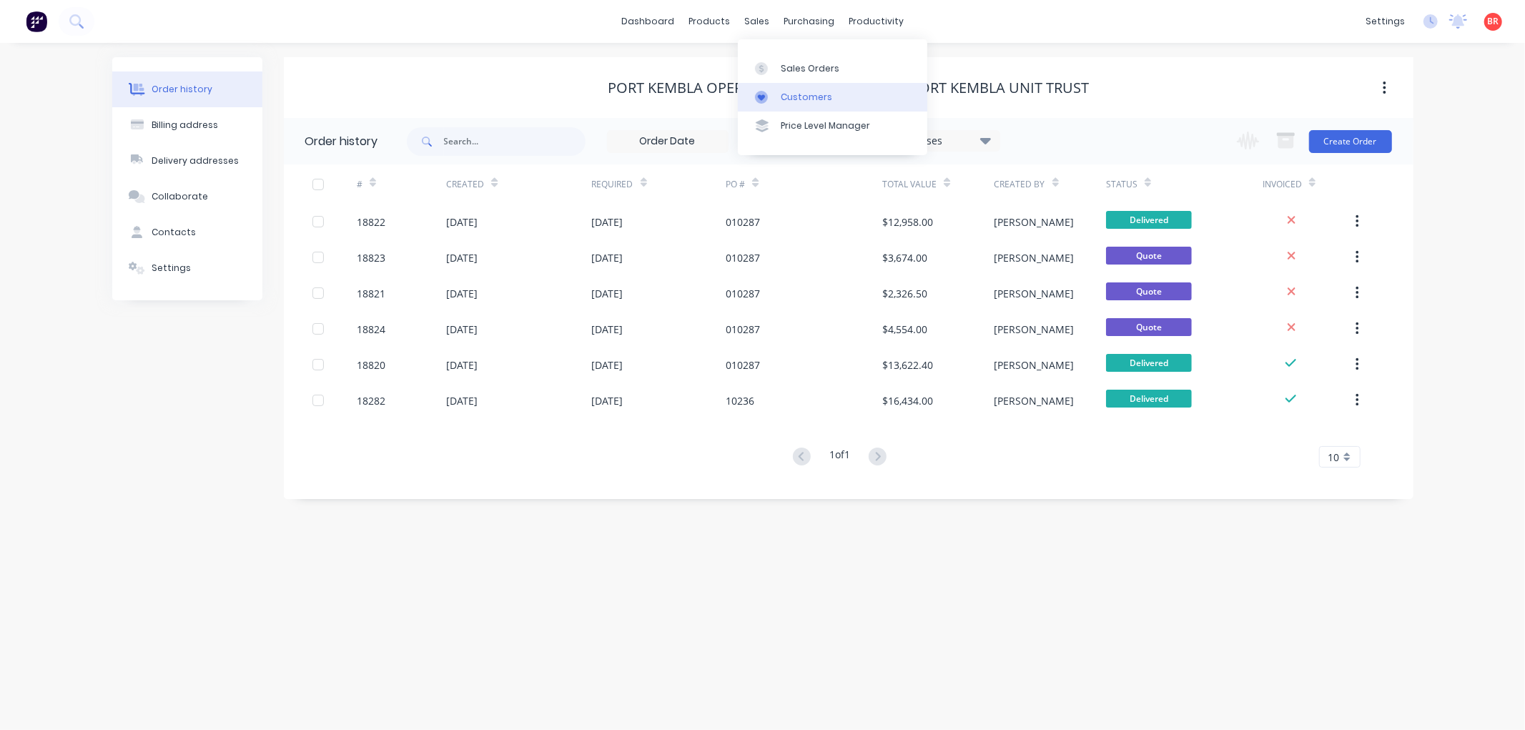
click at [790, 89] on link "Customers" at bounding box center [832, 97] width 189 height 29
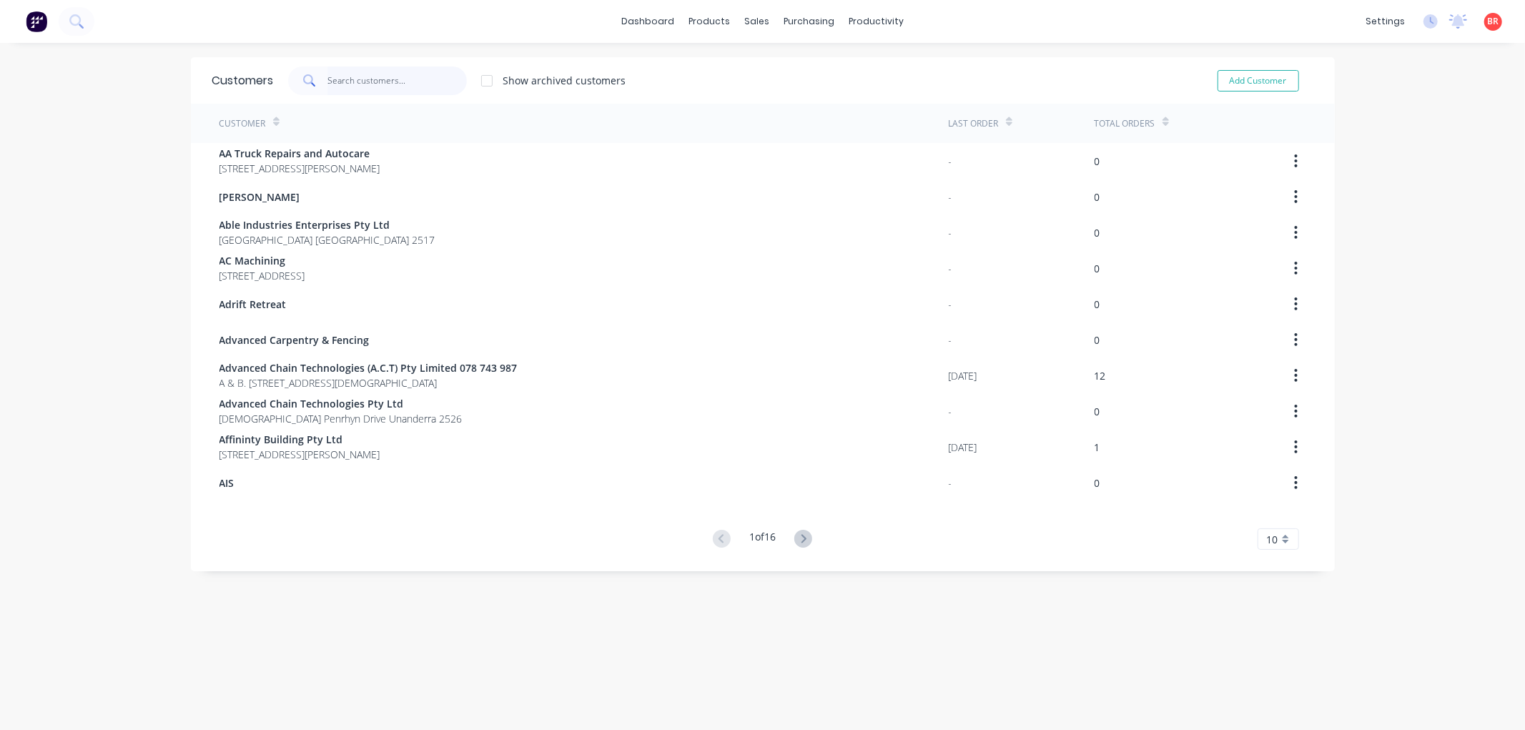
click at [397, 84] on input "text" at bounding box center [397, 81] width 139 height 29
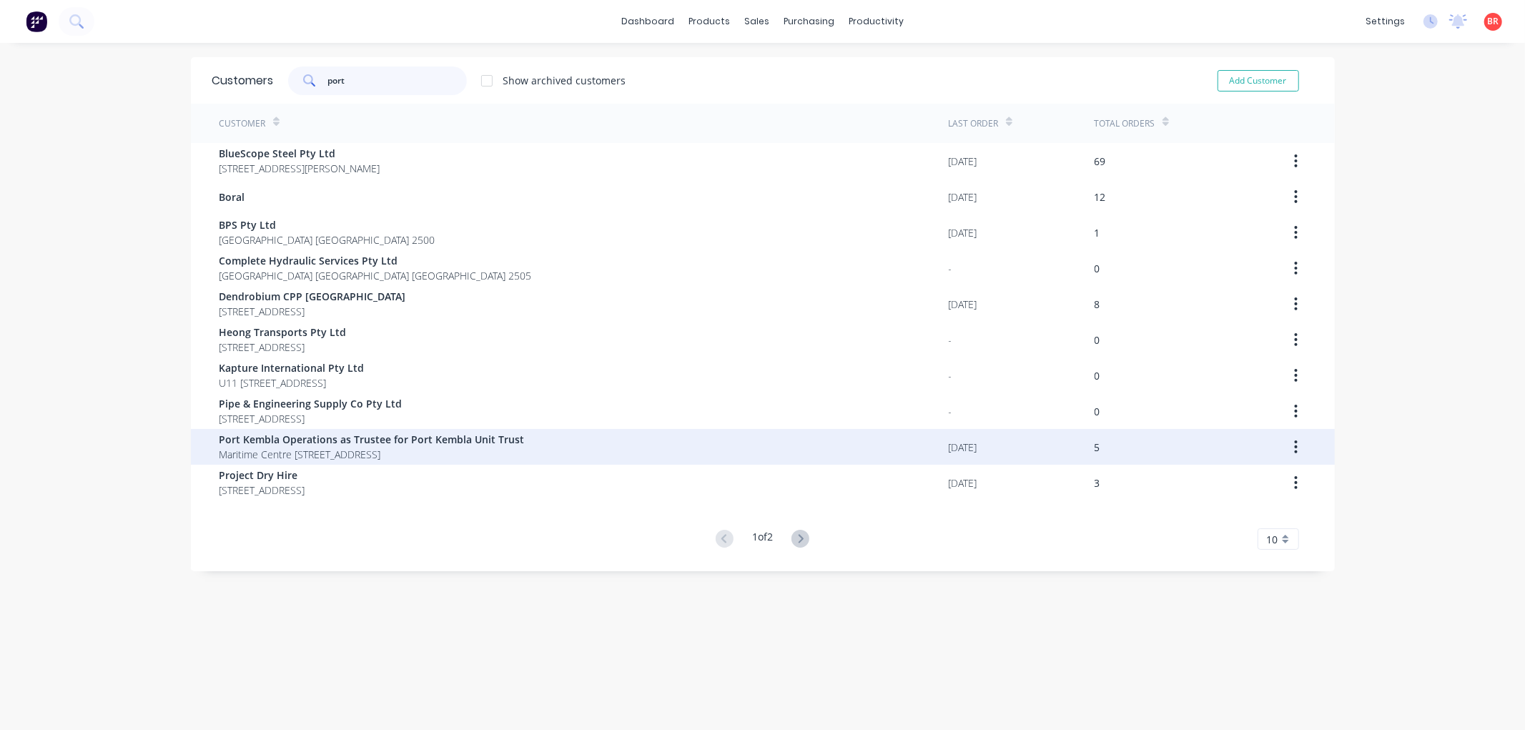
type input "port"
click at [331, 438] on span "Port Kembla Operations as Trustee for Port Kembla Unit Trust" at bounding box center [372, 439] width 305 height 15
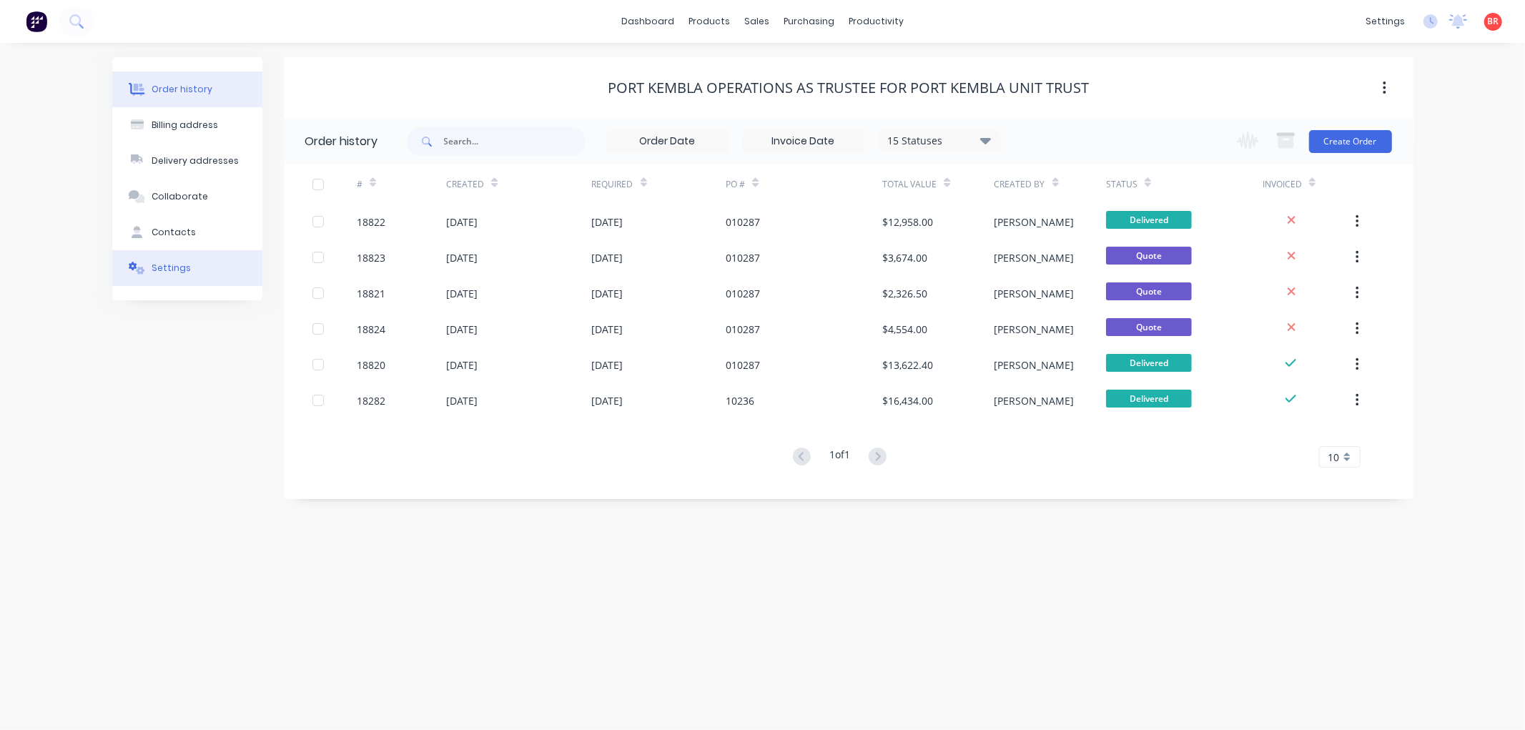
click at [209, 268] on button "Settings" at bounding box center [187, 268] width 150 height 36
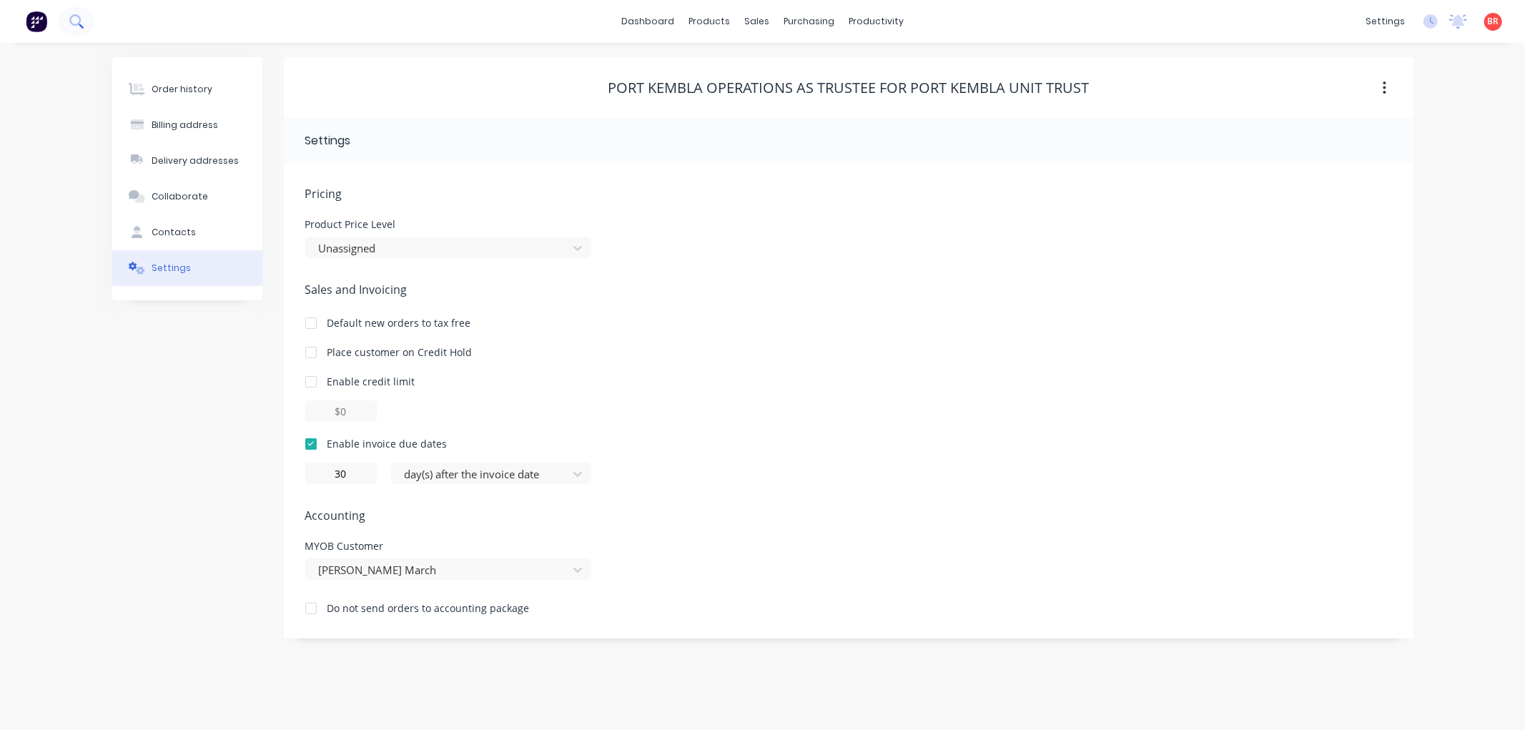
click at [79, 14] on icon at bounding box center [76, 21] width 14 height 14
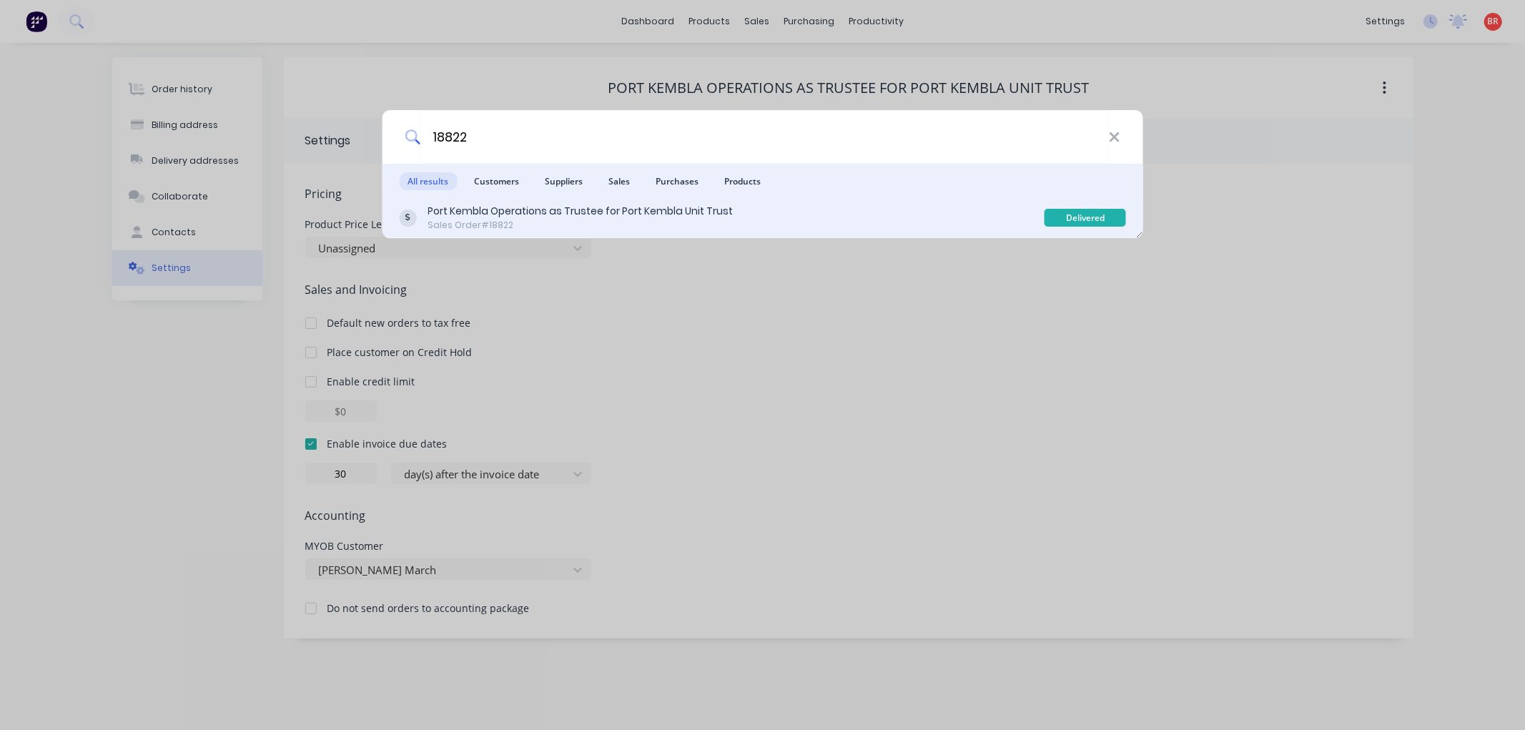
type input "18822"
click at [577, 208] on div "Port Kembla Operations as Trustee for Port Kembla Unit Trust" at bounding box center [580, 211] width 305 height 15
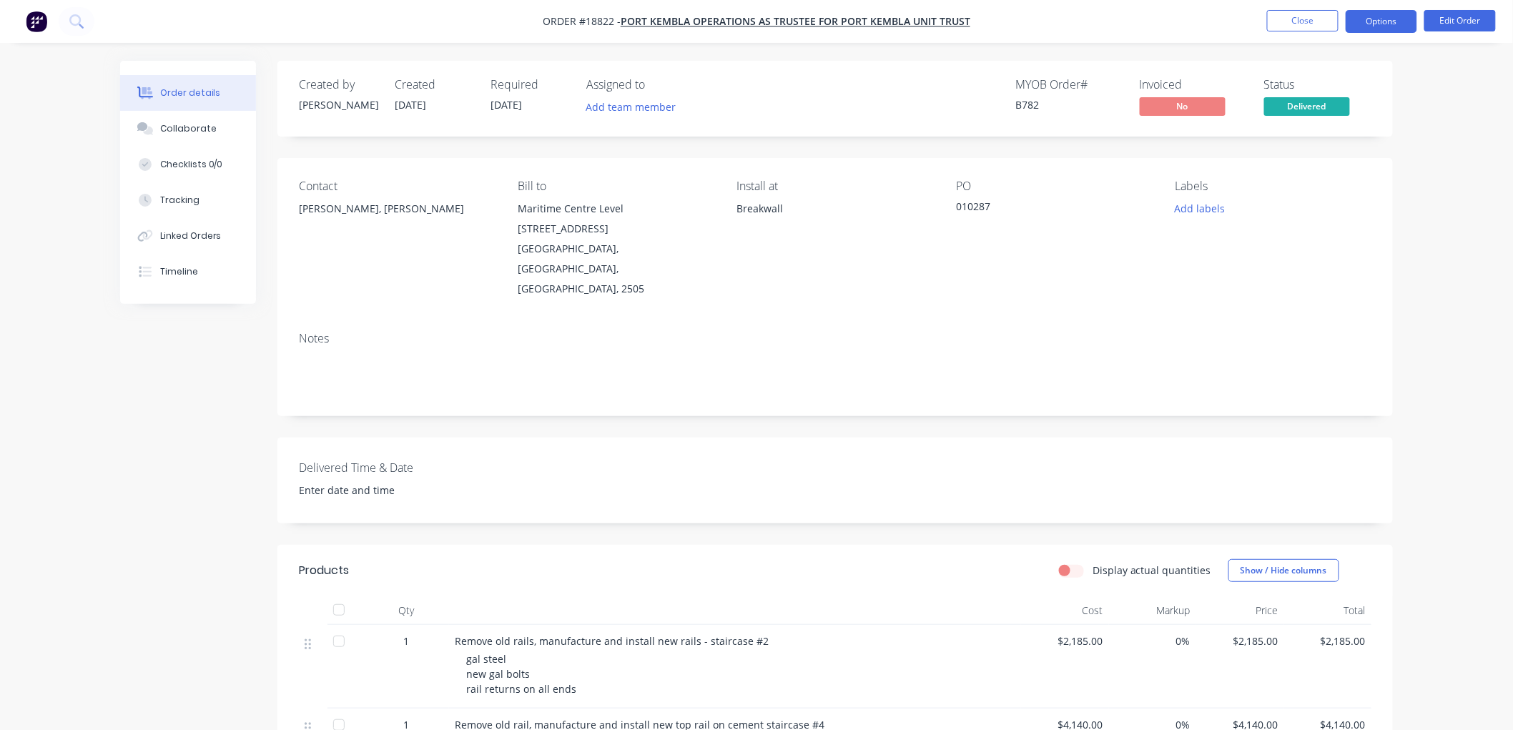
click at [1378, 22] on button "Options" at bounding box center [1382, 21] width 72 height 23
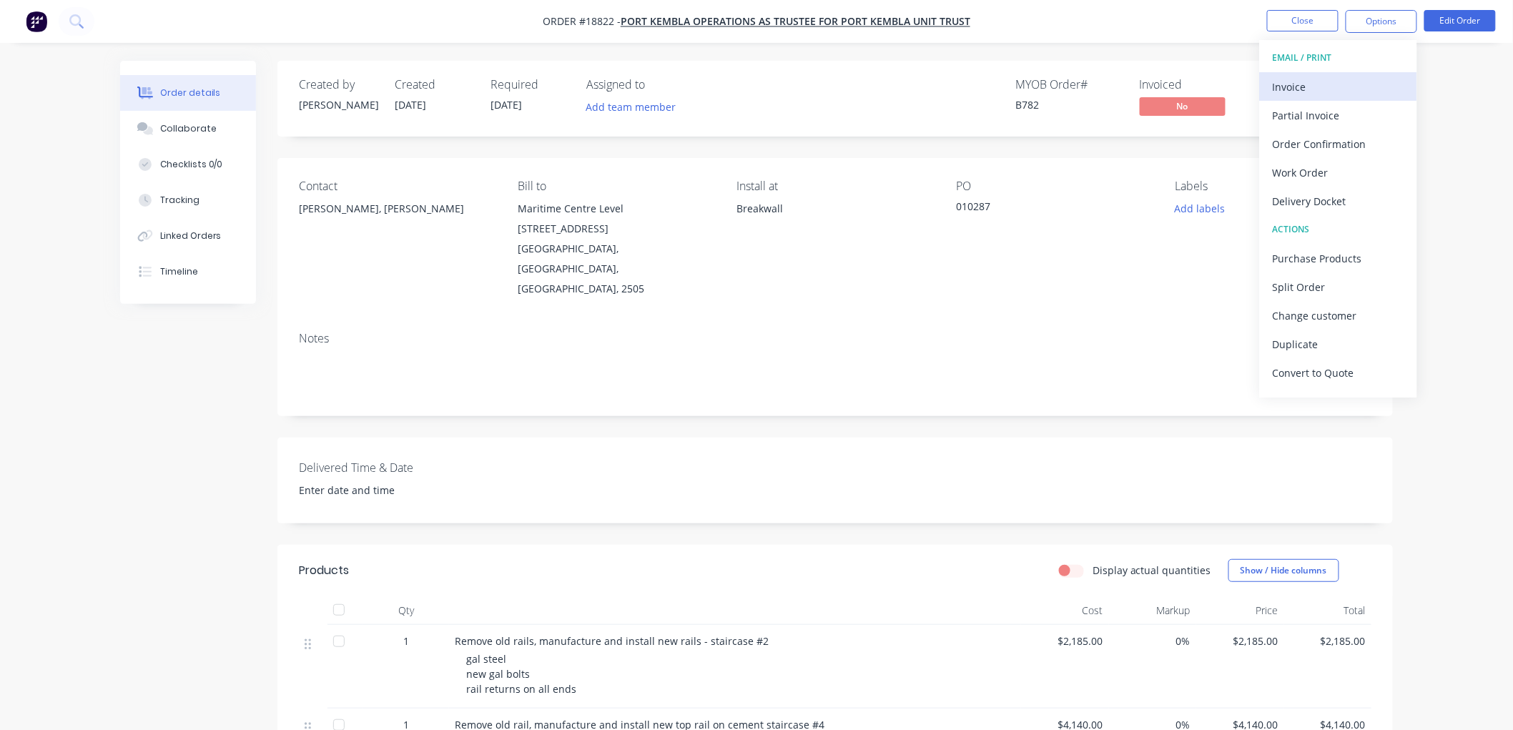
click at [1316, 89] on div "Invoice" at bounding box center [1339, 87] width 132 height 21
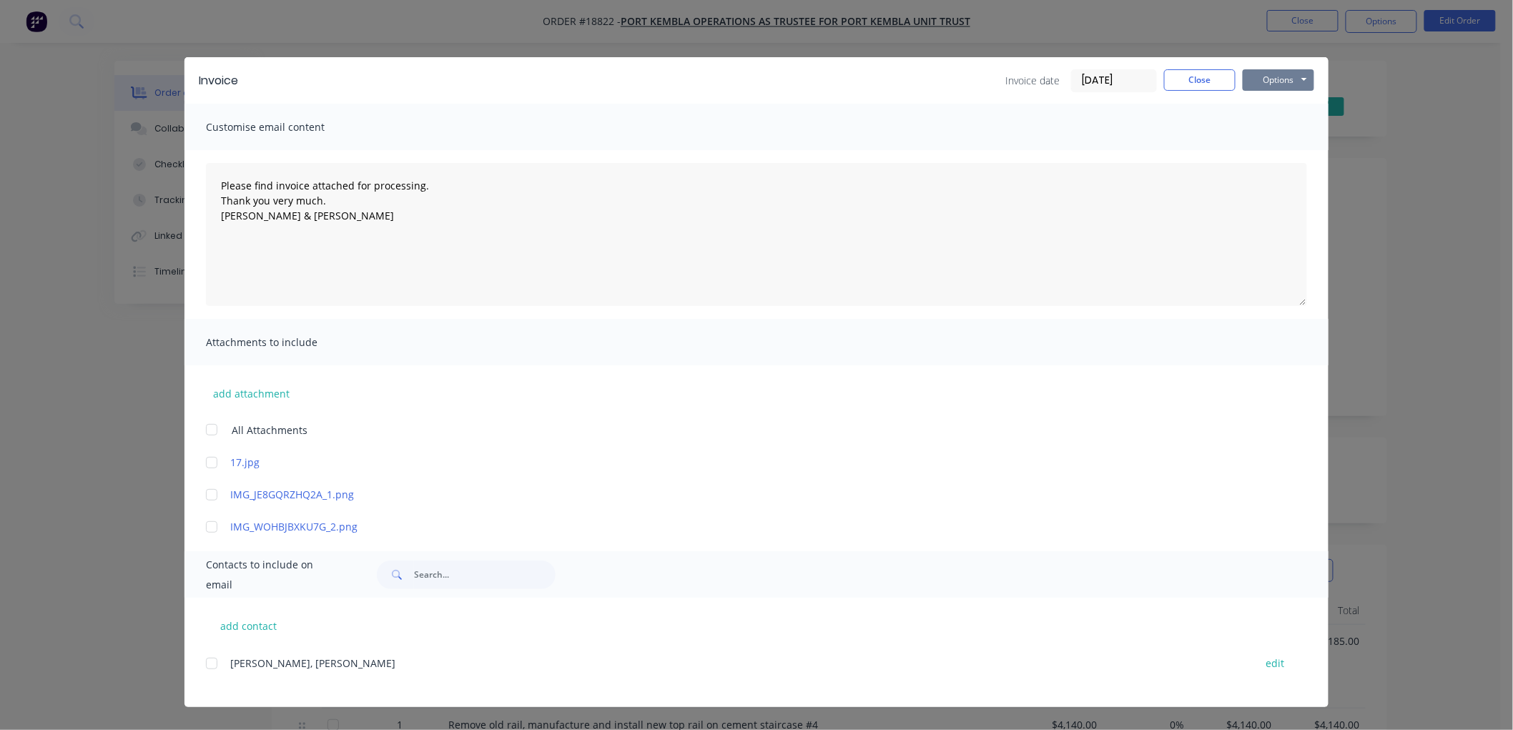
click at [1296, 82] on button "Options" at bounding box center [1279, 79] width 72 height 21
click at [1284, 127] on button "Print" at bounding box center [1289, 129] width 92 height 24
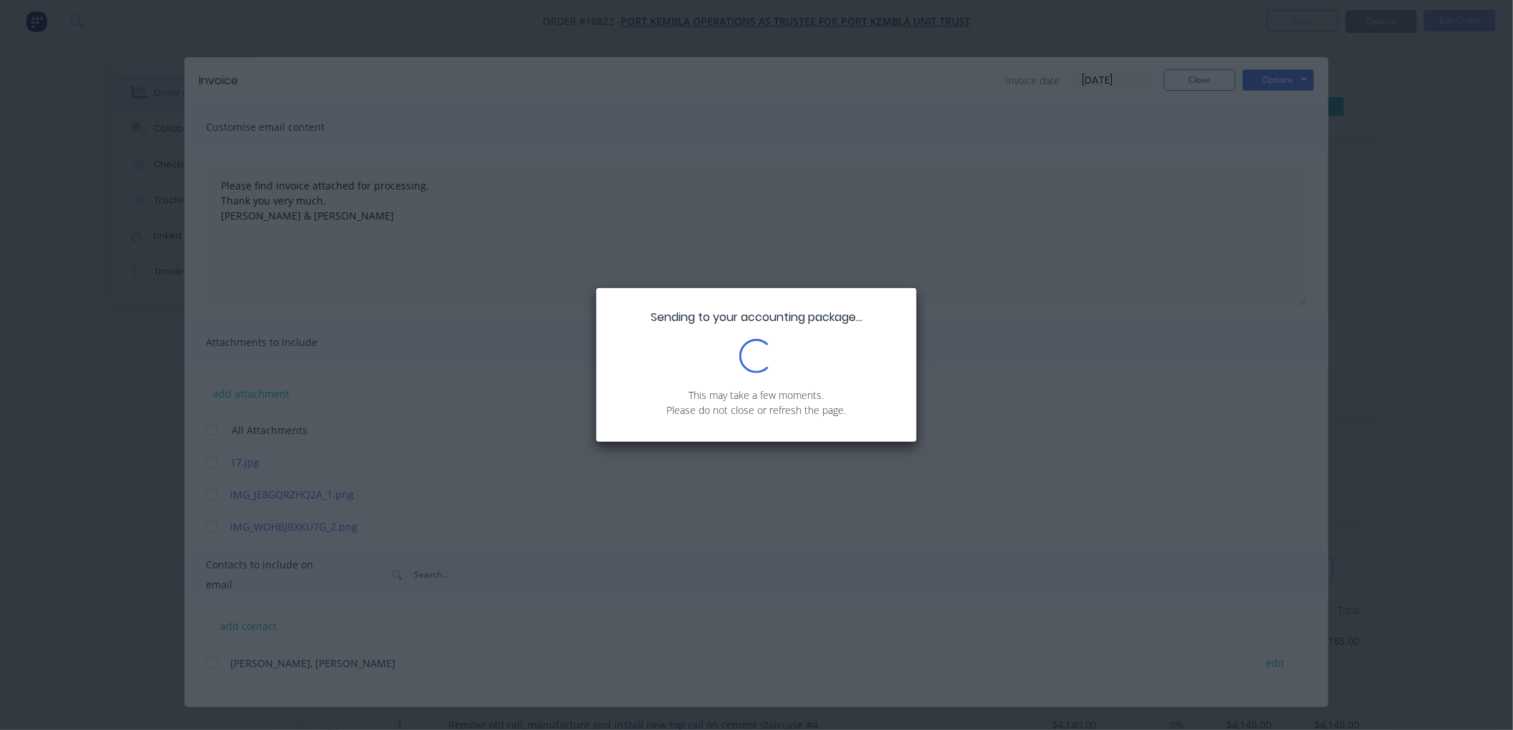
type textarea "Please find invoice attached for processing. Thank you very much. [PERSON_NAME]…"
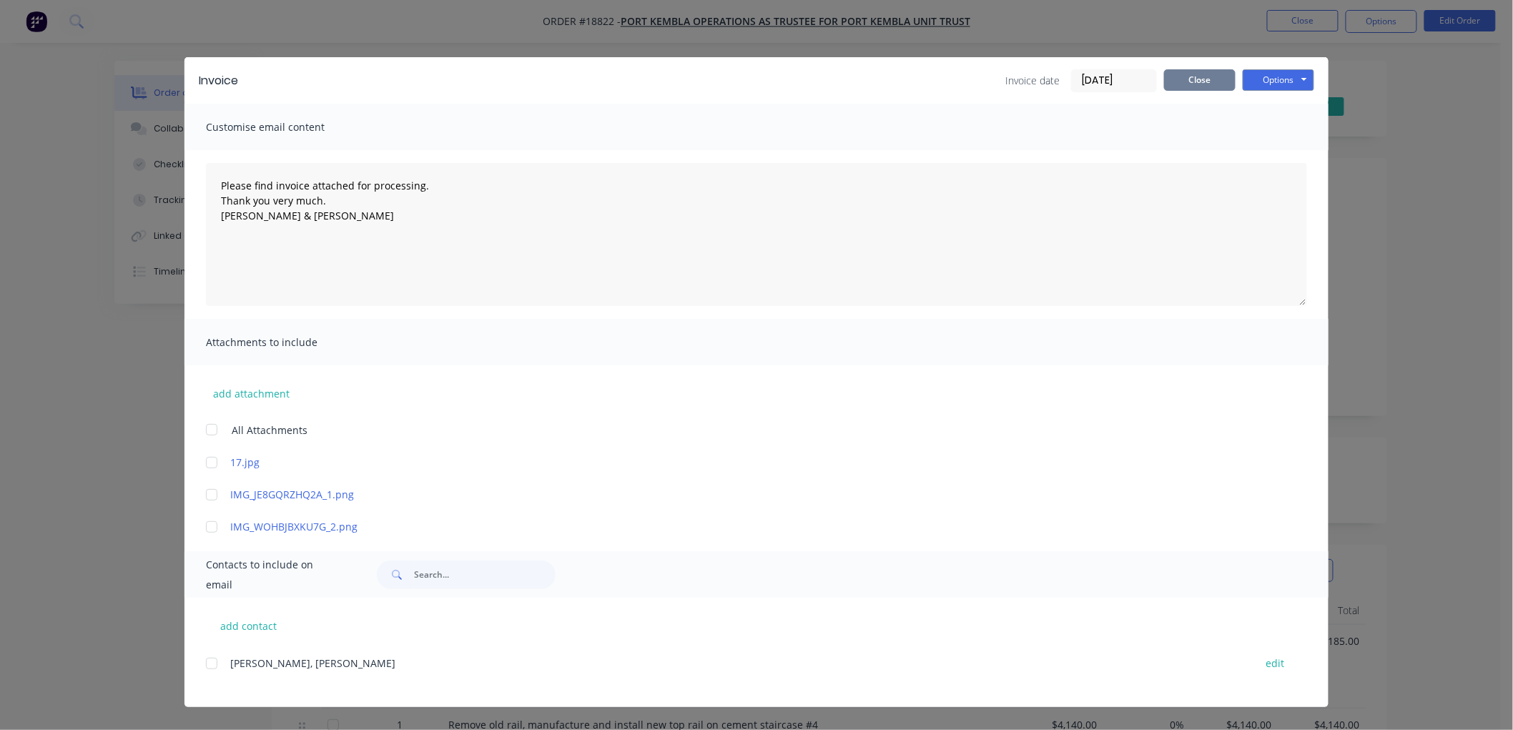
click at [1195, 70] on button "Close" at bounding box center [1200, 79] width 72 height 21
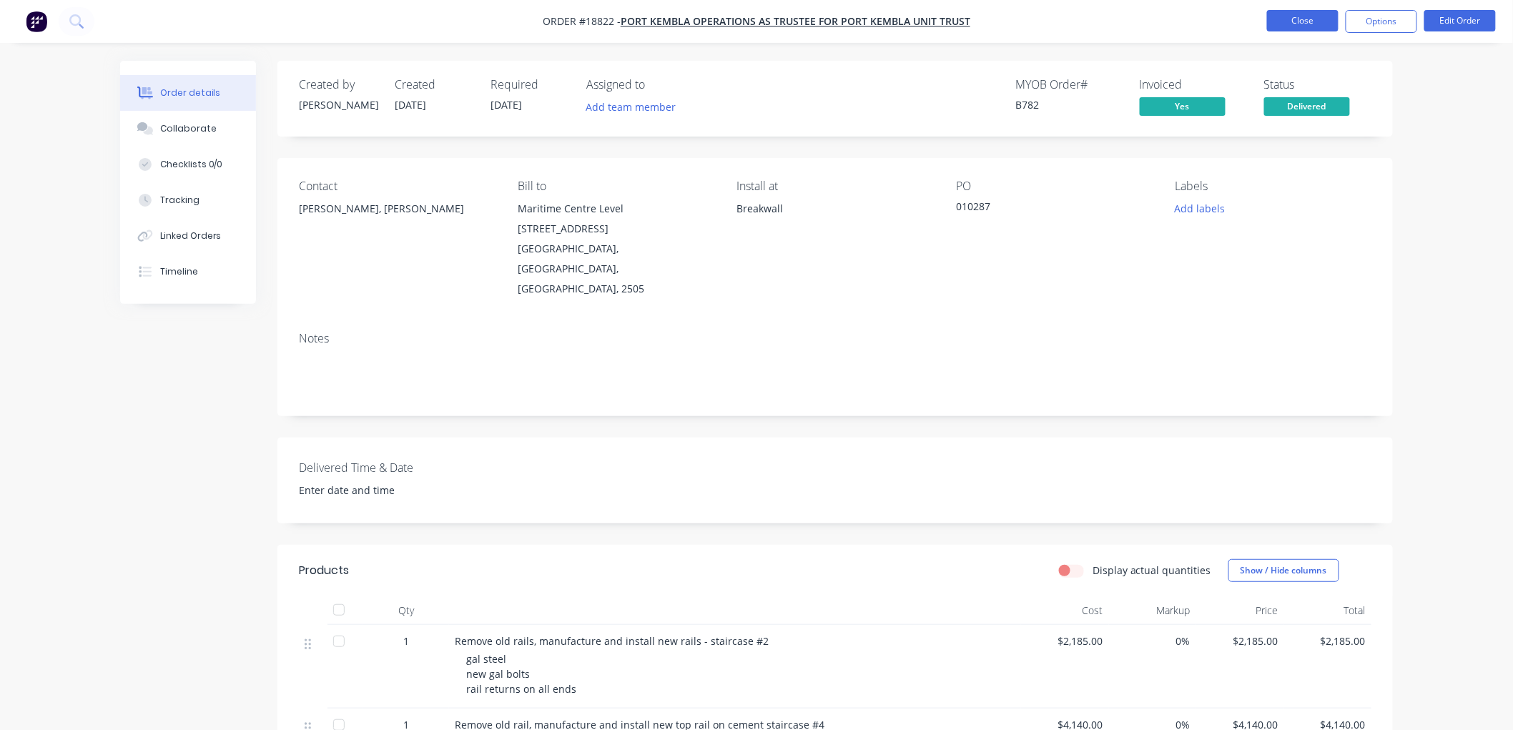
click at [1304, 24] on button "Close" at bounding box center [1303, 20] width 72 height 21
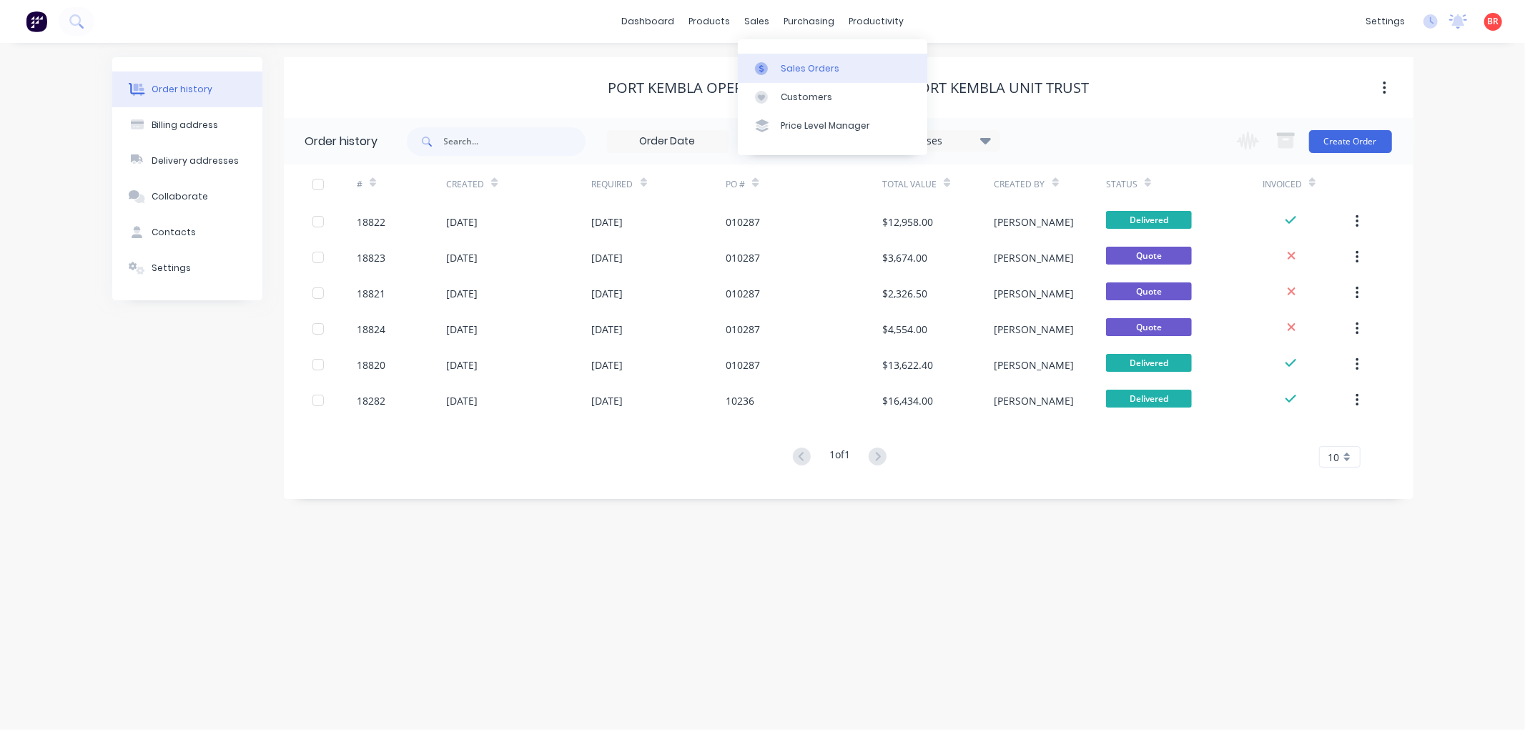
click at [787, 63] on div "Sales Orders" at bounding box center [810, 68] width 59 height 13
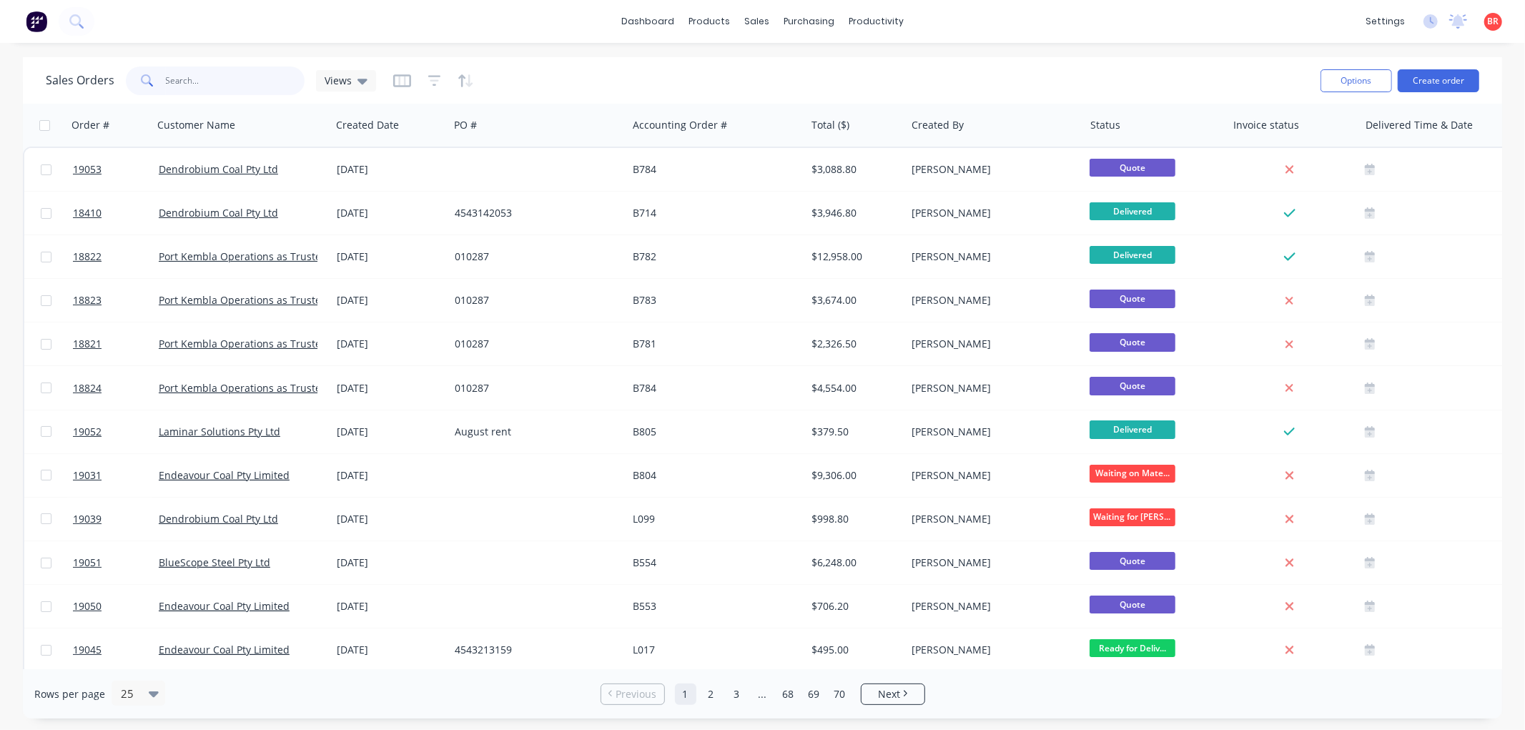
click at [225, 82] on input "text" at bounding box center [235, 81] width 139 height 29
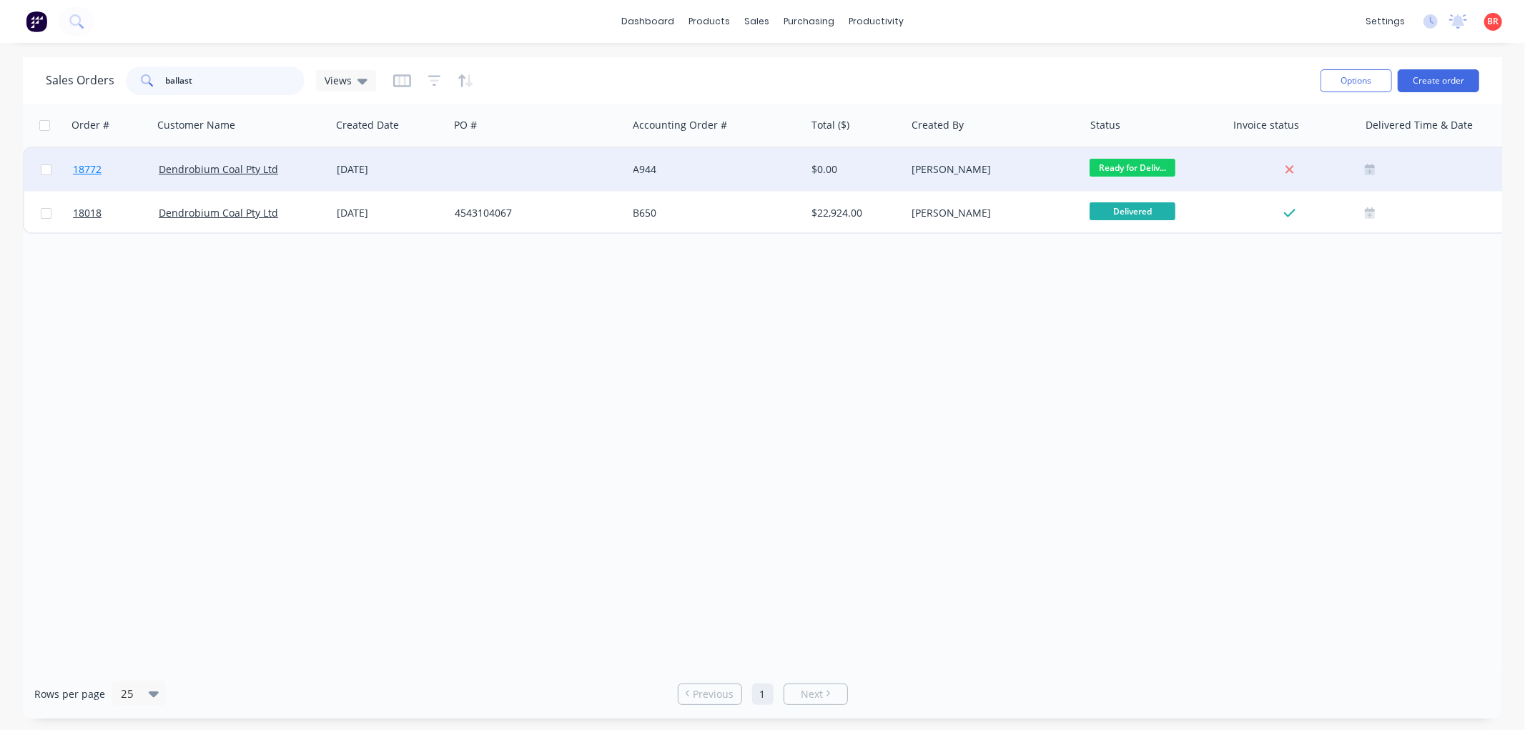
type input "ballast"
click at [100, 169] on span "18772" at bounding box center [87, 169] width 29 height 14
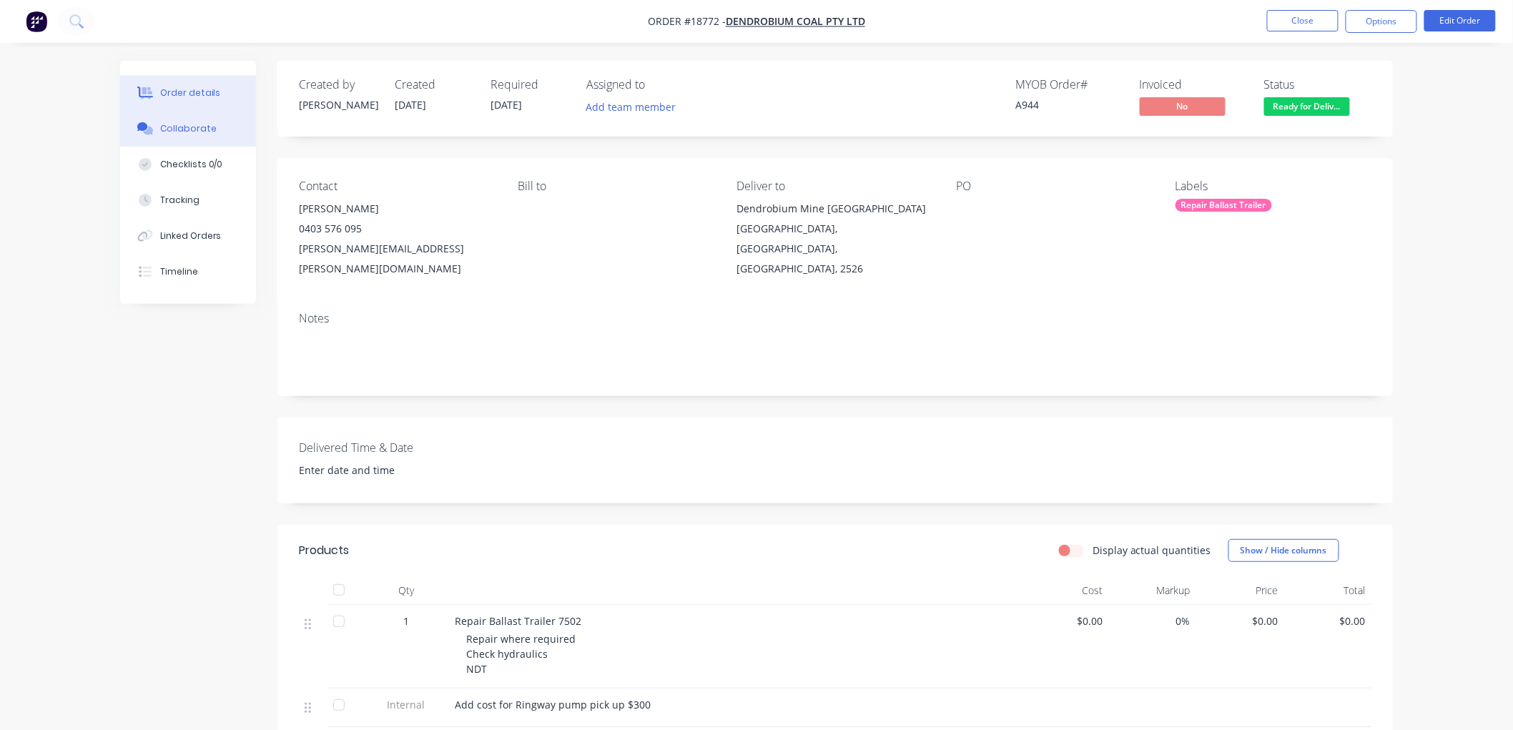
click at [187, 124] on div "Collaborate" at bounding box center [188, 128] width 56 height 13
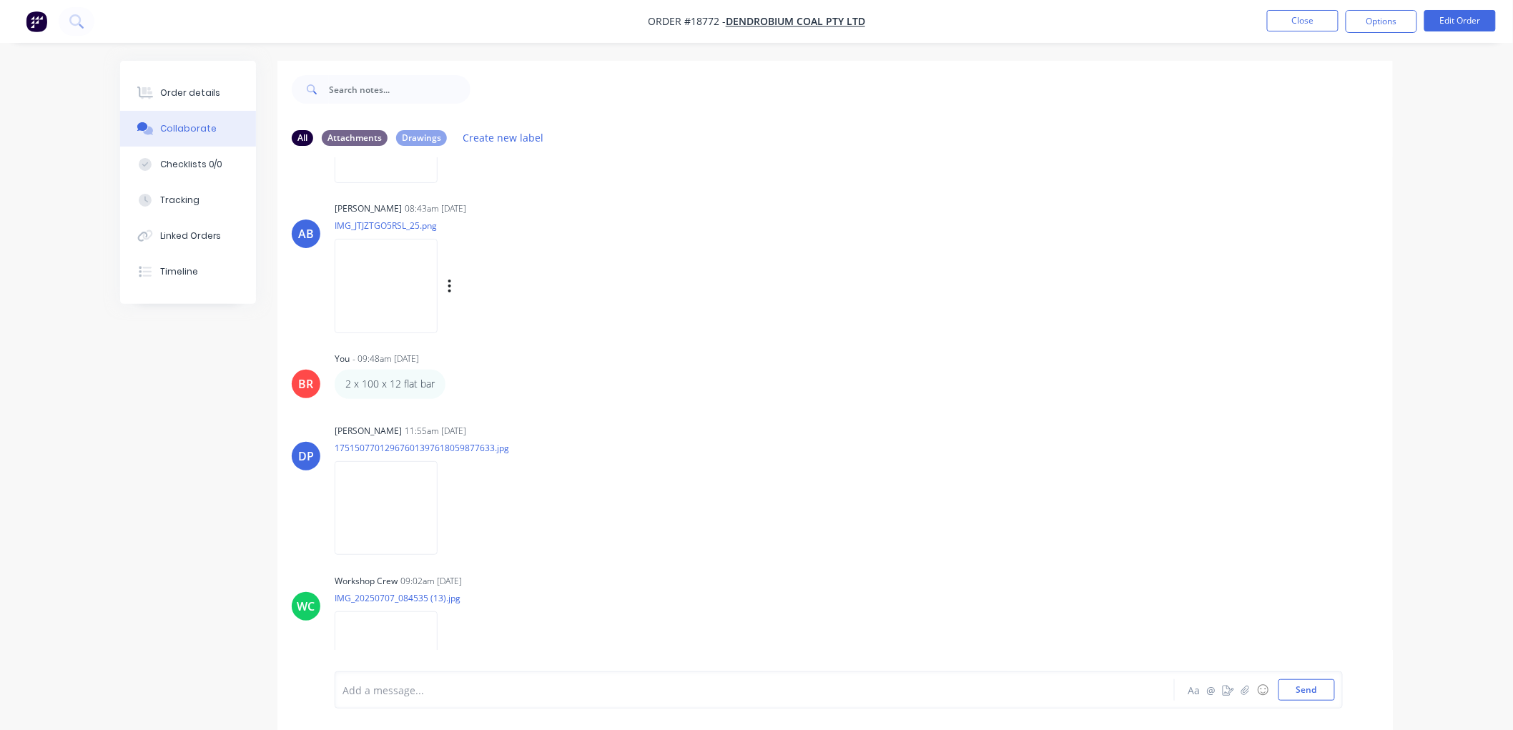
scroll to position [14699, 0]
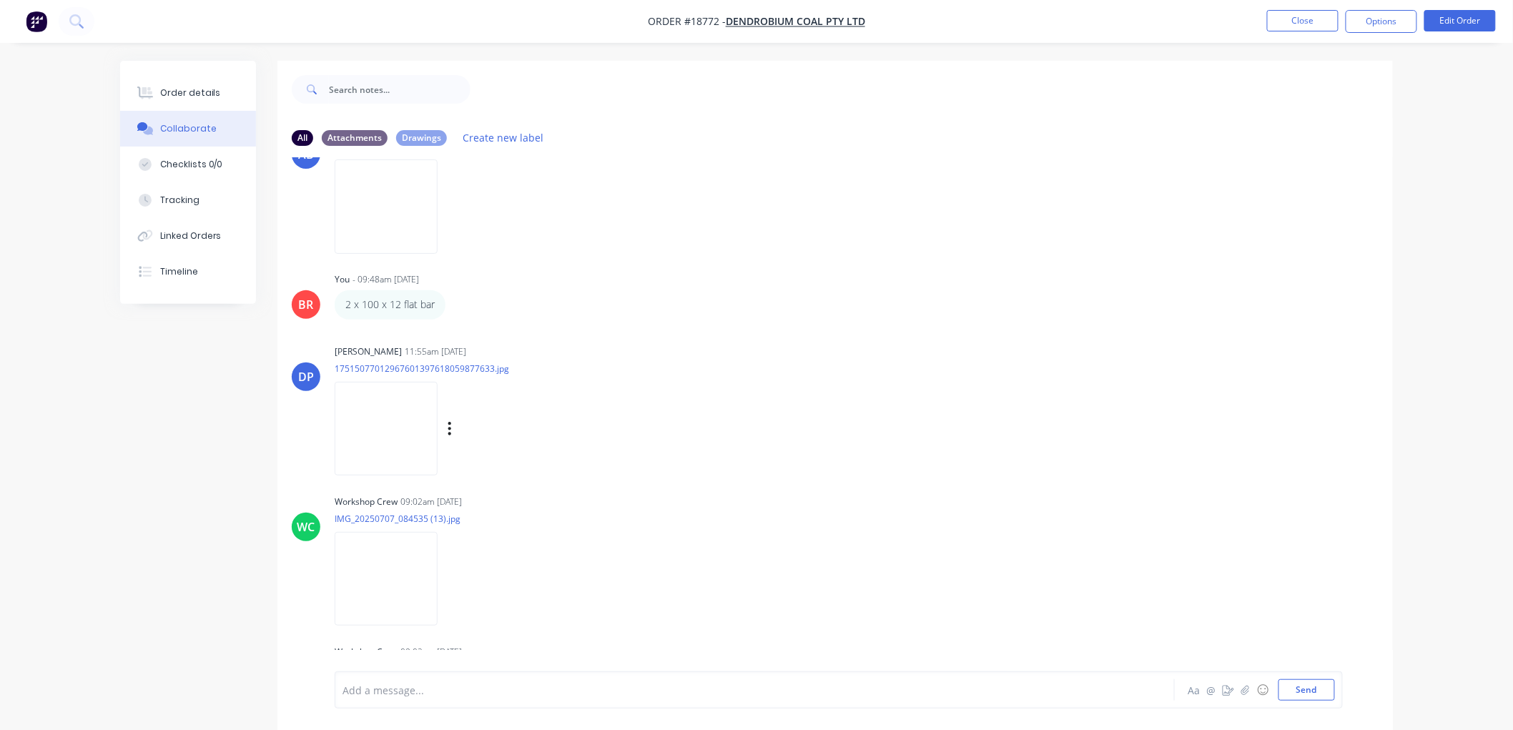
click at [388, 420] on img at bounding box center [386, 429] width 103 height 94
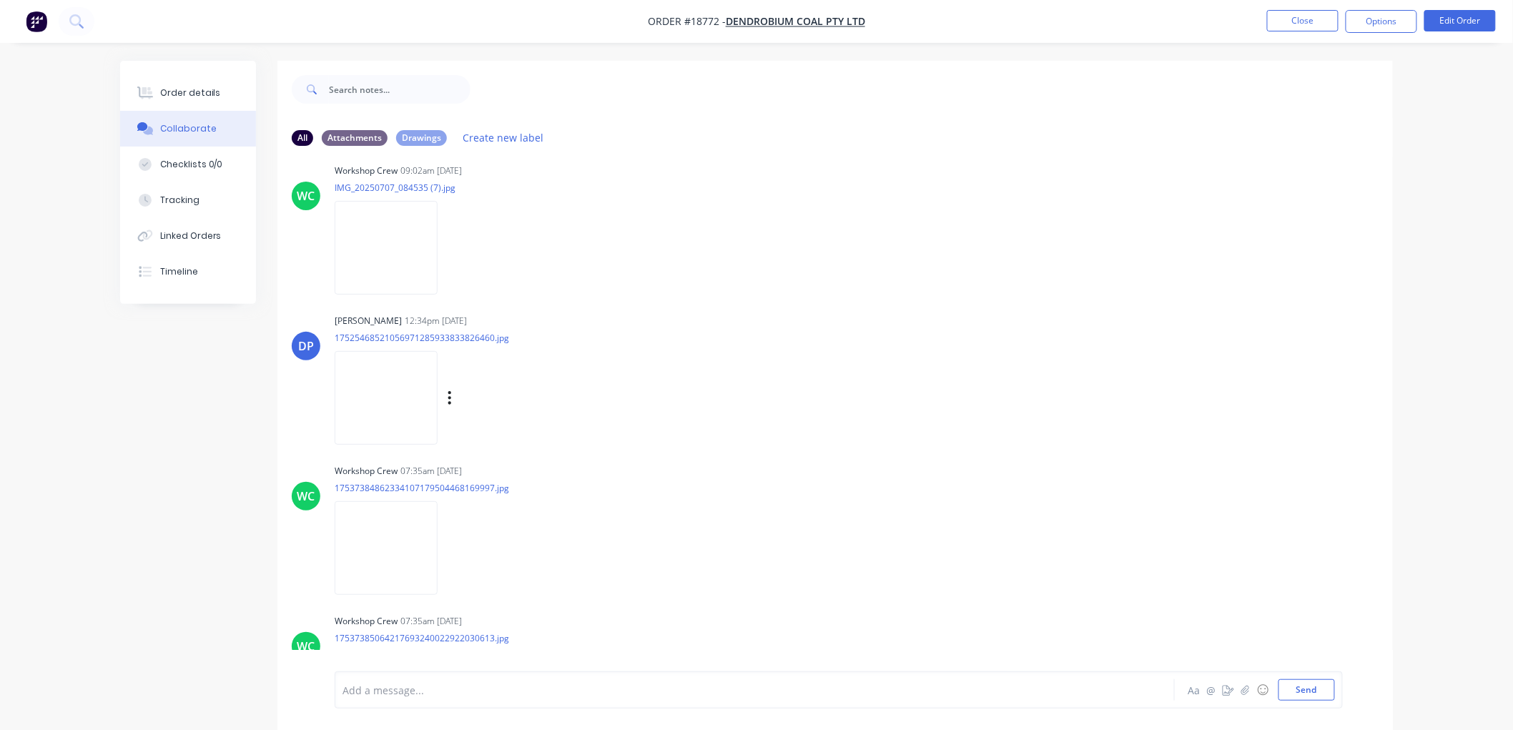
scroll to position [15970, 0]
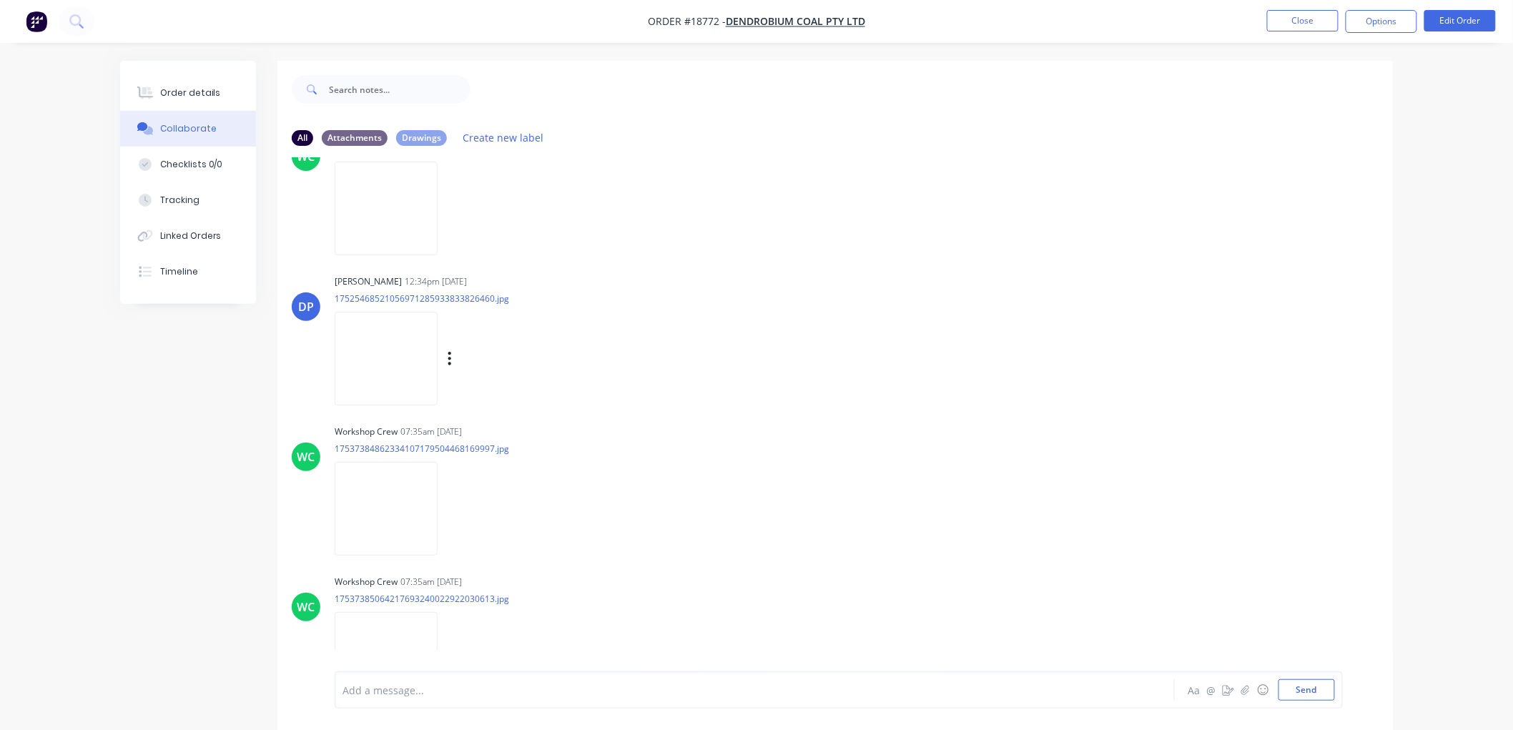
click at [404, 355] on img at bounding box center [386, 359] width 103 height 94
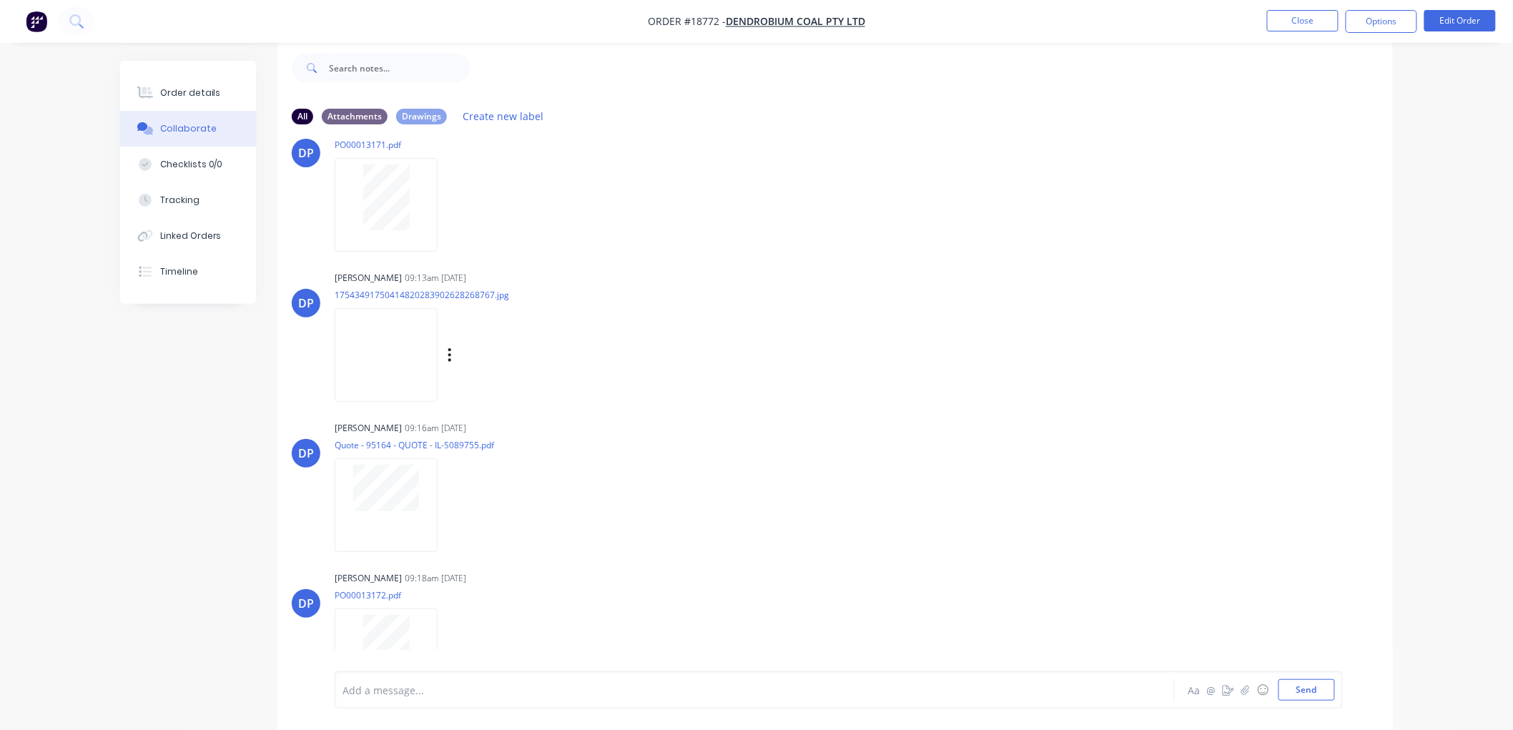
scroll to position [17003, 0]
click at [397, 345] on img at bounding box center [386, 356] width 103 height 94
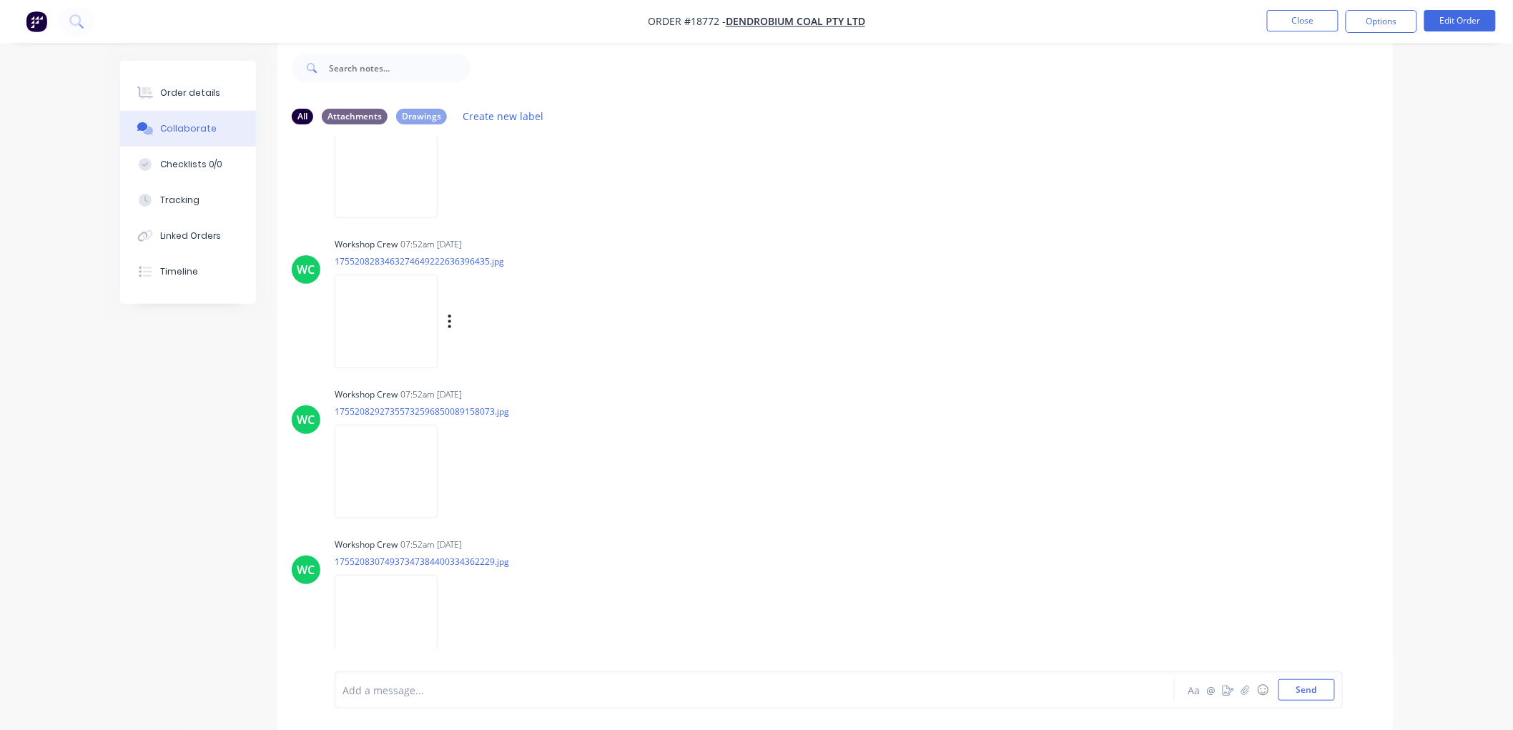
scroll to position [18408, 0]
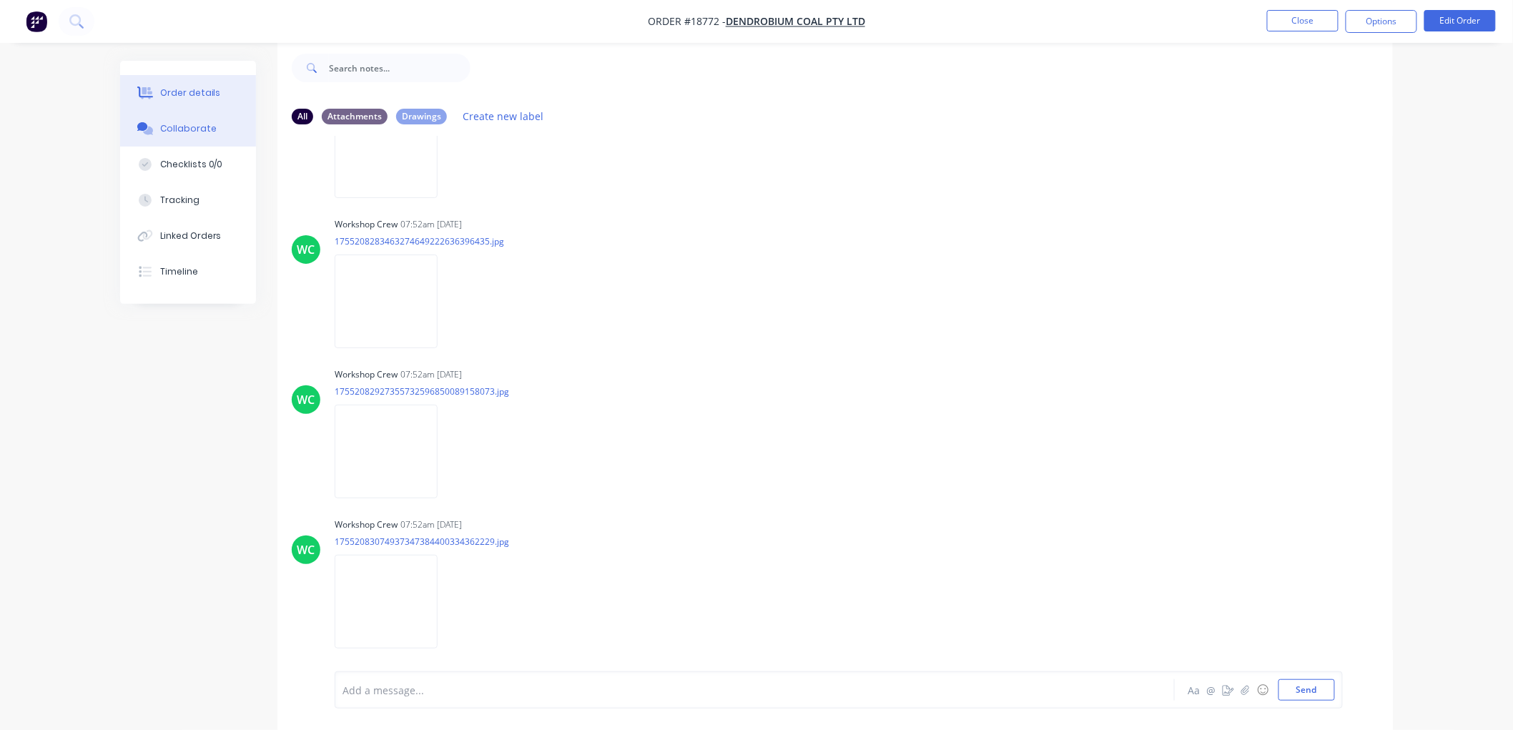
click at [184, 87] on div "Order details" at bounding box center [190, 93] width 61 height 13
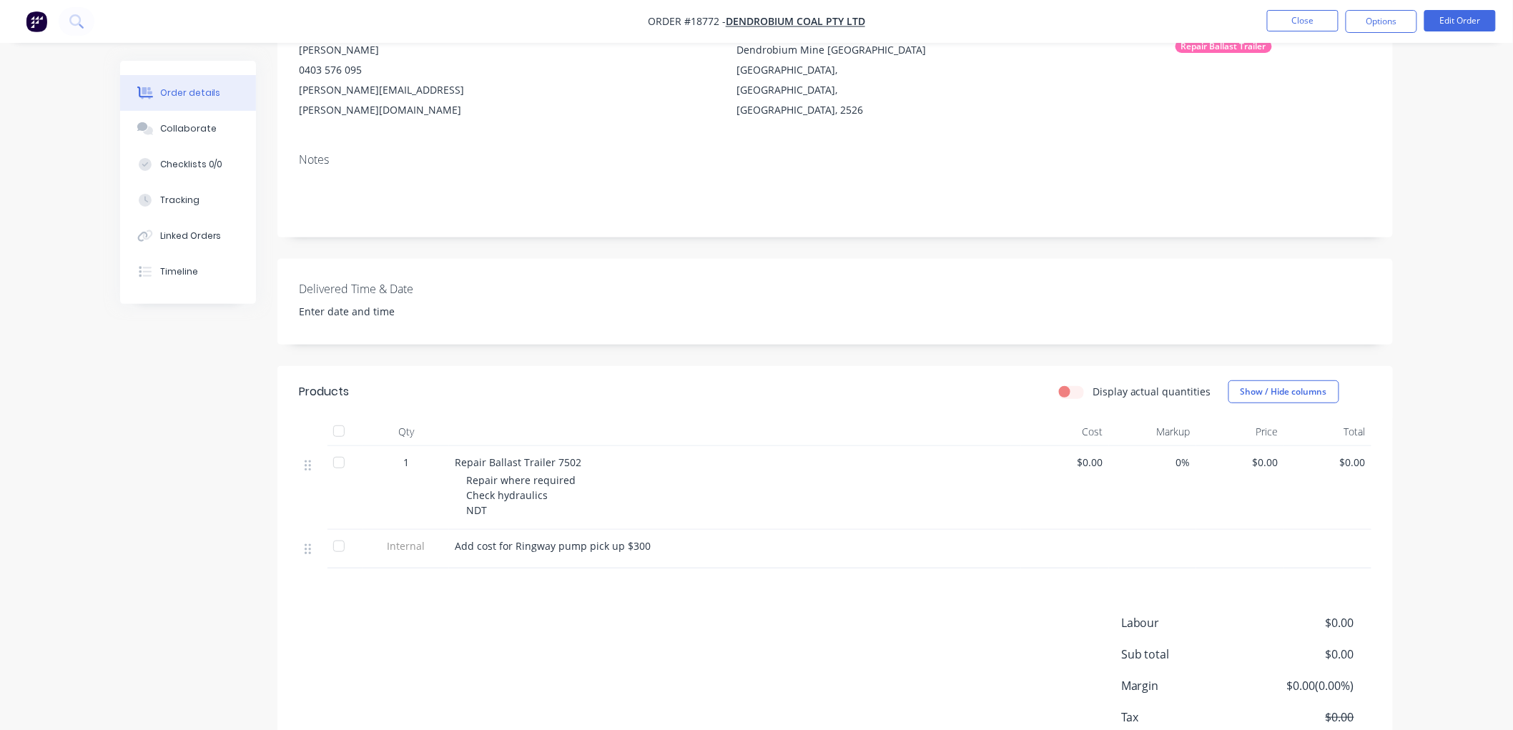
scroll to position [79, 0]
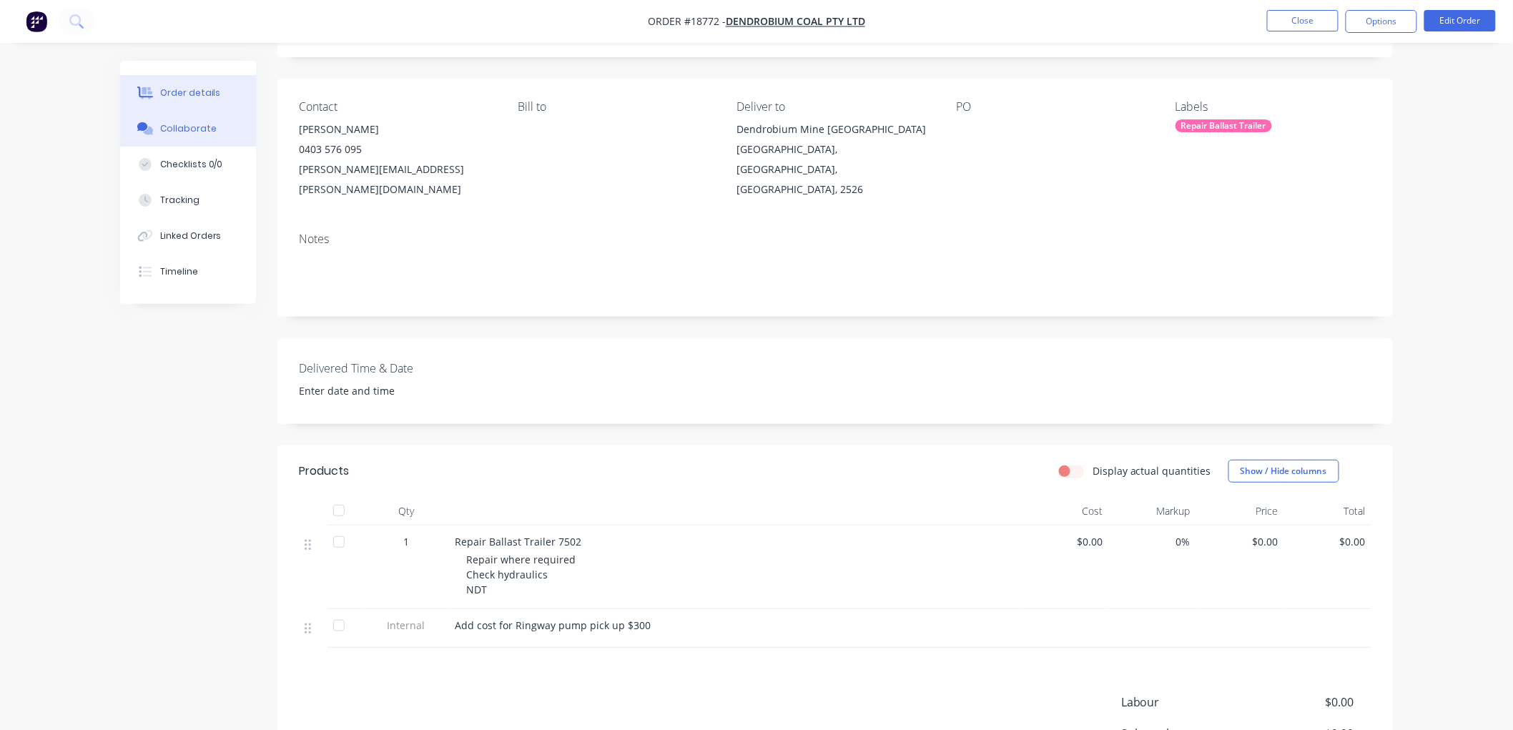
click at [184, 123] on div "Collaborate" at bounding box center [188, 128] width 56 height 13
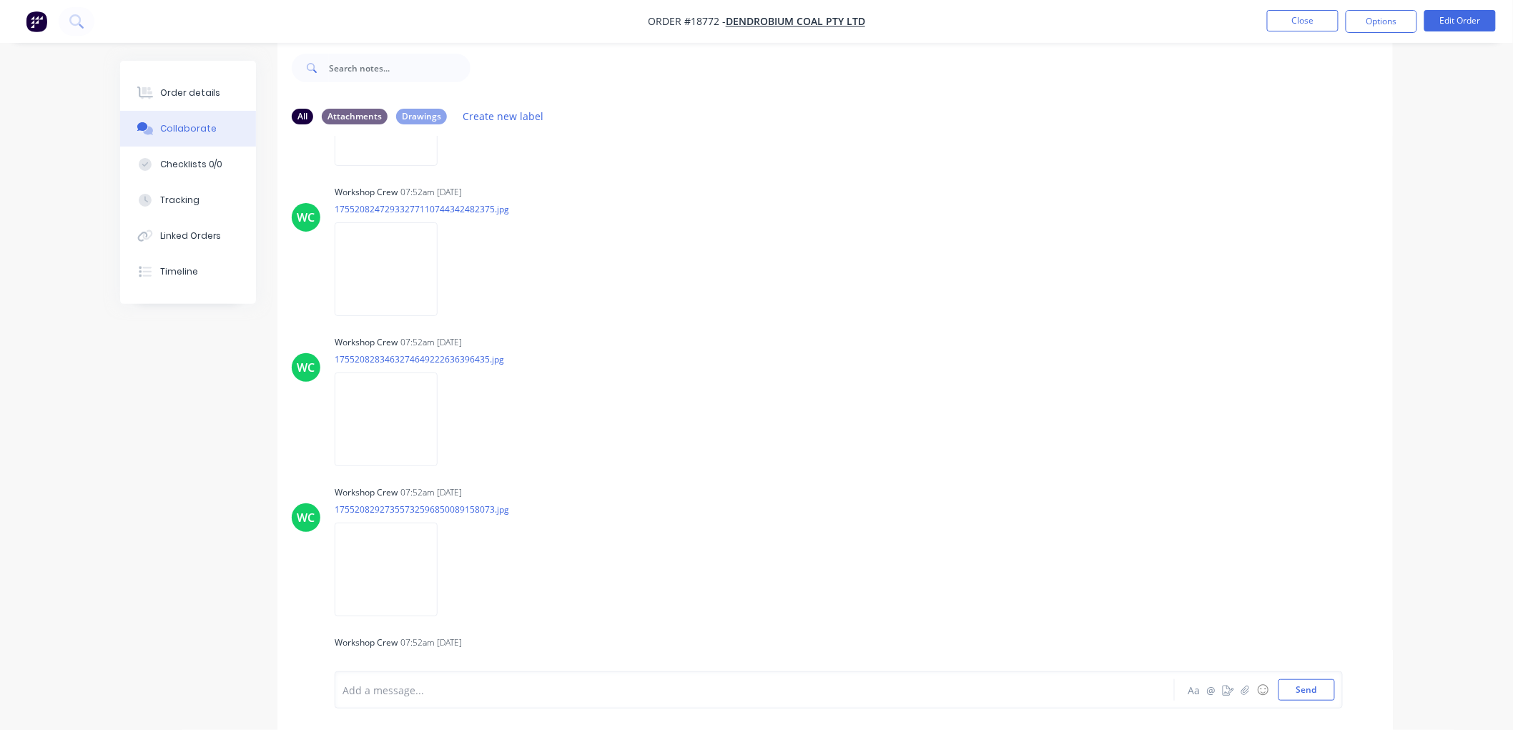
scroll to position [18408, 0]
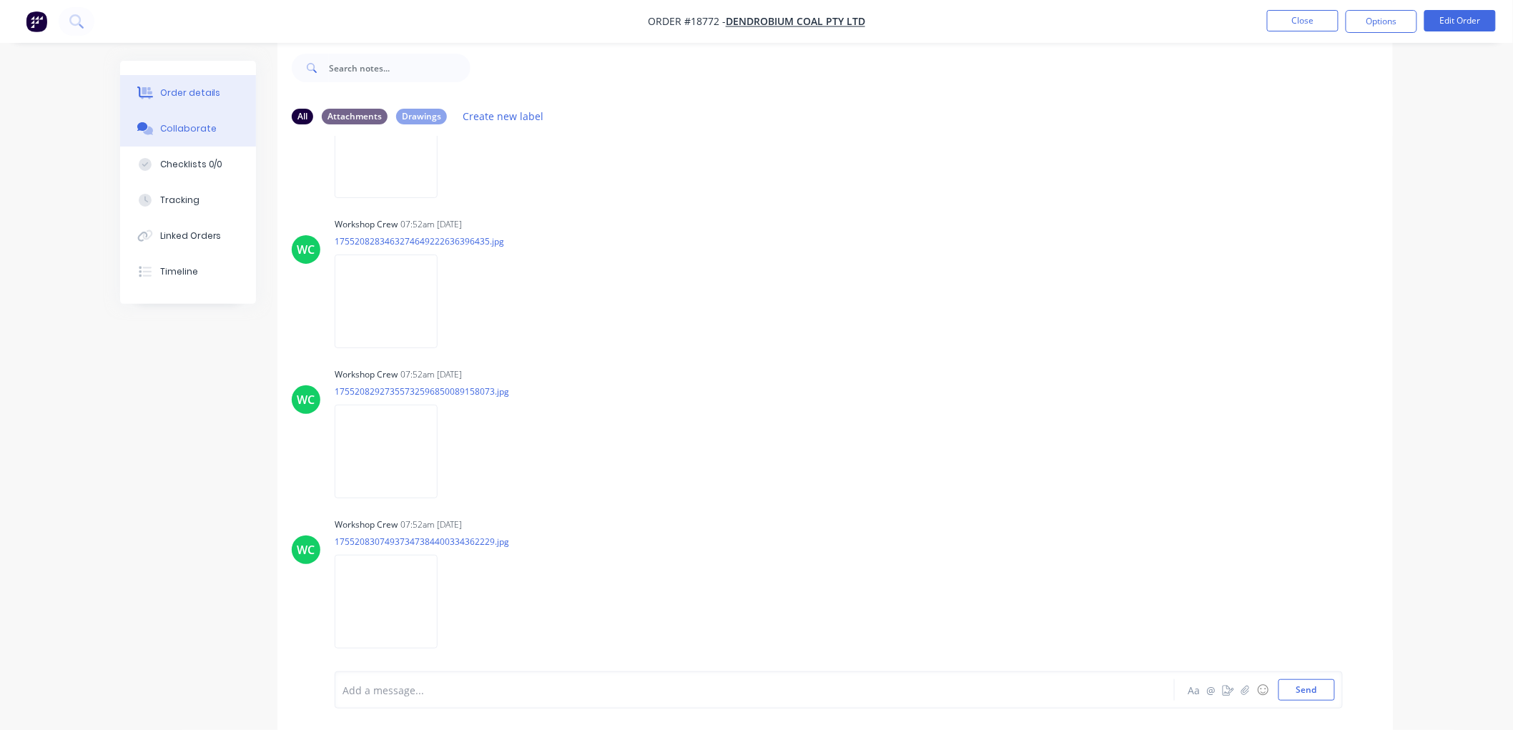
click at [202, 89] on div "Order details" at bounding box center [190, 93] width 61 height 13
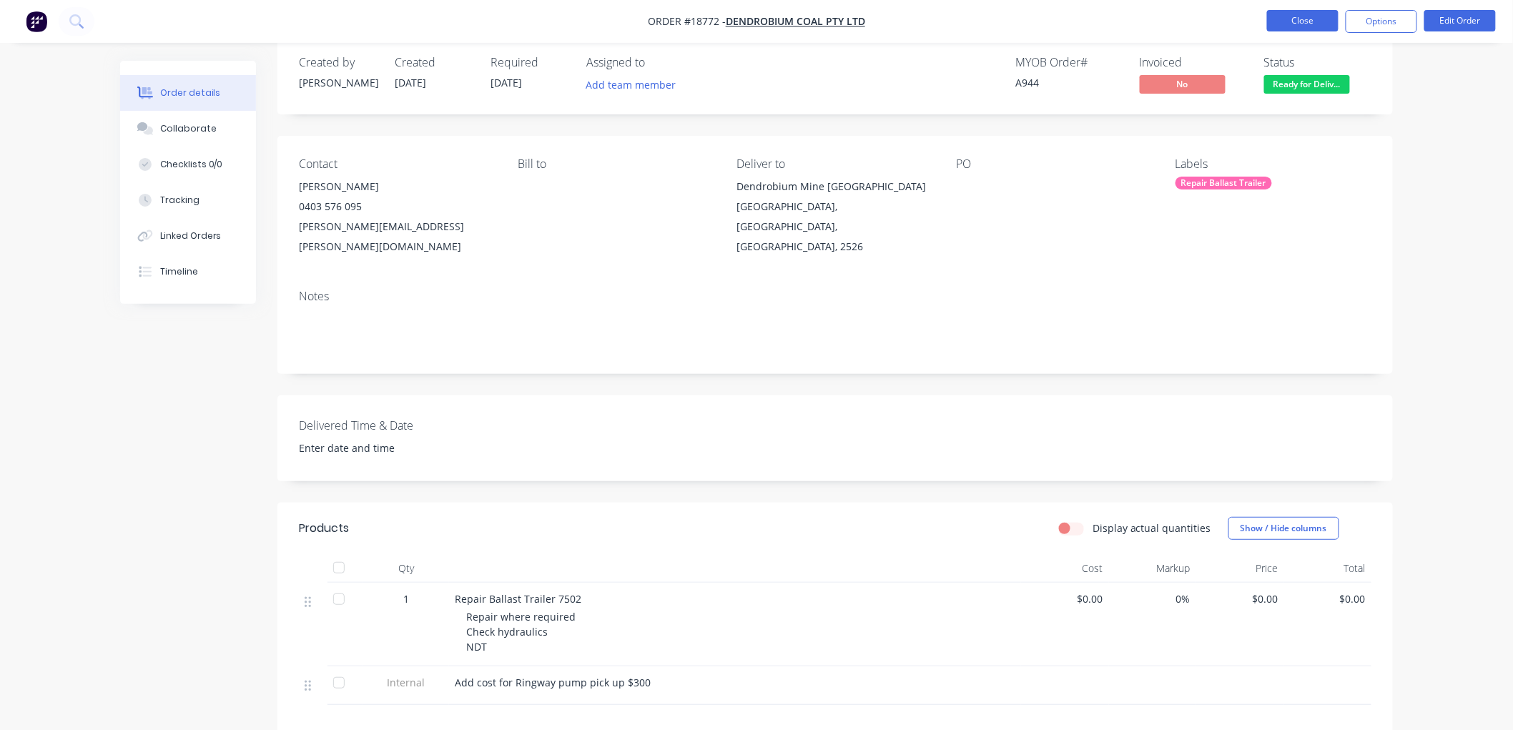
click at [1313, 17] on button "Close" at bounding box center [1303, 20] width 72 height 21
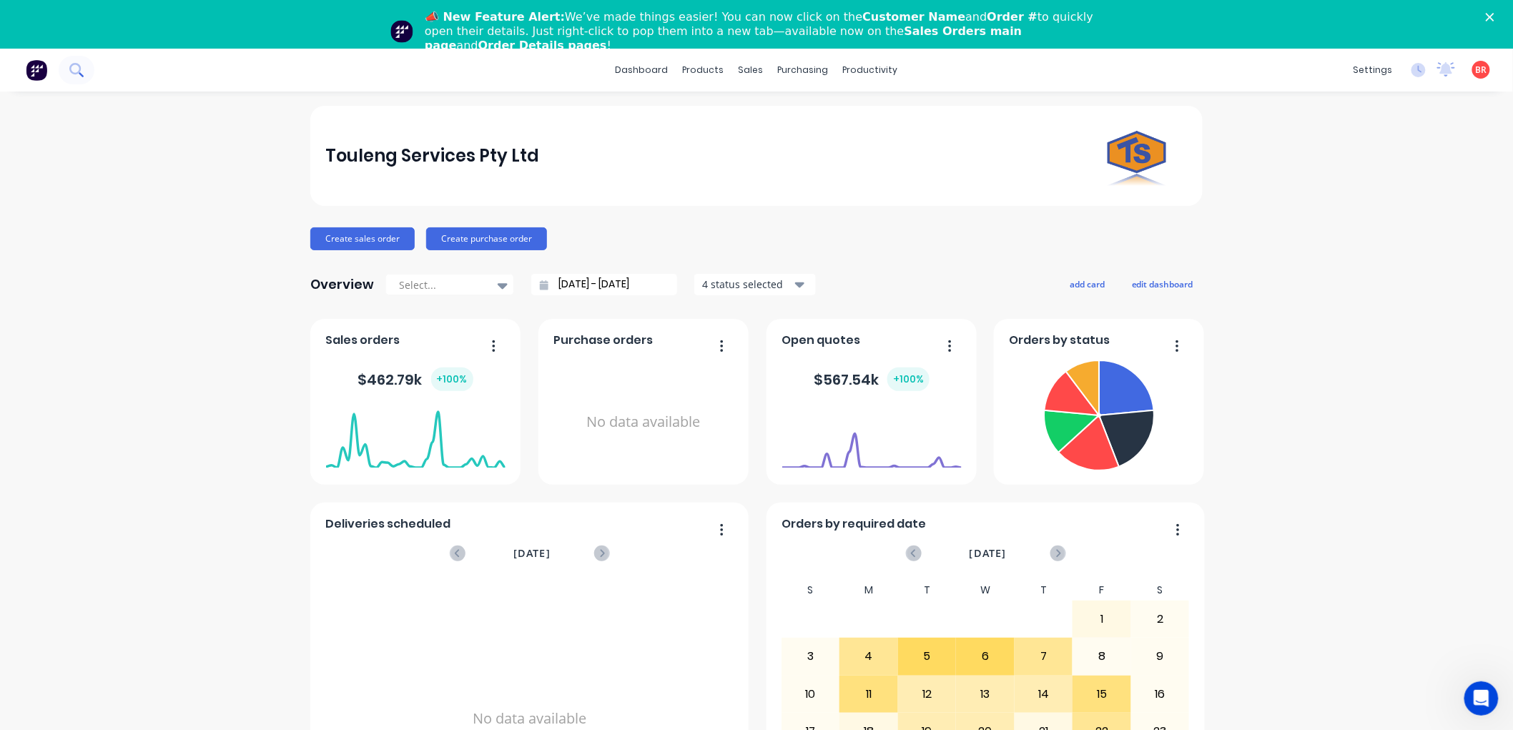
click at [82, 69] on icon at bounding box center [76, 70] width 14 height 14
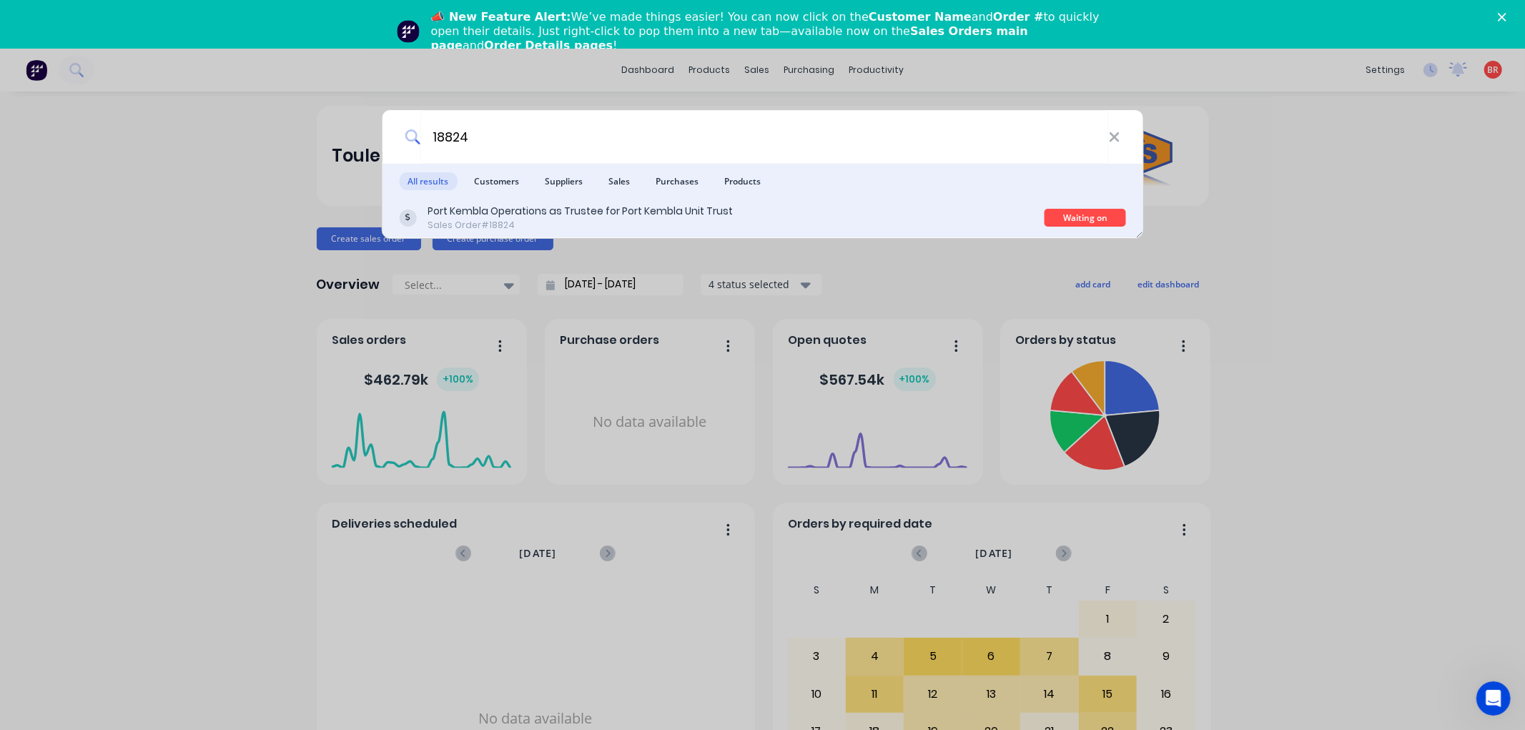
type input "18824"
click at [863, 207] on div "Port Kembla Operations as Trustee for Port Kembla Unit Trust Sales Order #18824" at bounding box center [722, 218] width 646 height 28
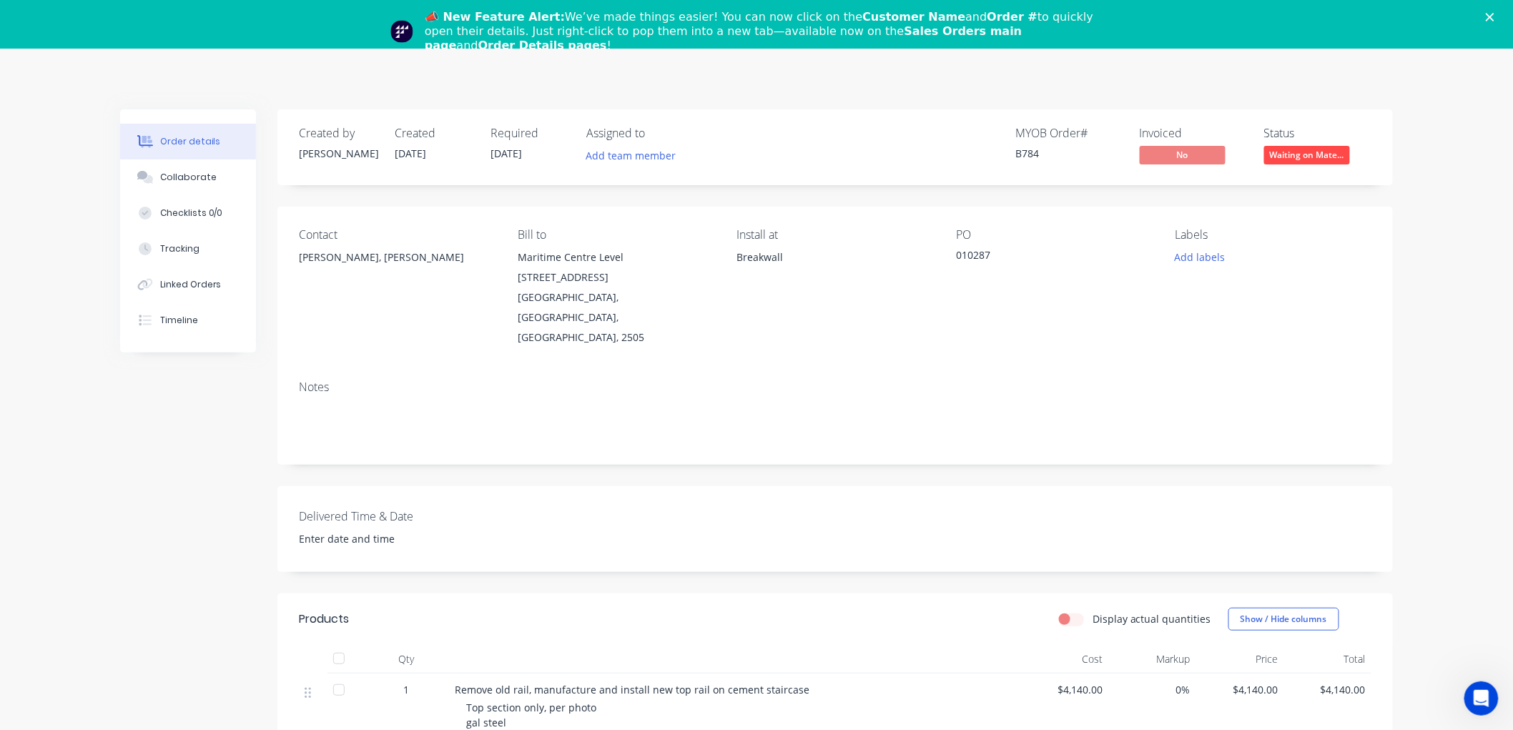
click at [1327, 152] on span "Waiting on Mate..." at bounding box center [1307, 155] width 86 height 18
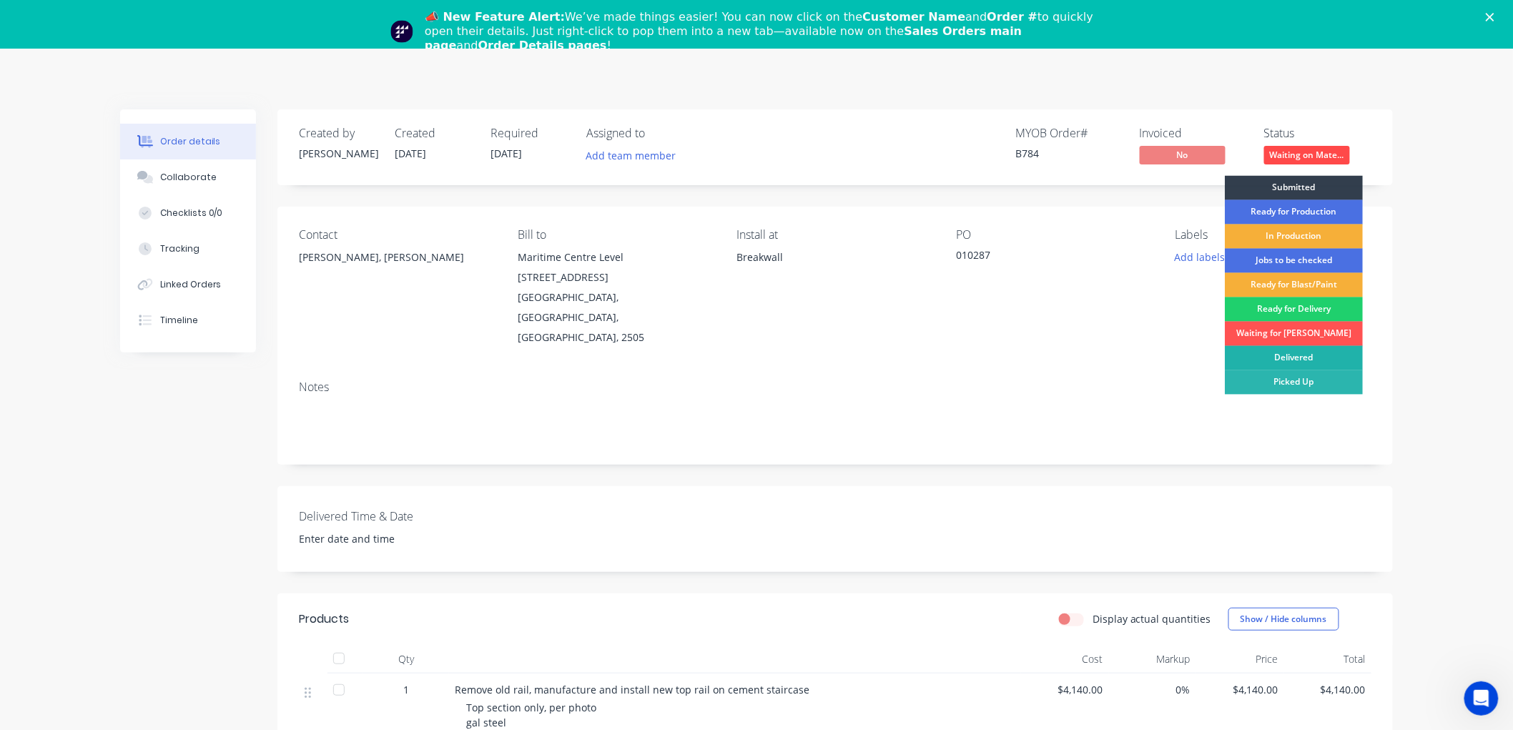
click at [1284, 355] on div "Delivered" at bounding box center [1294, 358] width 138 height 24
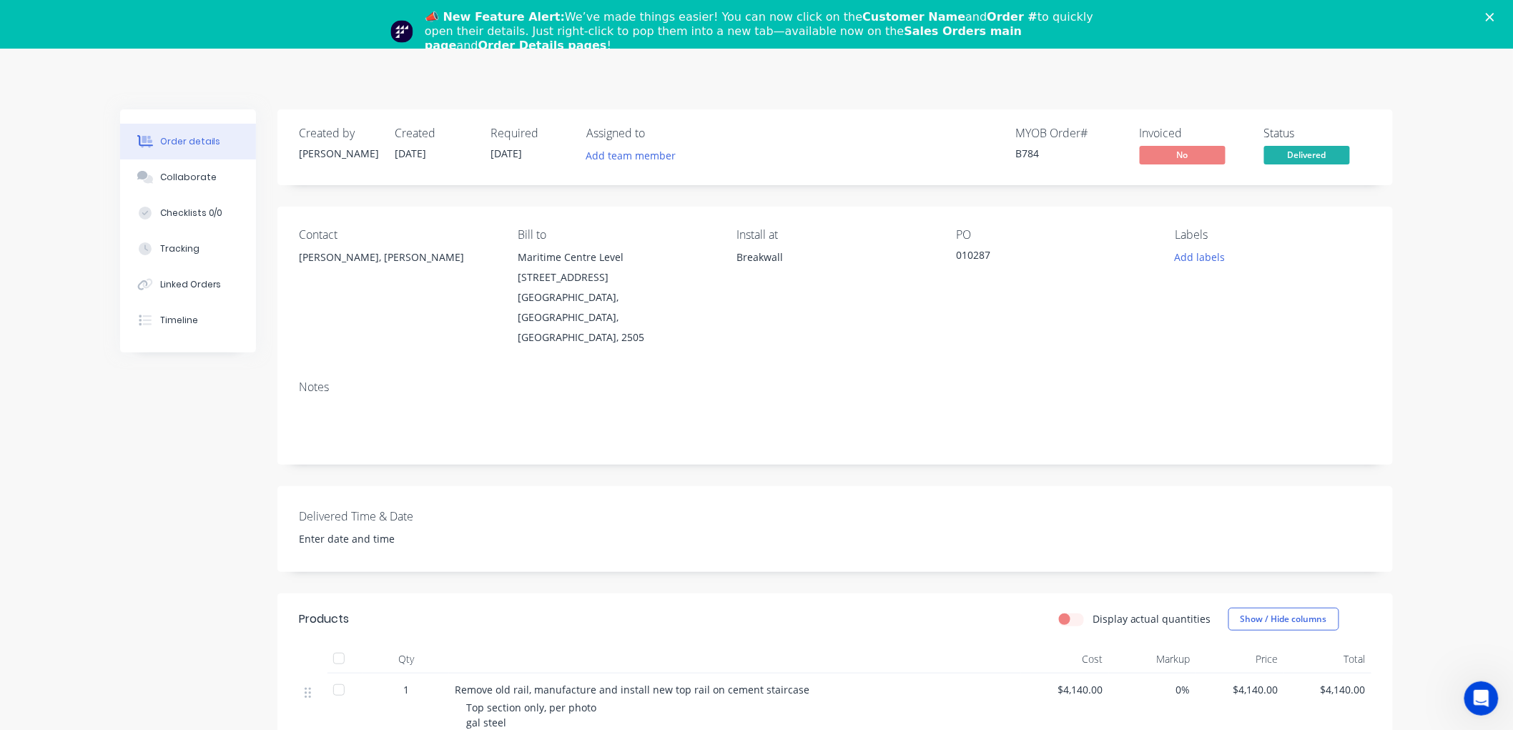
click at [1495, 13] on icon "Close" at bounding box center [1490, 17] width 9 height 9
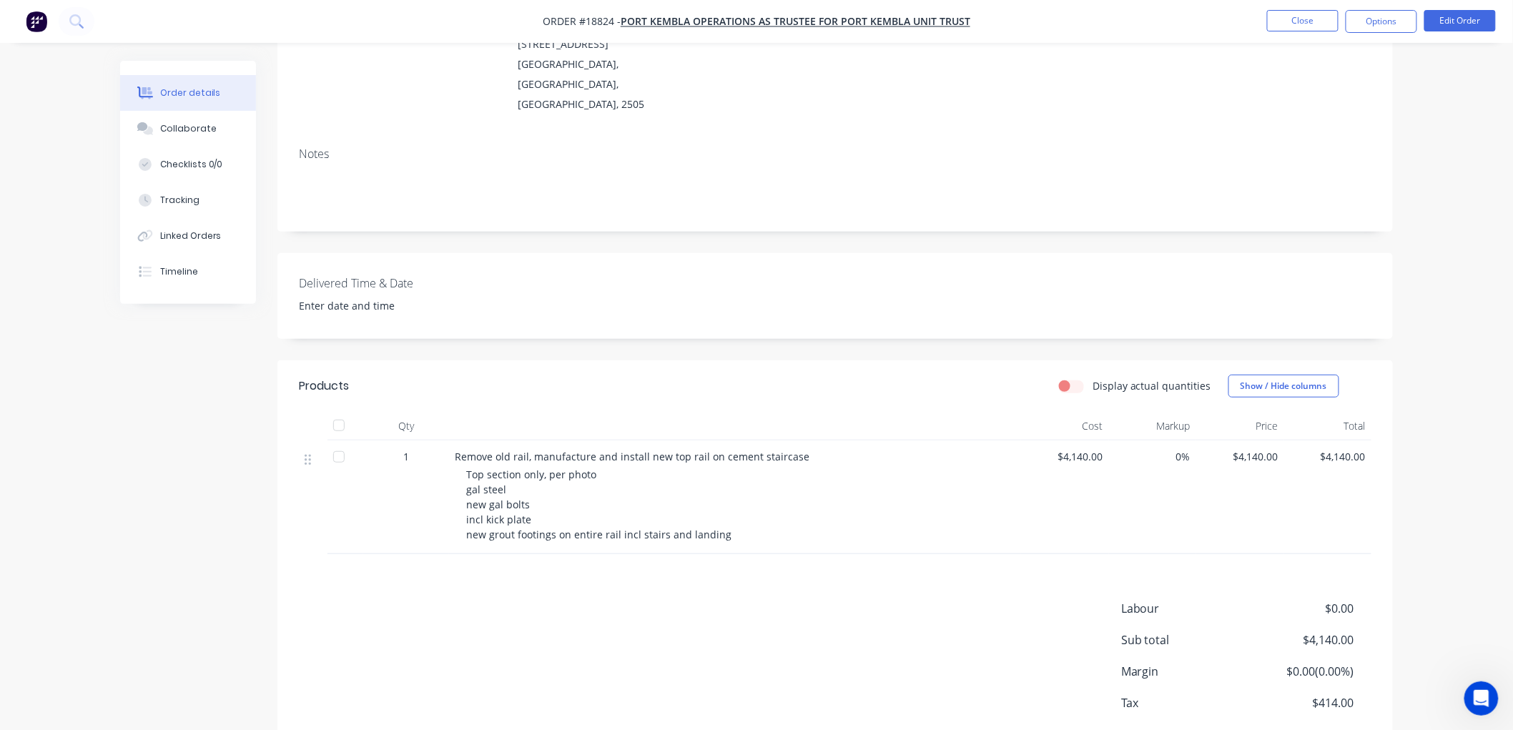
scroll to position [224, 0]
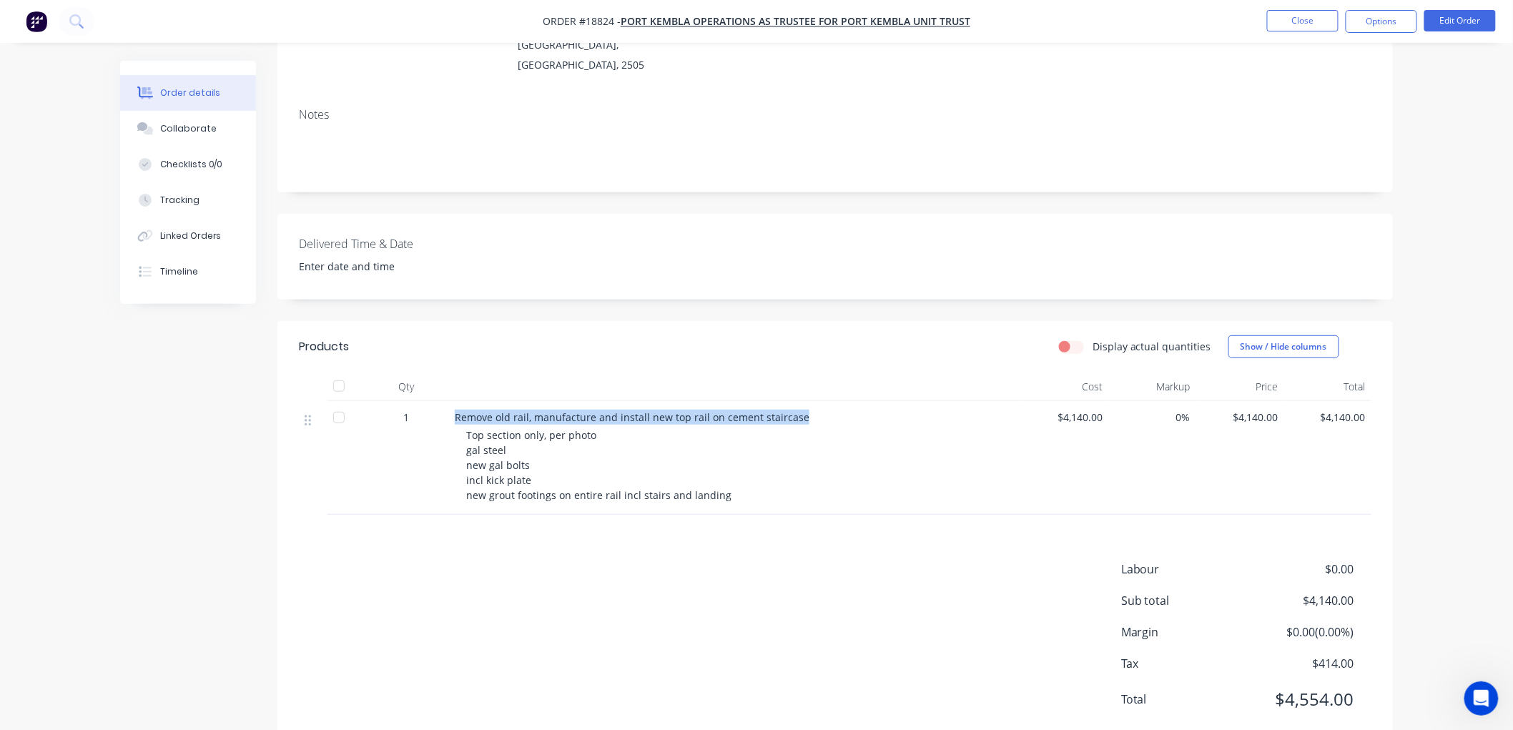
drag, startPoint x: 795, startPoint y: 379, endPoint x: 454, endPoint y: 368, distance: 341.3
click at [454, 401] on div "Remove old rail, manufacture and install new top rail on cement staircase Top s…" at bounding box center [735, 458] width 572 height 114
copy span "Remove old rail, manufacture and install new top rail on cement staircase"
click at [616, 458] on span "Top section only, per photo gal steel new gal bolts incl kick plate new grout f…" at bounding box center [598, 465] width 265 height 74
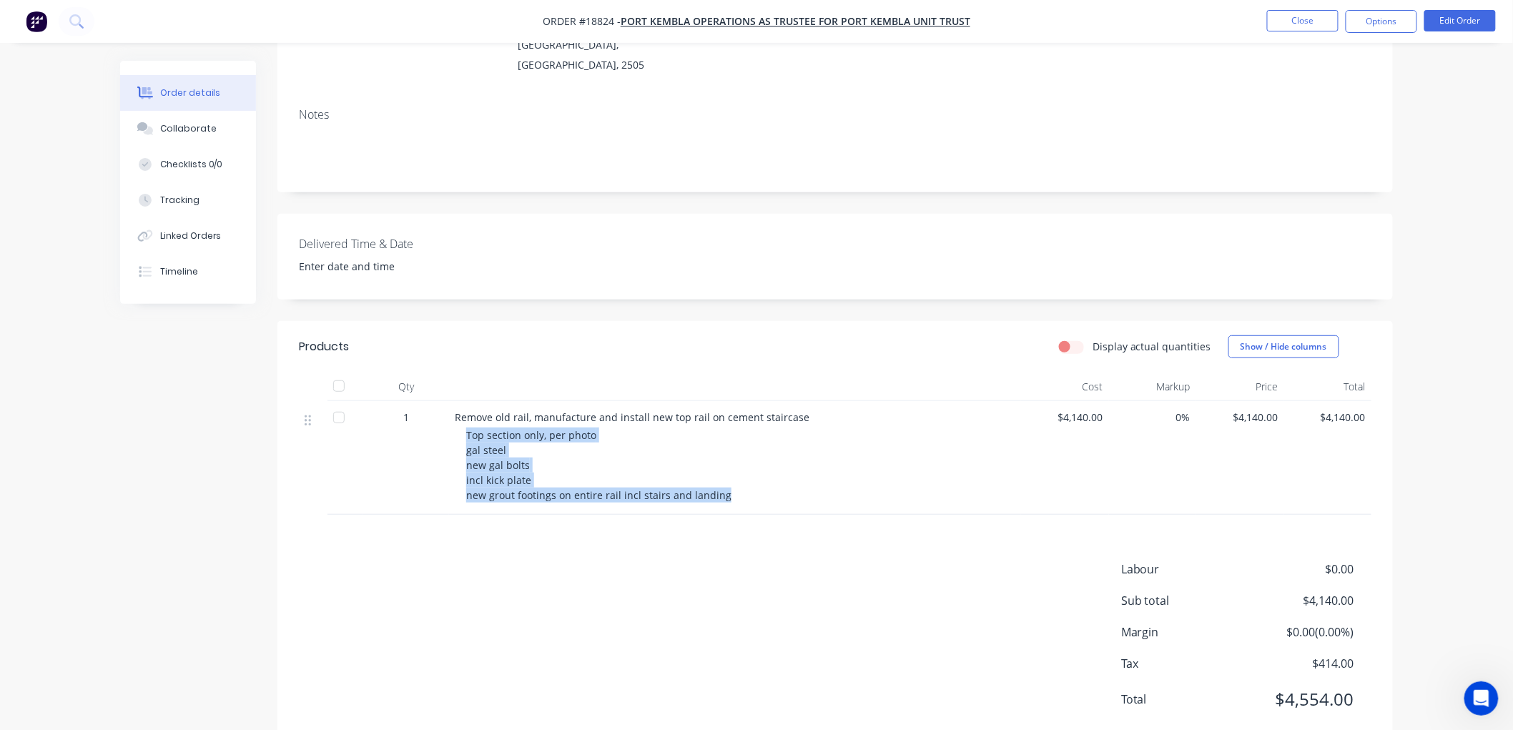
drag, startPoint x: 719, startPoint y: 456, endPoint x: 468, endPoint y: 399, distance: 256.6
click at [468, 428] on span "Top section only, per photo gal steel new gal bolts incl kick plate new grout f…" at bounding box center [598, 465] width 265 height 74
copy span "Top section only, per photo gal steel new gal bolts incl kick plate new grout f…"
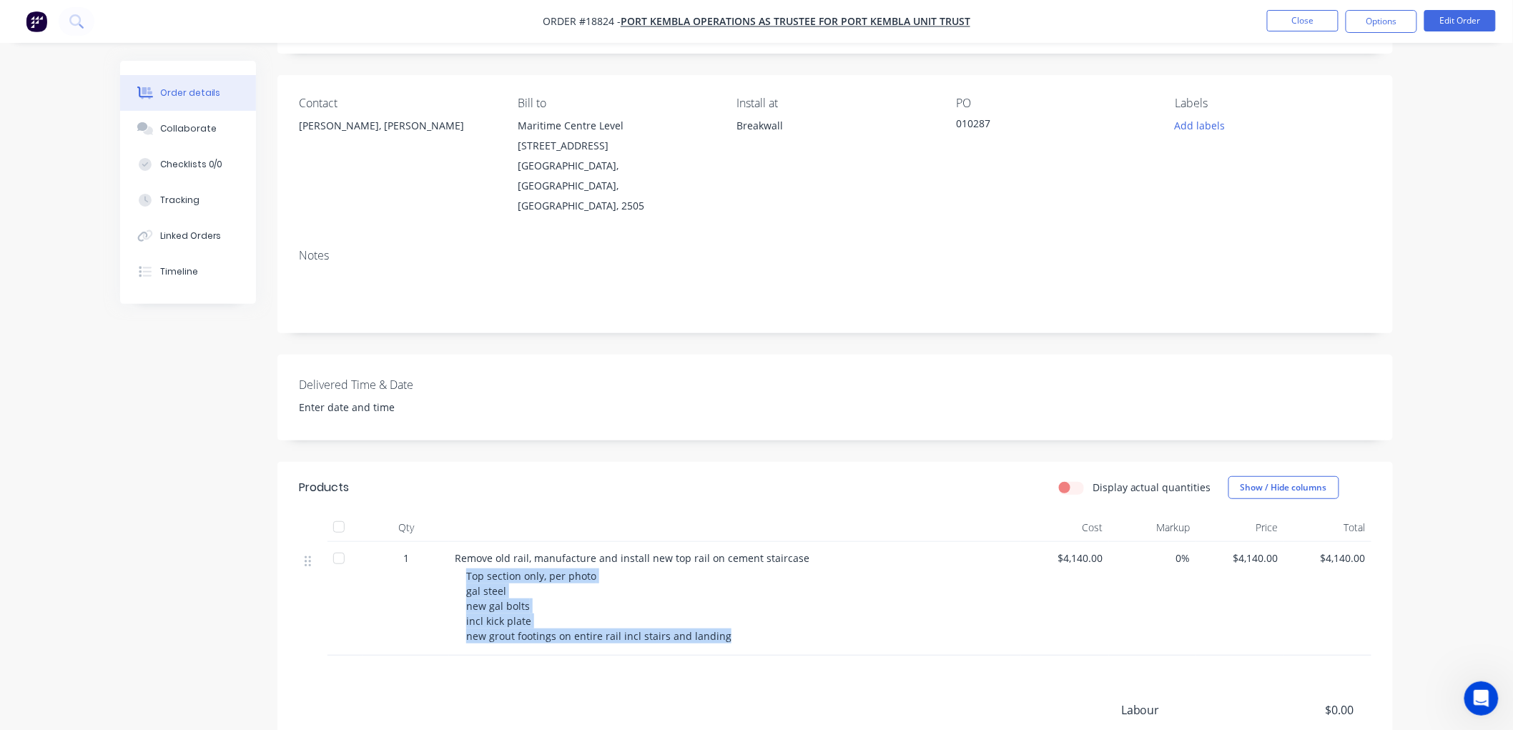
scroll to position [0, 0]
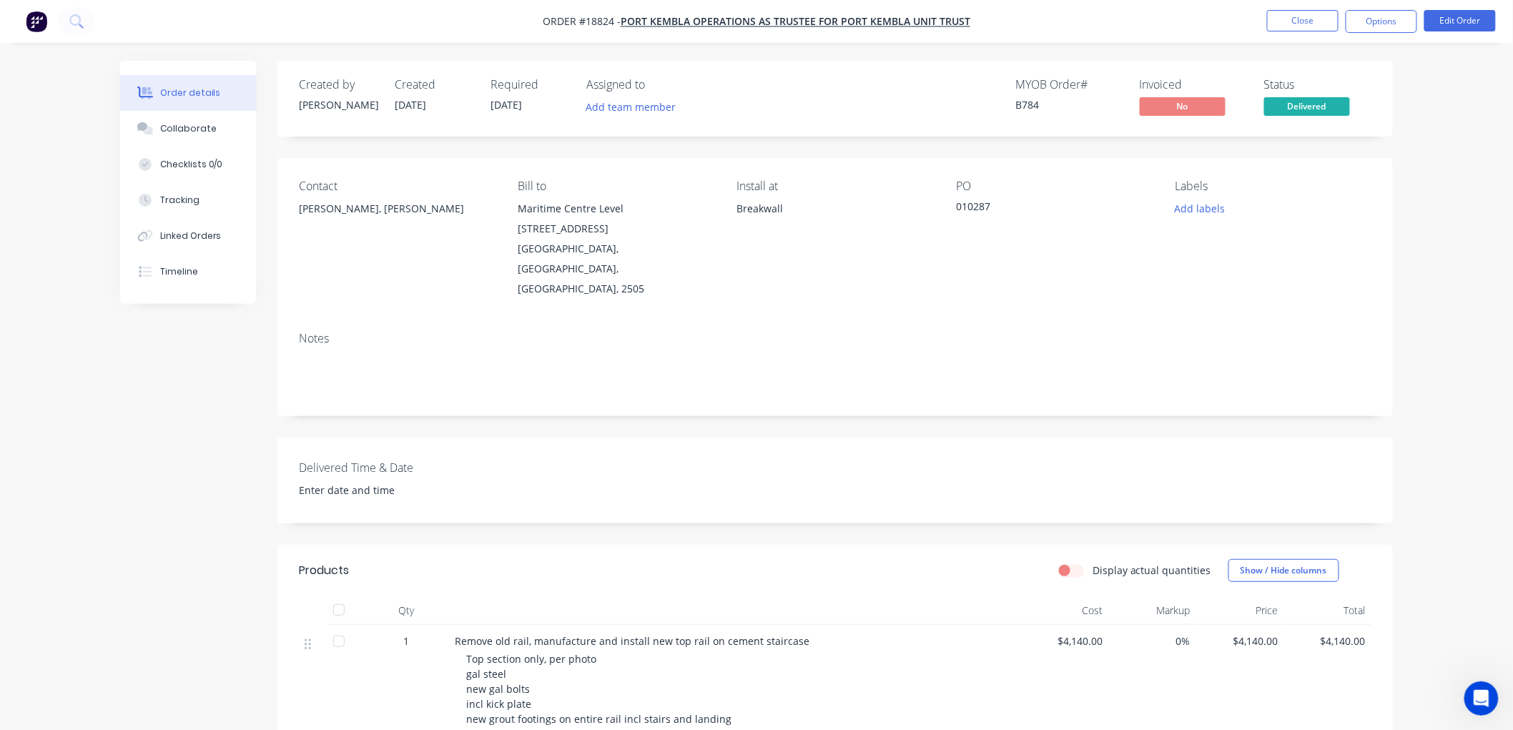
click at [1440, 179] on div "Order details Collaborate Checklists 0/0 Tracking Linked Orders Timeline Order …" at bounding box center [756, 496] width 1513 height 993
click at [188, 195] on div "Tracking" at bounding box center [179, 200] width 39 height 13
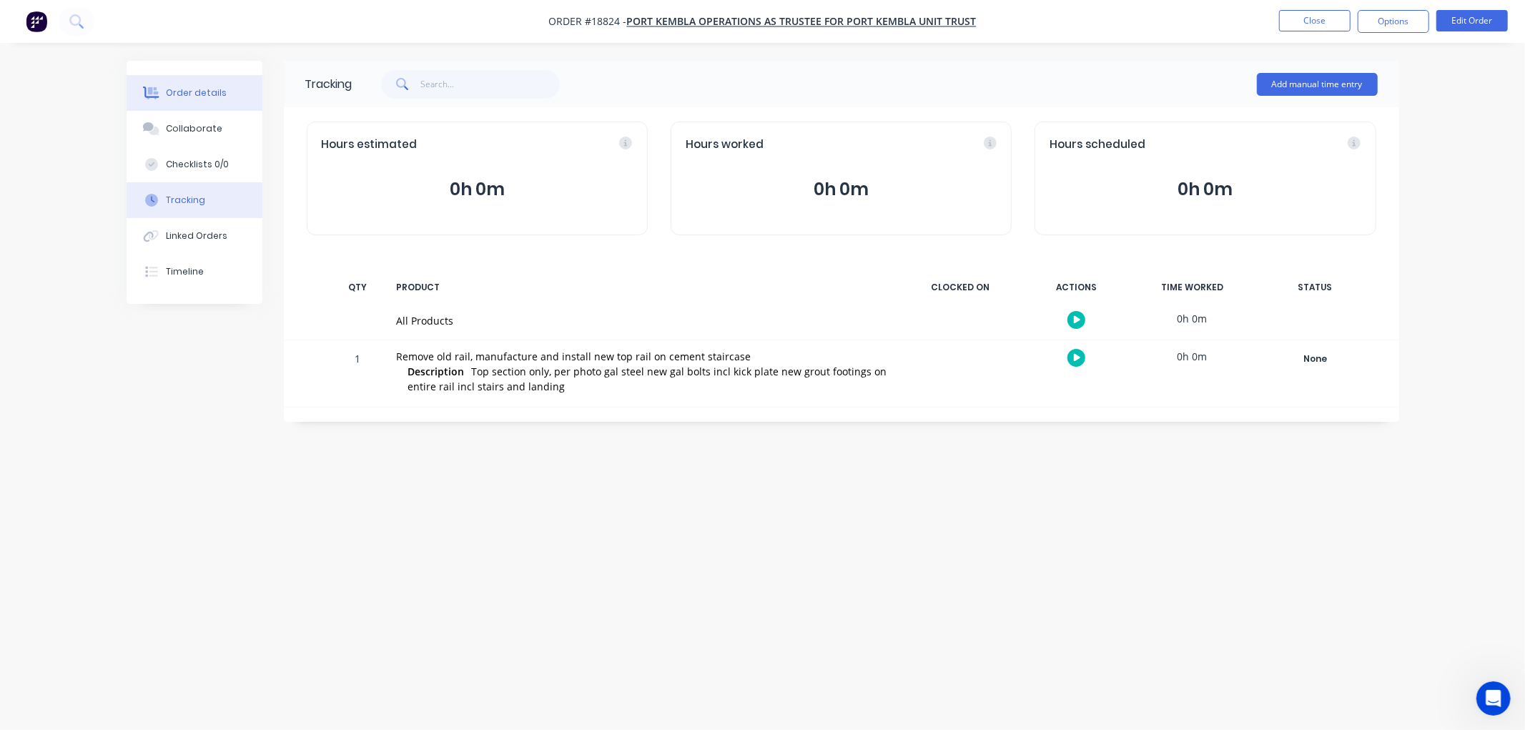
click at [179, 91] on div "Order details" at bounding box center [196, 93] width 61 height 13
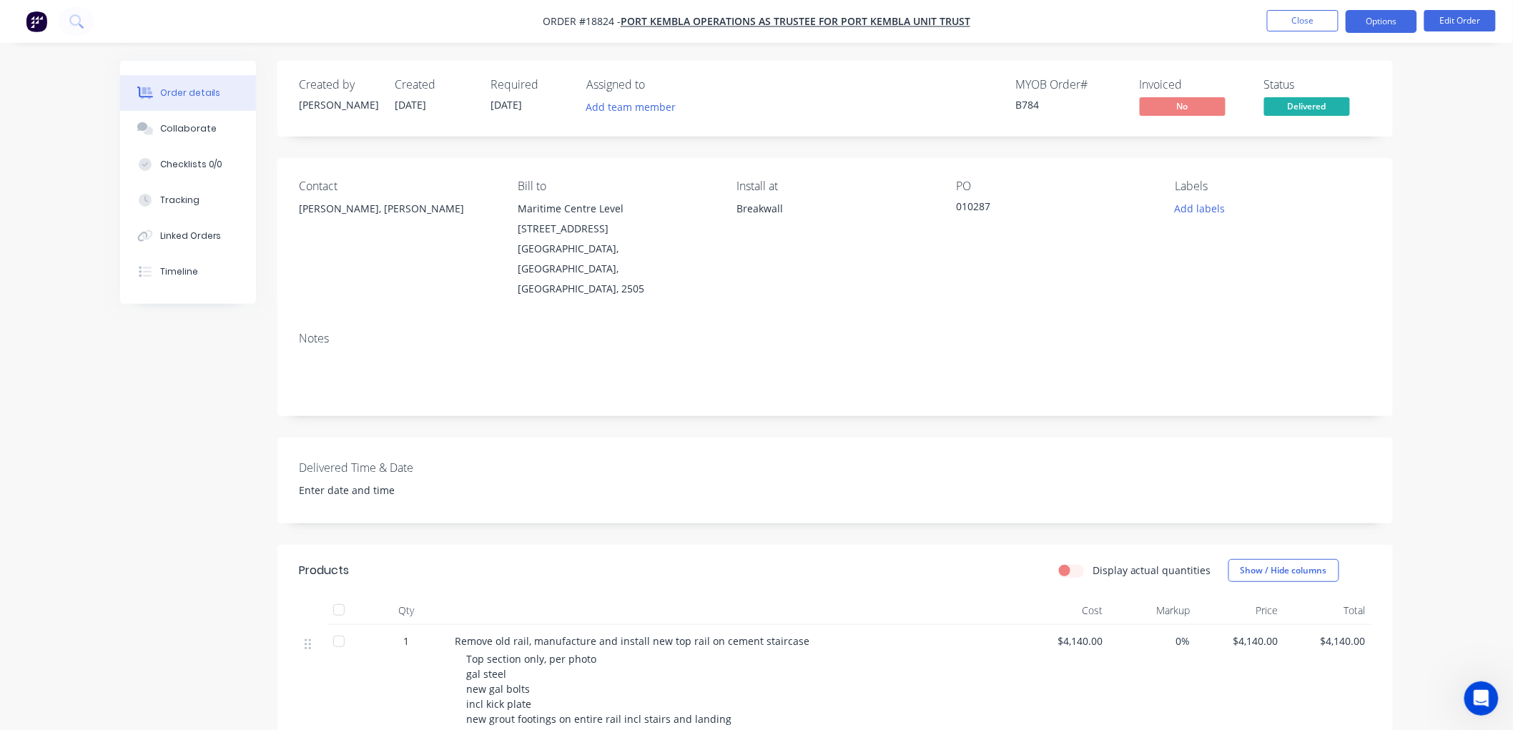
click at [1382, 24] on button "Options" at bounding box center [1382, 21] width 72 height 23
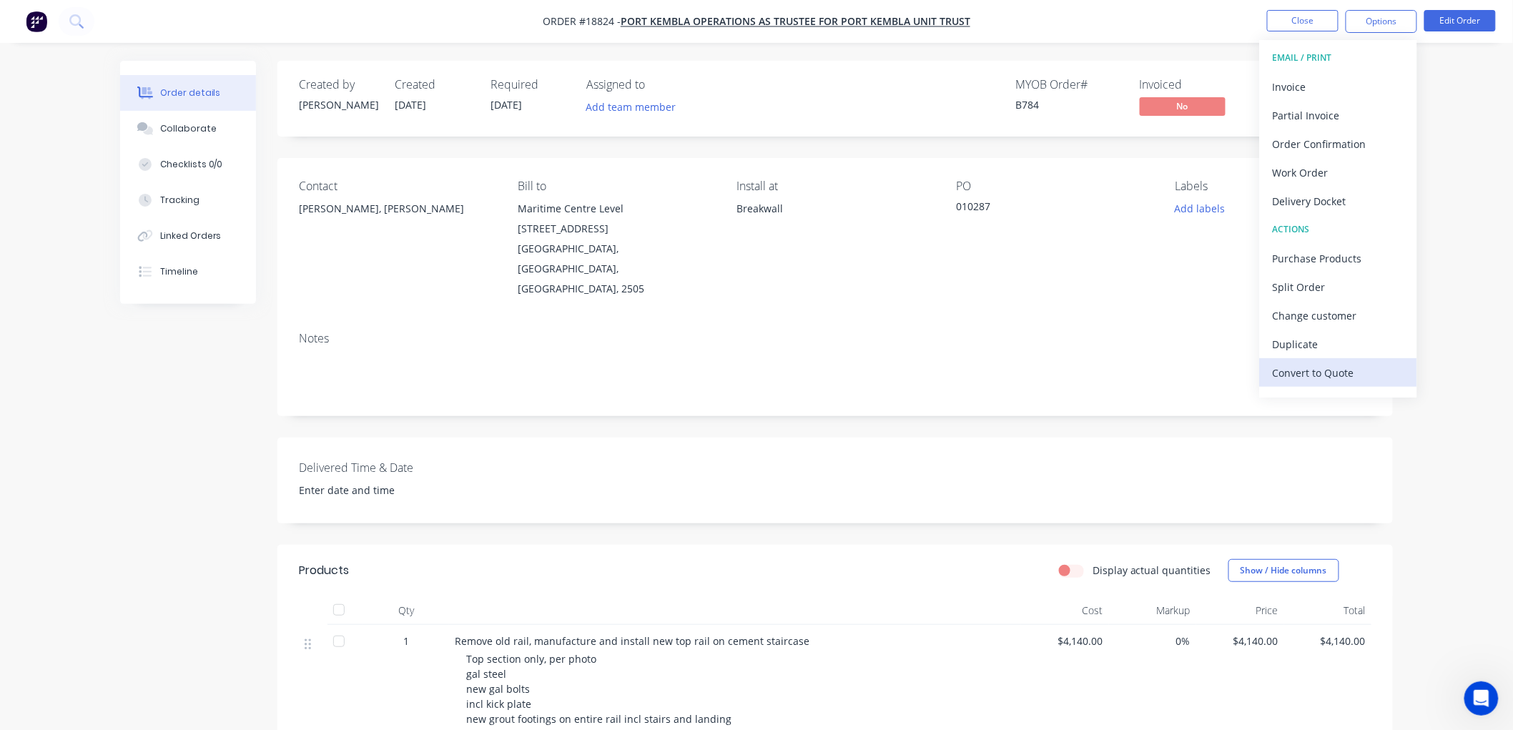
click at [1326, 366] on div "Convert to Quote" at bounding box center [1339, 373] width 132 height 21
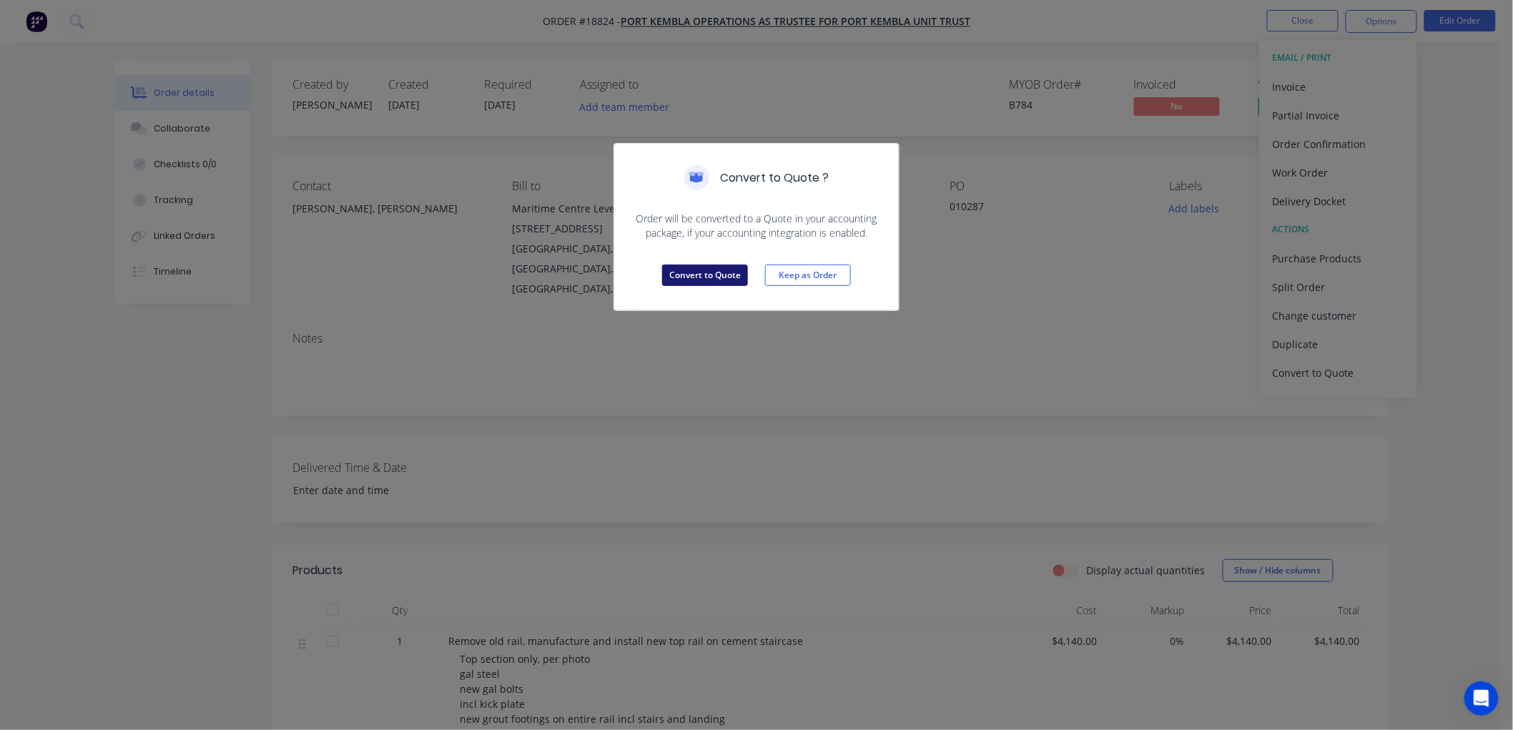
click at [689, 275] on button "Convert to Quote" at bounding box center [705, 275] width 86 height 21
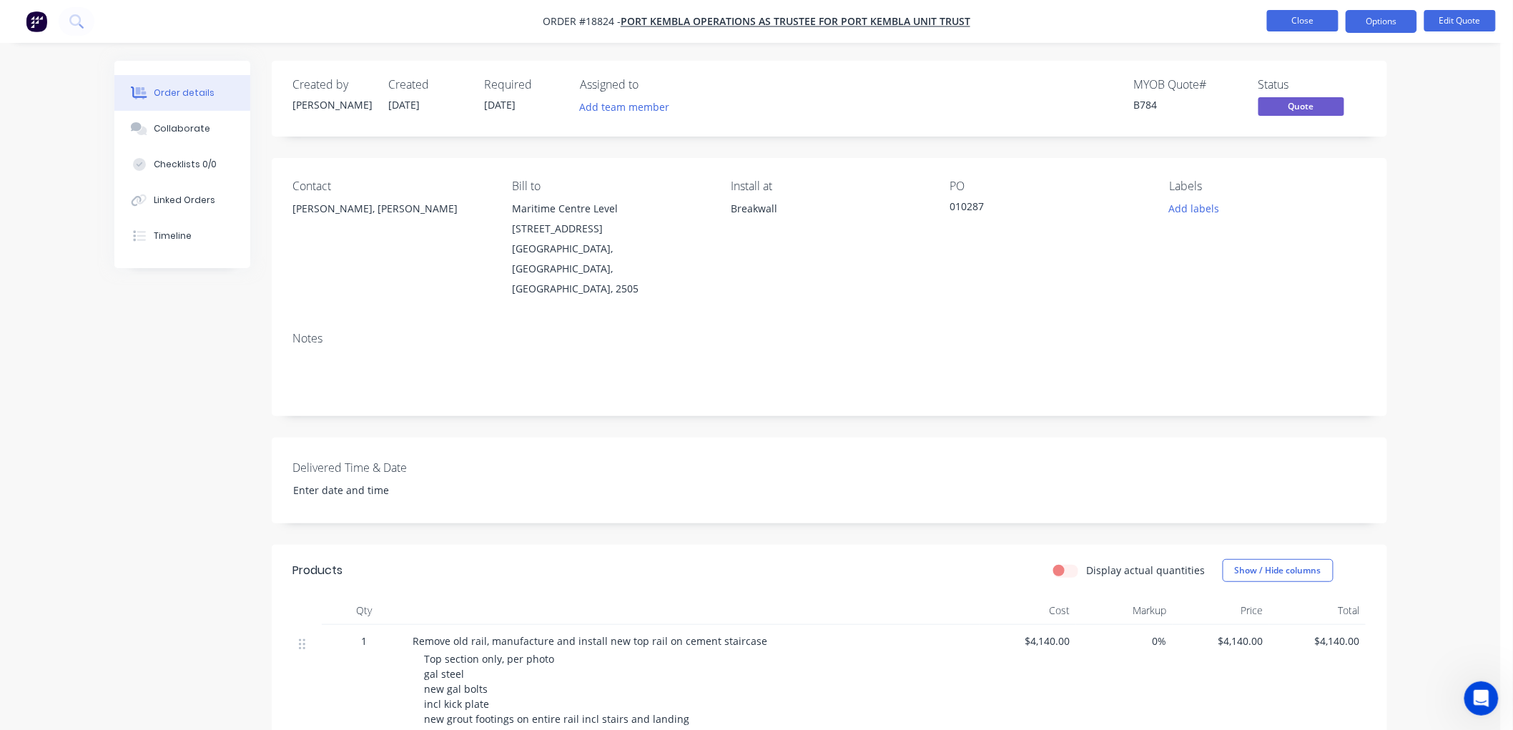
click at [1291, 25] on button "Close" at bounding box center [1303, 20] width 72 height 21
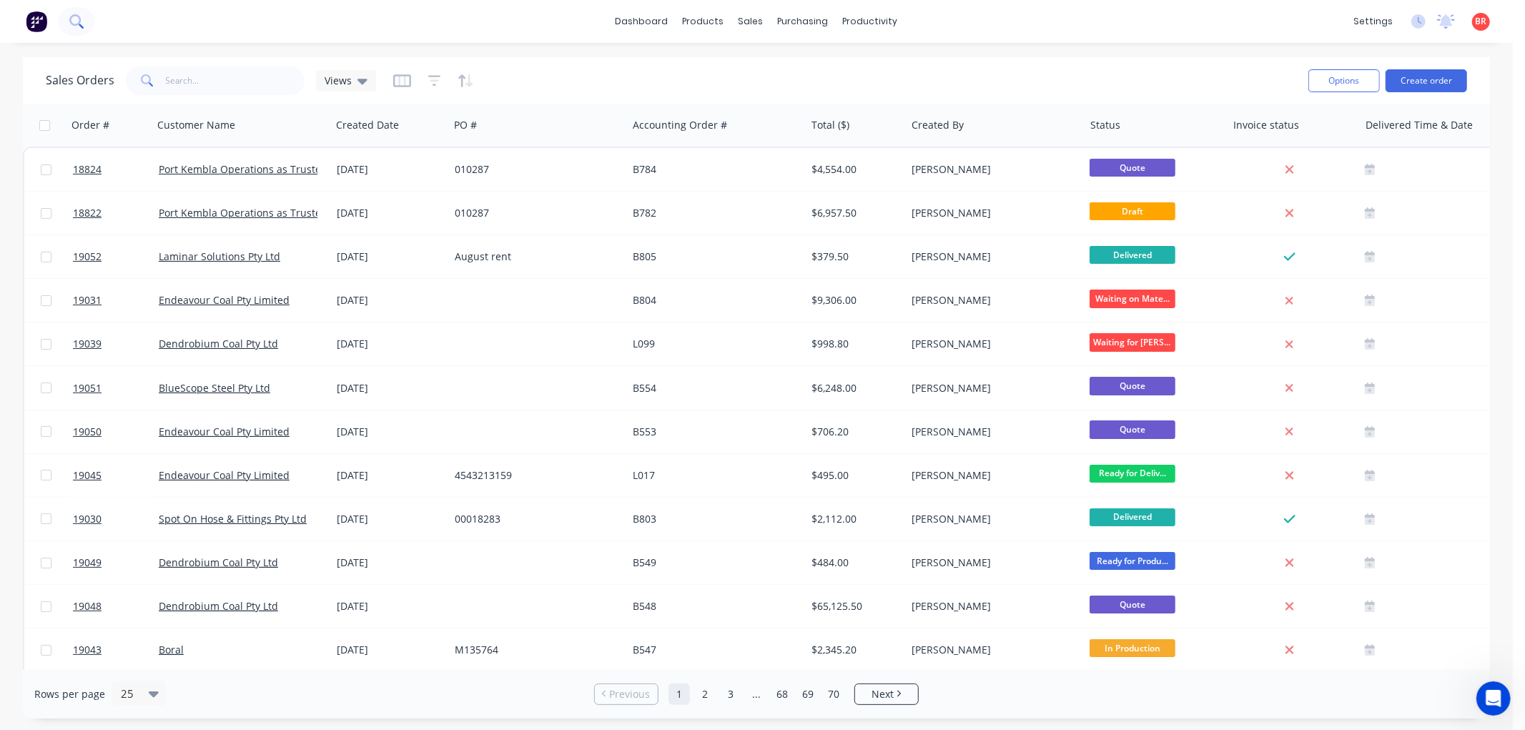
click at [73, 18] on icon at bounding box center [76, 21] width 14 height 14
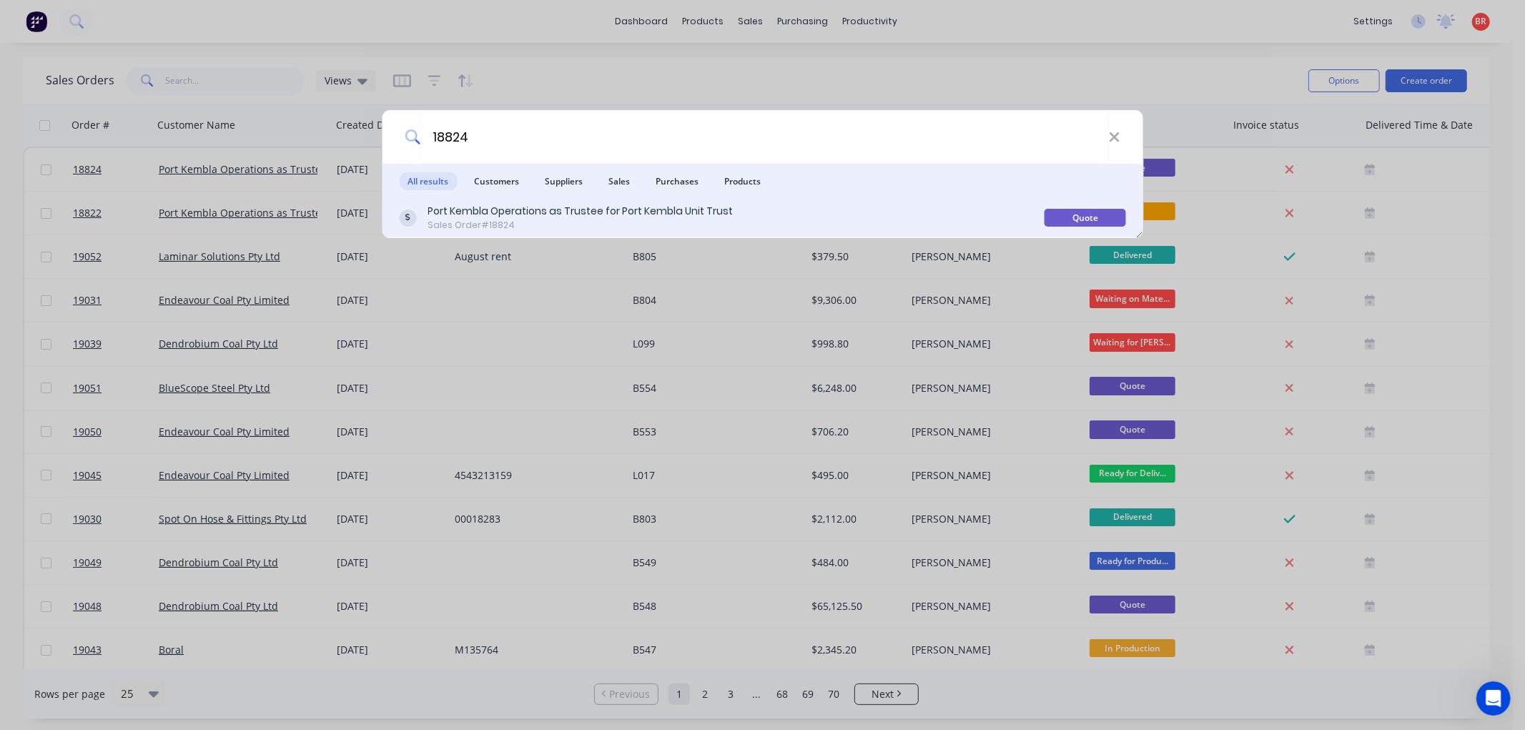
type input "18824"
click at [652, 222] on div "Sales Order #18824" at bounding box center [580, 225] width 305 height 13
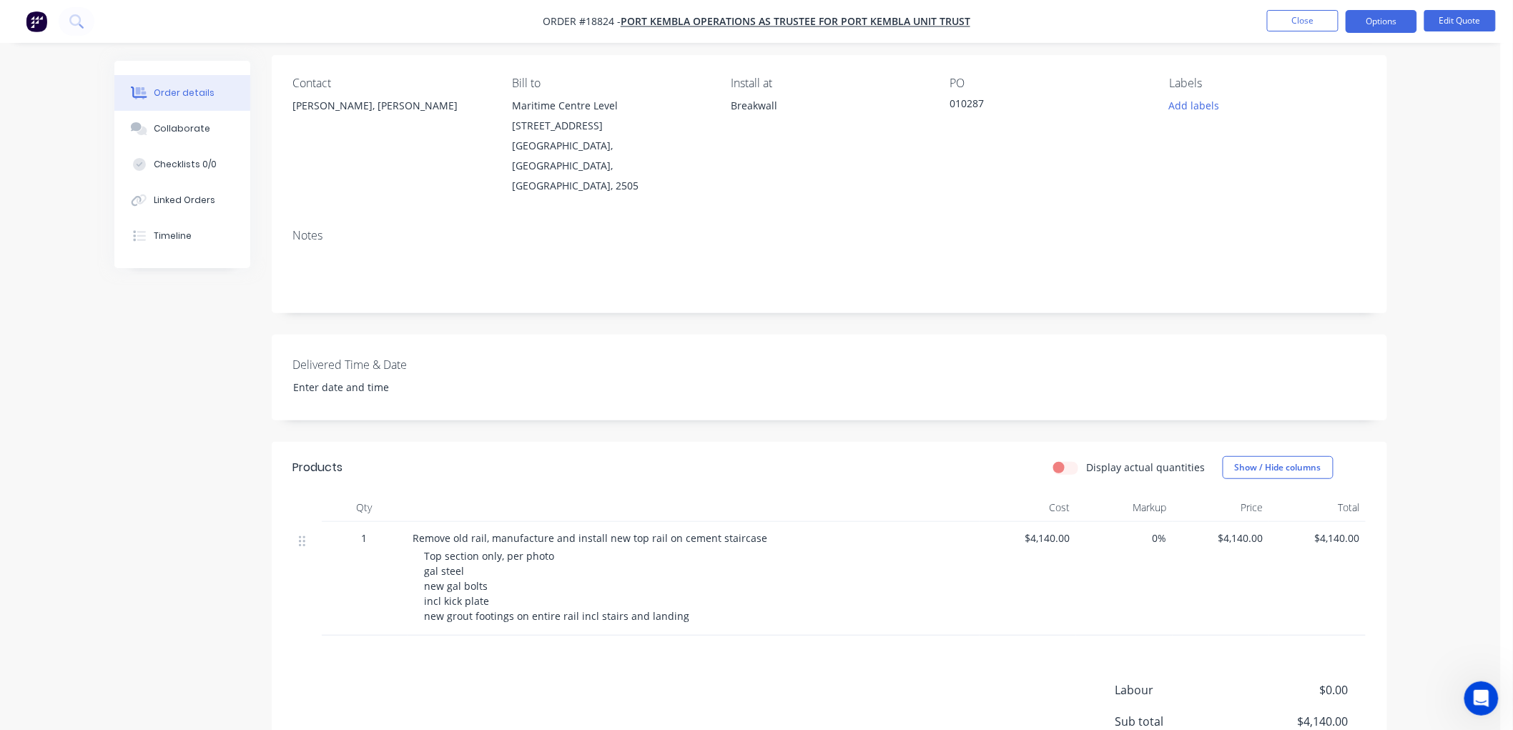
scroll to position [159, 0]
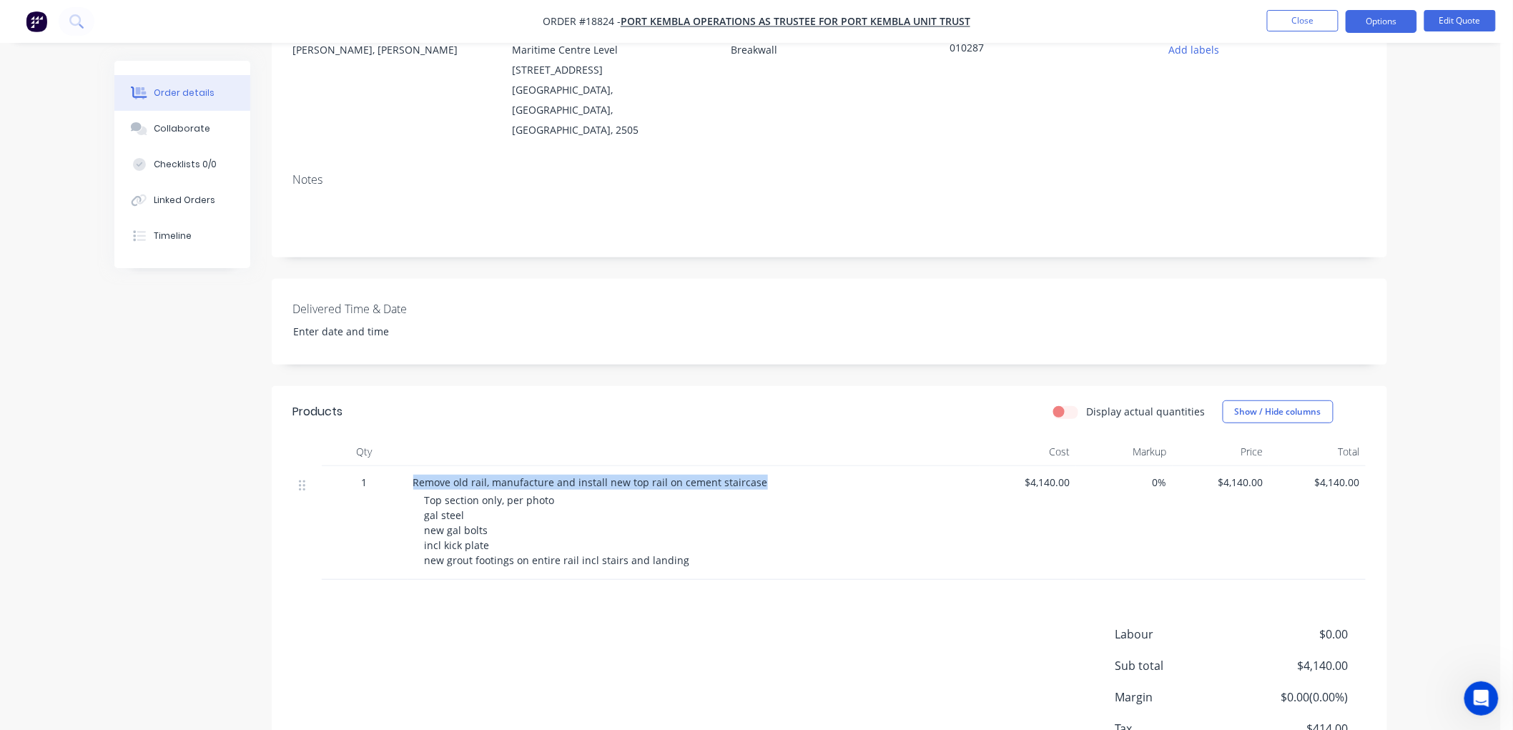
drag, startPoint x: 753, startPoint y: 441, endPoint x: 402, endPoint y: 447, distance: 351.2
click at [402, 466] on div "1 Remove old rail, manufacture and install new top rail on cement staircase Top…" at bounding box center [829, 523] width 1073 height 114
copy div "Remove old rail, manufacture and install new top rail on cement staircase"
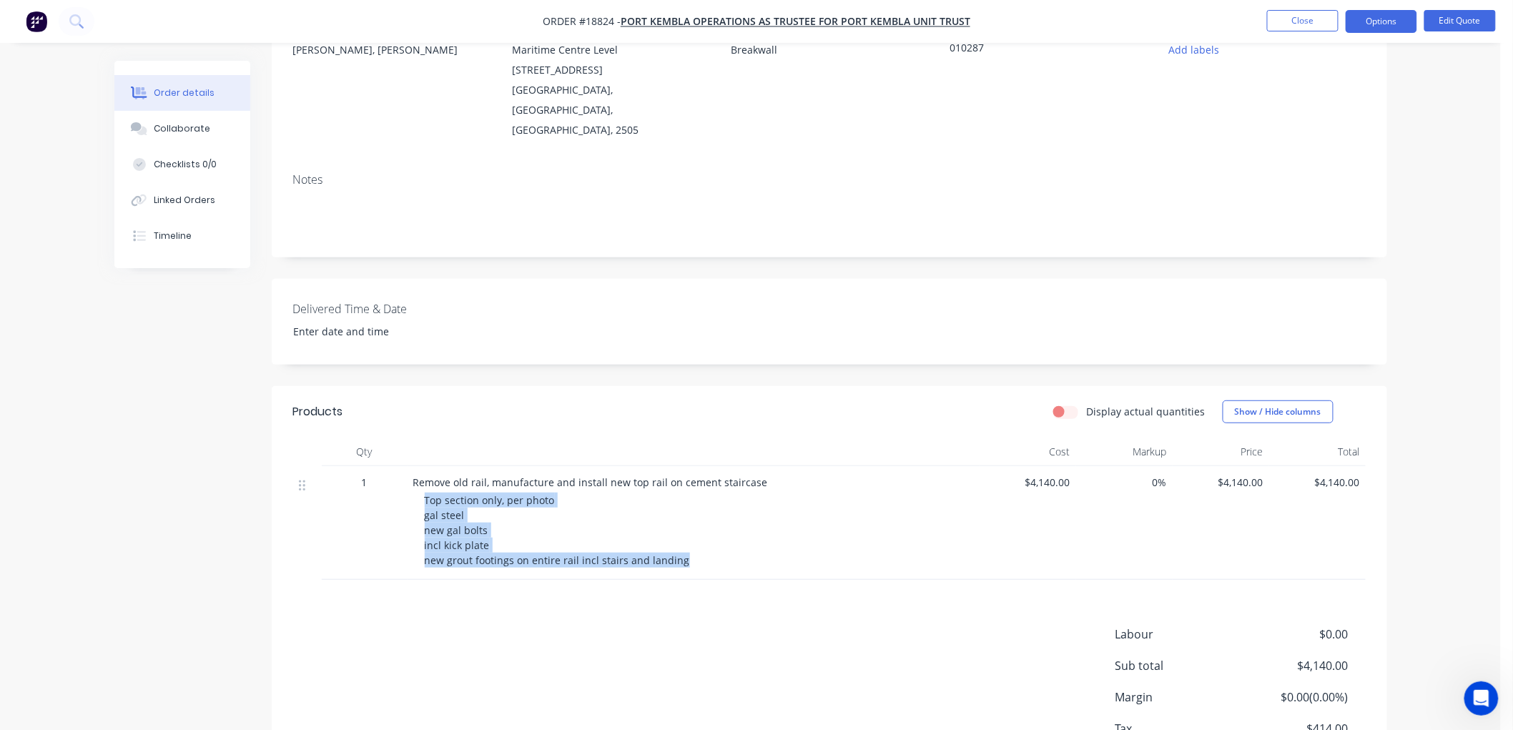
drag, startPoint x: 676, startPoint y: 520, endPoint x: 424, endPoint y: 465, distance: 257.7
click at [425, 493] on span "Top section only, per photo gal steel new gal bolts incl kick plate new grout f…" at bounding box center [557, 530] width 265 height 74
copy span "Top section only, per photo gal steel new gal bolts incl kick plate new grout f…"
click at [1449, 188] on div "Order details Collaborate Checklists 0/0 Linked Orders Timeline Order details C…" at bounding box center [750, 337] width 1501 height 993
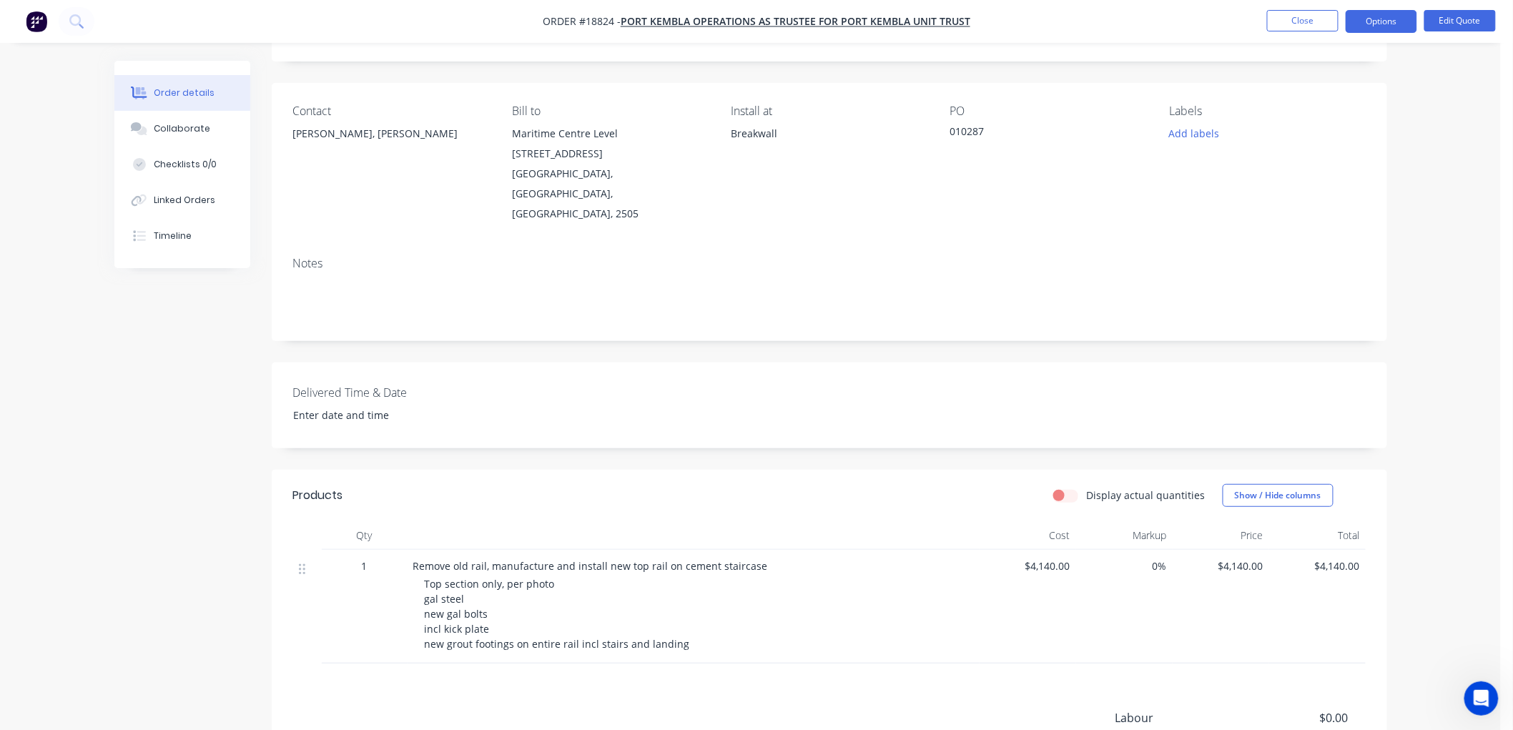
scroll to position [0, 0]
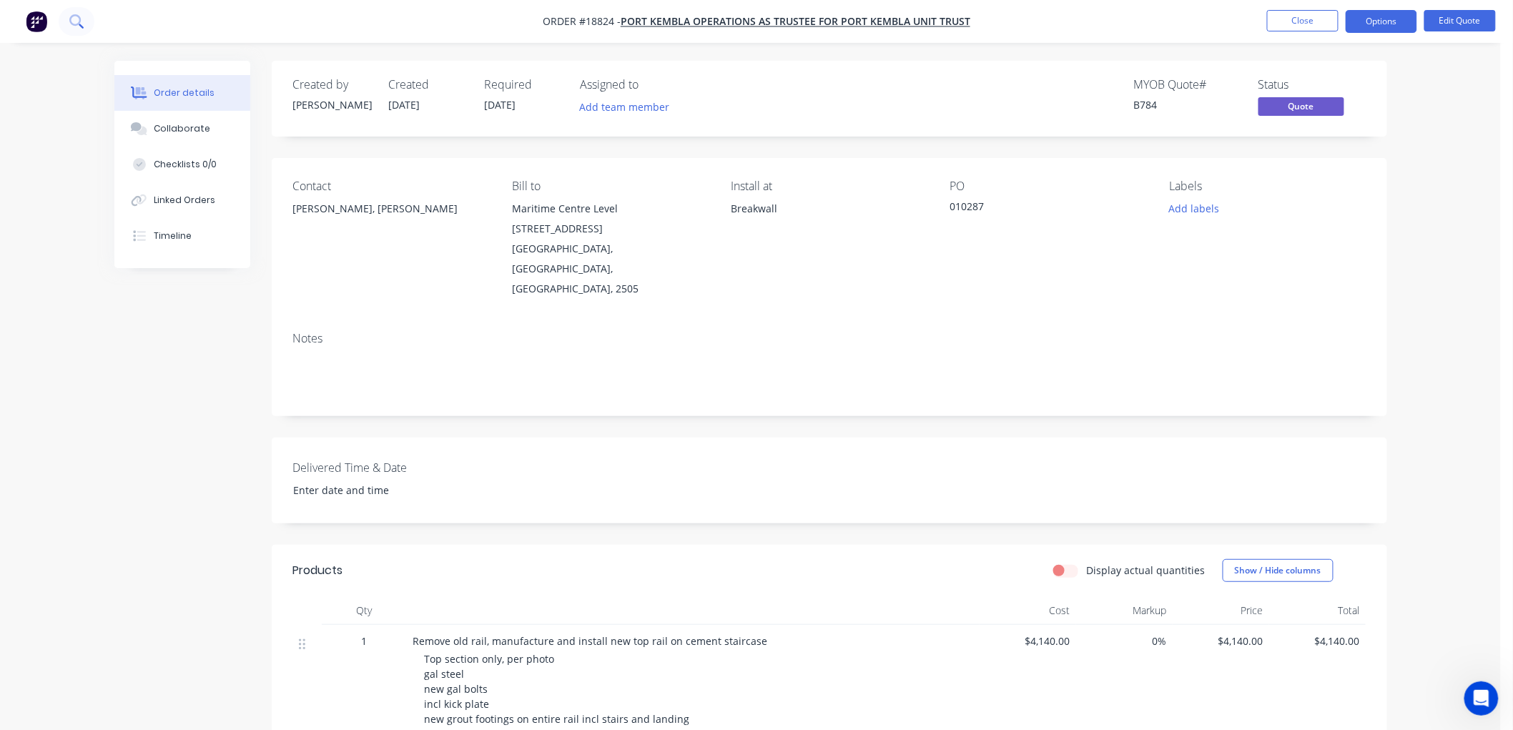
click at [79, 19] on icon at bounding box center [74, 19] width 11 height 11
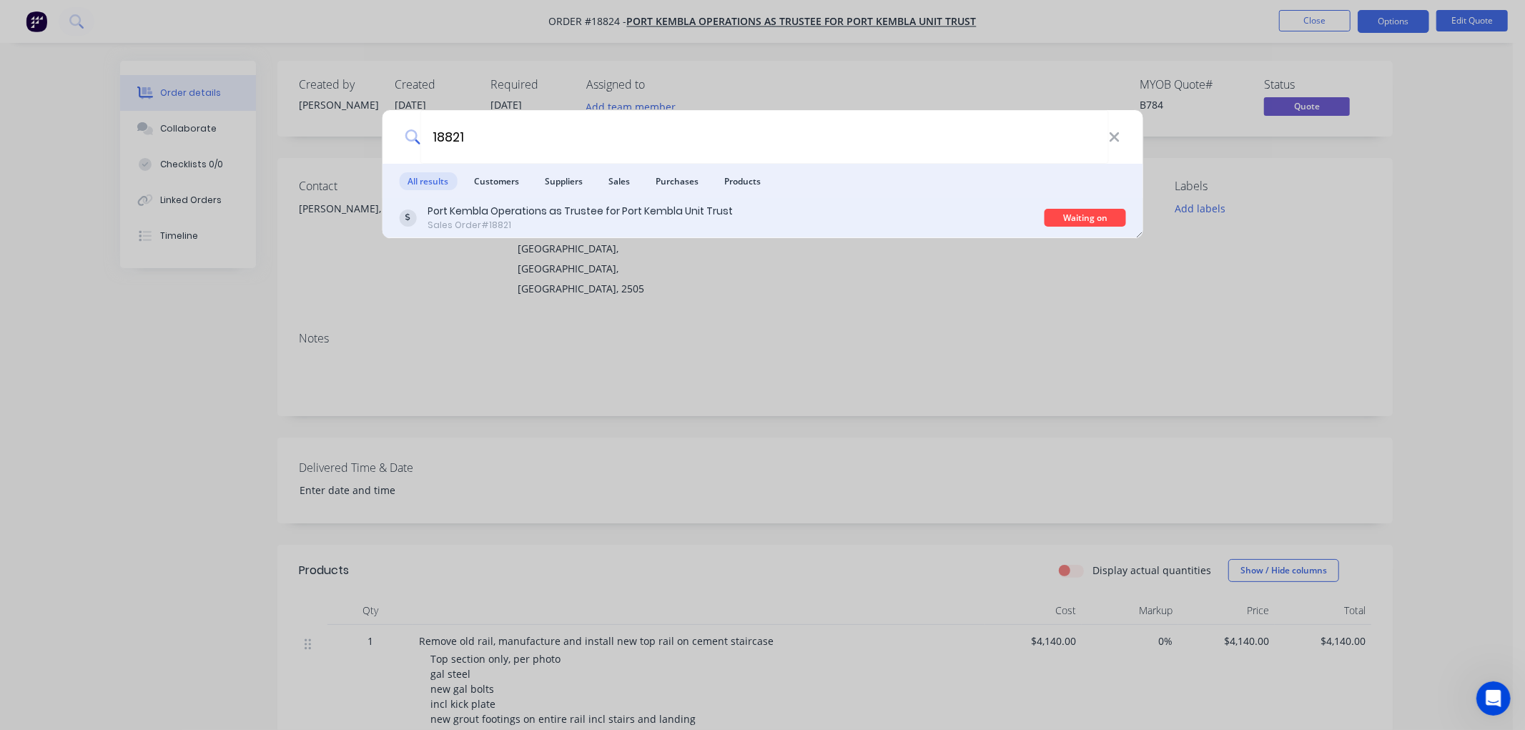
type input "18821"
click at [548, 223] on div "Sales Order #18821" at bounding box center [580, 225] width 305 height 13
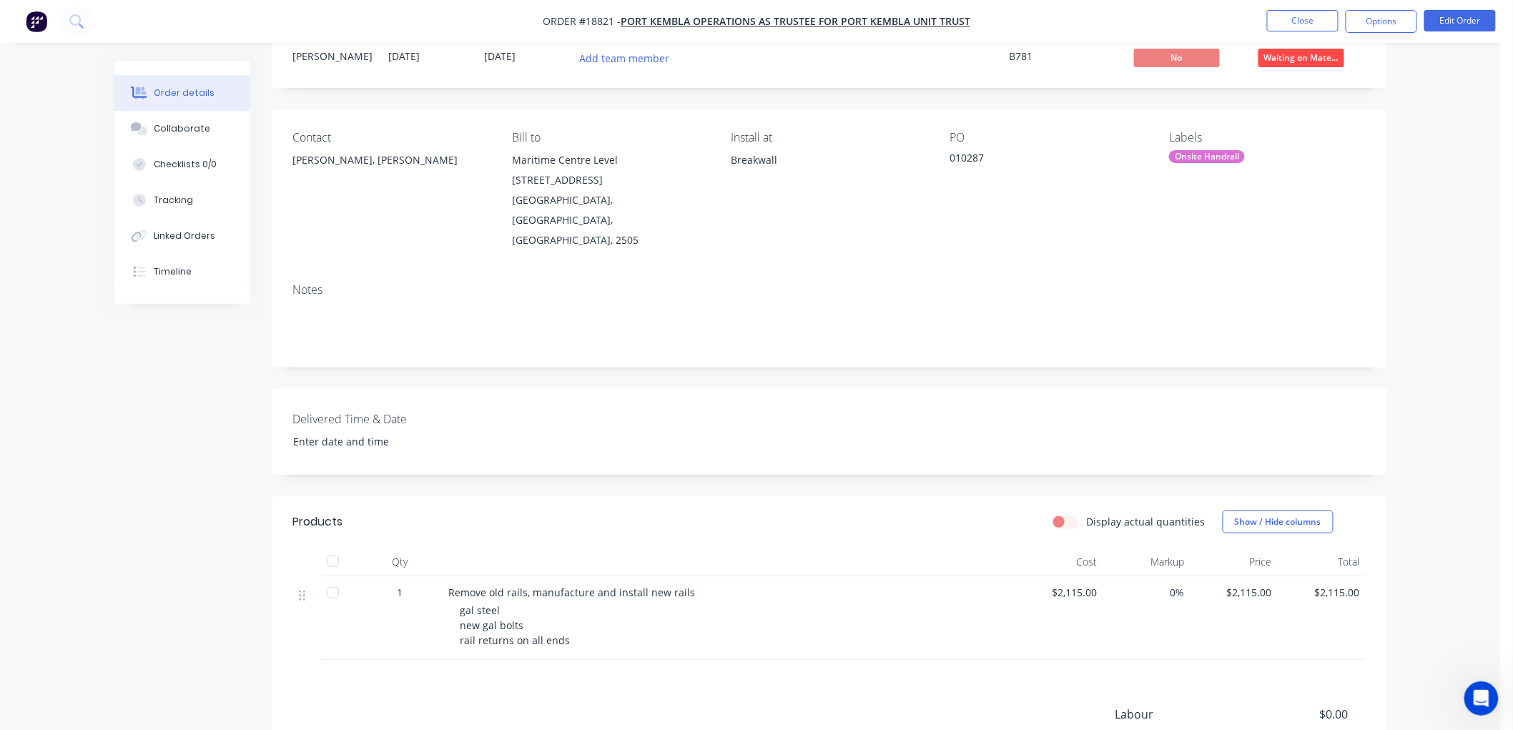
scroll to position [34, 0]
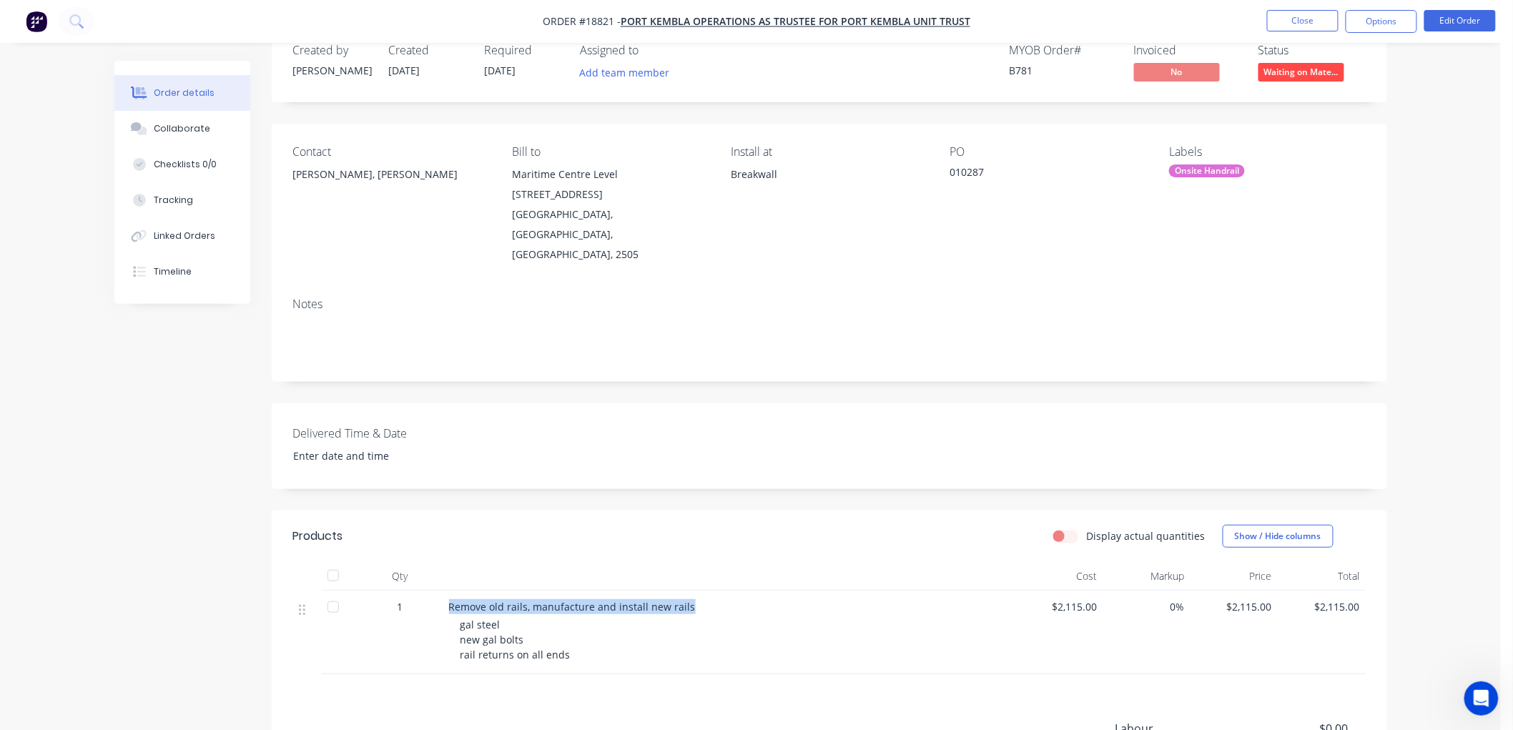
drag, startPoint x: 683, startPoint y: 567, endPoint x: 440, endPoint y: 568, distance: 242.4
click at [440, 591] on div "1 Remove old rails, manufacture and install new rails gal steel new gal bolts r…" at bounding box center [829, 633] width 1073 height 84
copy div "Remove old rails, manufacture and install new rails"
drag, startPoint x: 562, startPoint y: 616, endPoint x: 525, endPoint y: 605, distance: 38.9
click at [525, 617] on div "gal steel new gal bolts rail returns on all ends" at bounding box center [735, 639] width 549 height 45
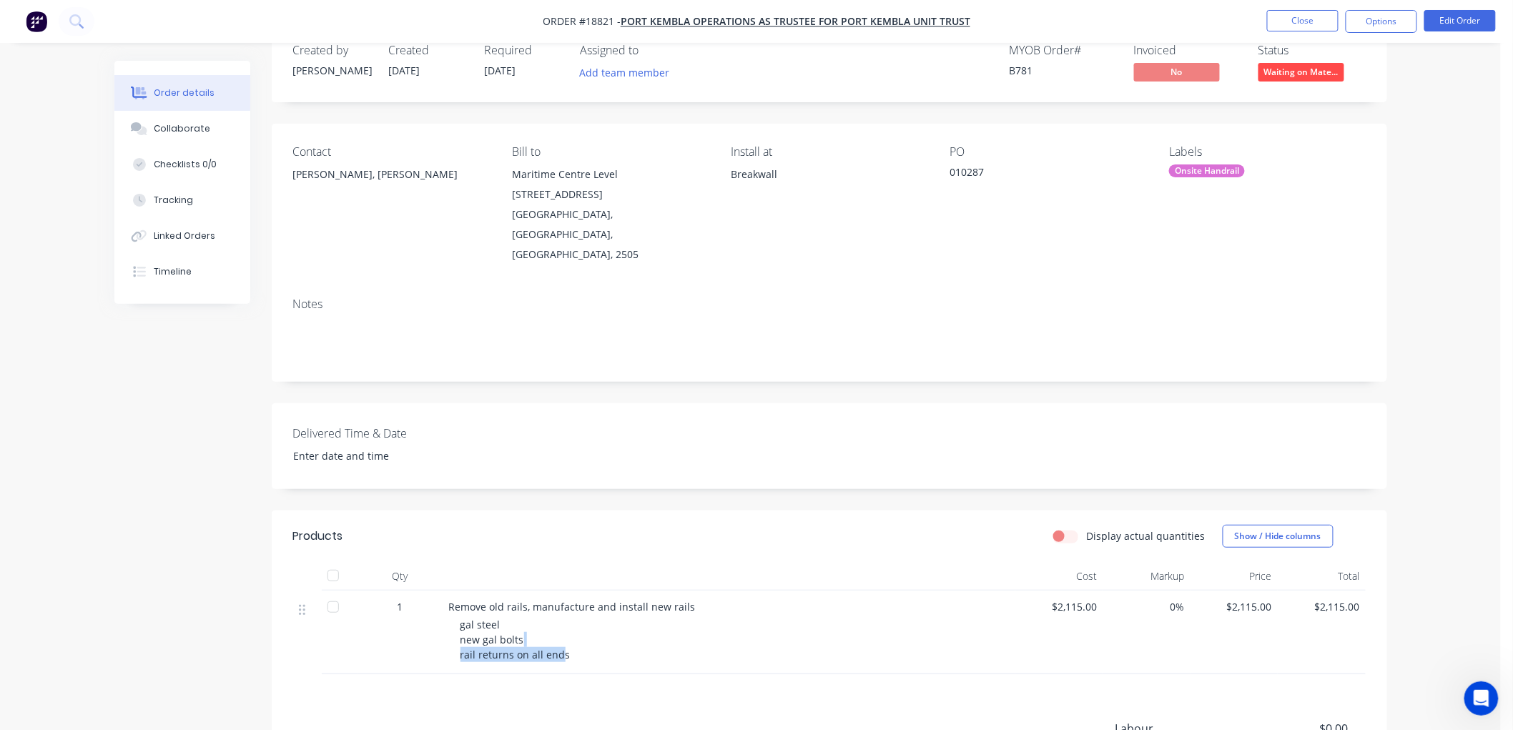
click at [548, 618] on span "gal steel new gal bolts rail returns on all ends" at bounding box center [516, 640] width 110 height 44
click at [562, 618] on span "gal steel new gal bolts rail returns on all ends" at bounding box center [516, 640] width 110 height 44
click at [566, 617] on div "gal steel new gal bolts rail returns on all ends" at bounding box center [735, 639] width 549 height 45
click at [559, 618] on span "gal steel new gal bolts rail returns on all ends" at bounding box center [516, 640] width 110 height 44
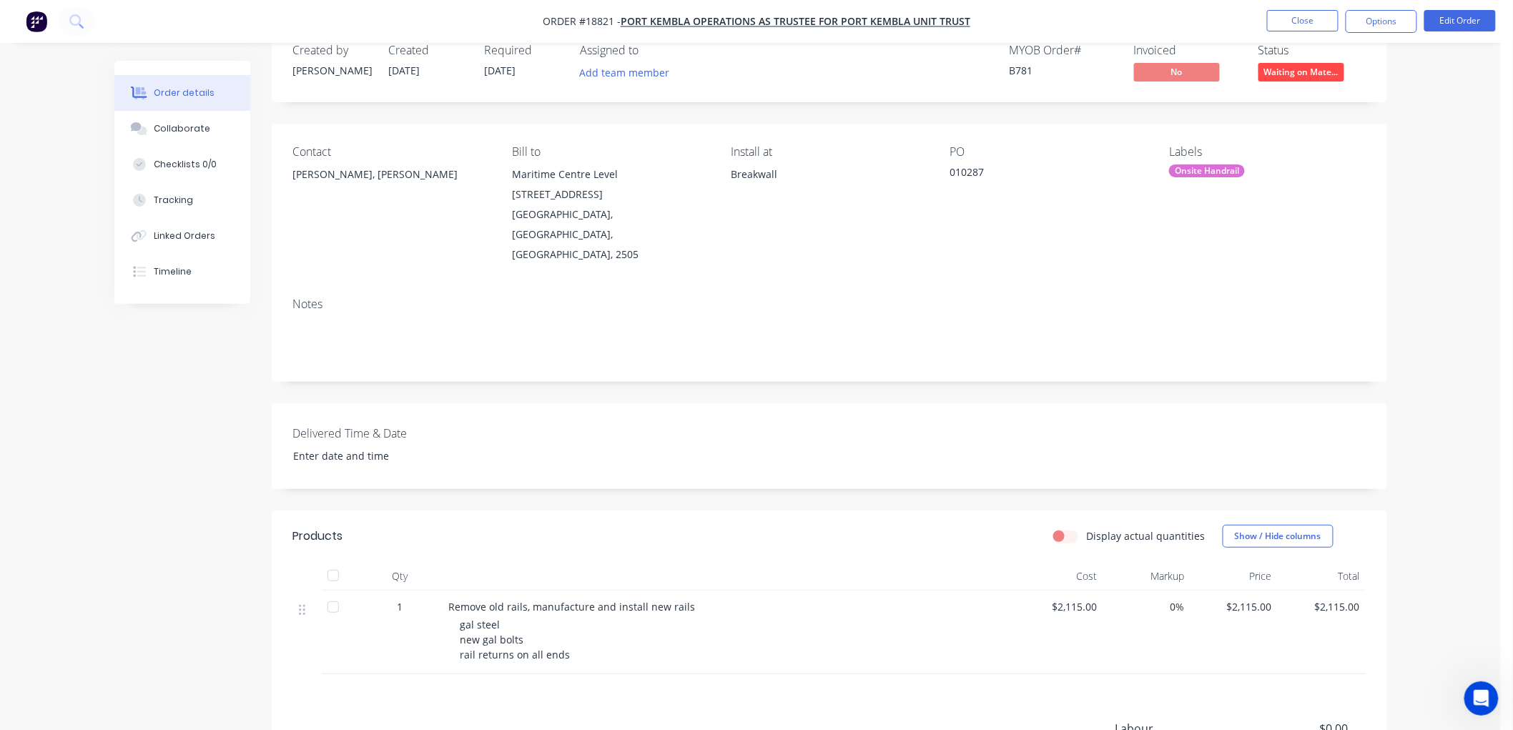
click at [562, 618] on span "gal steel new gal bolts rail returns on all ends" at bounding box center [516, 640] width 110 height 44
click at [566, 617] on div "gal steel new gal bolts rail returns on all ends" at bounding box center [735, 639] width 549 height 45
click at [560, 618] on span "gal steel new gal bolts rail returns on all ends" at bounding box center [516, 640] width 110 height 44
click at [561, 618] on span "gal steel new gal bolts rail returns on all ends" at bounding box center [516, 640] width 110 height 44
drag, startPoint x: 563, startPoint y: 616, endPoint x: 456, endPoint y: 576, distance: 114.2
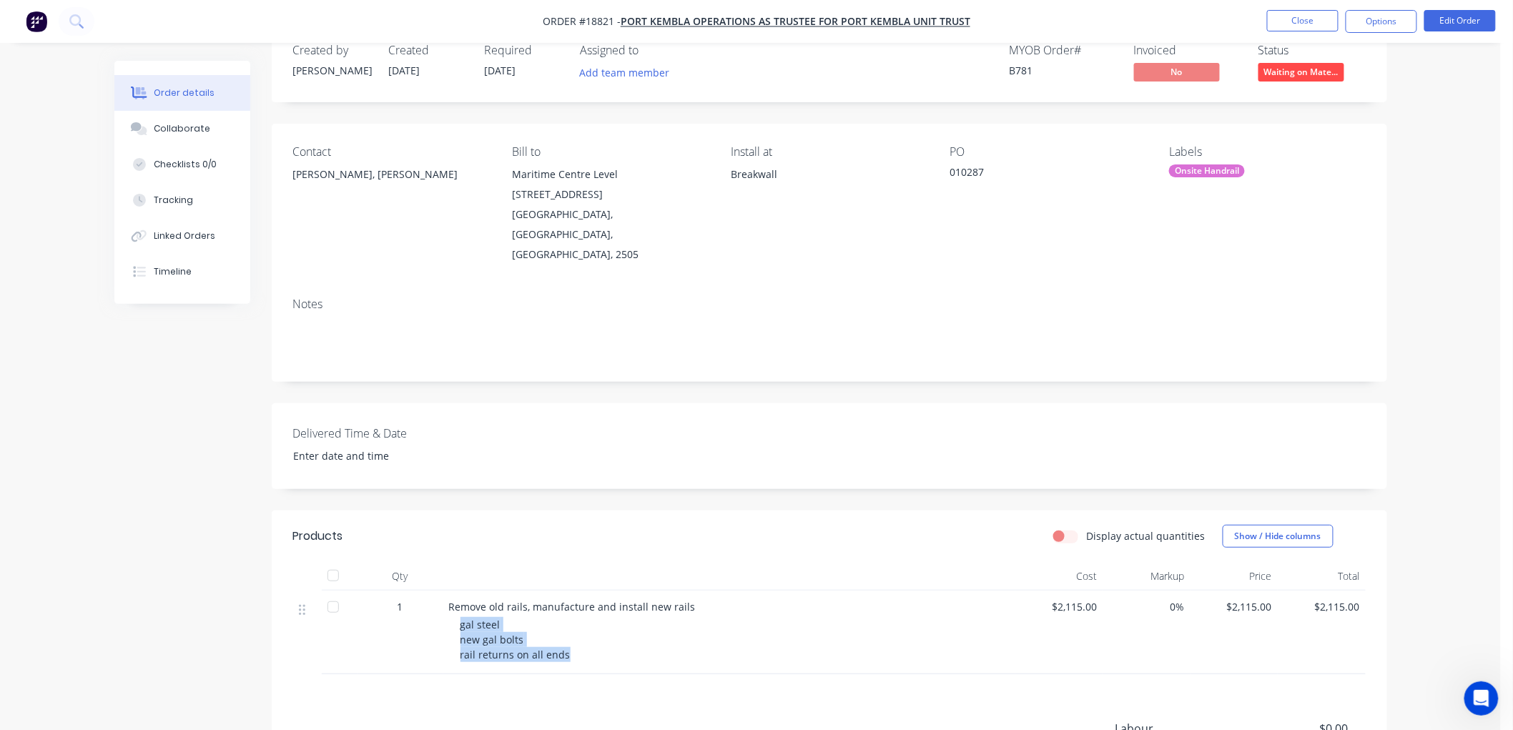
click at [456, 591] on div "Remove old rails, manufacture and install new rails gal steel new gal bolts rai…" at bounding box center [729, 633] width 572 height 84
copy span "gal steel new gal bolts rail returns on all ends"
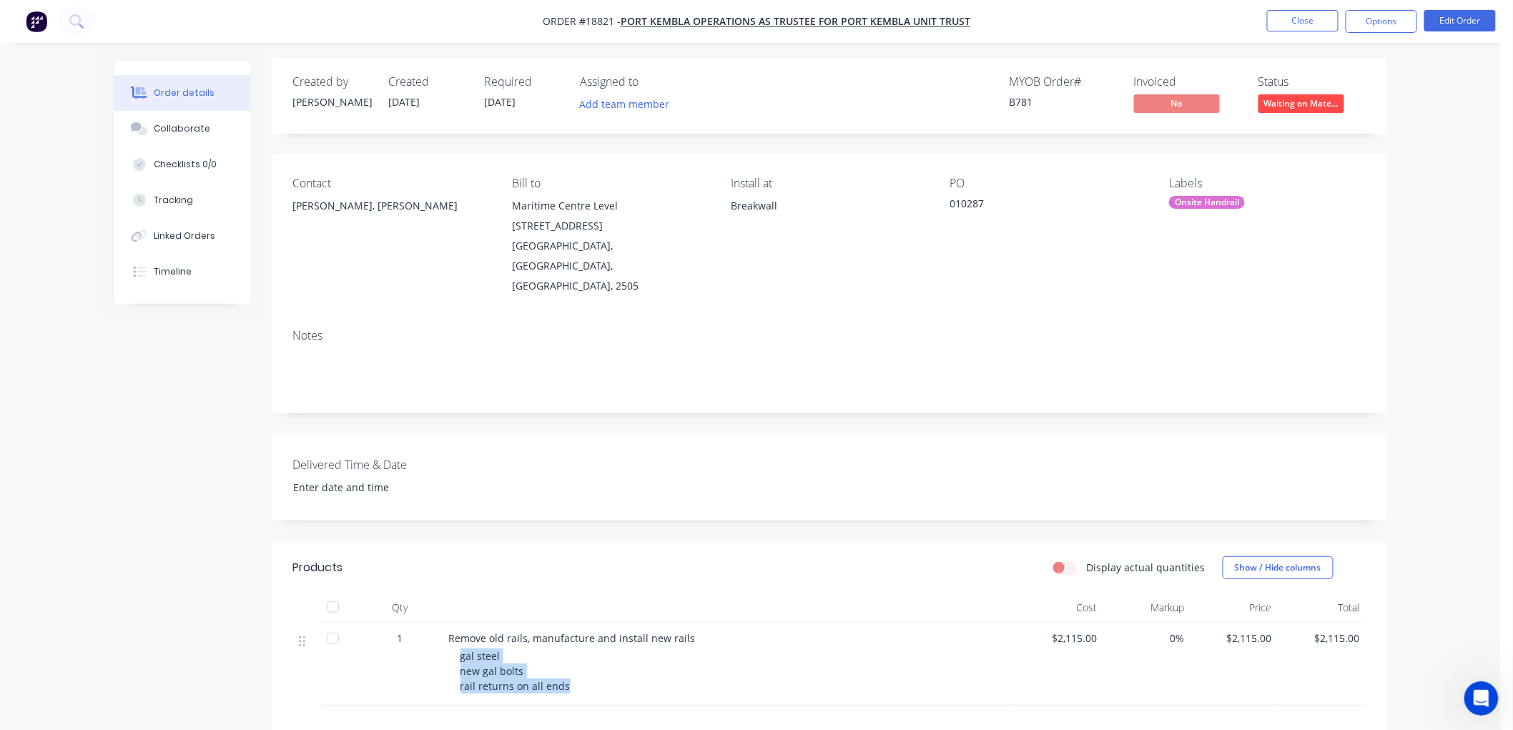
scroll to position [0, 0]
click at [1306, 111] on span "Waiting on Mate..." at bounding box center [1302, 106] width 86 height 18
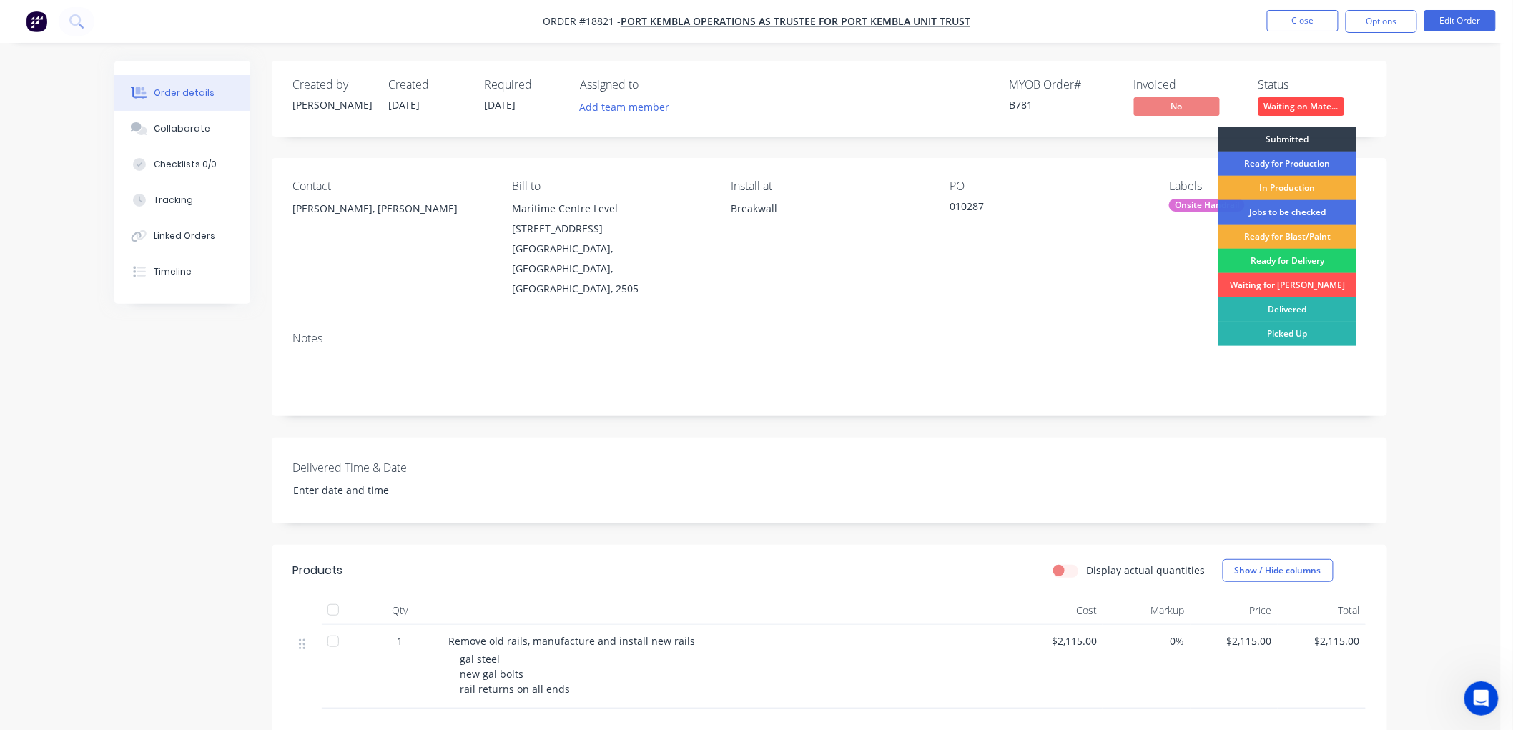
click at [1299, 131] on div "Submitted" at bounding box center [1288, 139] width 138 height 24
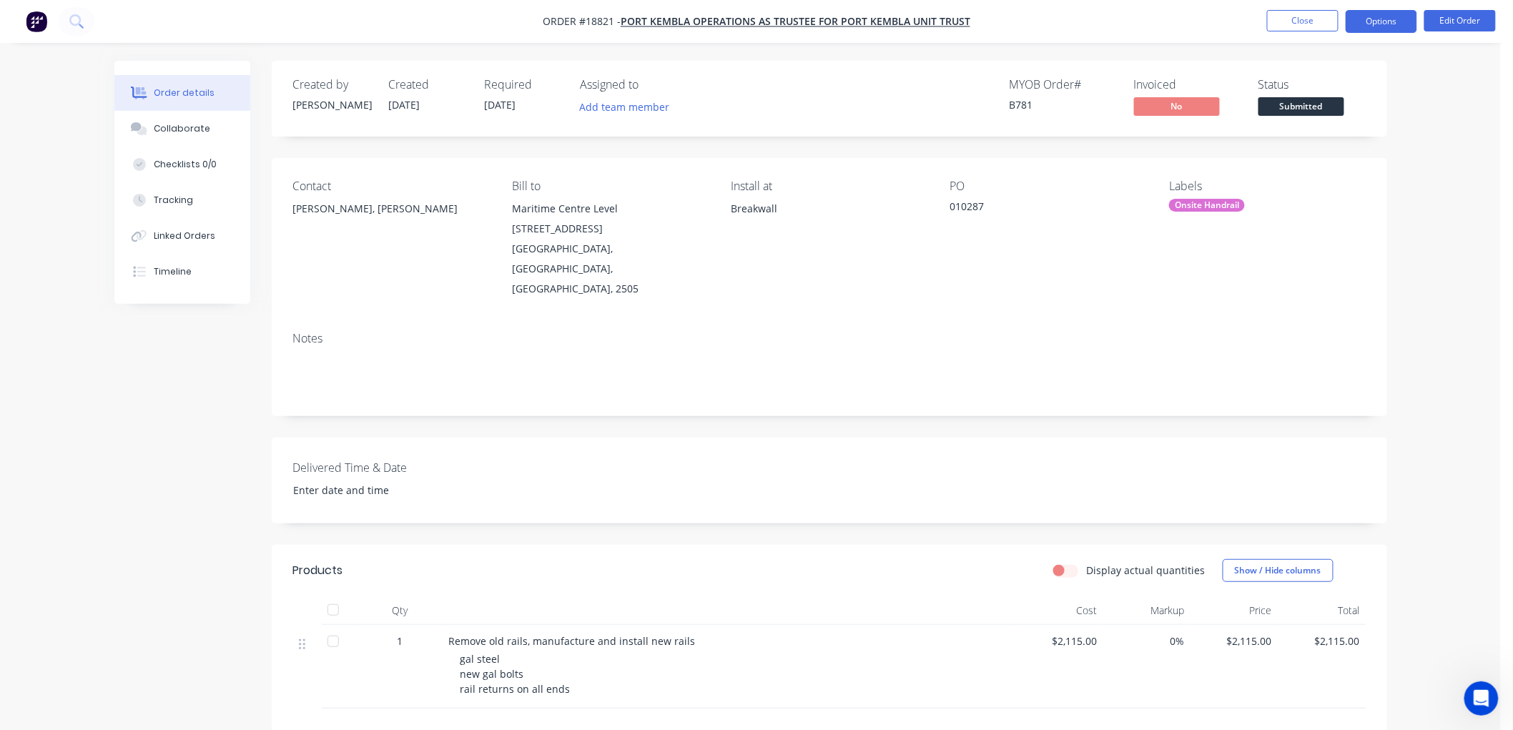
click at [1374, 26] on button "Options" at bounding box center [1382, 21] width 72 height 23
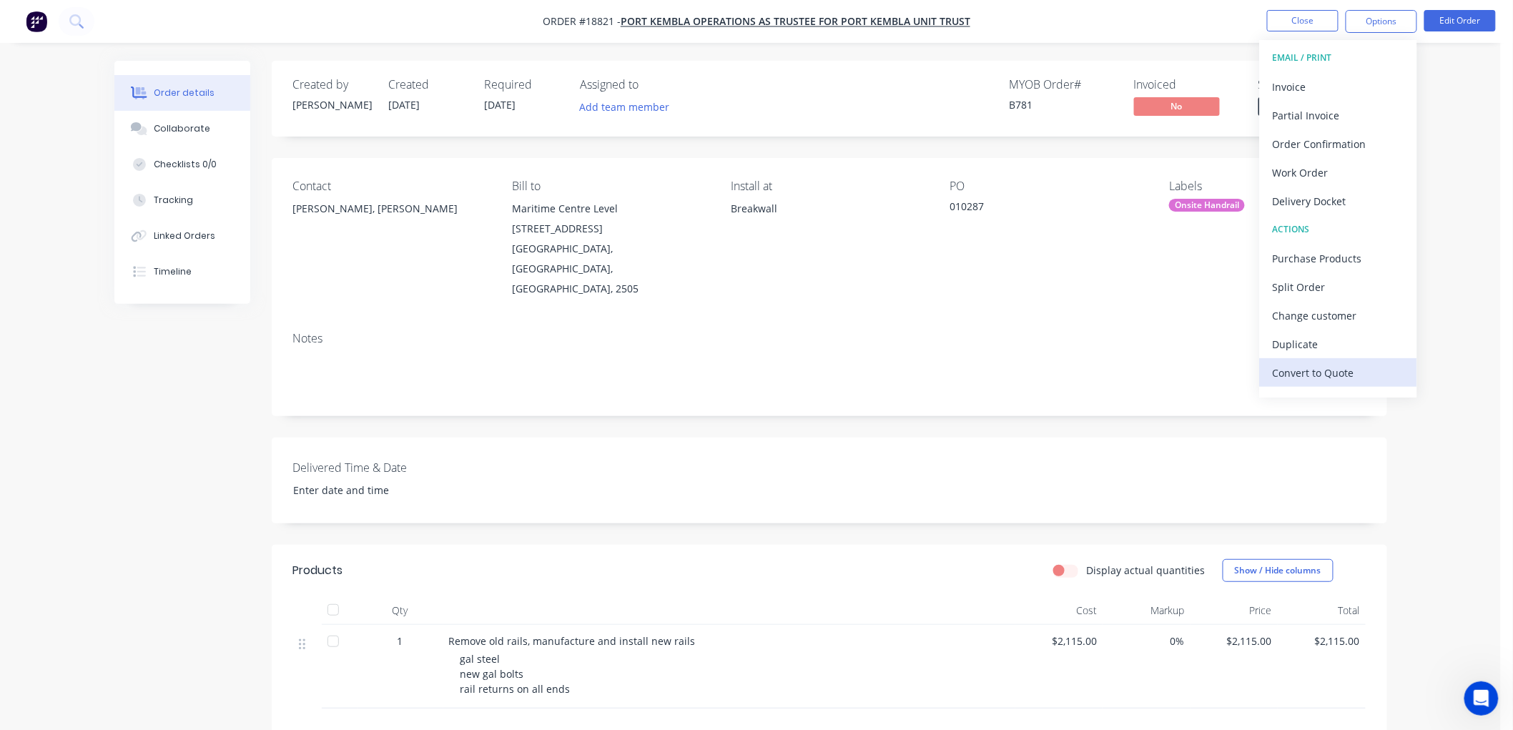
click at [1321, 360] on button "Convert to Quote" at bounding box center [1338, 372] width 157 height 29
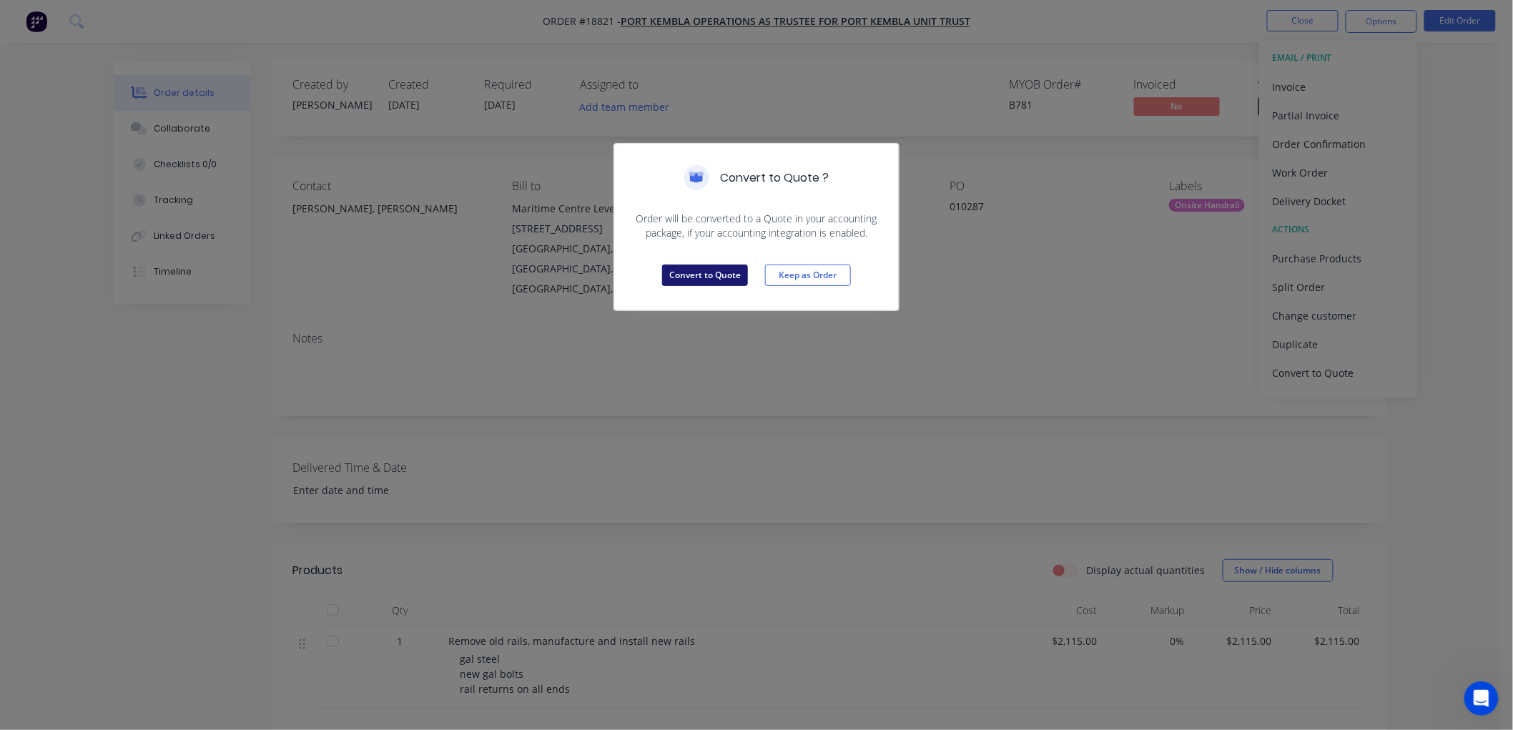
click at [709, 276] on button "Convert to Quote" at bounding box center [705, 275] width 86 height 21
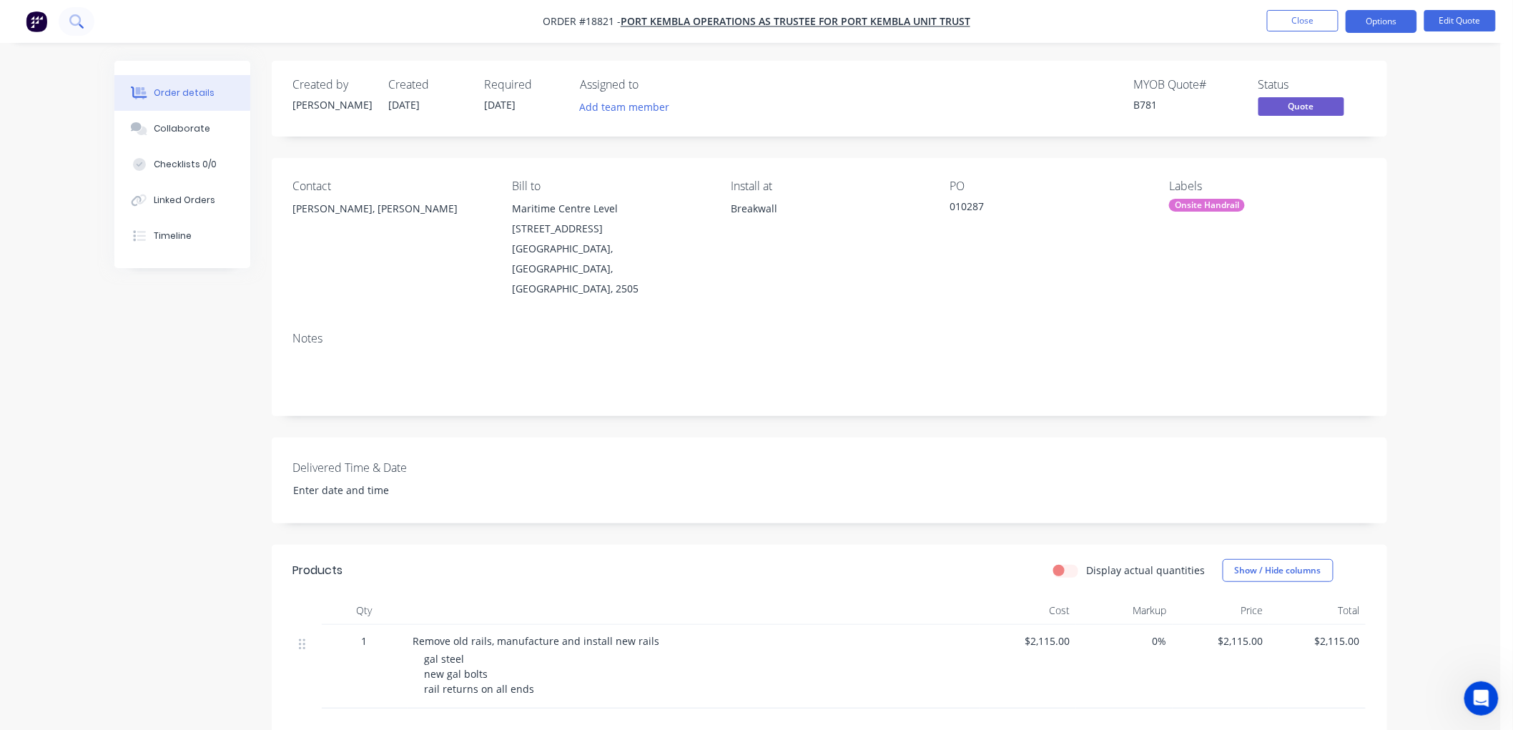
click at [80, 26] on icon at bounding box center [76, 21] width 14 height 14
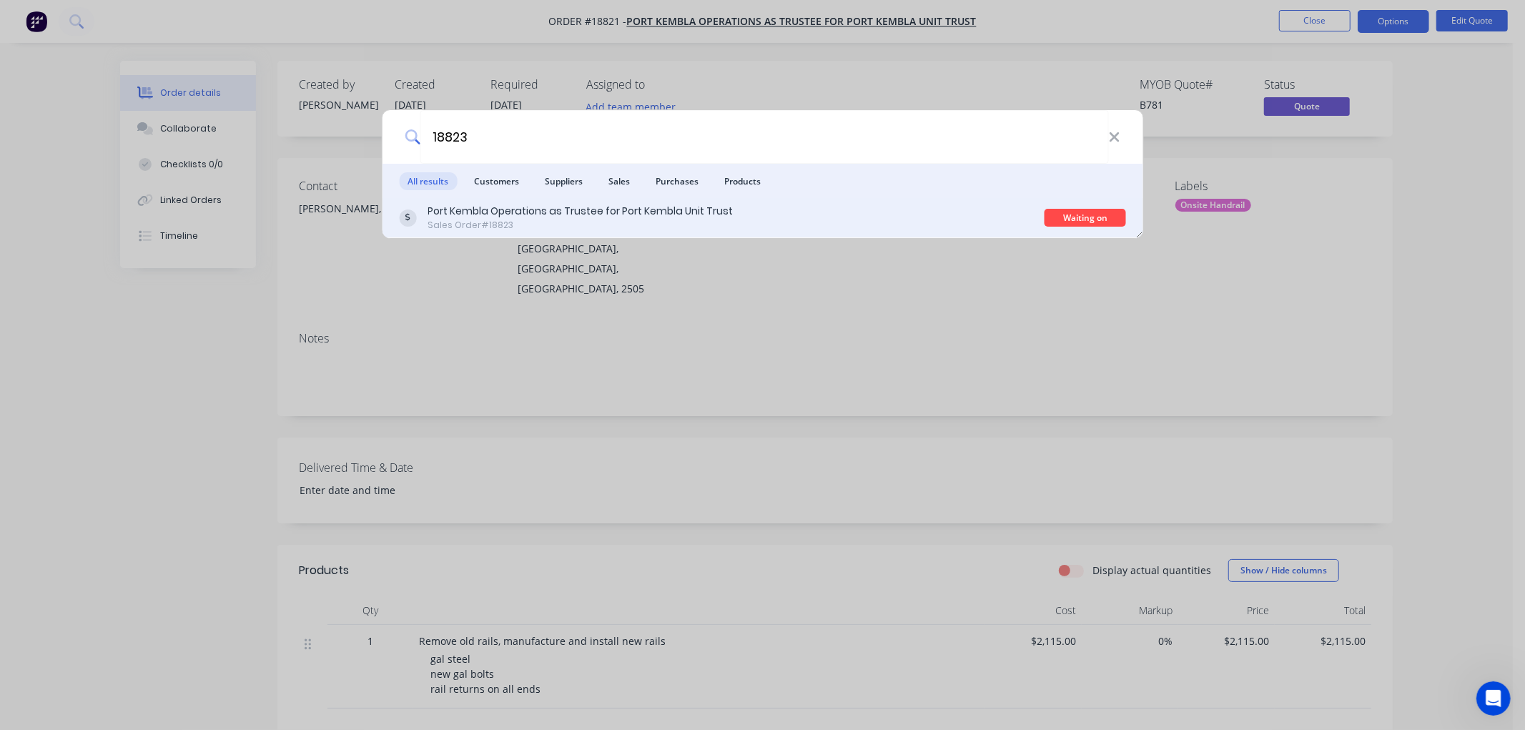
type input "18823"
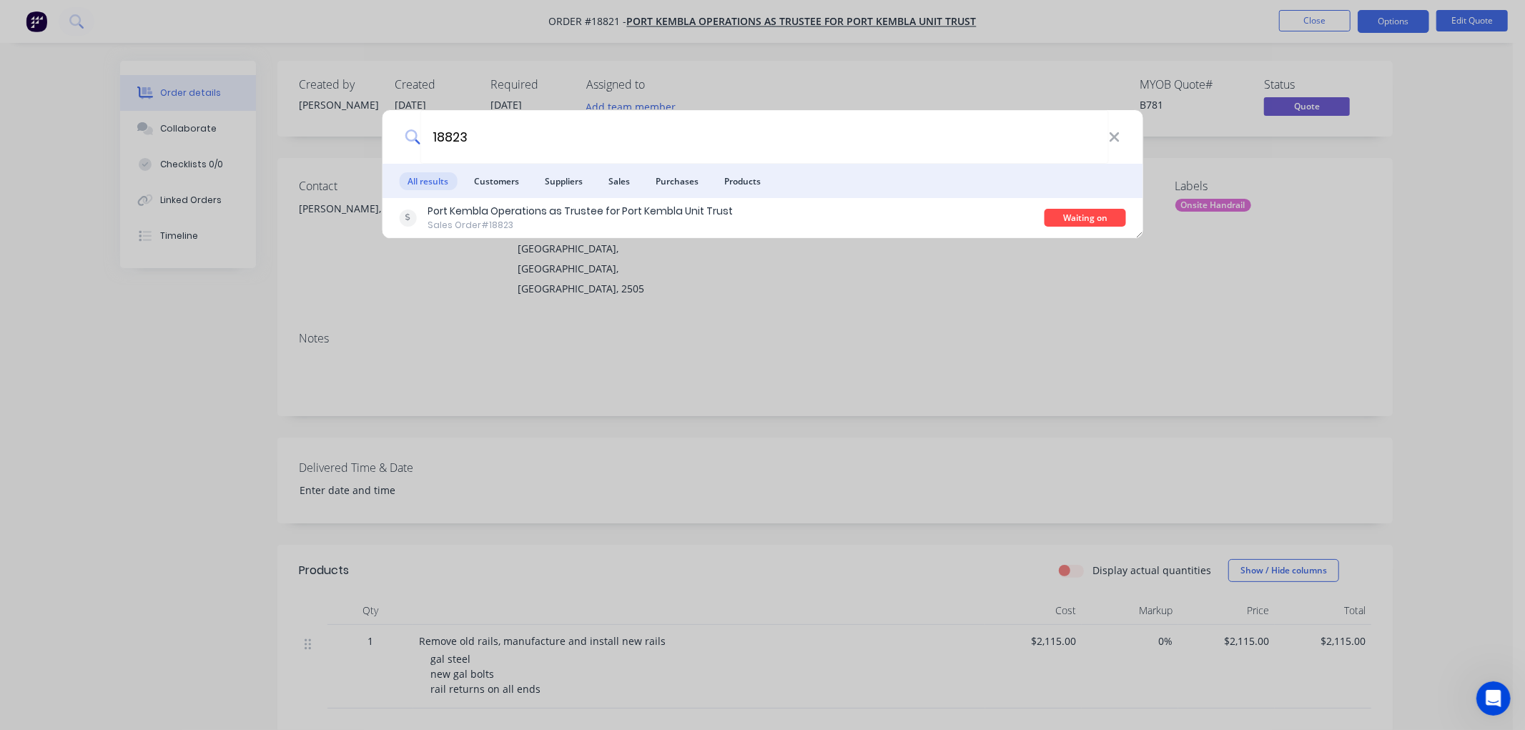
click at [552, 215] on div "Port Kembla Operations as Trustee for Port Kembla Unit Trust" at bounding box center [580, 211] width 305 height 15
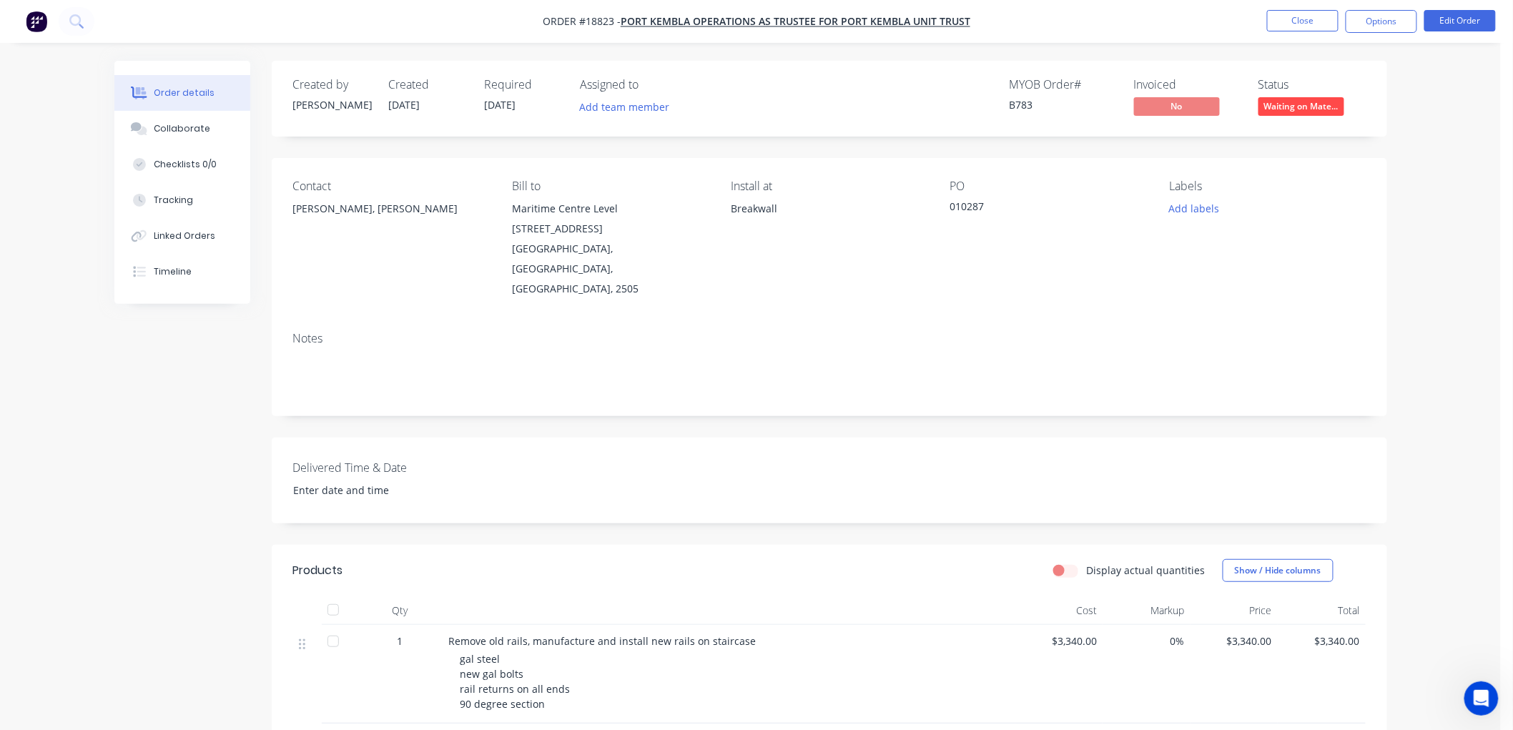
click at [1284, 109] on span "Waiting on Mate..." at bounding box center [1302, 106] width 86 height 18
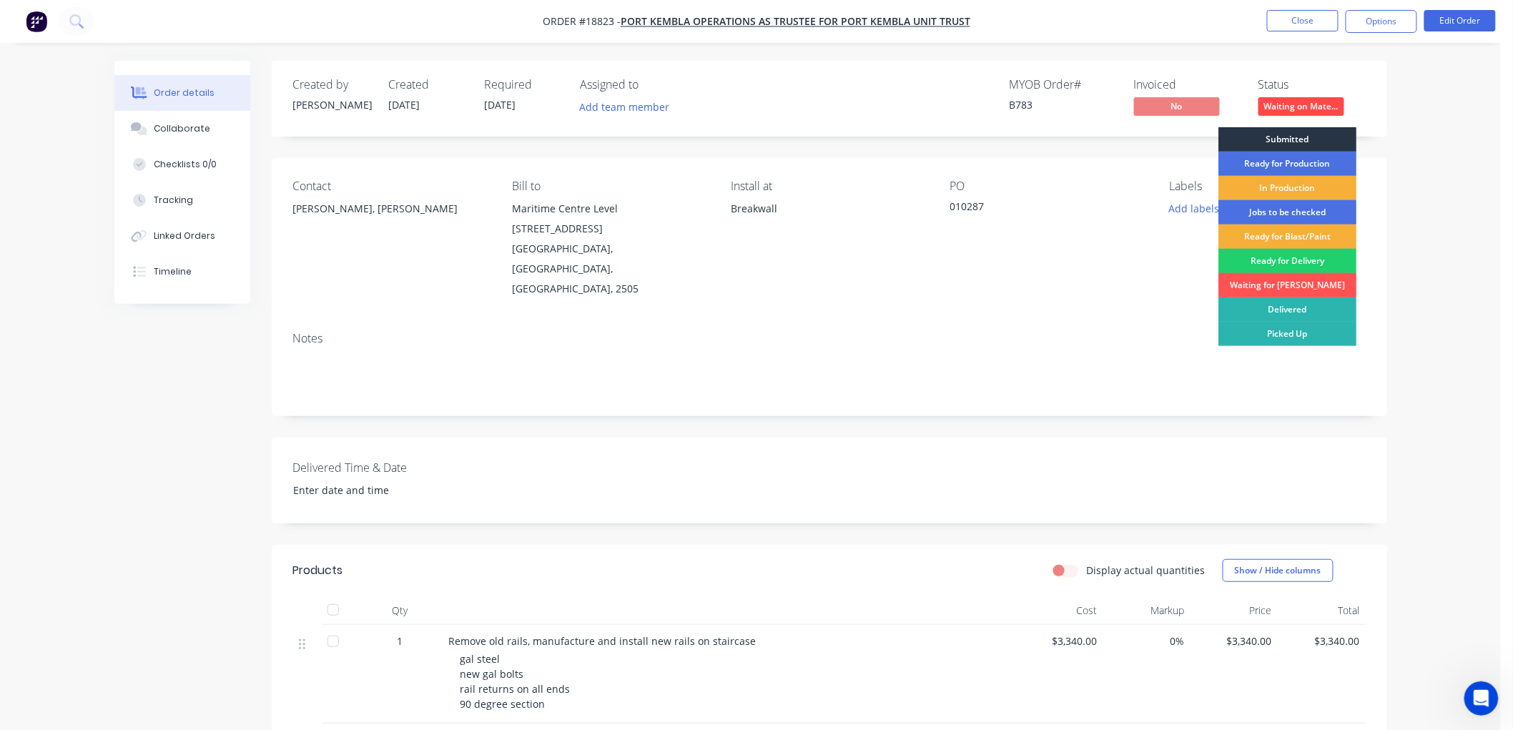
click at [1271, 137] on div "Submitted" at bounding box center [1288, 139] width 138 height 24
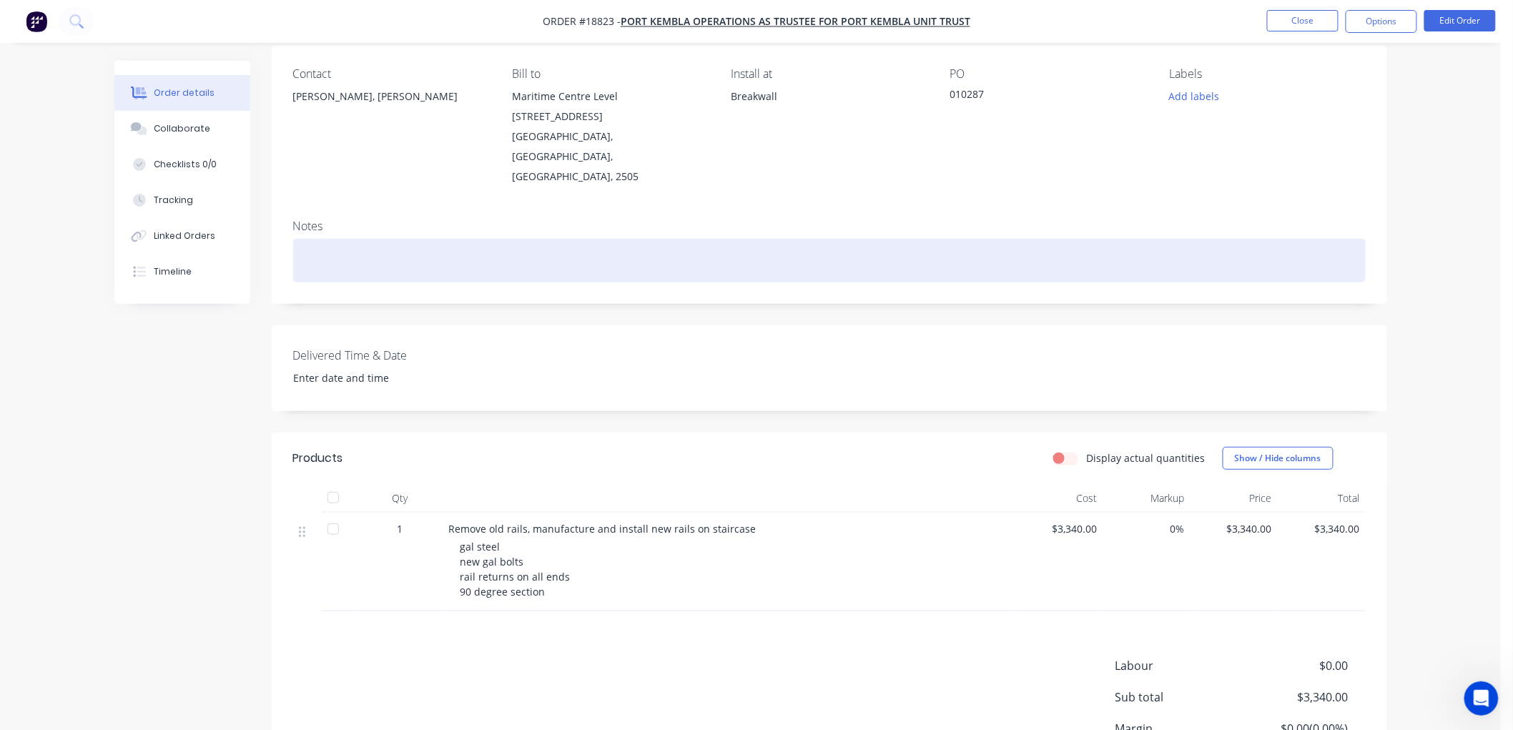
scroll to position [159, 0]
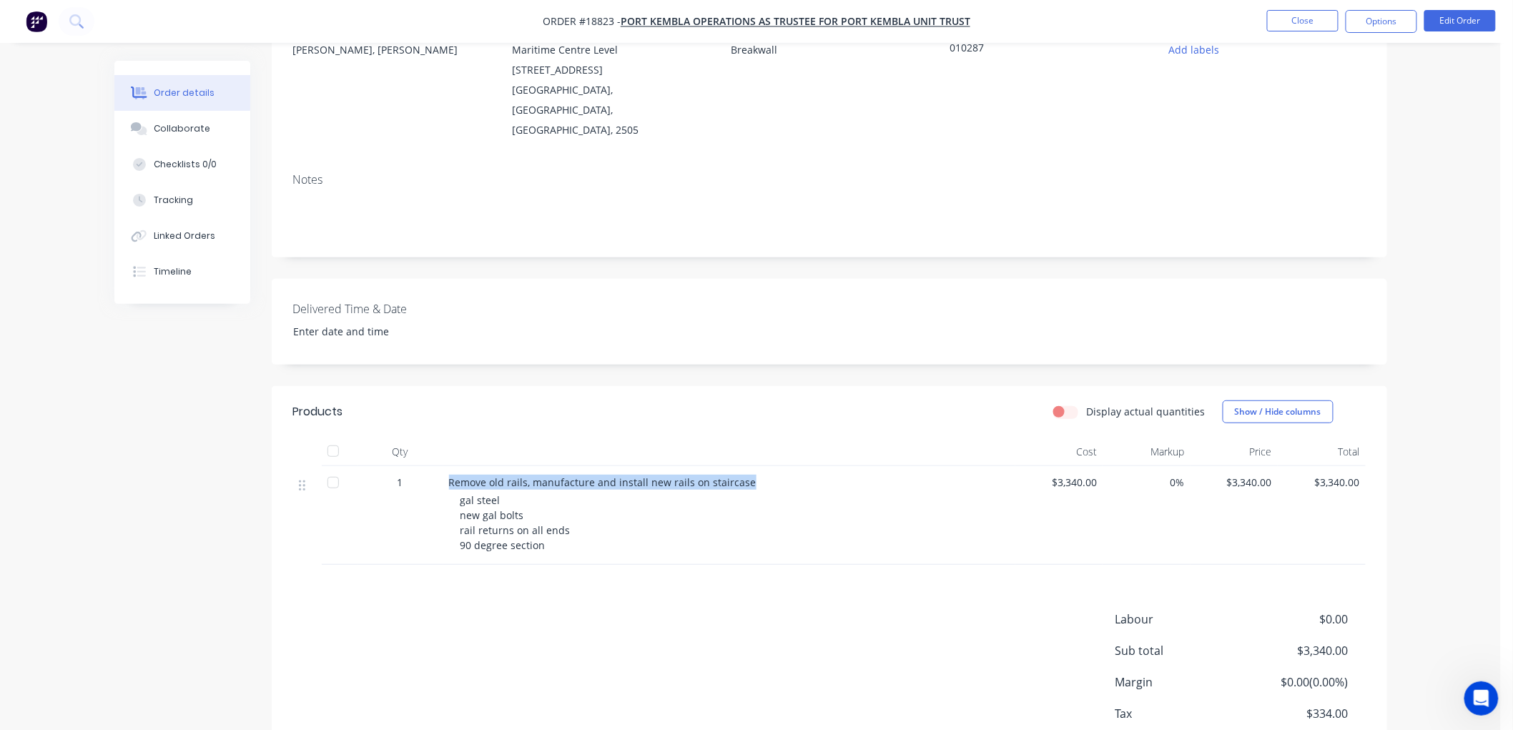
drag, startPoint x: 742, startPoint y: 440, endPoint x: 445, endPoint y: 438, distance: 297.5
click at [445, 466] on div "Remove old rails, manufacture and install new rails on staircase gal steel new …" at bounding box center [729, 515] width 572 height 99
copy span "Remove old rails, manufacture and install new rails on staircase"
click at [518, 498] on span "gal steel new gal bolts rail returns on all ends 90 degree section" at bounding box center [516, 522] width 110 height 59
drag, startPoint x: 540, startPoint y: 505, endPoint x: 446, endPoint y: 453, distance: 107.2
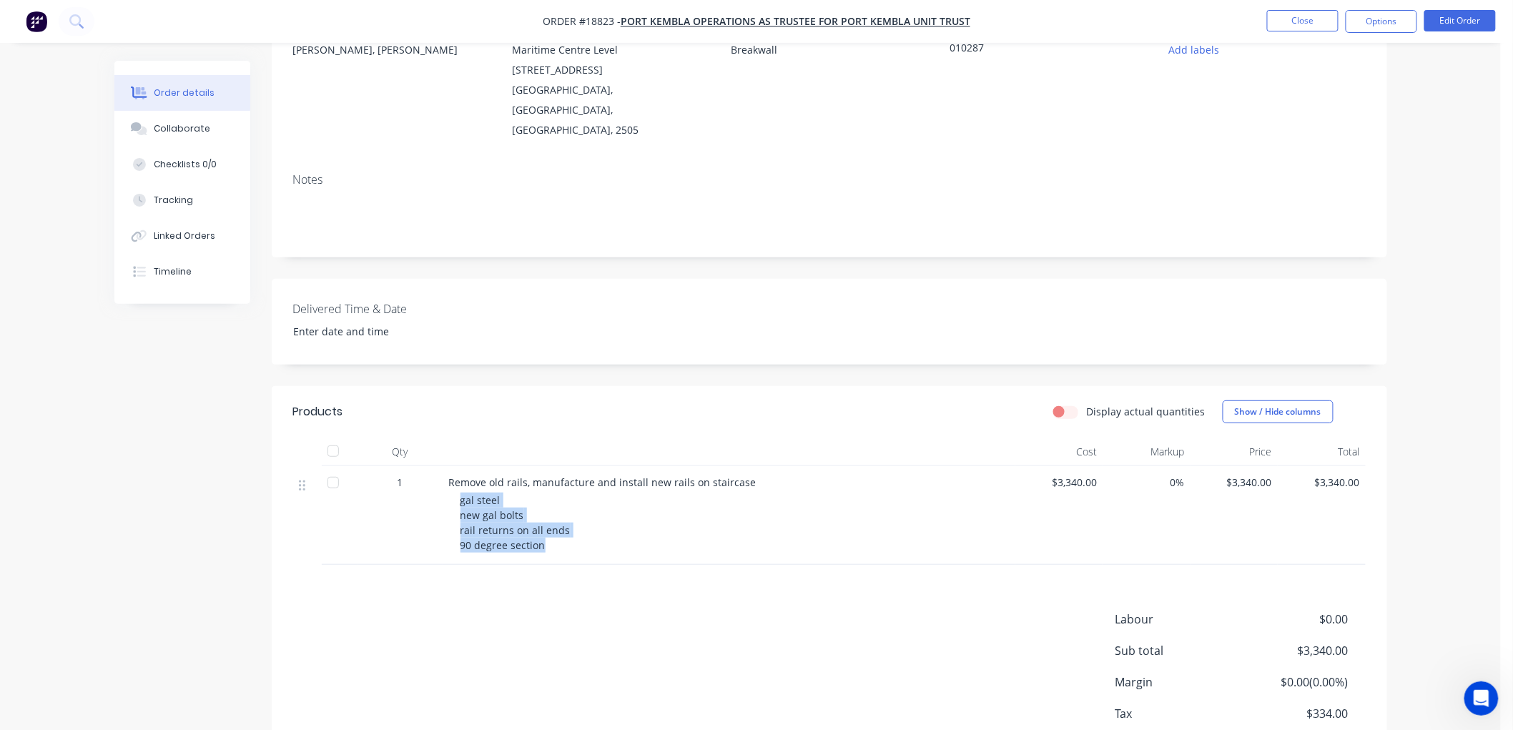
click at [446, 466] on div "Remove old rails, manufacture and install new rails on staircase gal steel new …" at bounding box center [729, 515] width 572 height 99
copy span "gal steel new gal bolts rail returns on all ends 90 degree section"
click at [1491, 245] on div "Order details Collaborate Checklists 0/0 Tracking Linked Orders Timeline Order …" at bounding box center [750, 330] width 1501 height 978
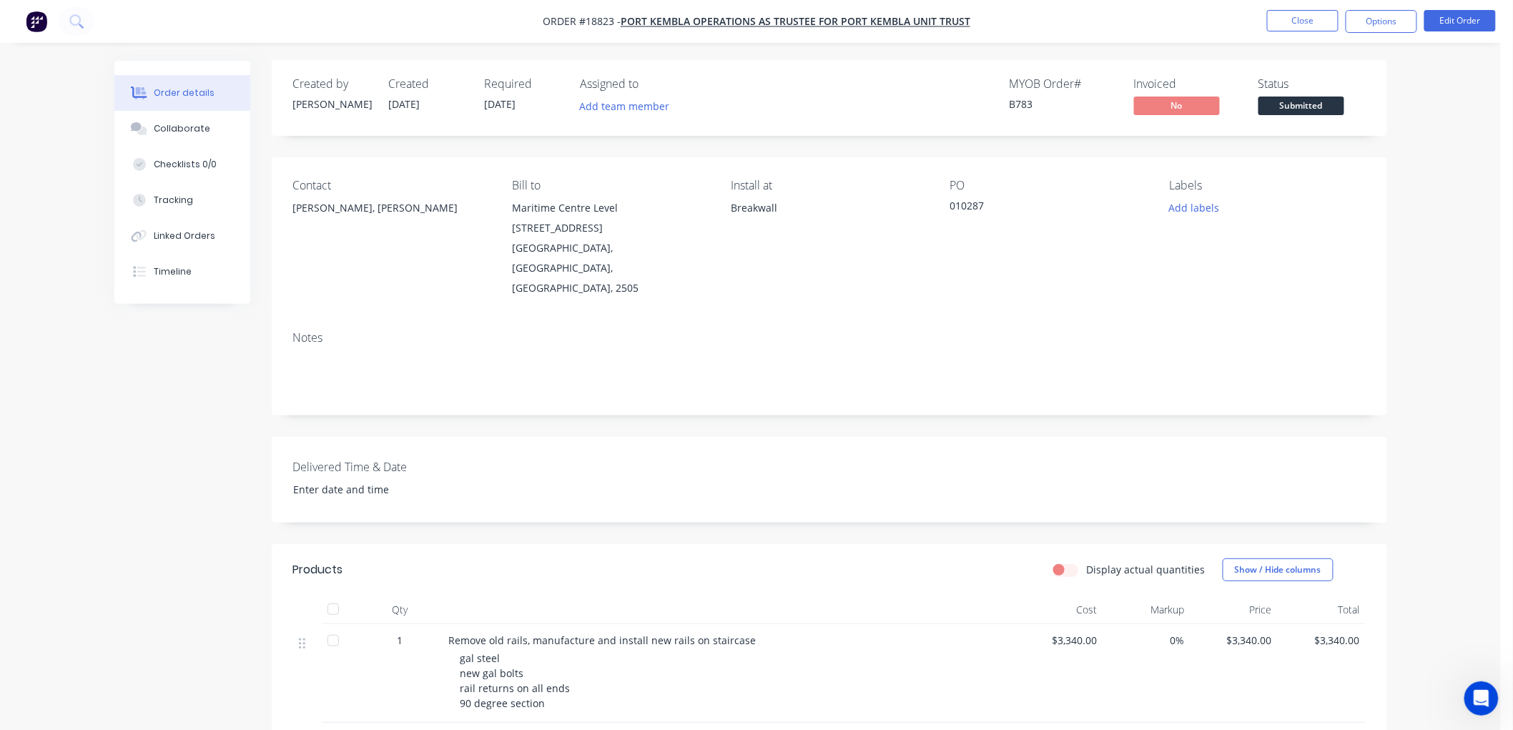
scroll to position [0, 0]
click at [1369, 20] on button "Options" at bounding box center [1382, 21] width 72 height 23
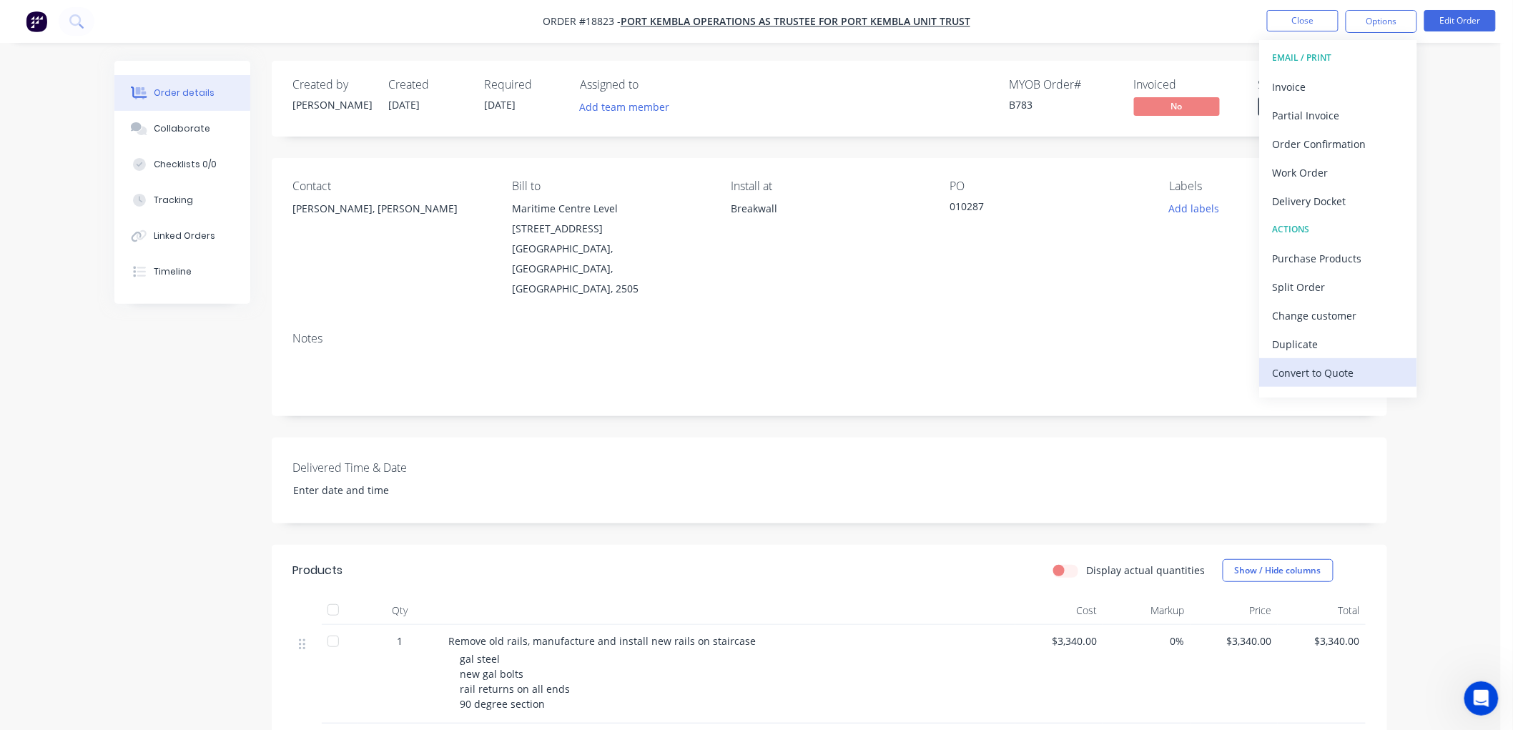
click at [1297, 373] on div "Convert to Quote" at bounding box center [1339, 373] width 132 height 21
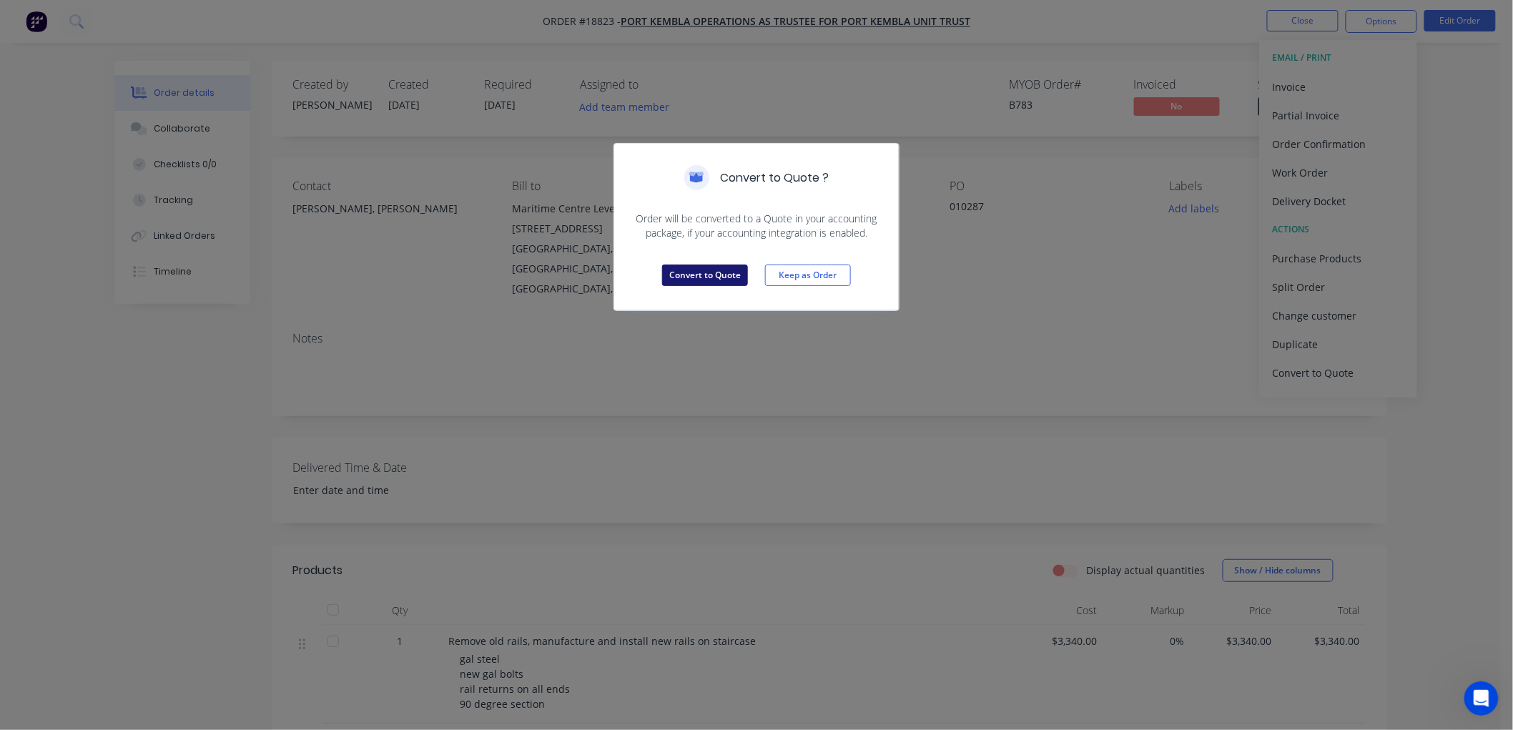
click at [684, 277] on button "Convert to Quote" at bounding box center [705, 275] width 86 height 21
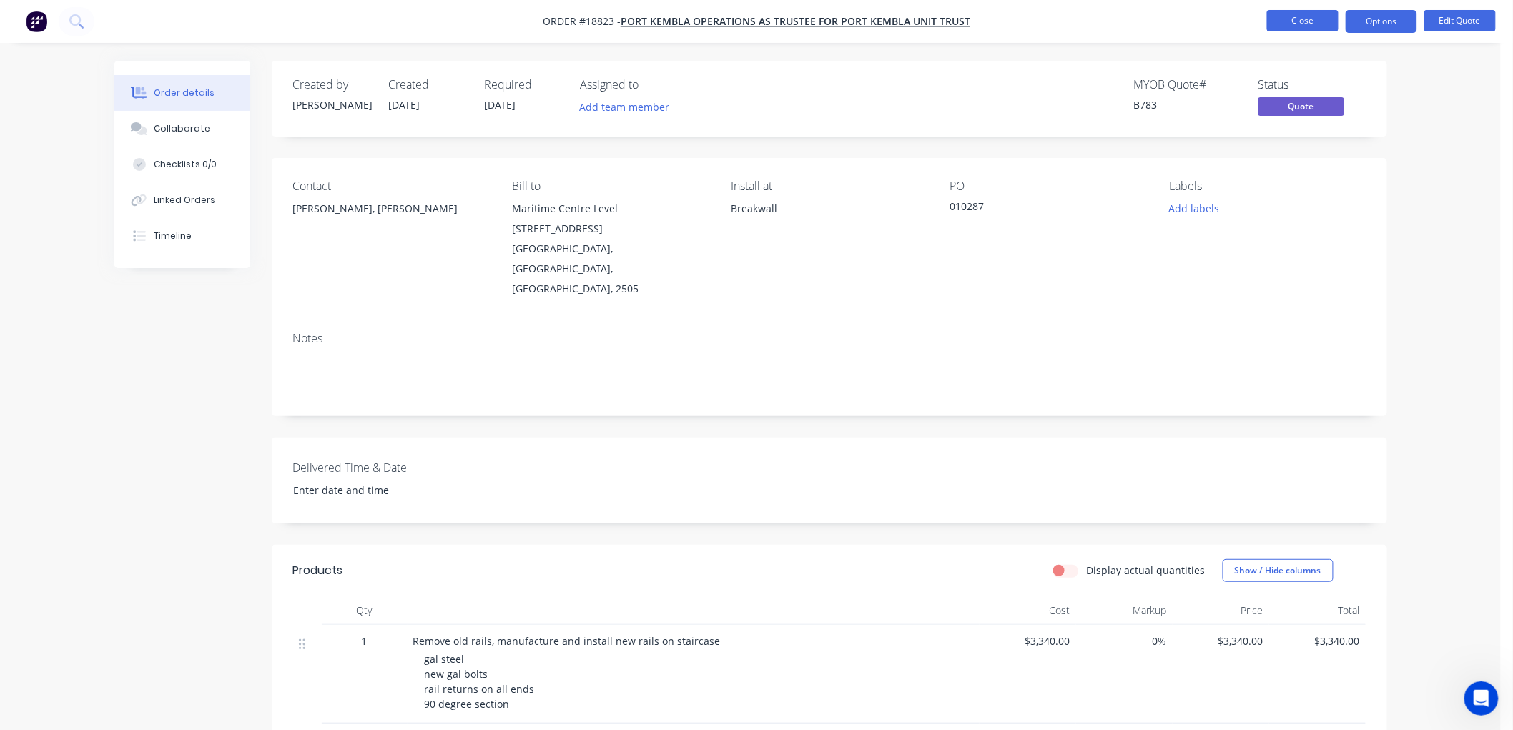
click at [1284, 20] on button "Close" at bounding box center [1303, 20] width 72 height 21
